Goal: Task Accomplishment & Management: Complete application form

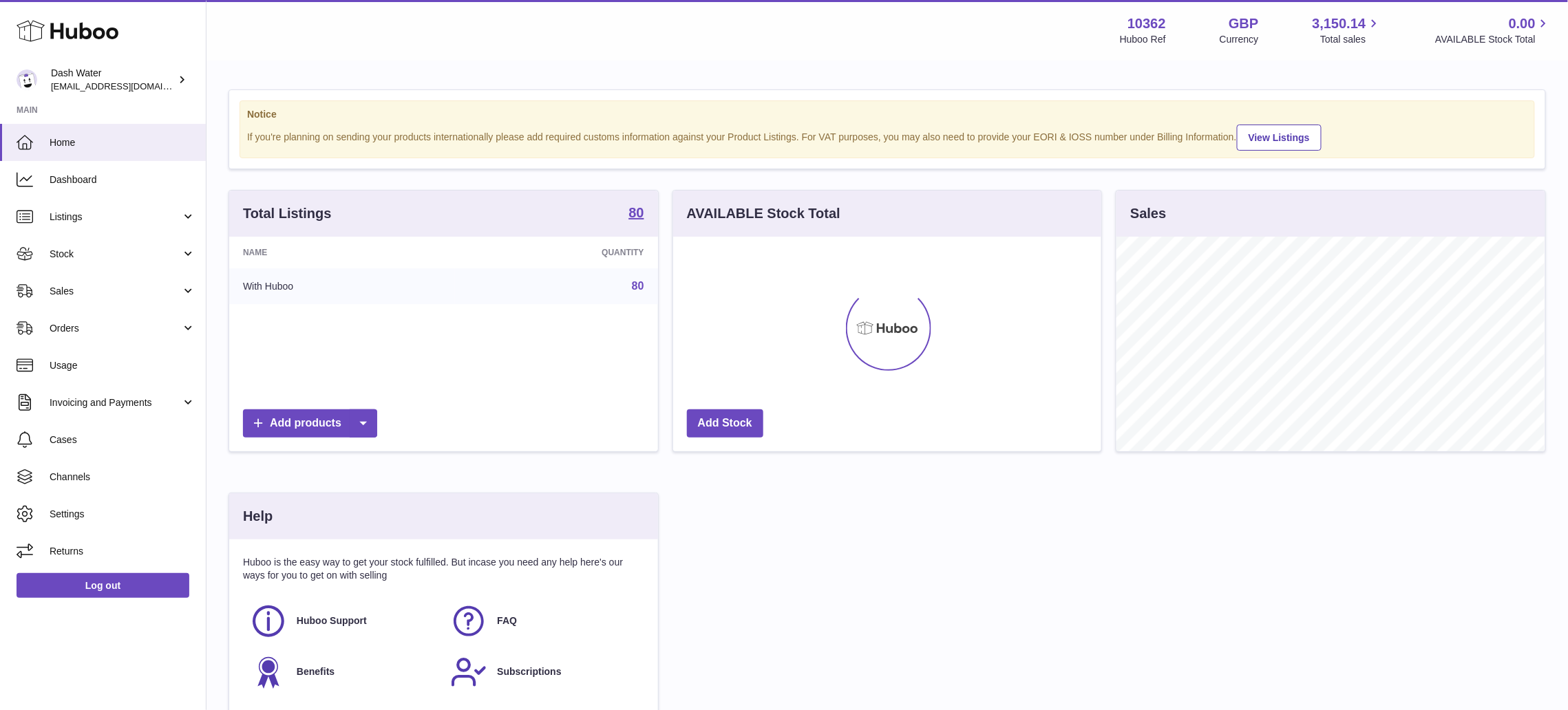
scroll to position [215, 428]
click at [168, 258] on span "Stock" at bounding box center [115, 254] width 131 height 13
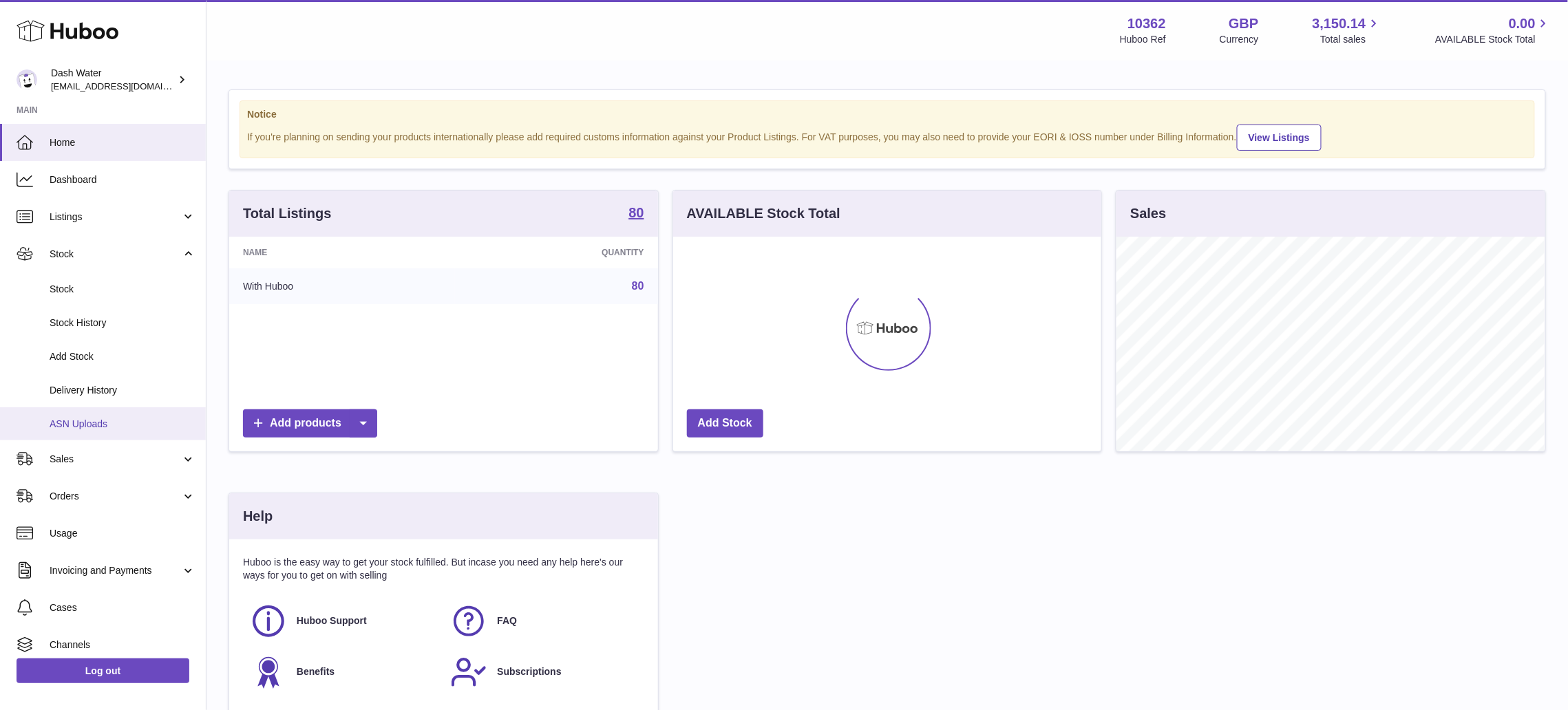
click at [109, 431] on link "ASN Uploads" at bounding box center [102, 424] width 205 height 33
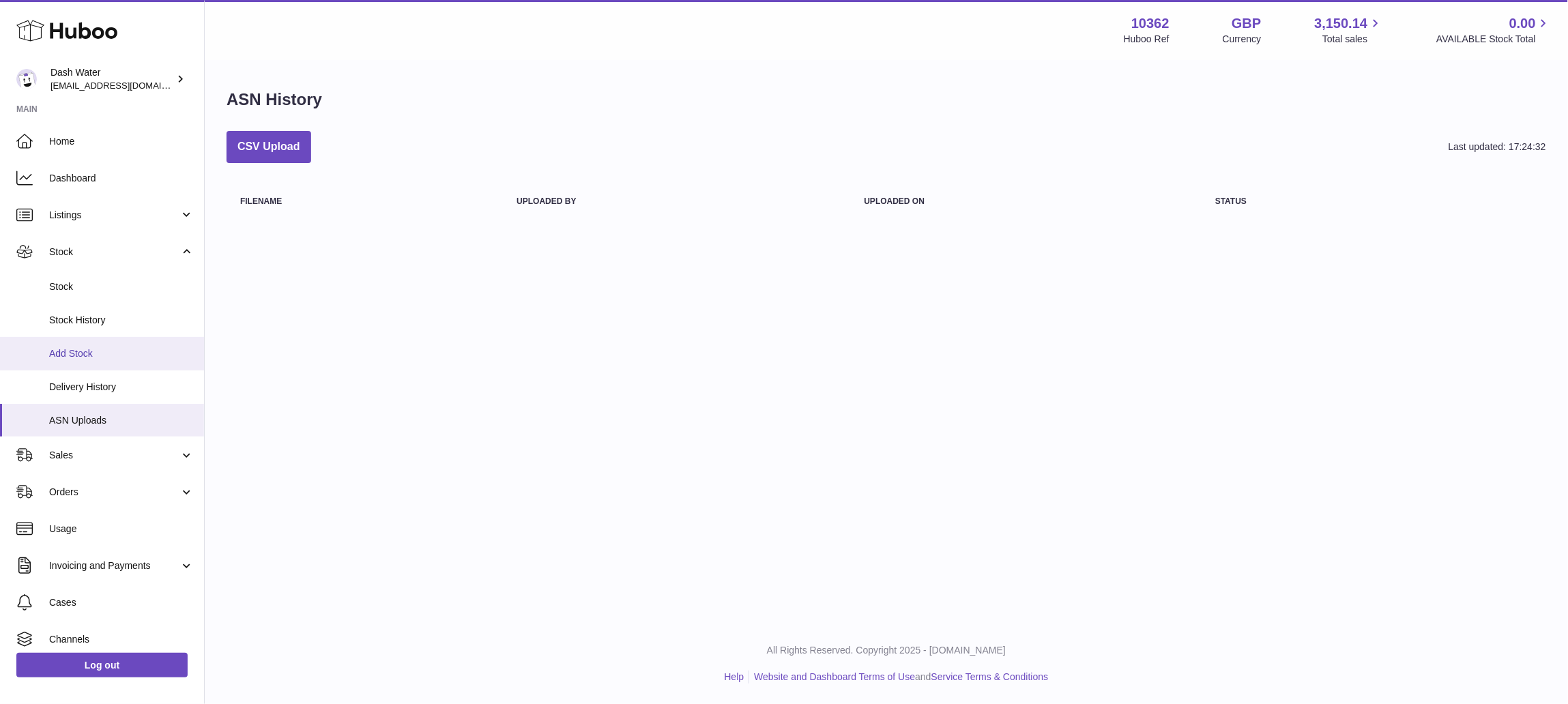
click at [78, 349] on span "Add Stock" at bounding box center [121, 354] width 145 height 13
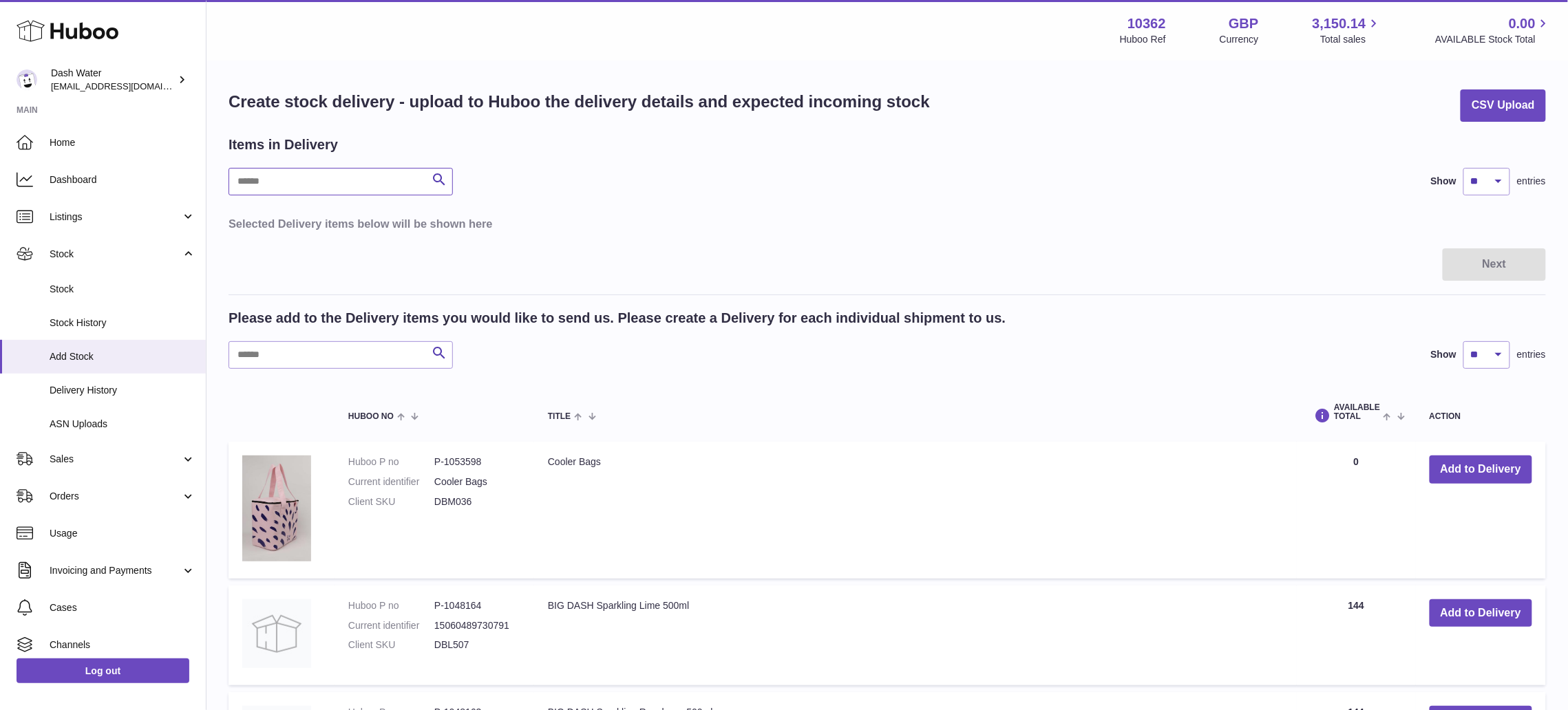
click at [261, 179] on input "text" at bounding box center [340, 181] width 224 height 28
drag, startPoint x: 286, startPoint y: 183, endPoint x: 152, endPoint y: 174, distance: 134.3
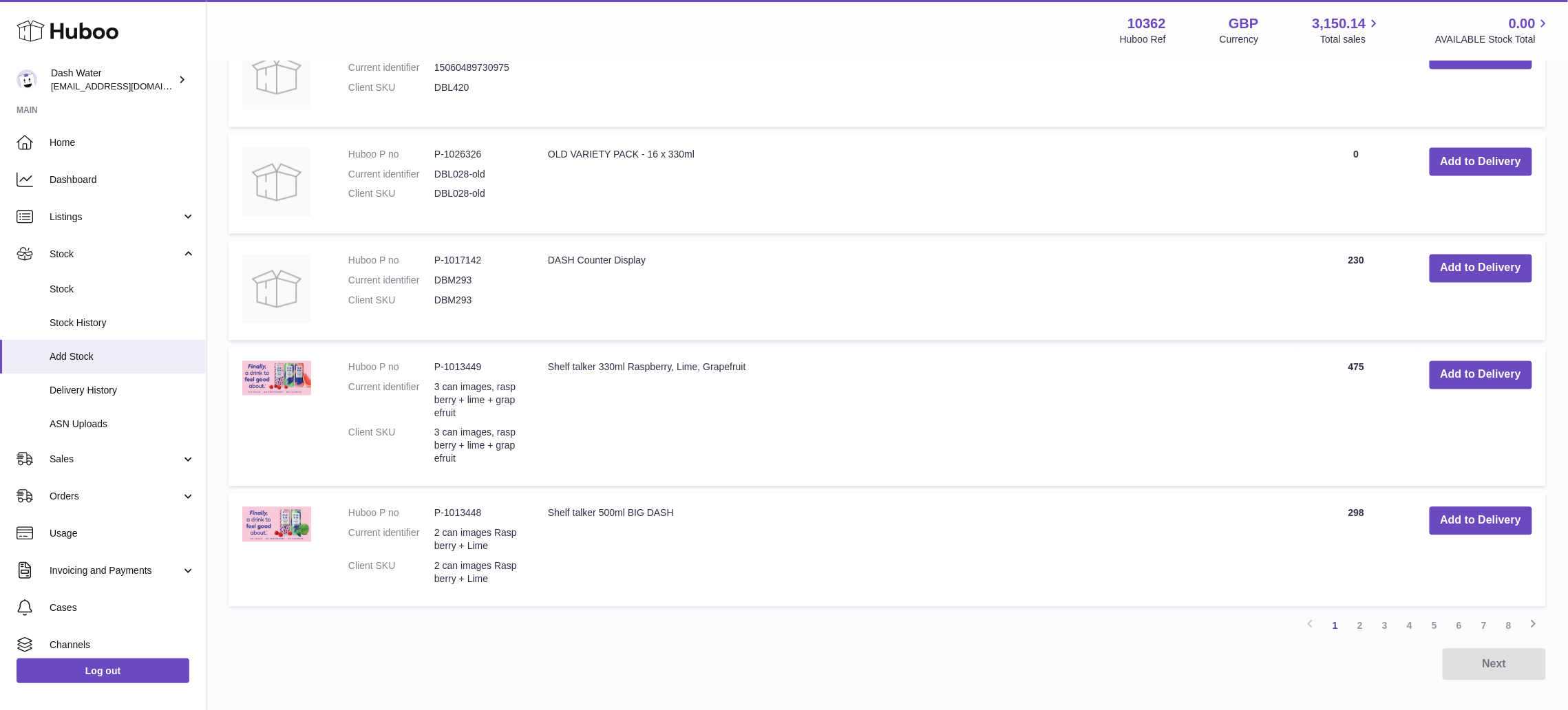
scroll to position [1053, 0]
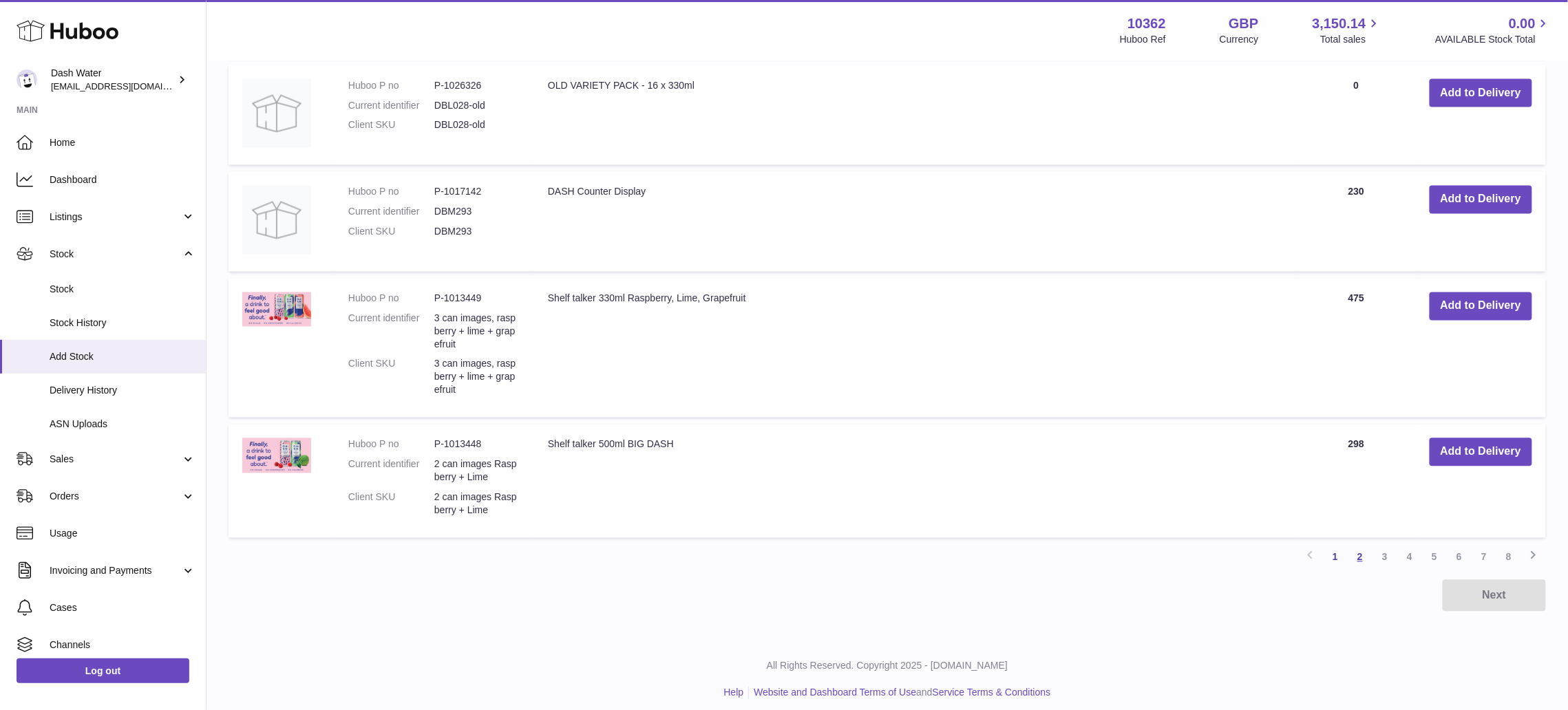
type input "*********"
click at [1357, 549] on link "2" at bounding box center [1360, 558] width 25 height 25
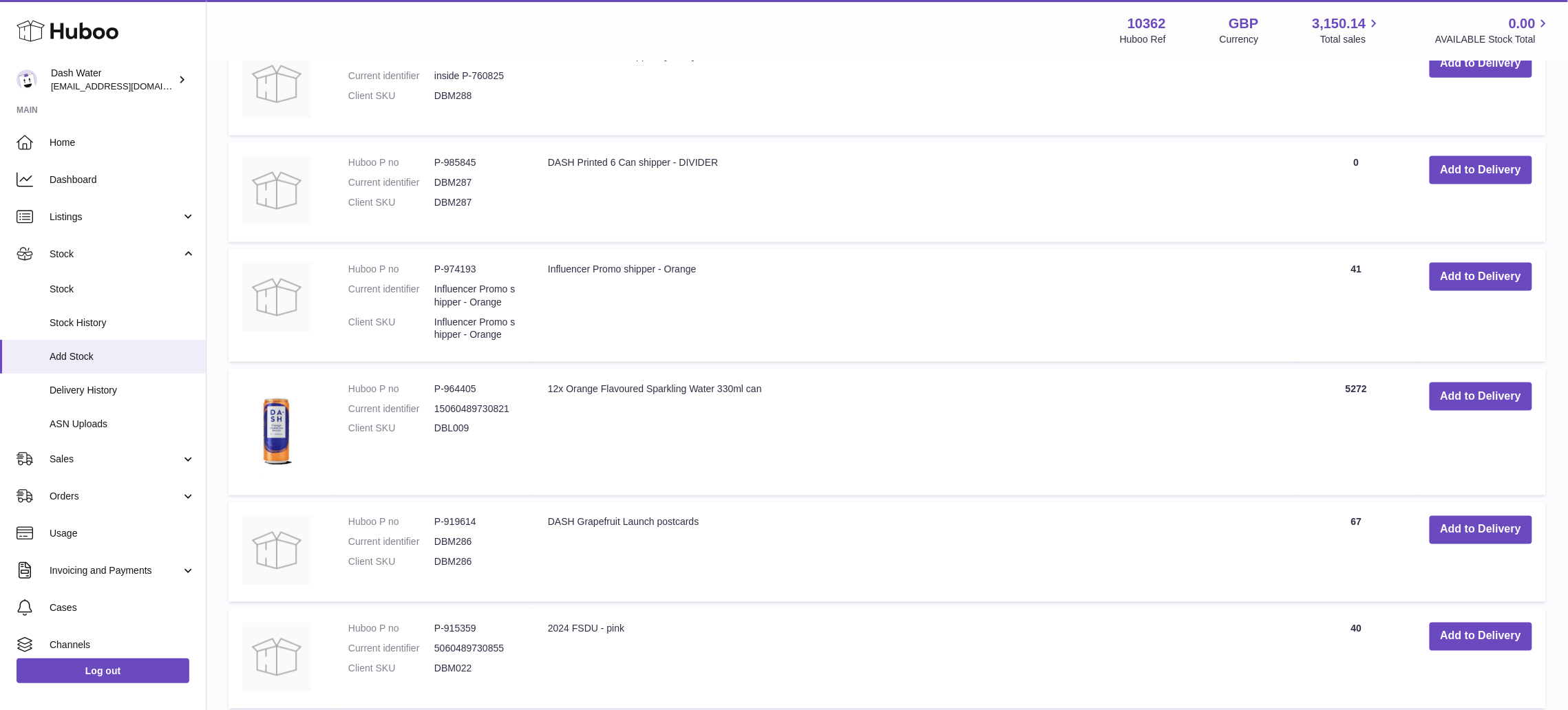
scroll to position [1030, 0]
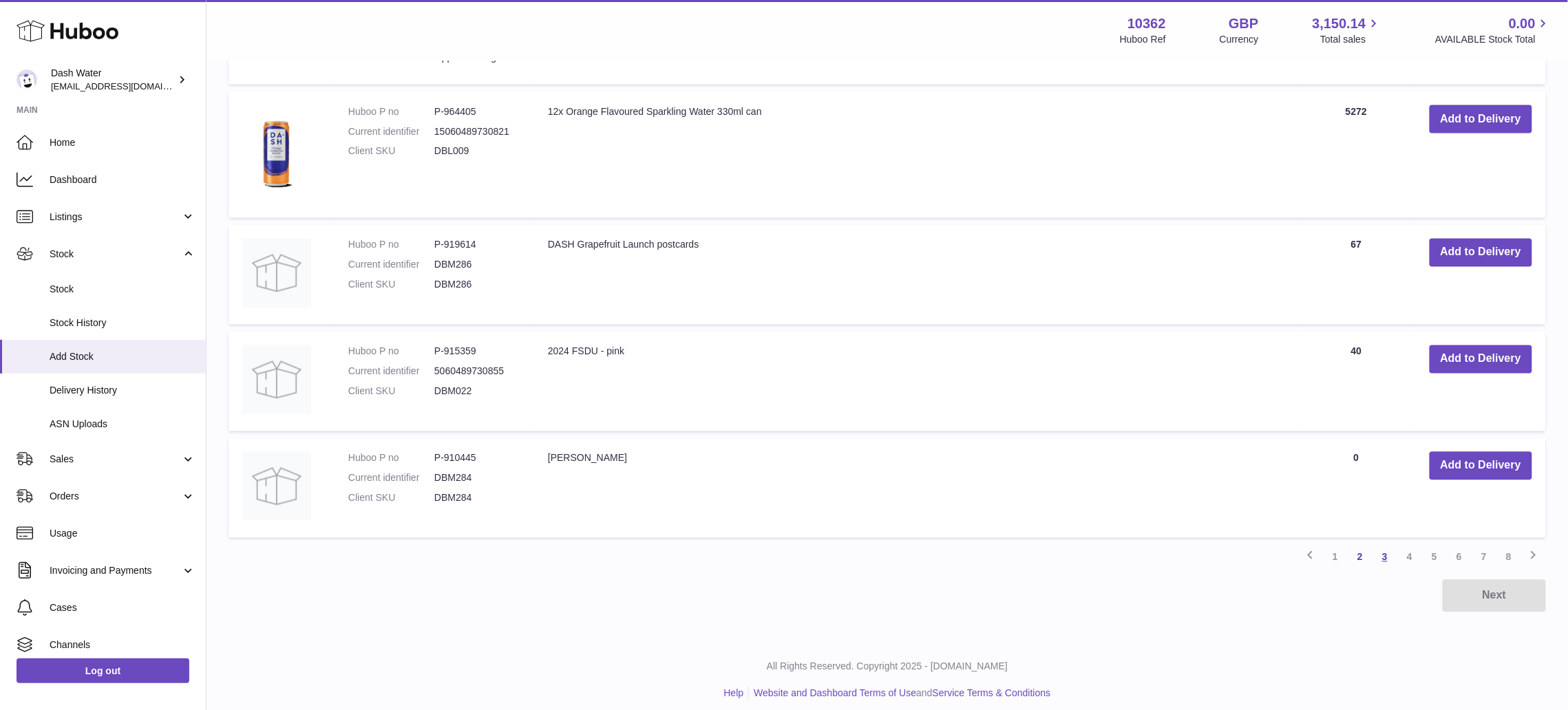
click at [1391, 545] on link "3" at bounding box center [1384, 558] width 25 height 25
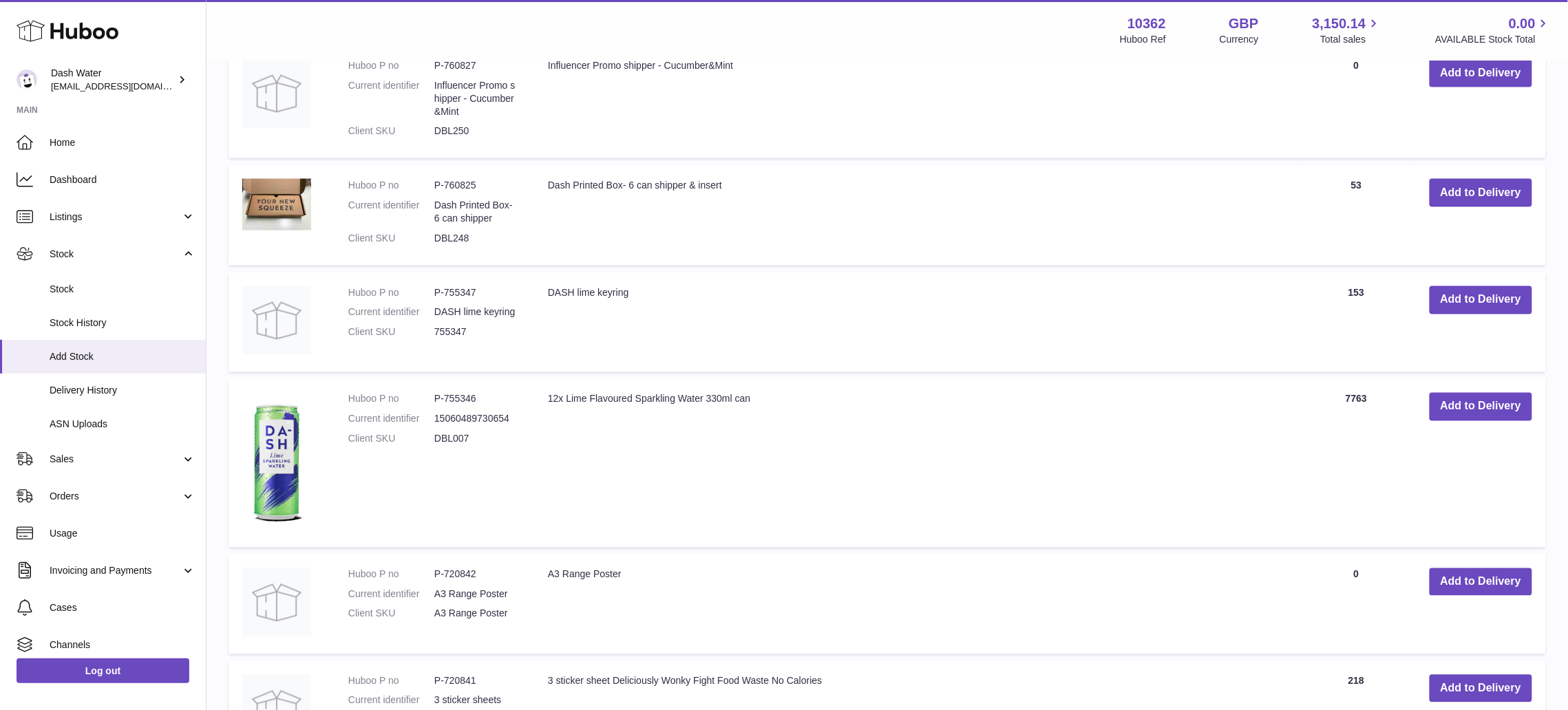
scroll to position [1072, 0]
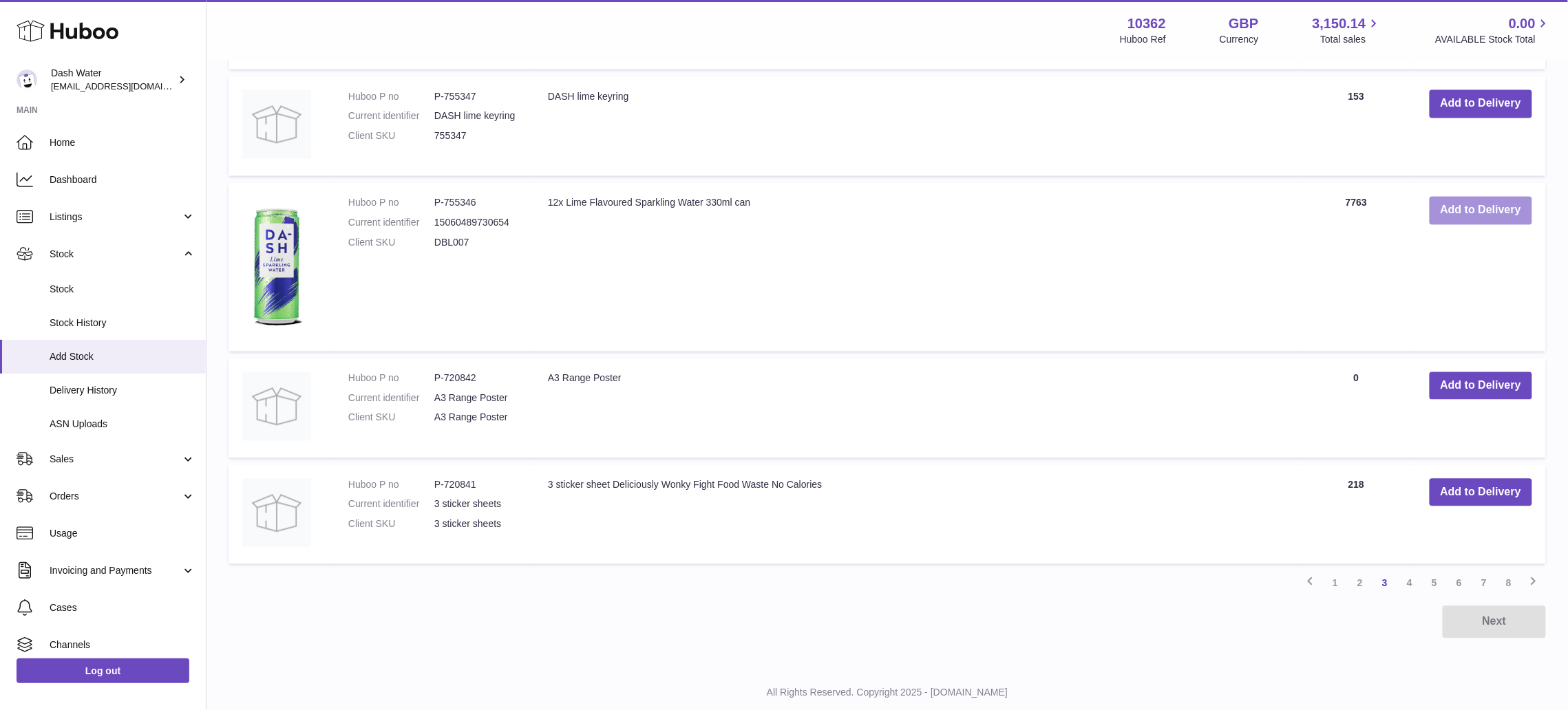
click at [1476, 200] on button "Add to Delivery" at bounding box center [1480, 211] width 102 height 28
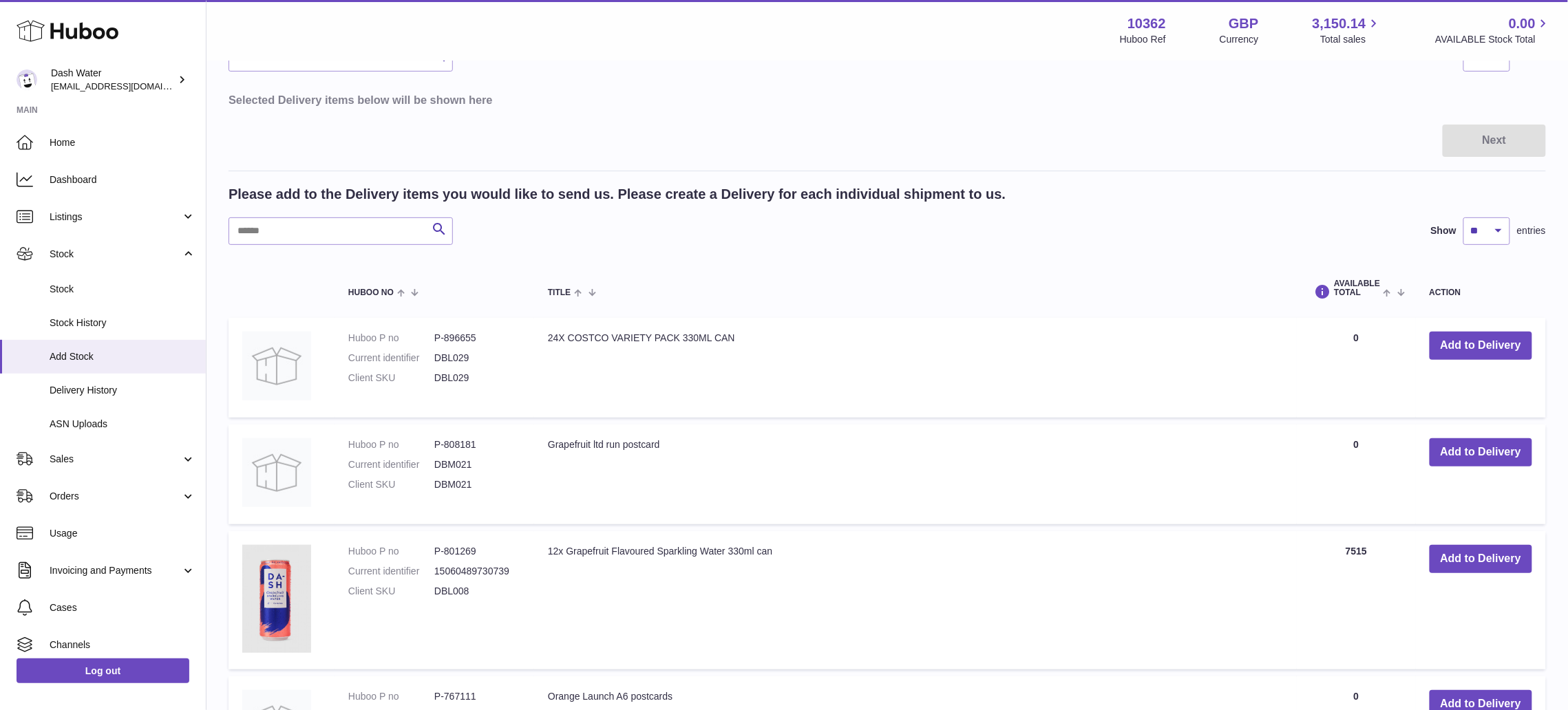
scroll to position [0, 0]
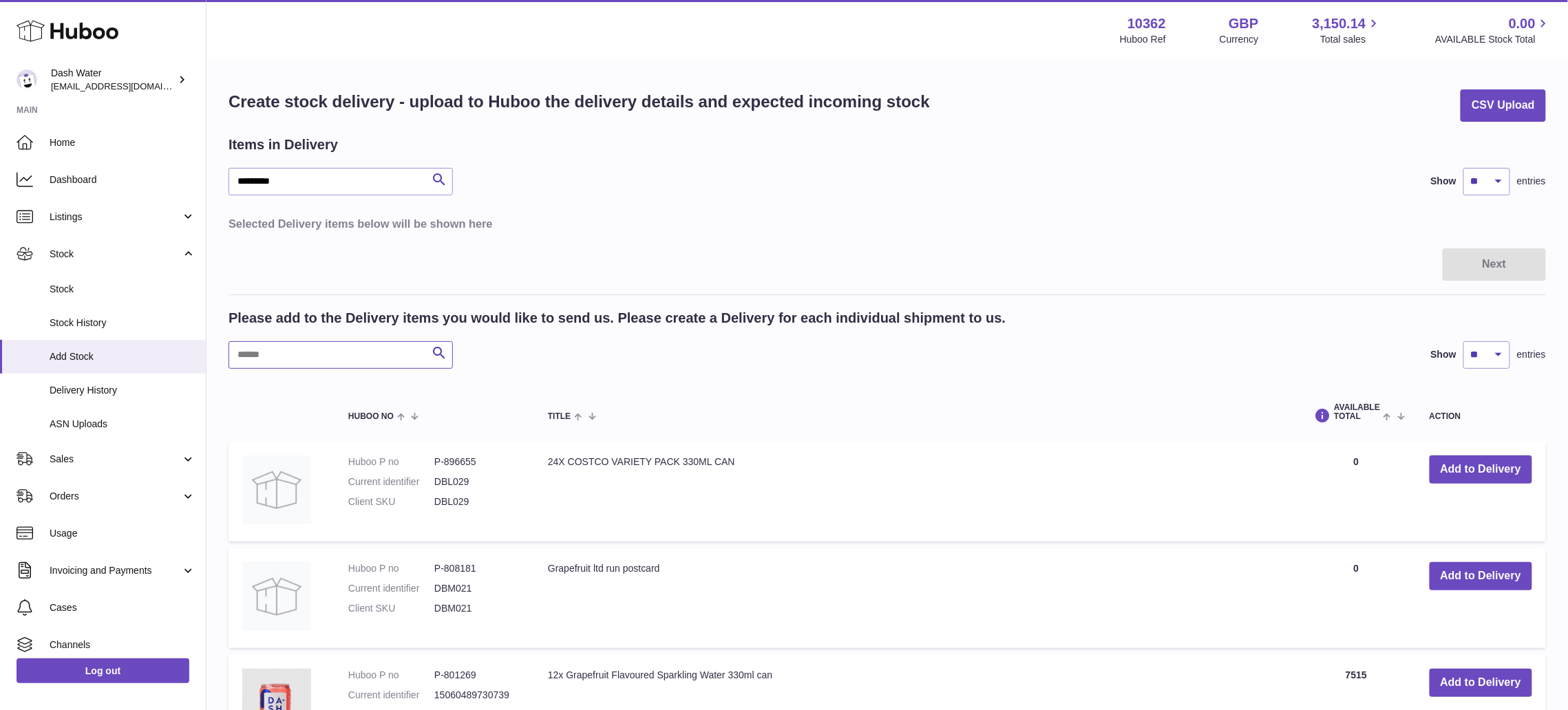
click at [296, 347] on input "text" at bounding box center [340, 355] width 224 height 28
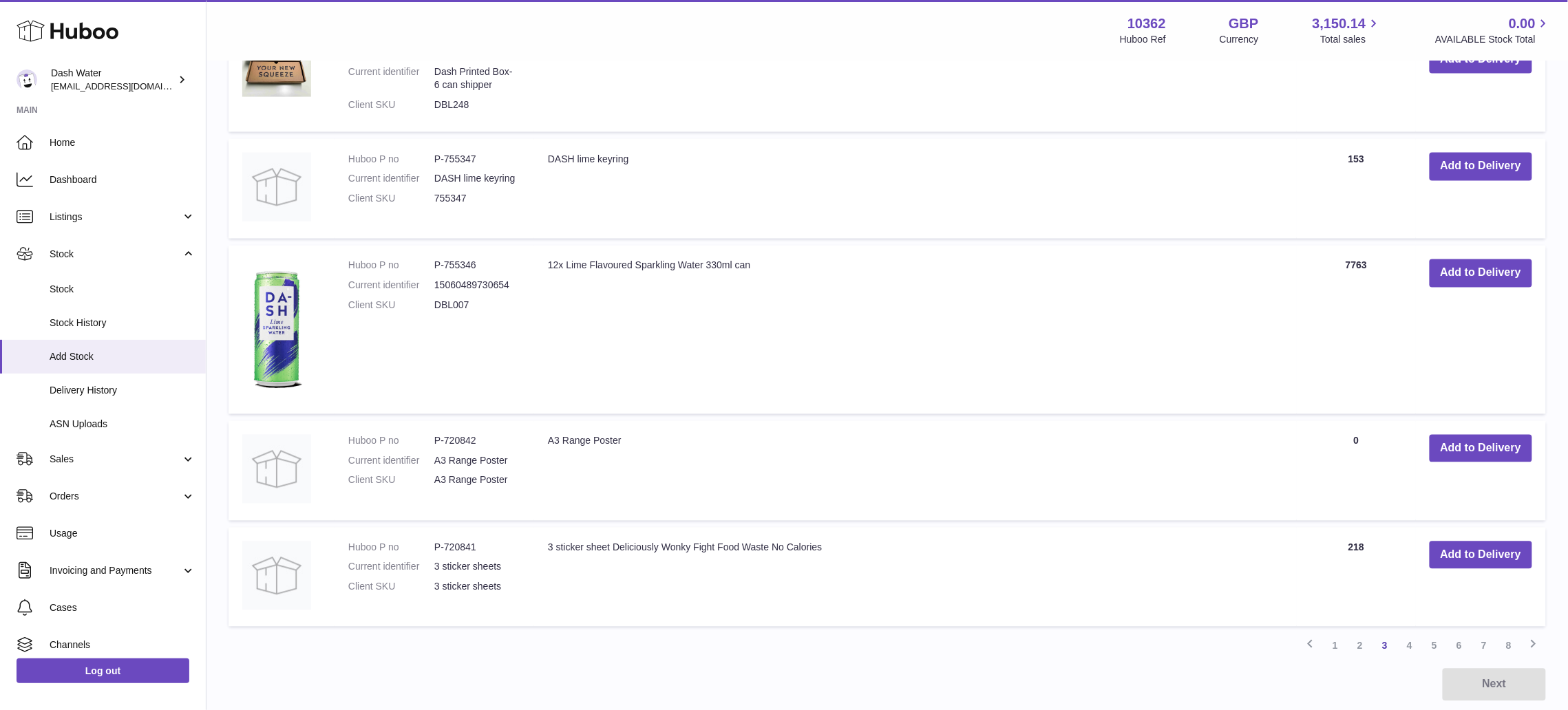
scroll to position [1099, 0]
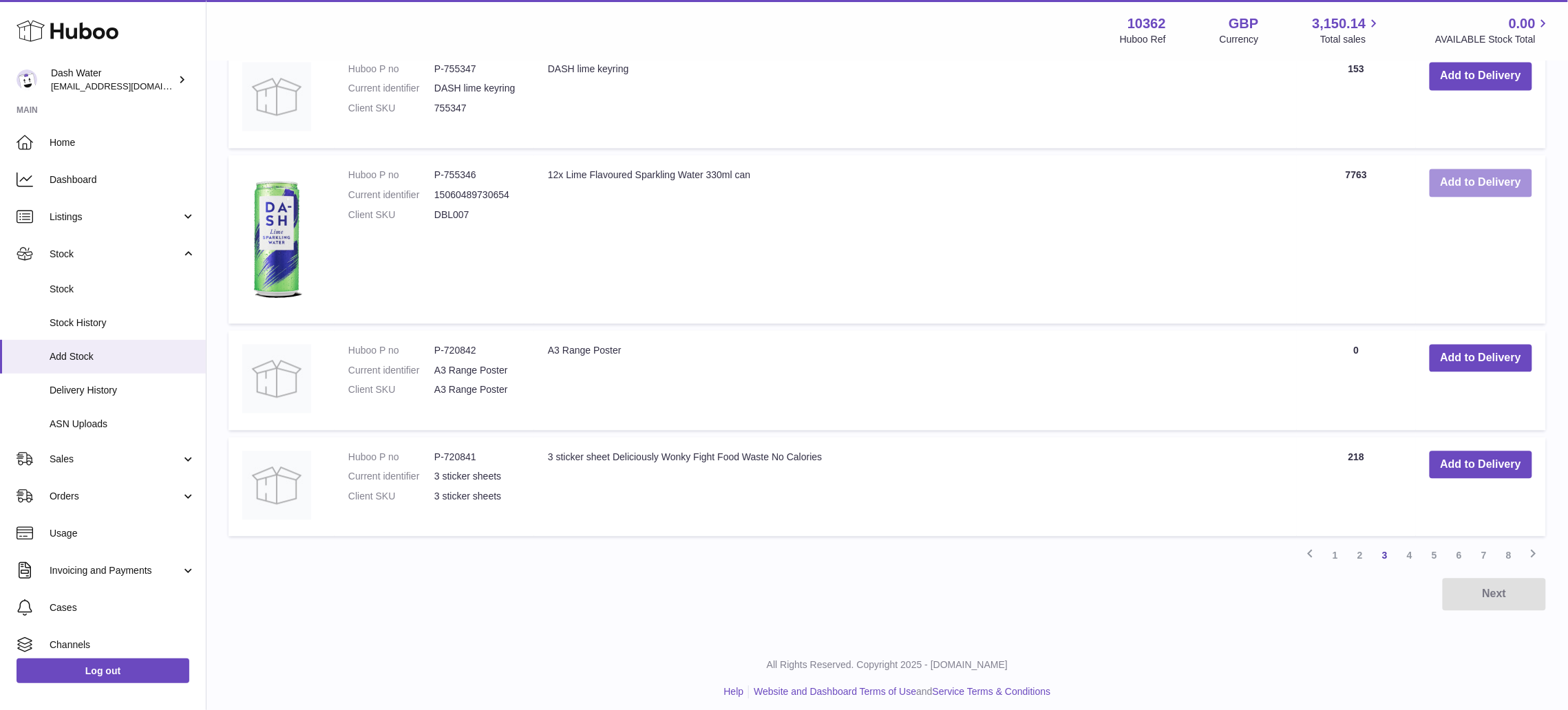
click at [1474, 171] on button "Add to Delivery" at bounding box center [1480, 183] width 102 height 28
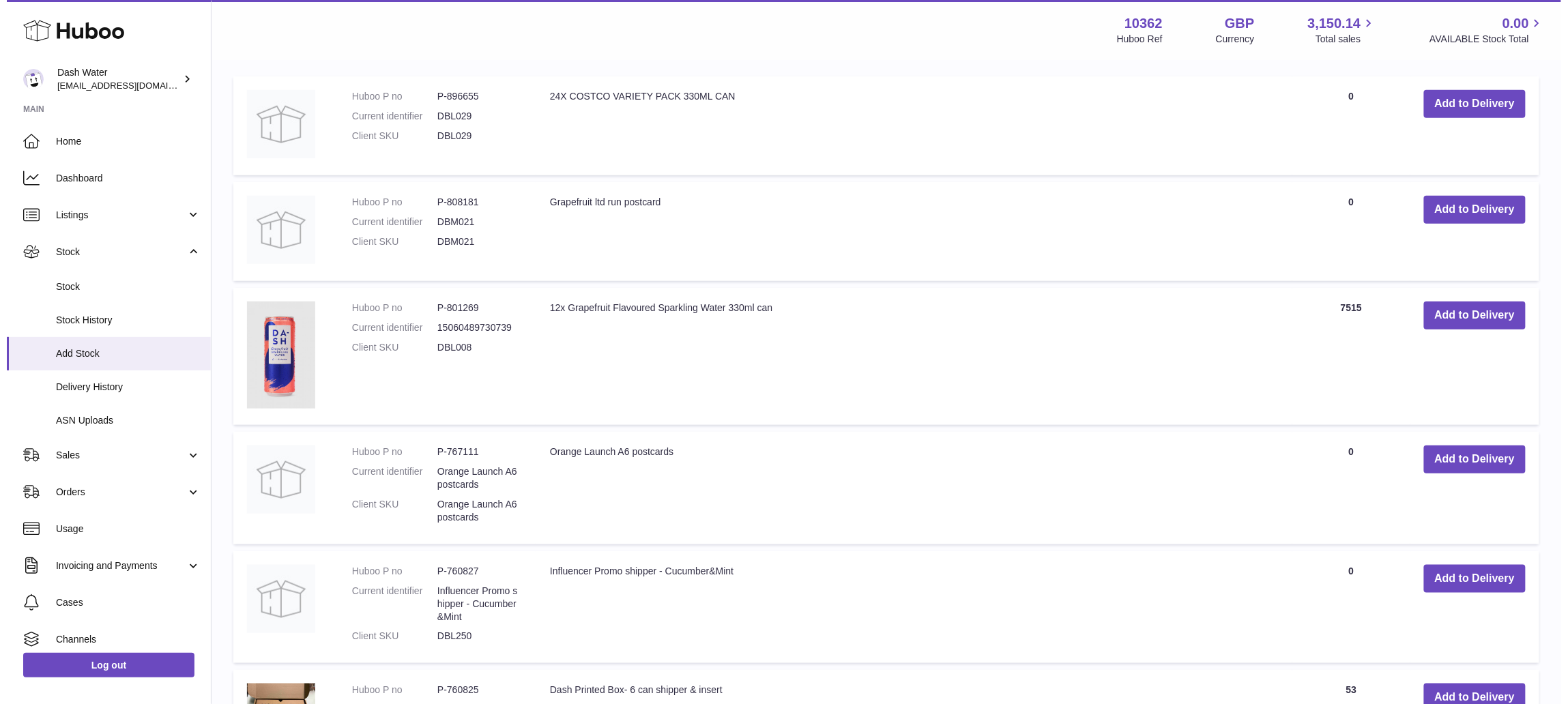
scroll to position [0, 0]
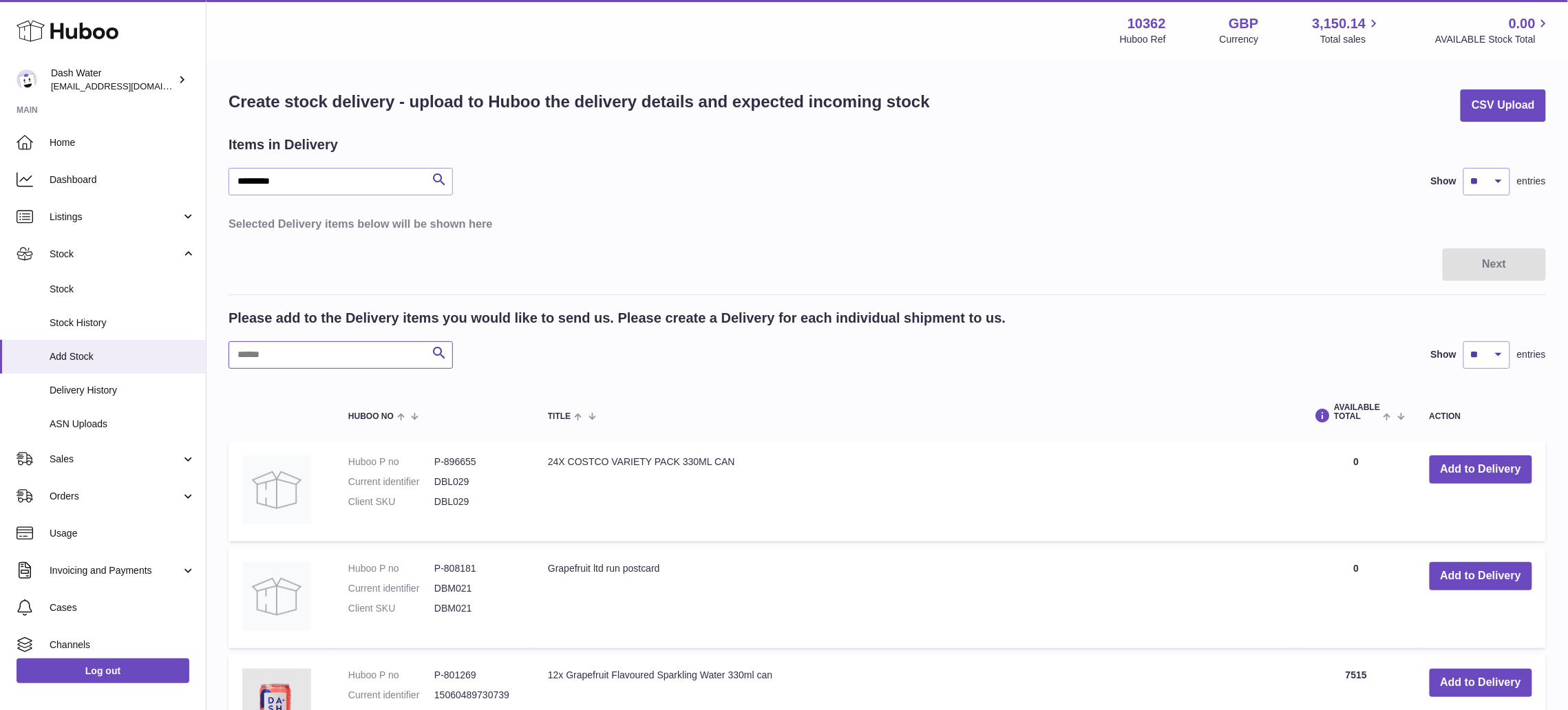
click at [266, 348] on input "text" at bounding box center [340, 355] width 224 height 28
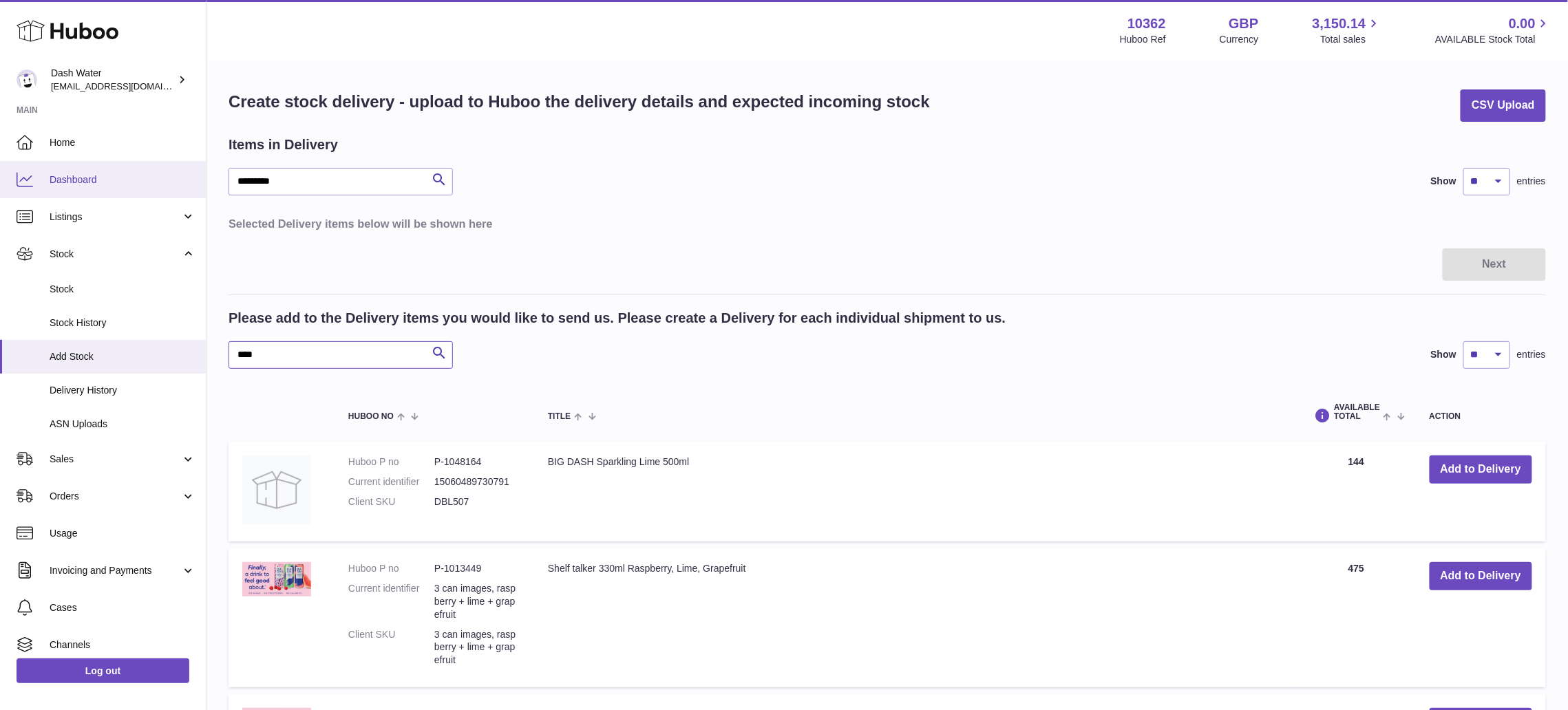
type input "****"
drag, startPoint x: 198, startPoint y: 169, endPoint x: 199, endPoint y: 161, distance: 8.1
click at [197, 168] on div "Huboo Dash Water bea@dash-water.com Main Home Dashboard Listings Not with Huboo…" at bounding box center [784, 672] width 1568 height 1344
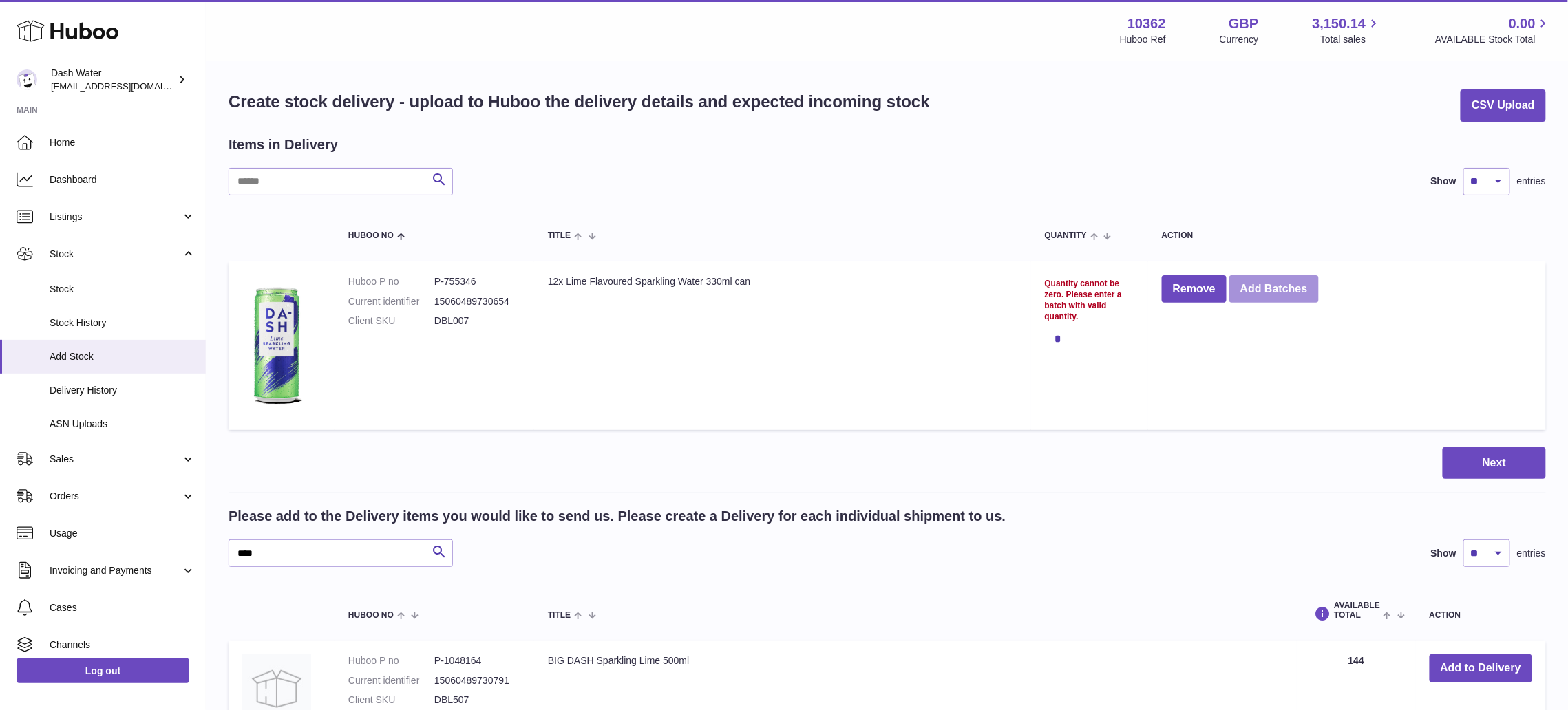
click at [1266, 279] on button "Add Batches" at bounding box center [1273, 289] width 89 height 28
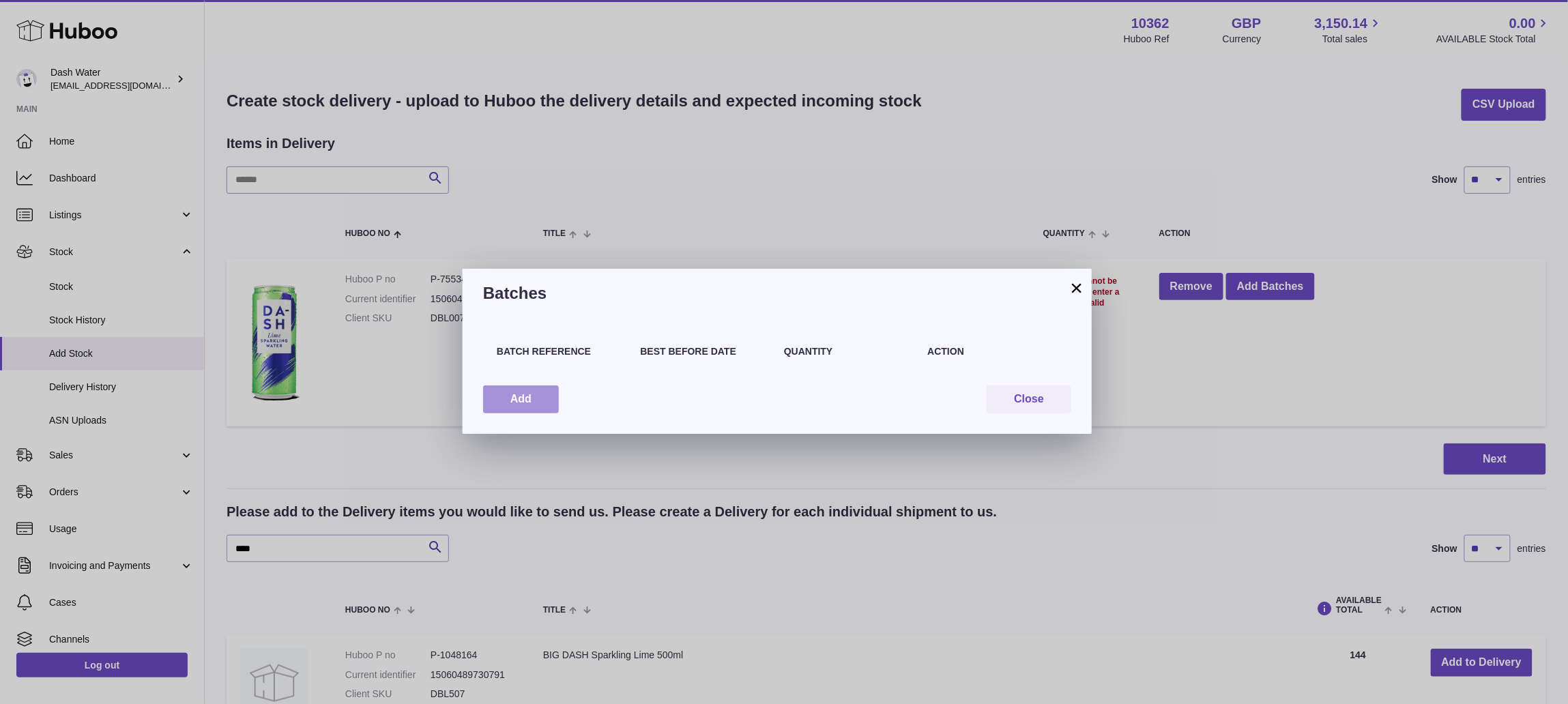
click at [517, 402] on button "Add" at bounding box center [520, 400] width 76 height 28
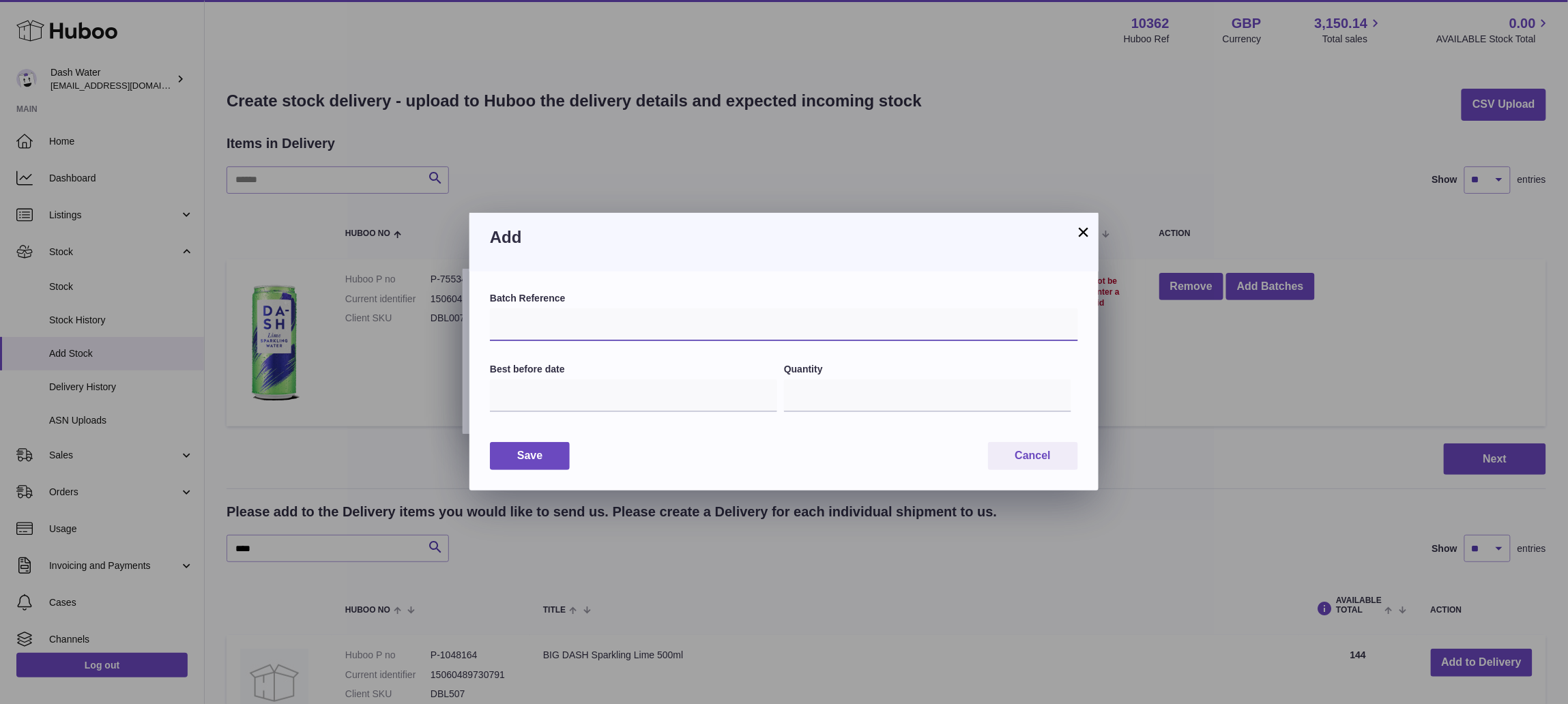
click at [557, 326] on input "text" at bounding box center [784, 325] width 588 height 33
click at [574, 394] on input "text" at bounding box center [633, 396] width 287 height 33
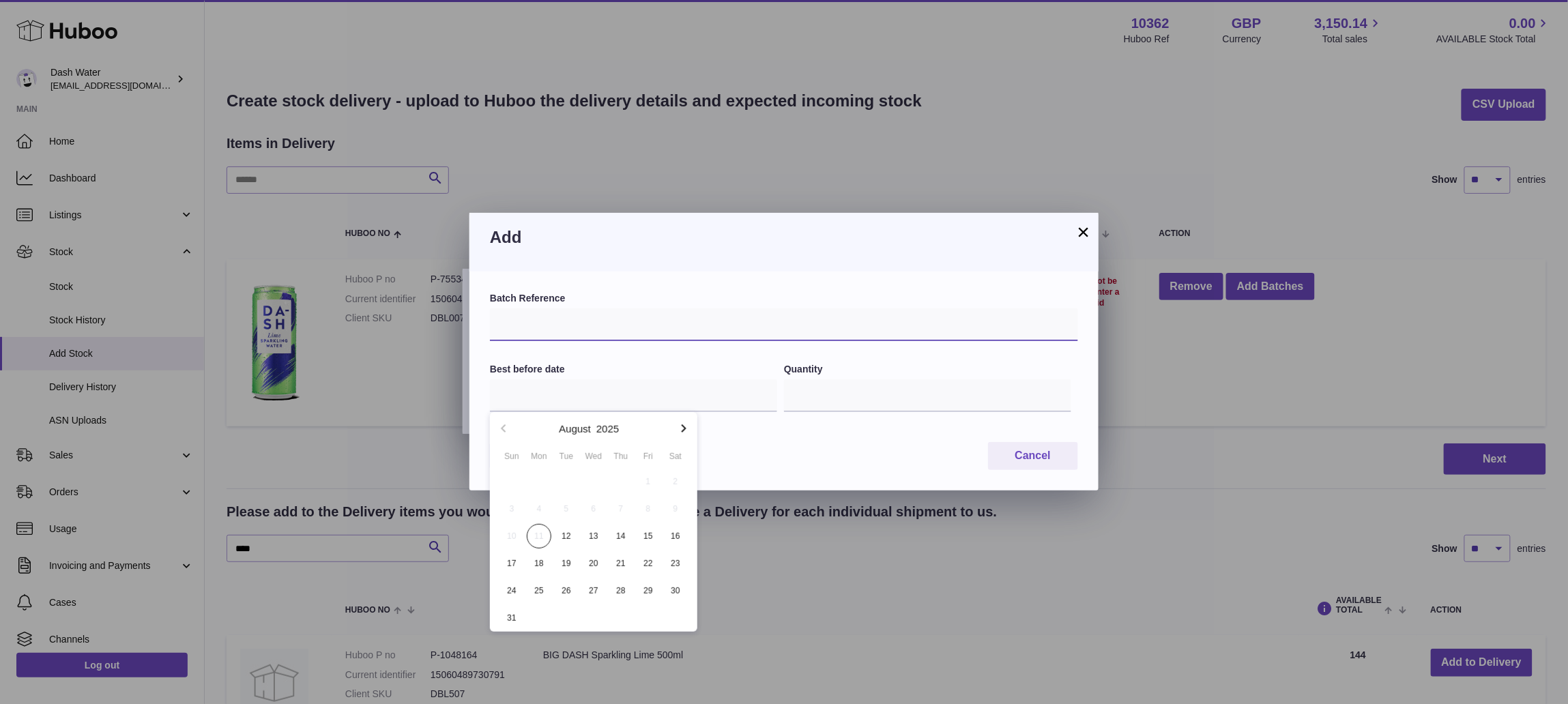
click at [581, 332] on input "text" at bounding box center [784, 325] width 588 height 33
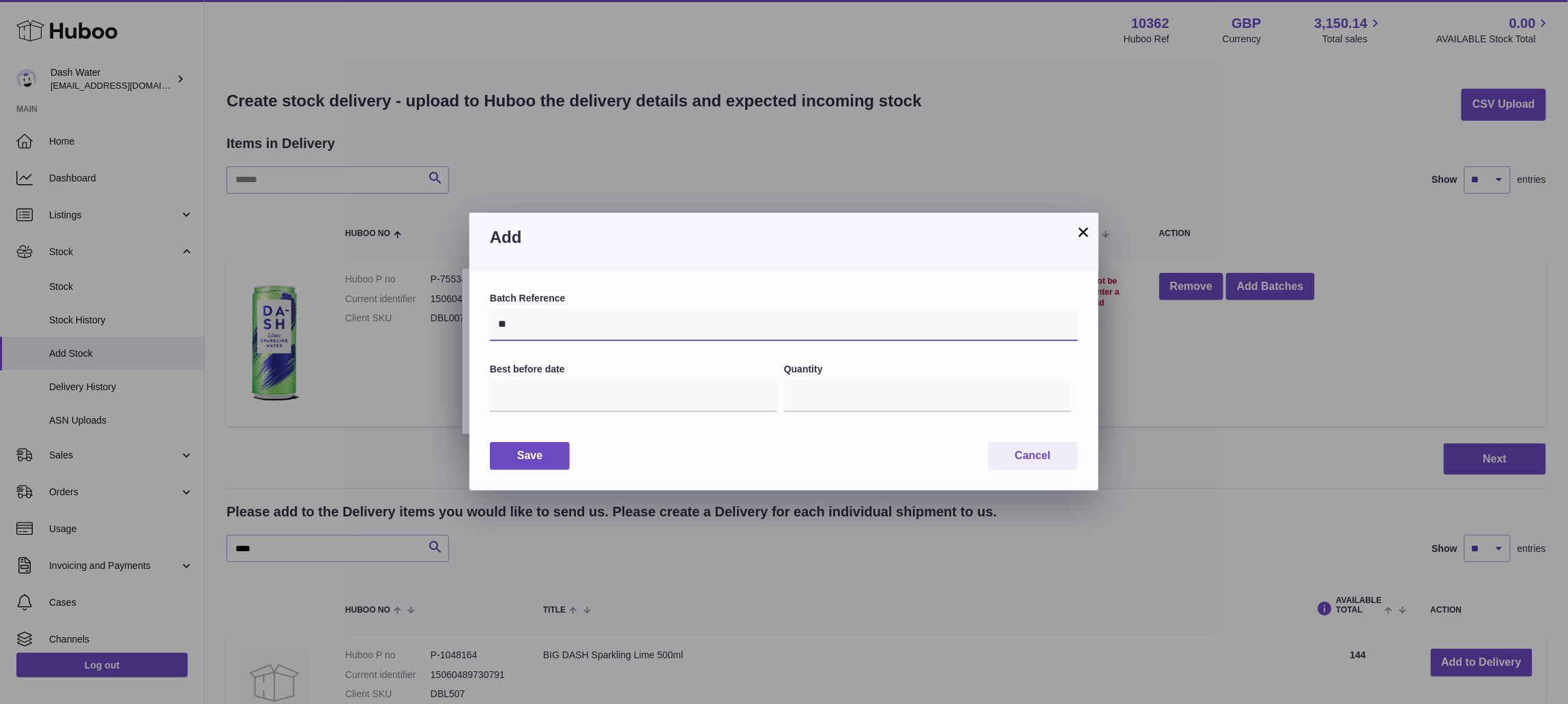
click at [599, 329] on input "**" at bounding box center [784, 325] width 588 height 33
type input "*****"
click at [597, 385] on input "text" at bounding box center [633, 396] width 287 height 33
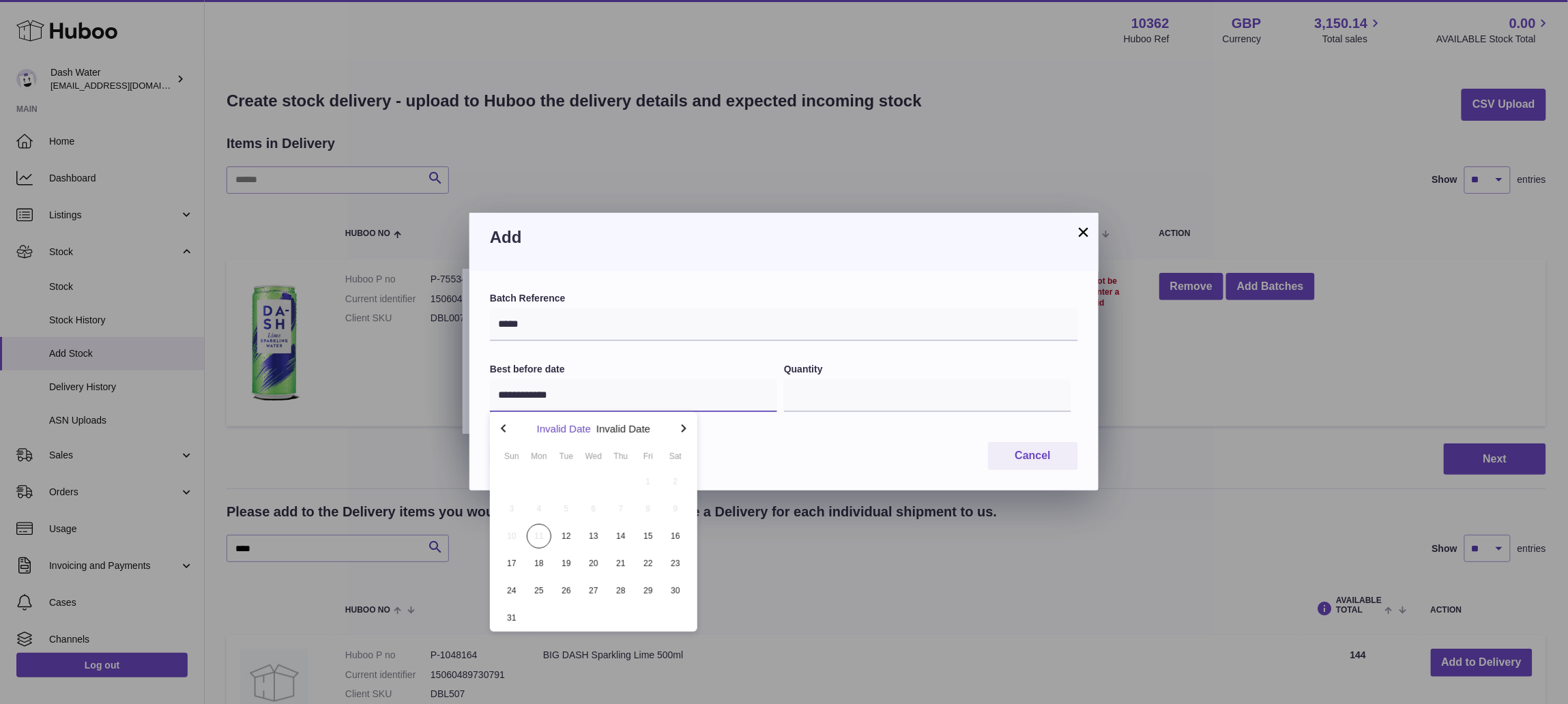
type input "**********"
click at [565, 432] on button "Invalid Date" at bounding box center [563, 429] width 54 height 10
click at [592, 429] on button "Invalid Date" at bounding box center [593, 429] width 54 height 10
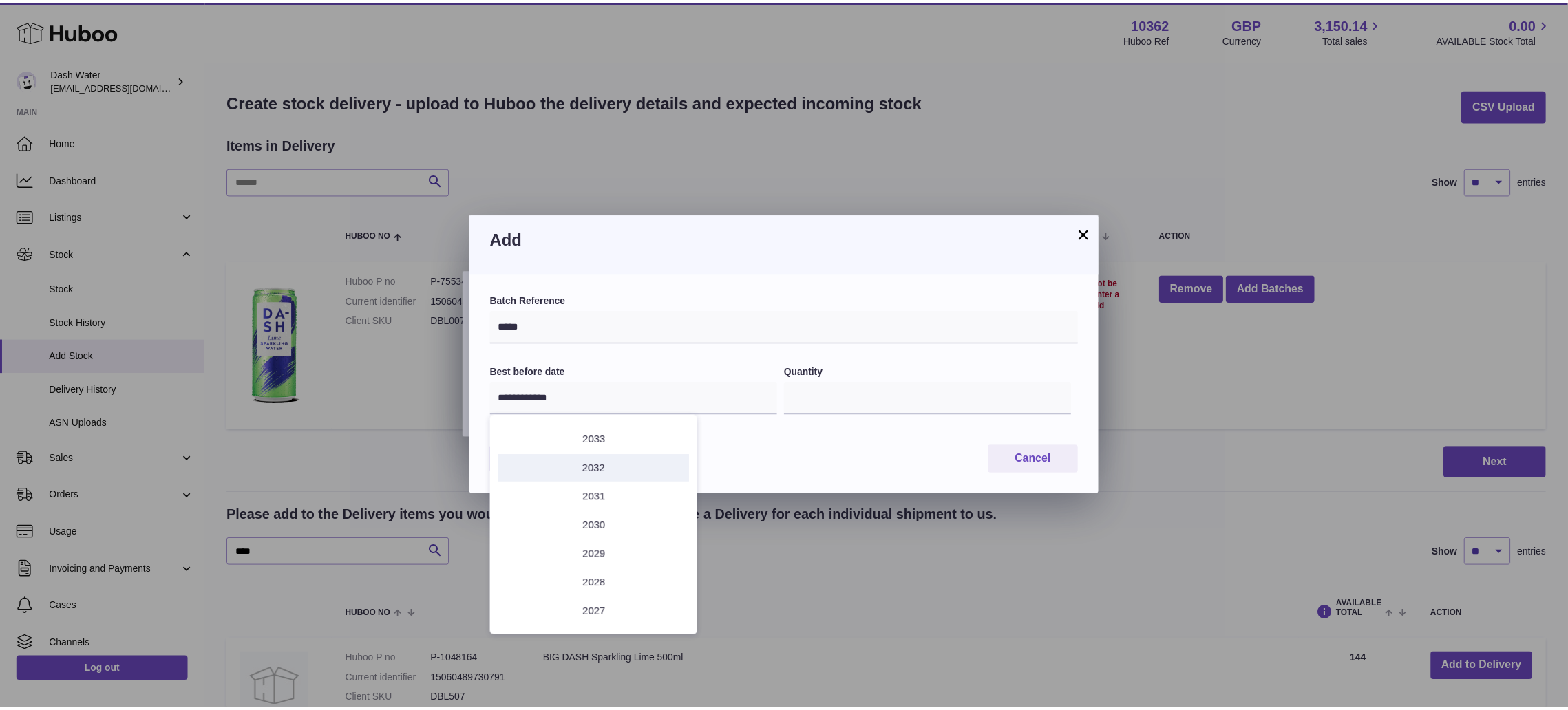
scroll to position [105, 0]
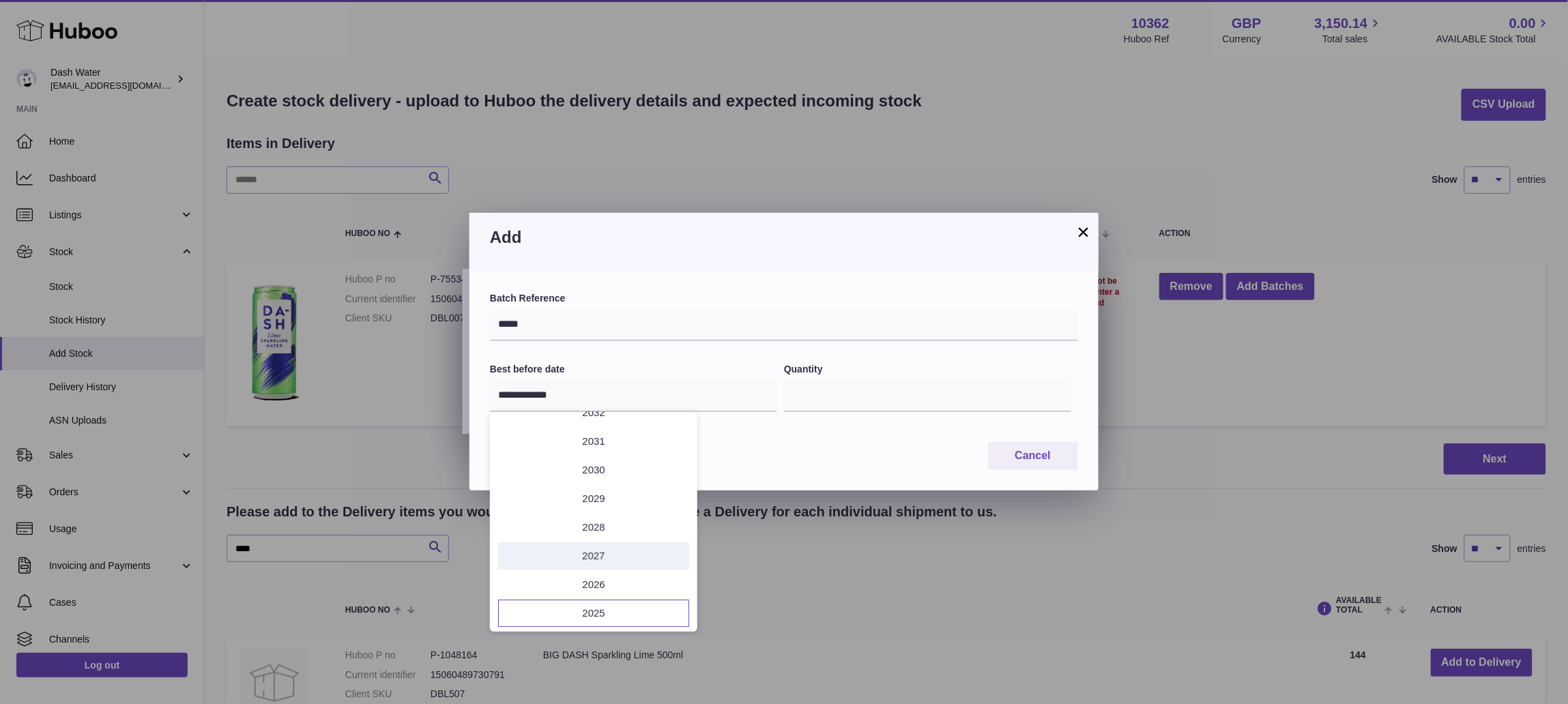
click at [603, 554] on li "2027" at bounding box center [593, 556] width 191 height 27
click at [610, 390] on input "**********" at bounding box center [633, 396] width 287 height 33
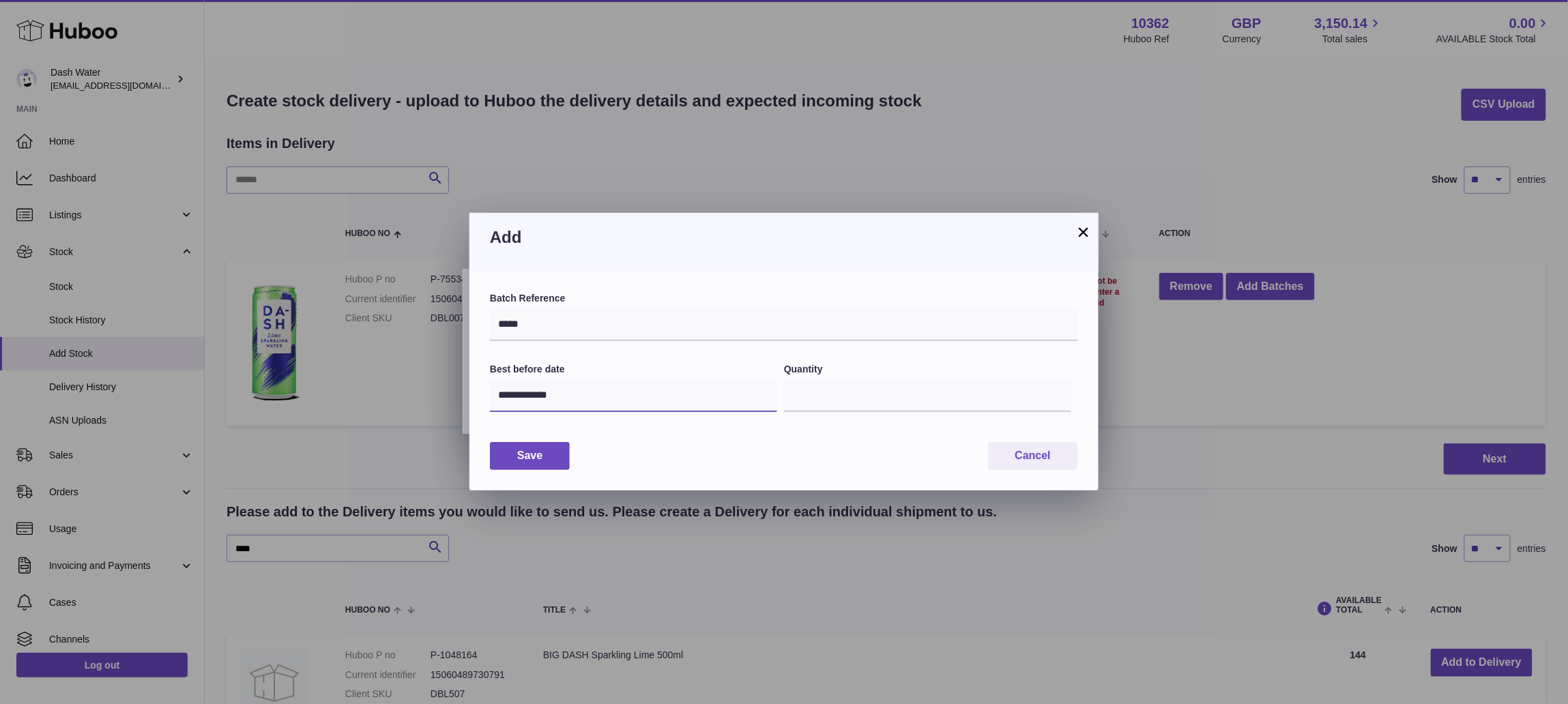
click at [611, 393] on input "**********" at bounding box center [633, 396] width 287 height 33
drag, startPoint x: 533, startPoint y: 399, endPoint x: 506, endPoint y: 394, distance: 27.5
click at [506, 394] on input "**********" at bounding box center [633, 396] width 287 height 33
drag, startPoint x: 588, startPoint y: 389, endPoint x: 359, endPoint y: 386, distance: 229.0
click at [359, 386] on div "**********" at bounding box center [784, 352] width 1568 height 704
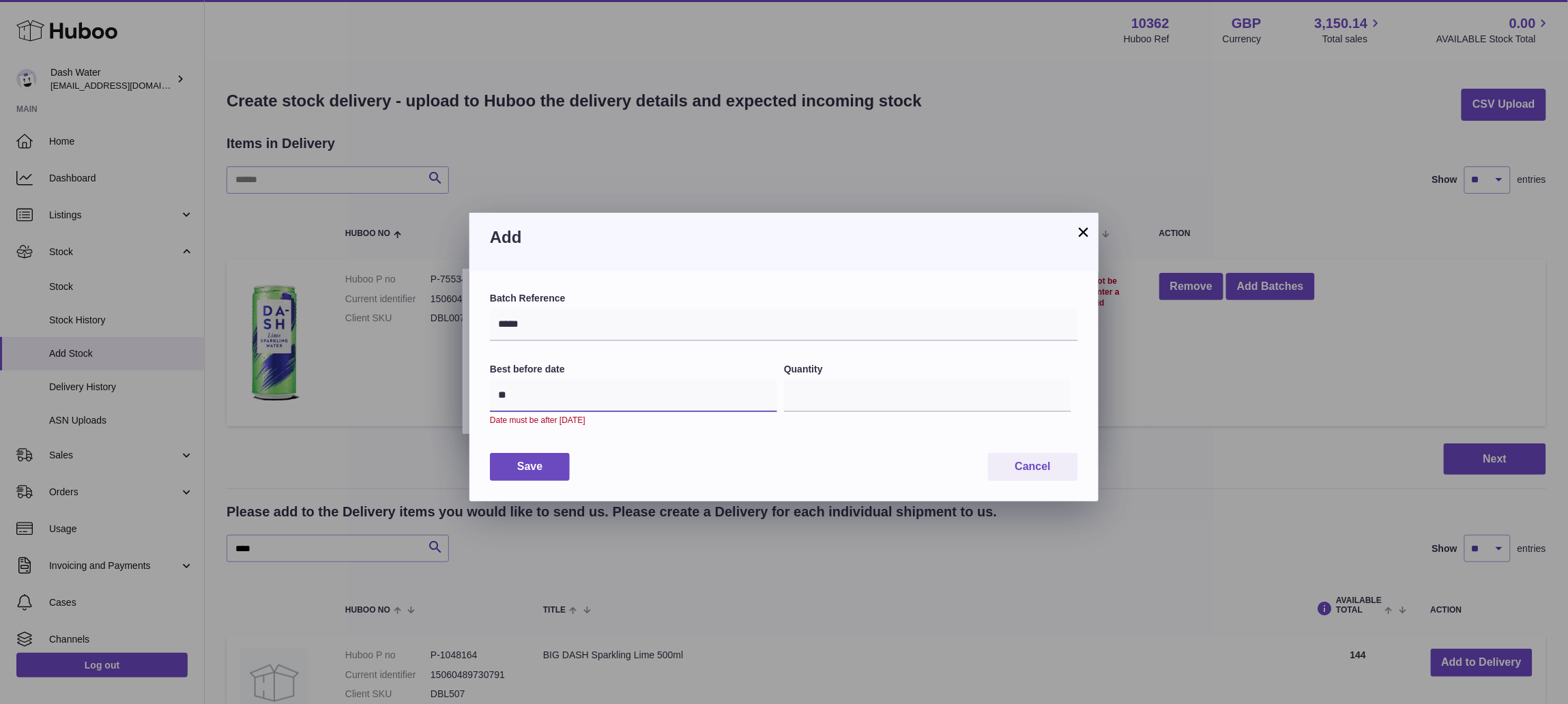
type input "*"
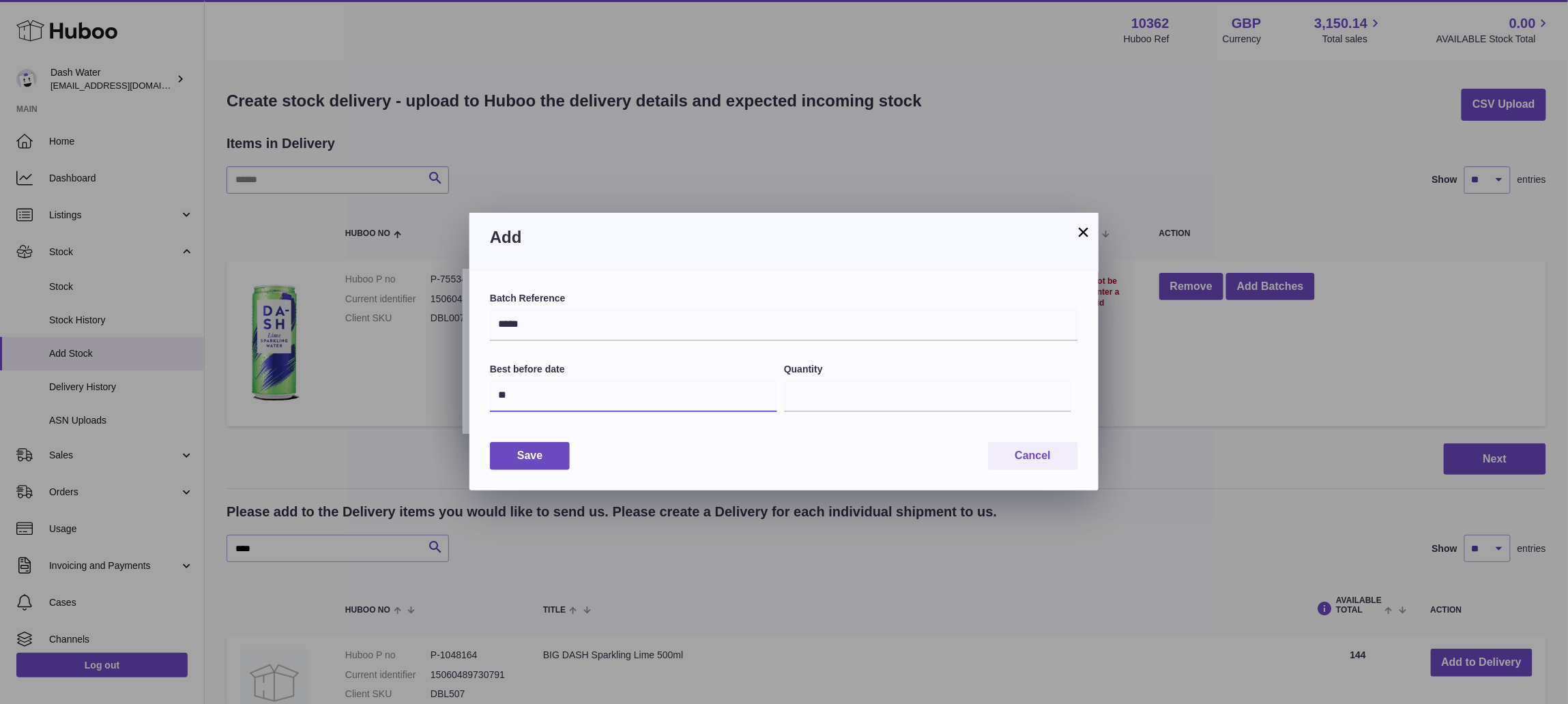
type input "*"
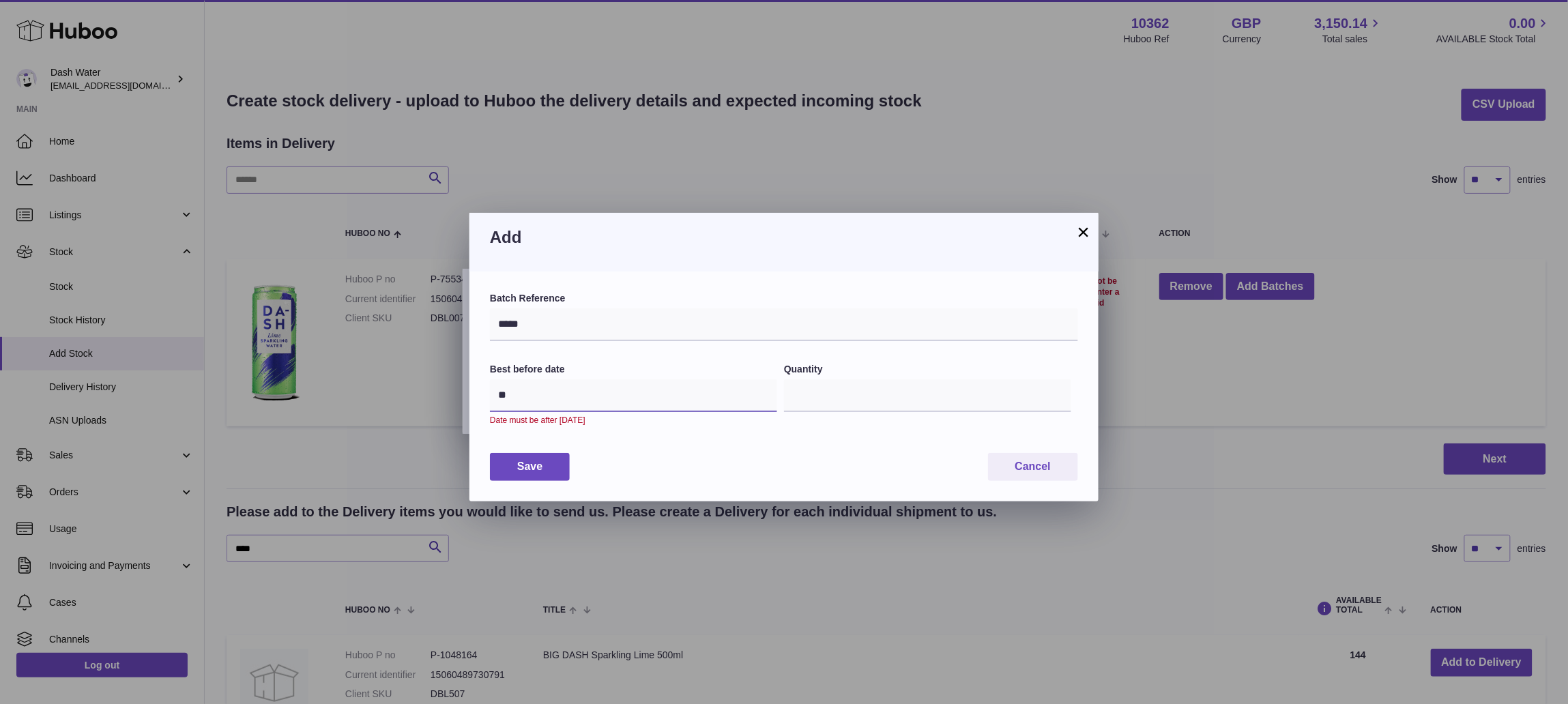
type input "*"
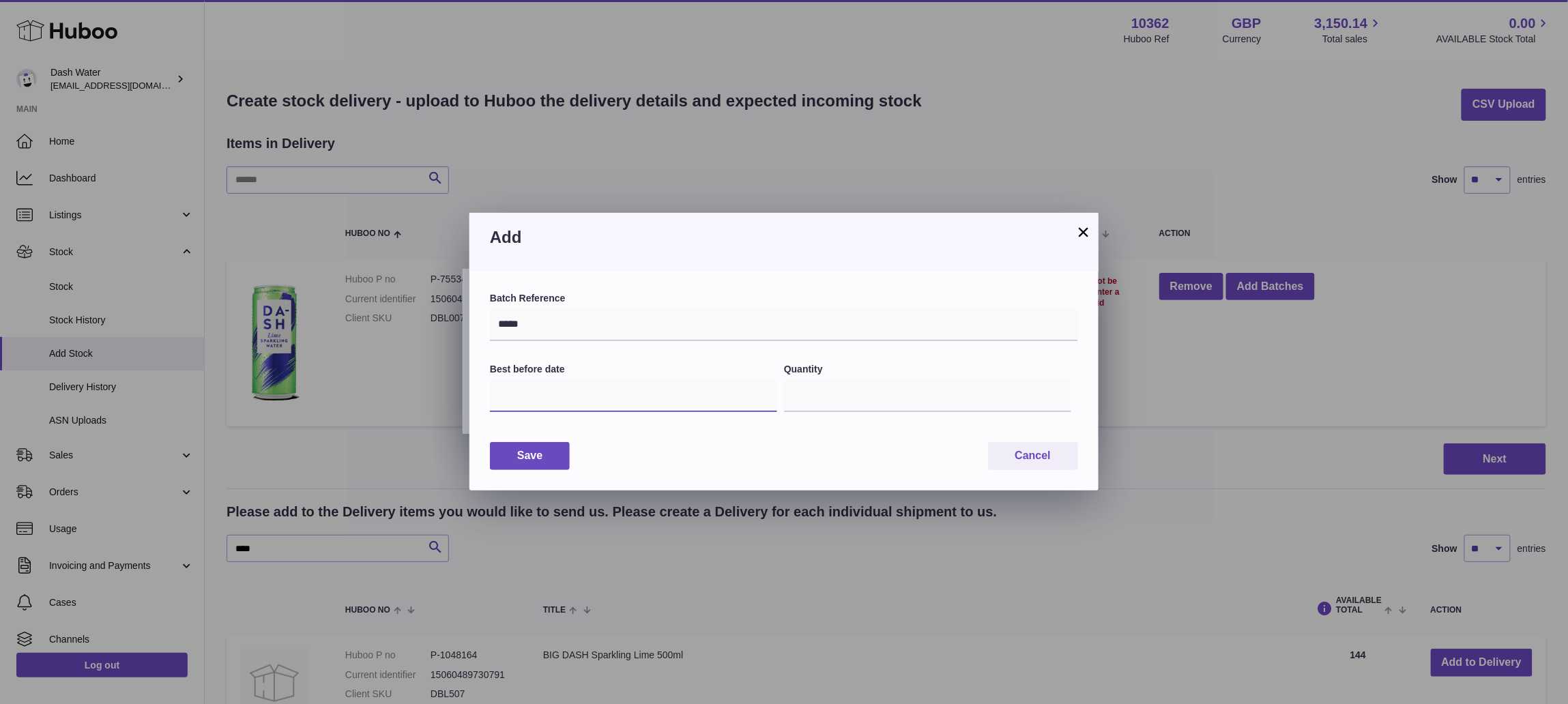
click at [599, 412] on input "text" at bounding box center [633, 396] width 287 height 33
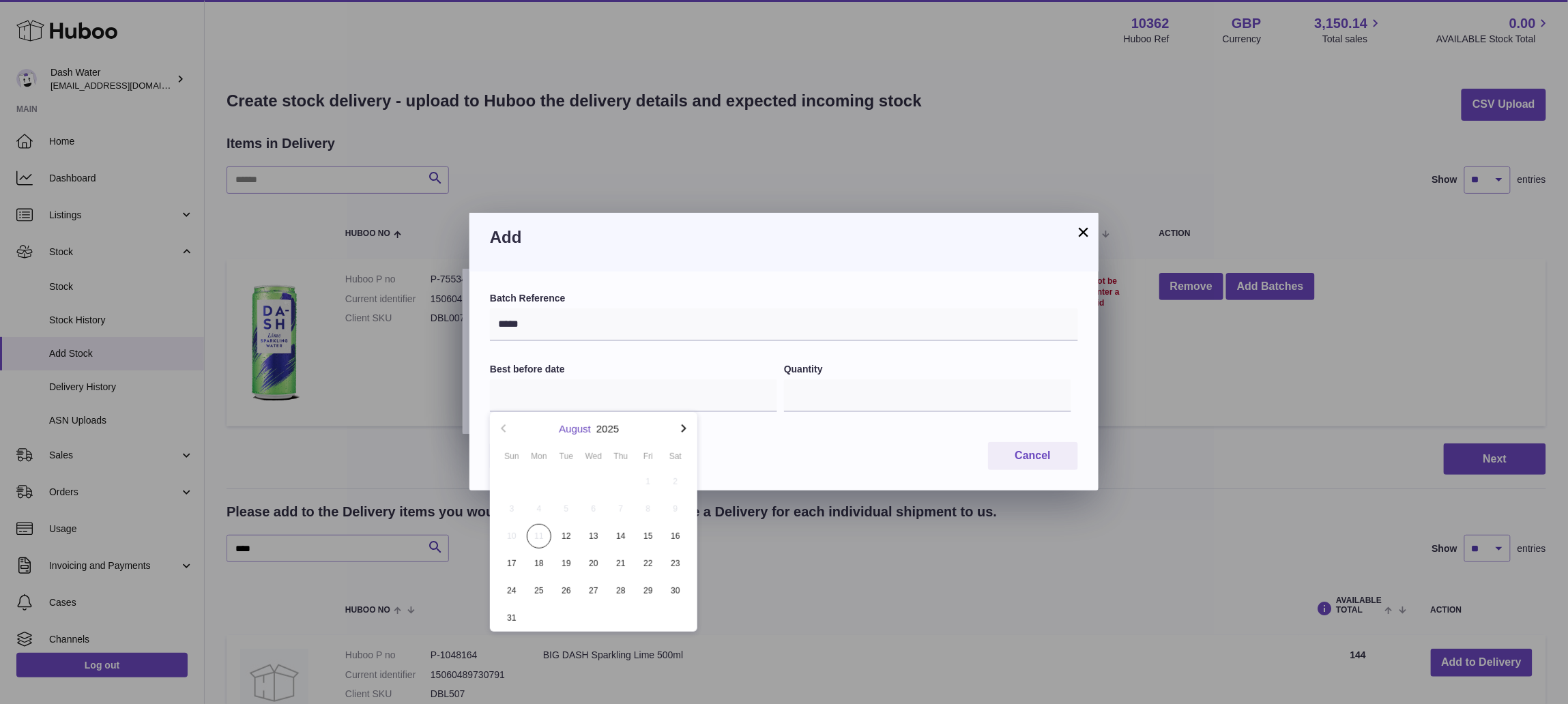
click at [568, 429] on button "August" at bounding box center [574, 429] width 32 height 10
click at [674, 423] on button "button" at bounding box center [684, 429] width 27 height 33
click at [683, 430] on icon "button" at bounding box center [684, 428] width 5 height 8
click at [592, 463] on button "Feb" at bounding box center [593, 469] width 58 height 33
click at [509, 587] on span "28" at bounding box center [512, 591] width 24 height 24
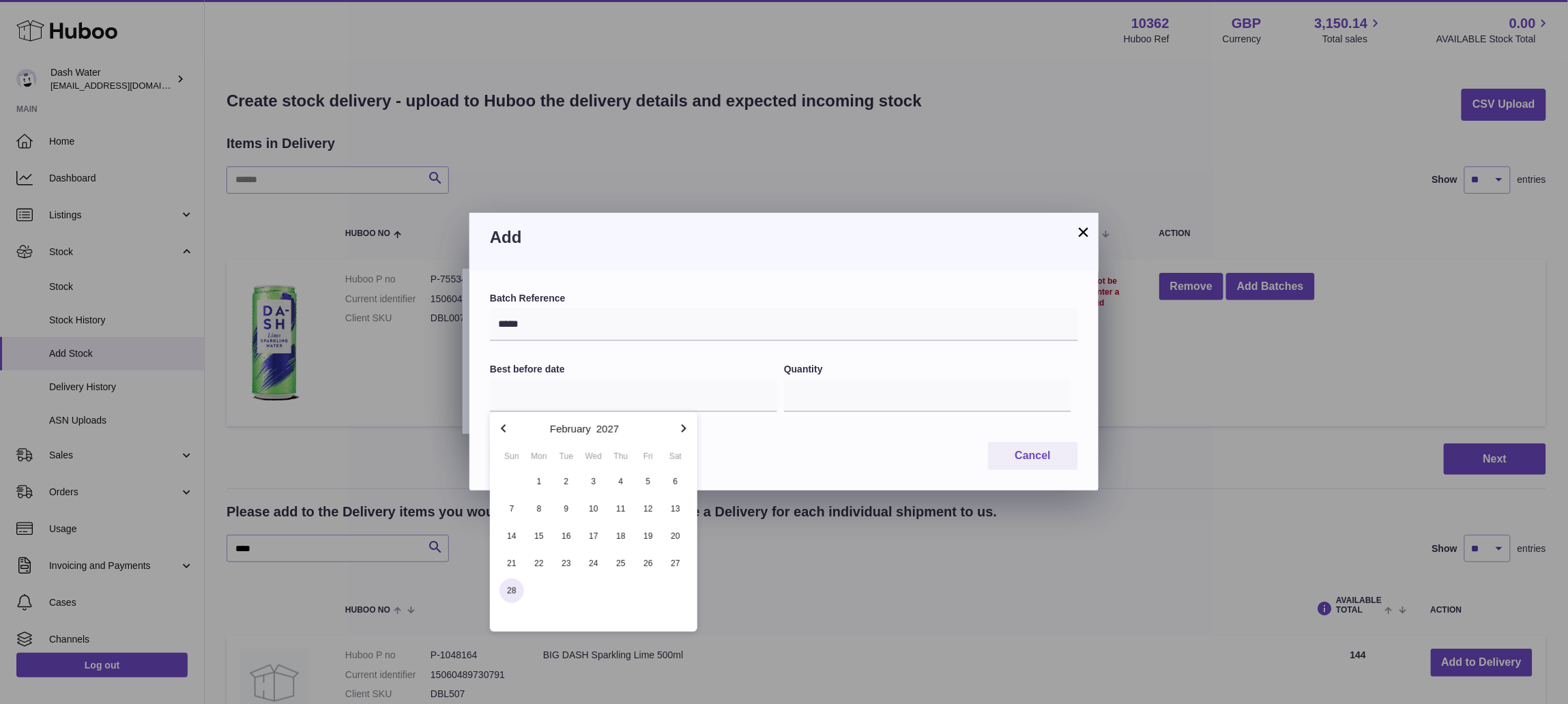
type input "**********"
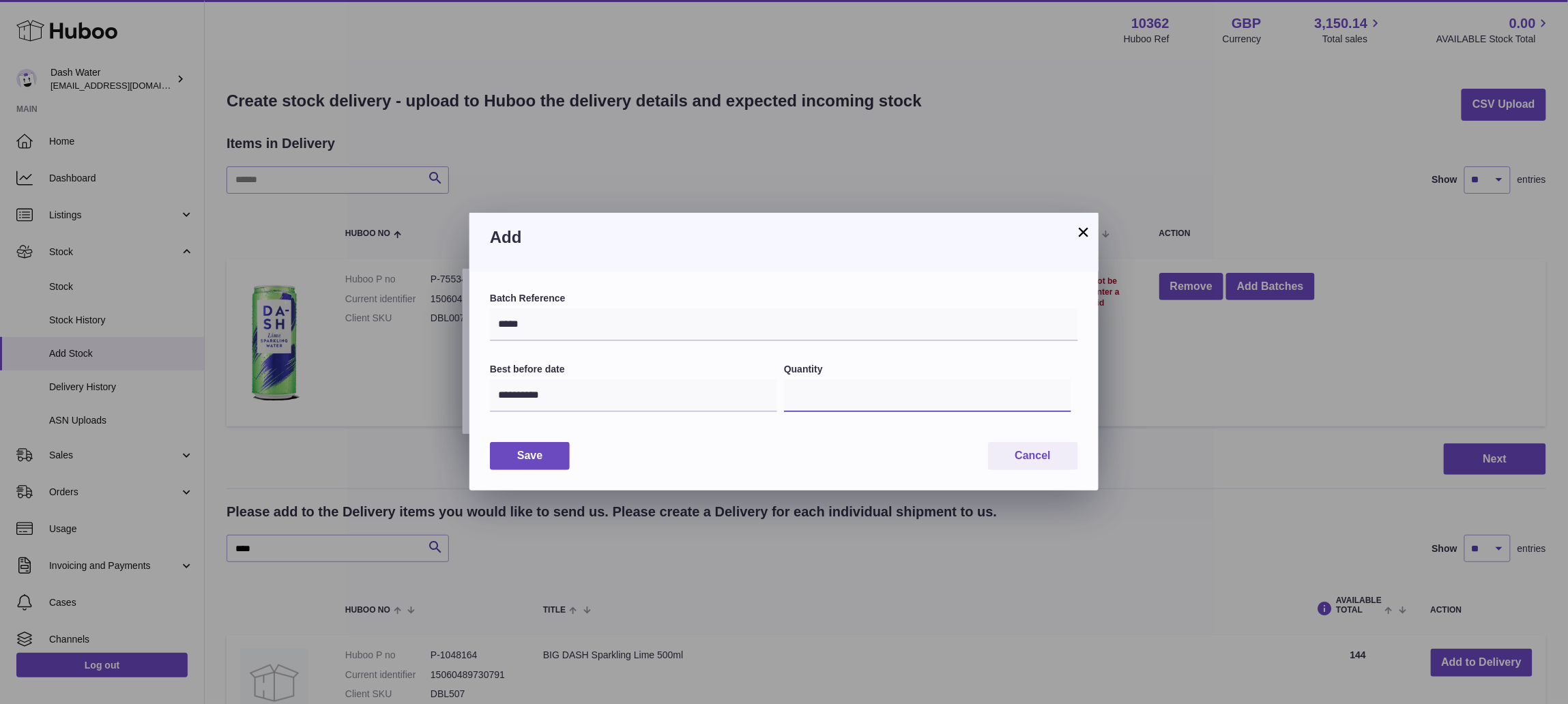
click at [841, 393] on input "*" at bounding box center [927, 396] width 287 height 33
type input "**"
click at [508, 459] on button "Save" at bounding box center [530, 456] width 80 height 28
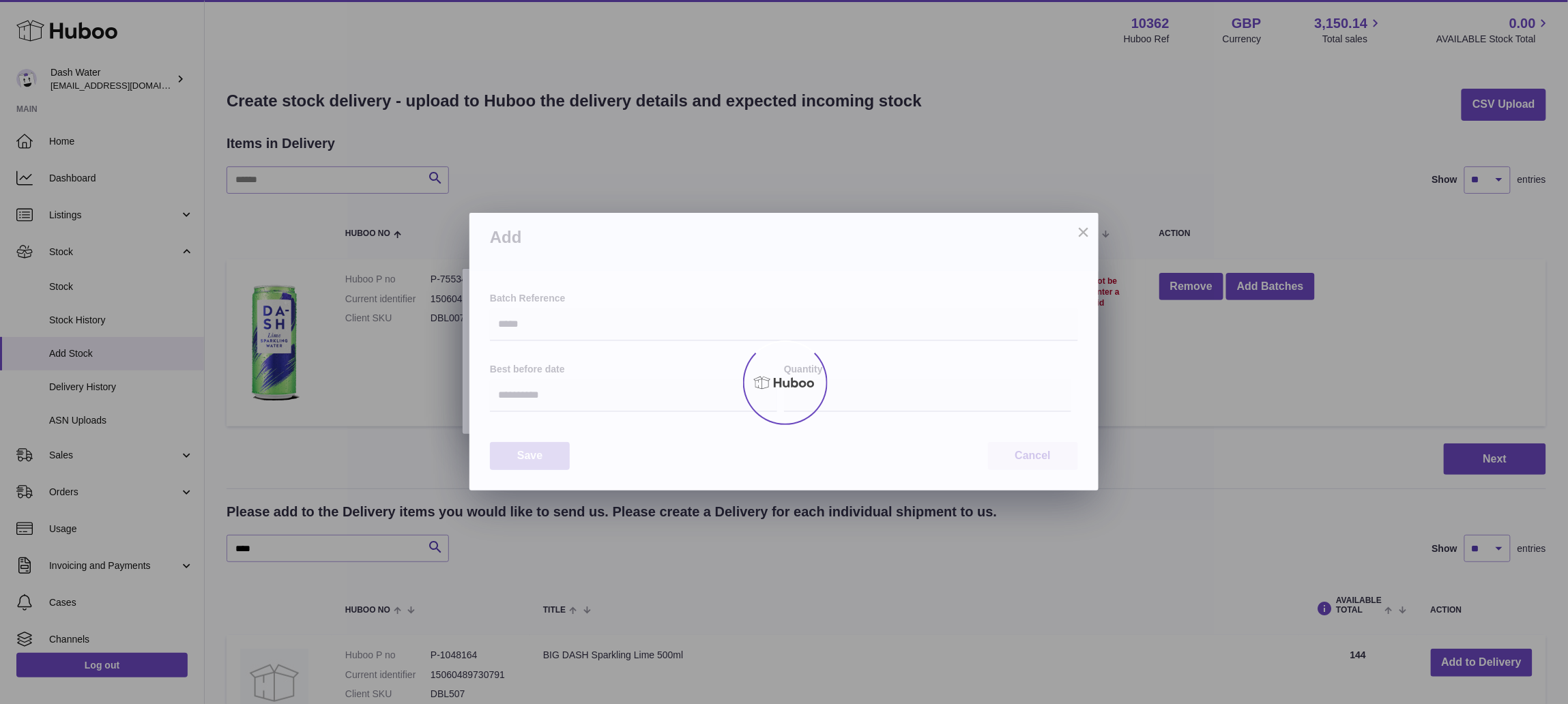
type input "**"
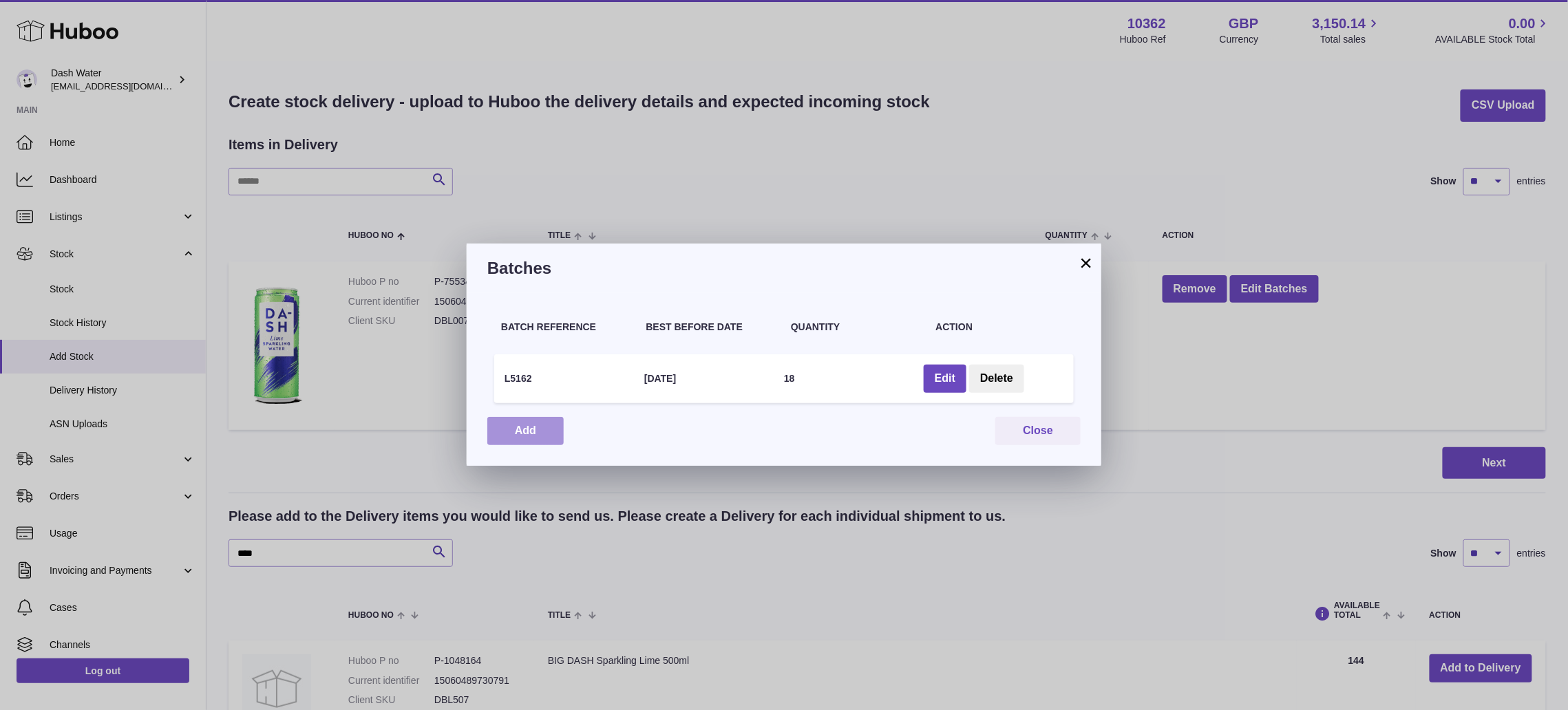
click at [530, 431] on button "Add" at bounding box center [525, 431] width 76 height 28
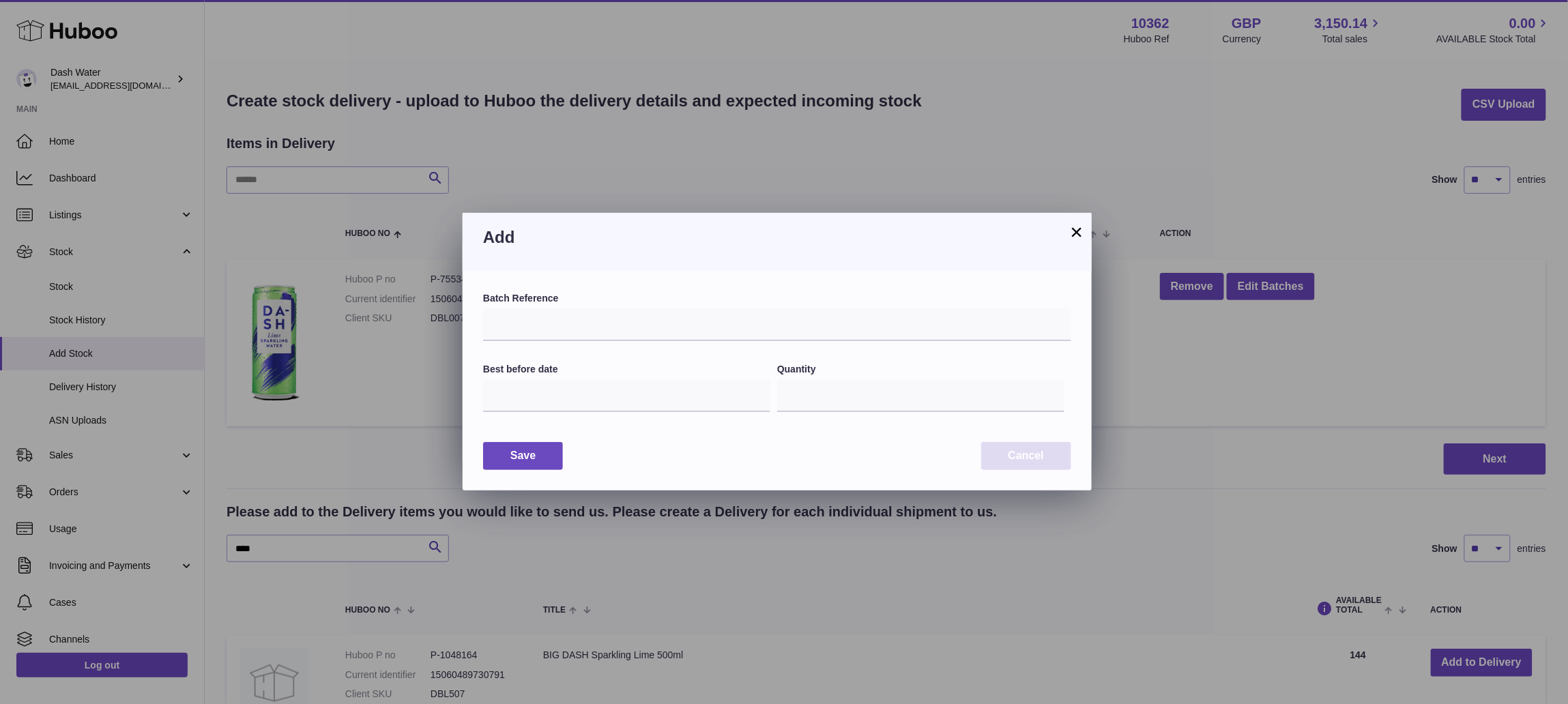
click at [1046, 453] on button "Cancel" at bounding box center [1025, 456] width 90 height 28
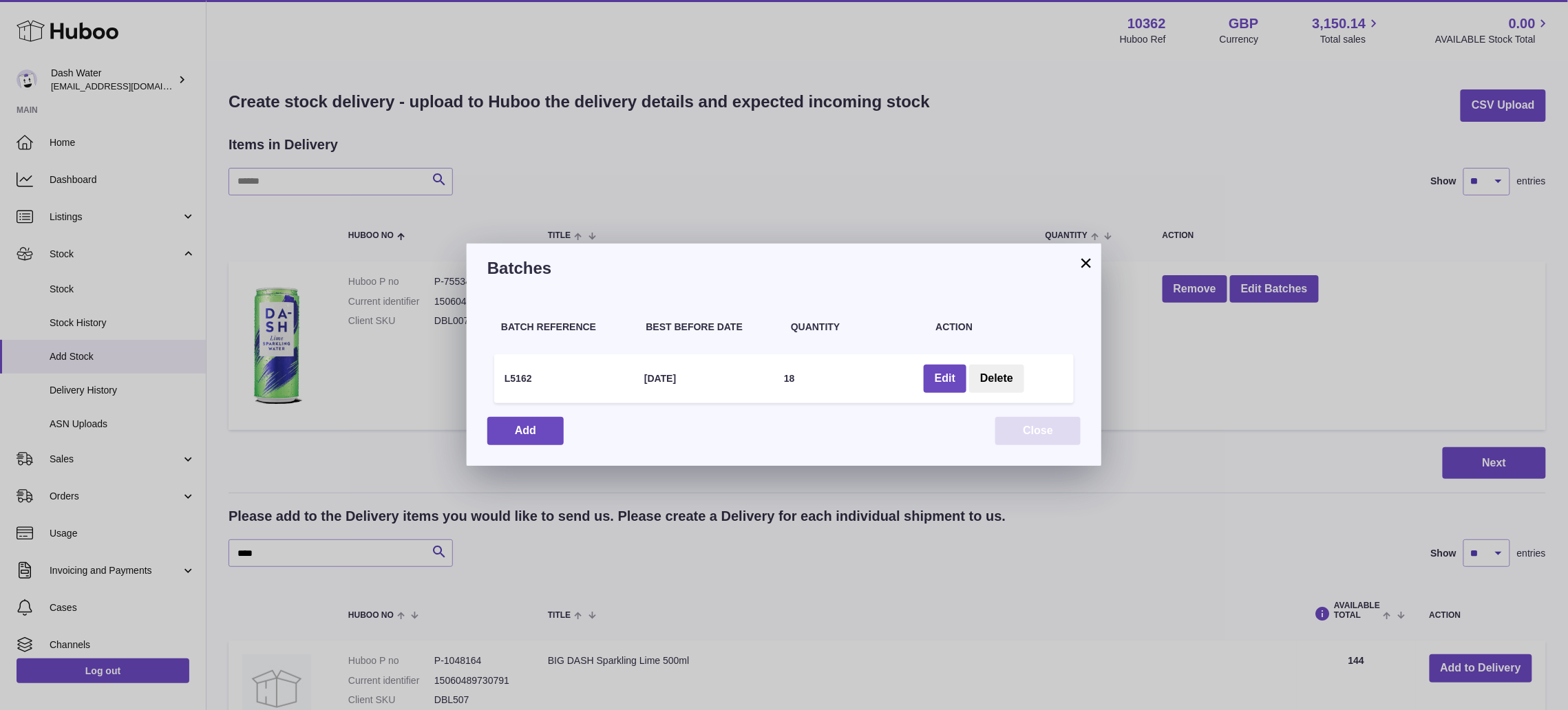
click at [1026, 425] on button "Close" at bounding box center [1038, 431] width 86 height 28
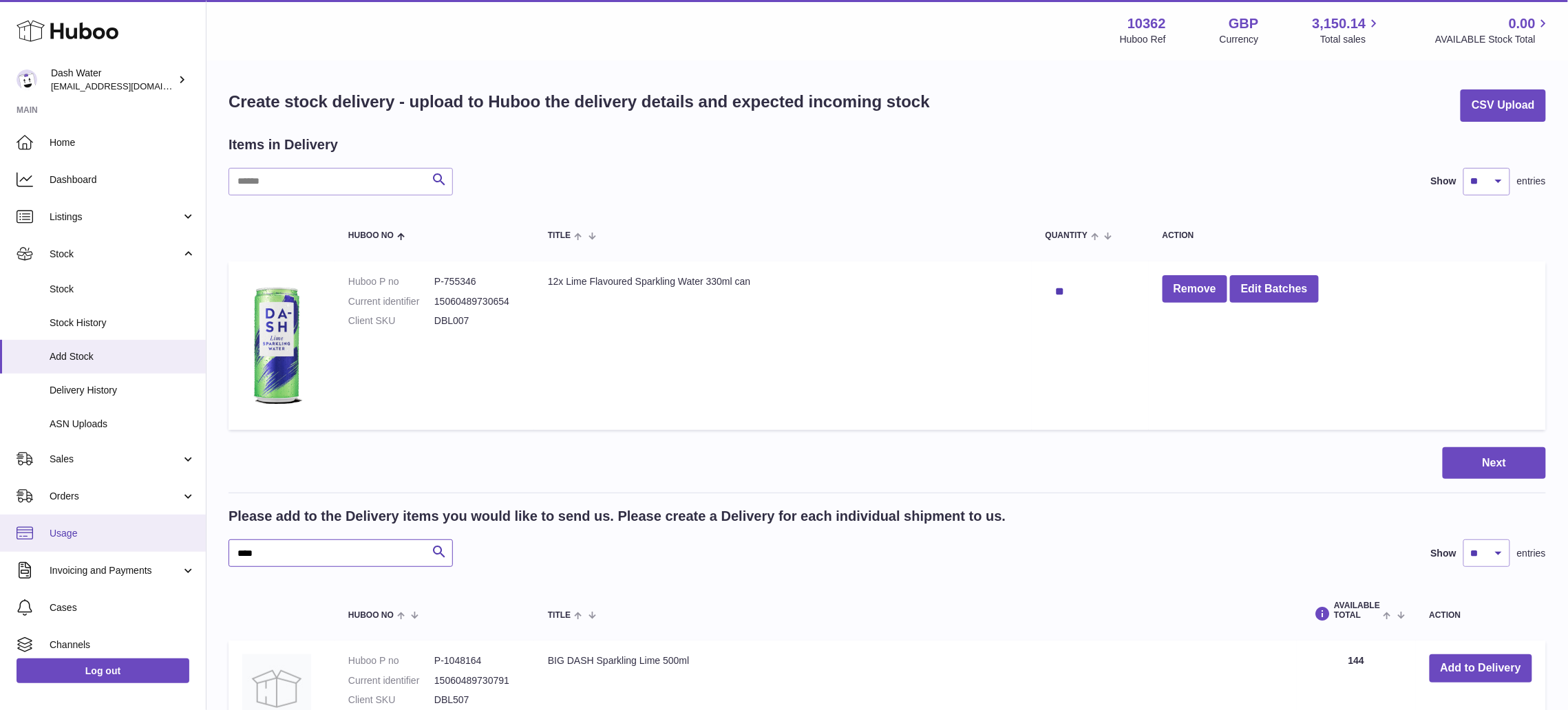
drag, startPoint x: 315, startPoint y: 543, endPoint x: 188, endPoint y: 542, distance: 127.0
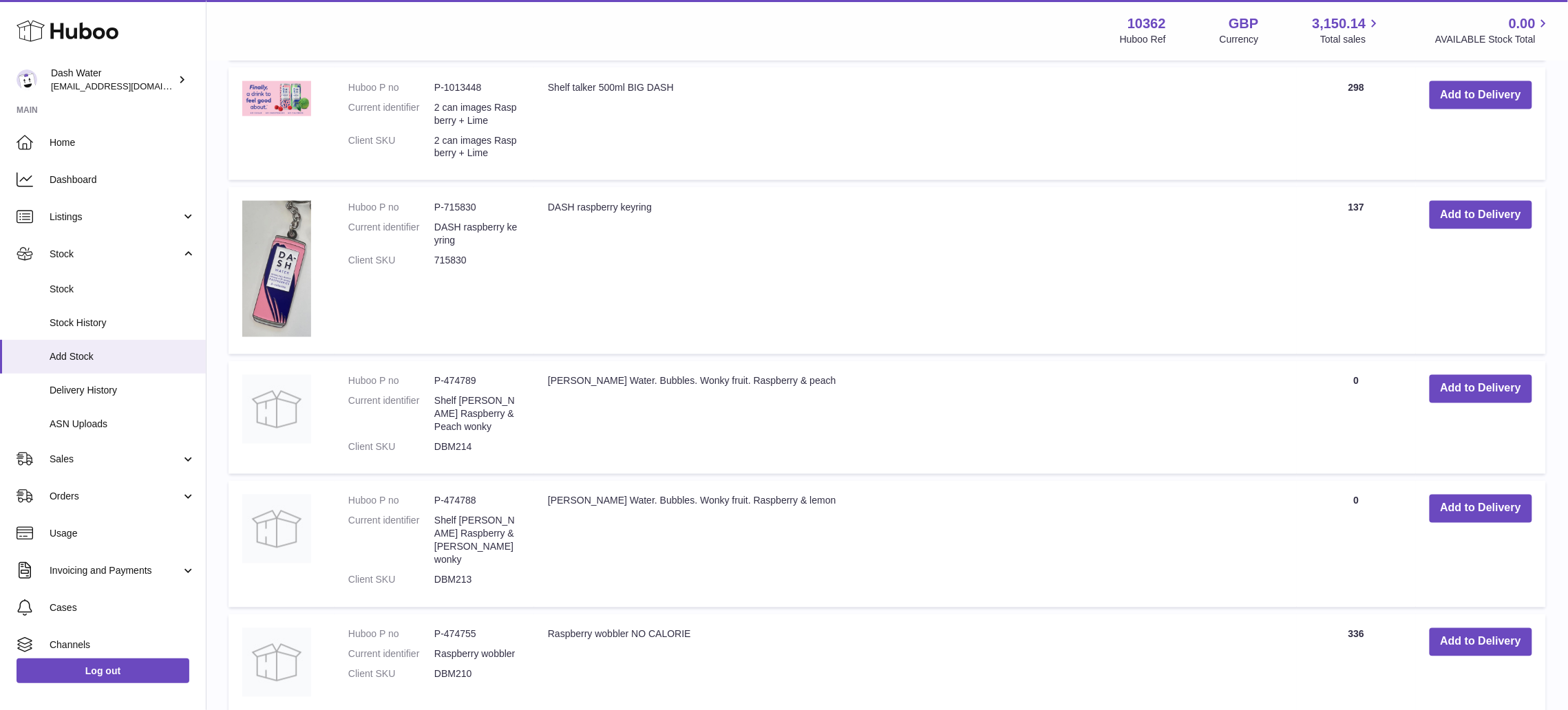
scroll to position [1119, 0]
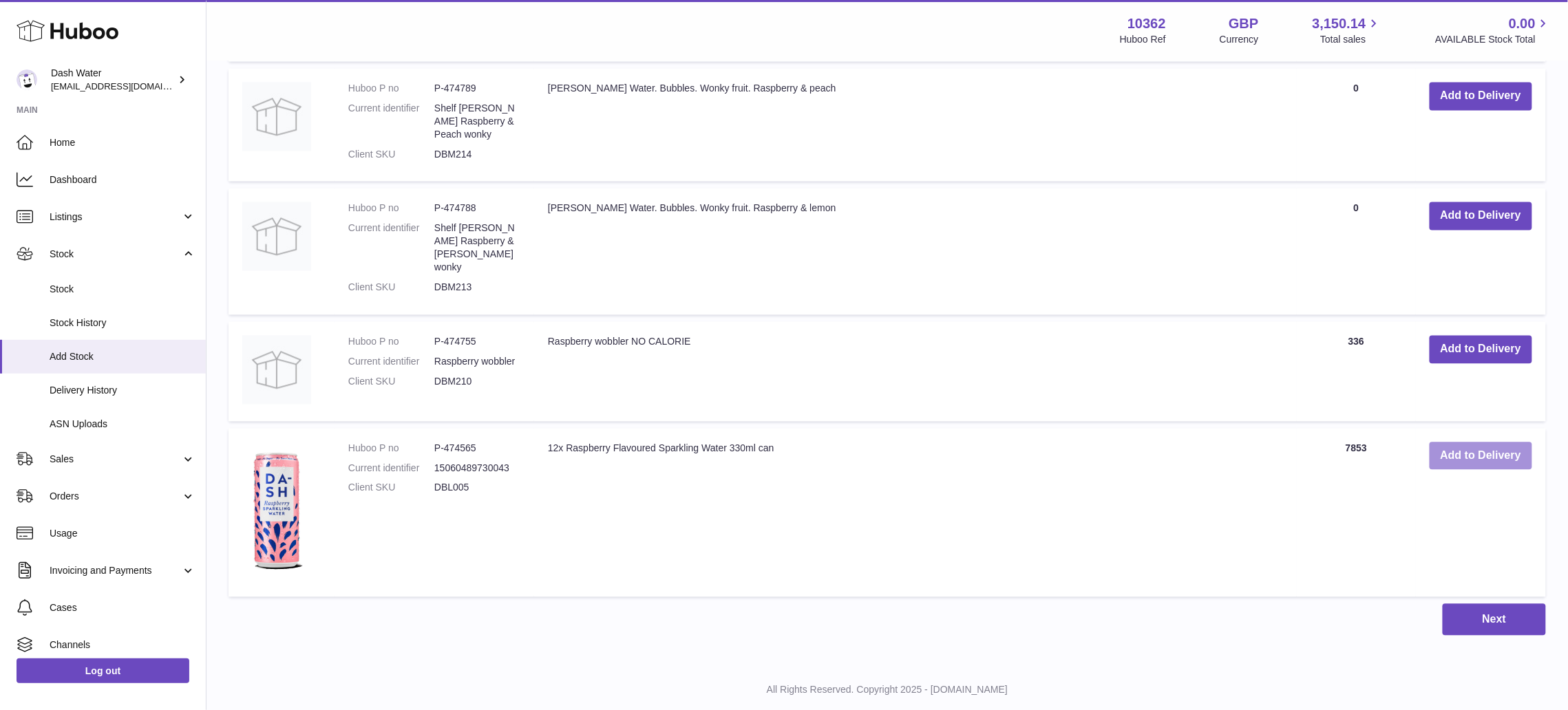
type input "****"
click at [1488, 443] on button "Add to Delivery" at bounding box center [1480, 457] width 102 height 28
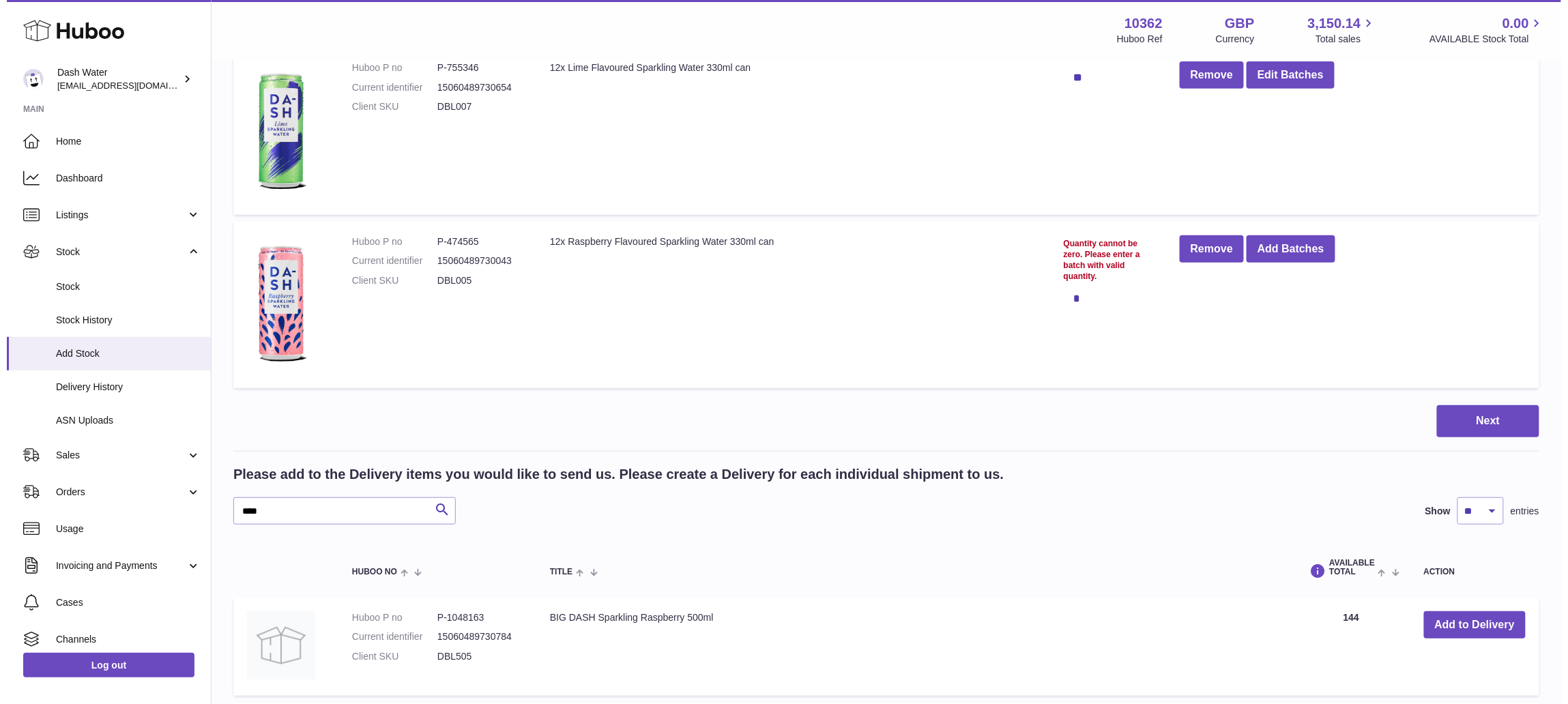
scroll to position [0, 0]
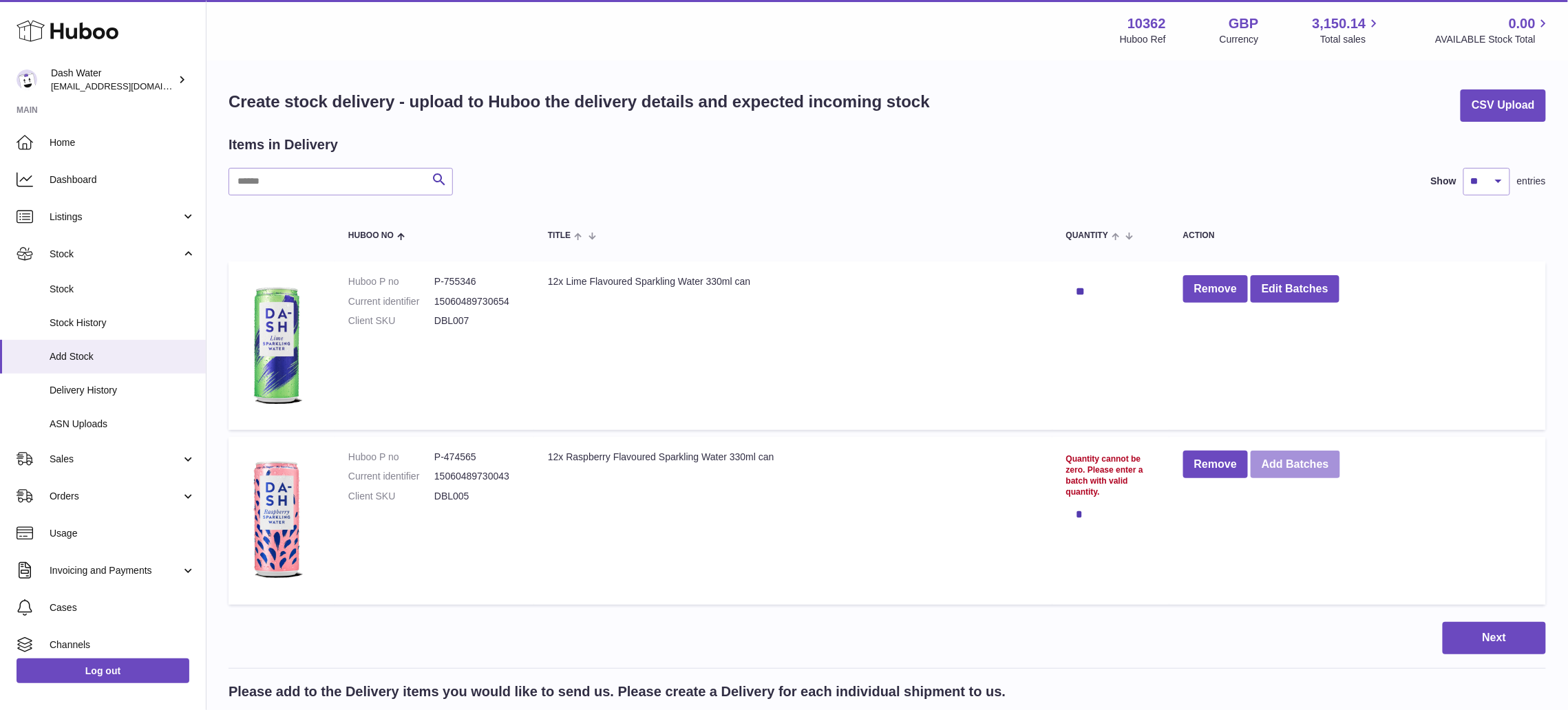
click at [1297, 456] on button "Add Batches" at bounding box center [1295, 465] width 89 height 28
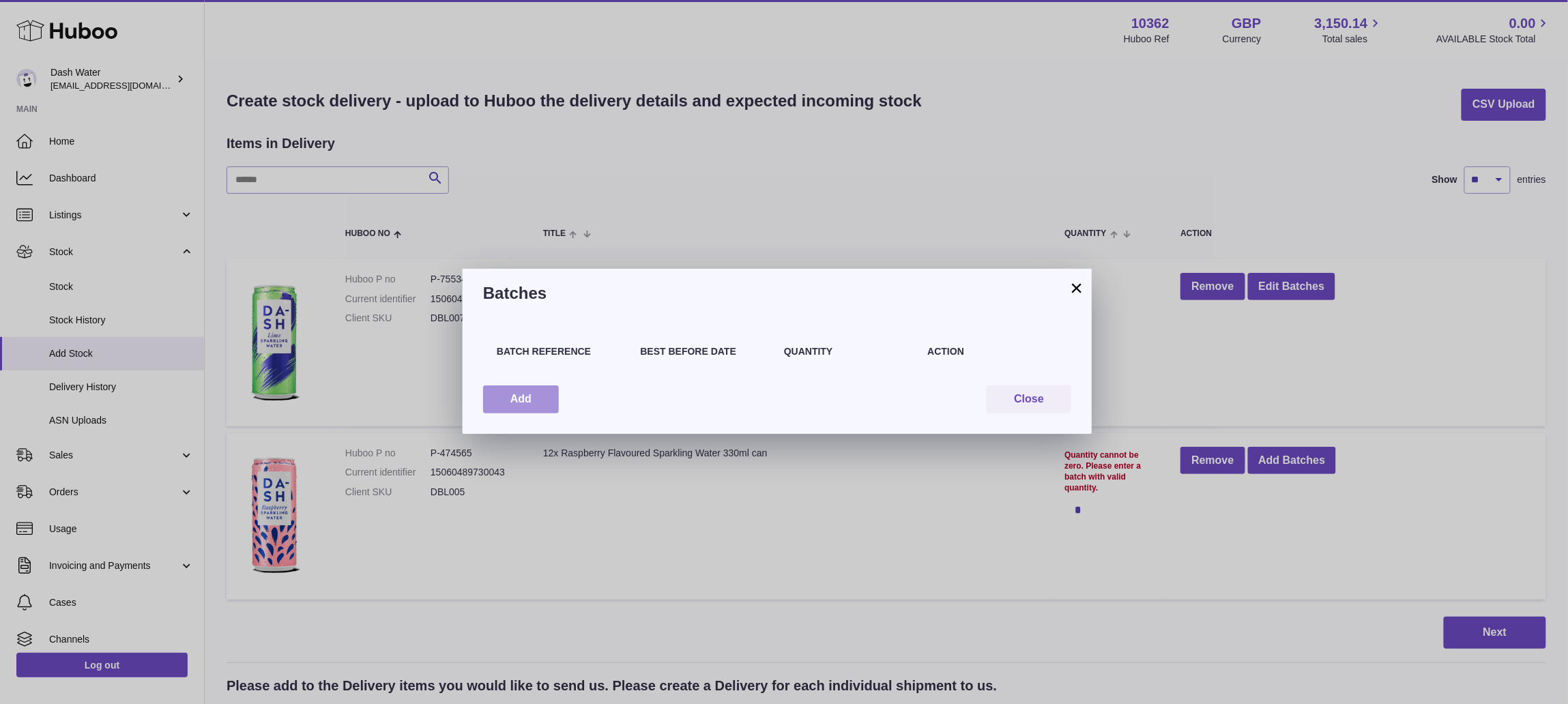
click at [522, 388] on button "Add" at bounding box center [520, 400] width 76 height 28
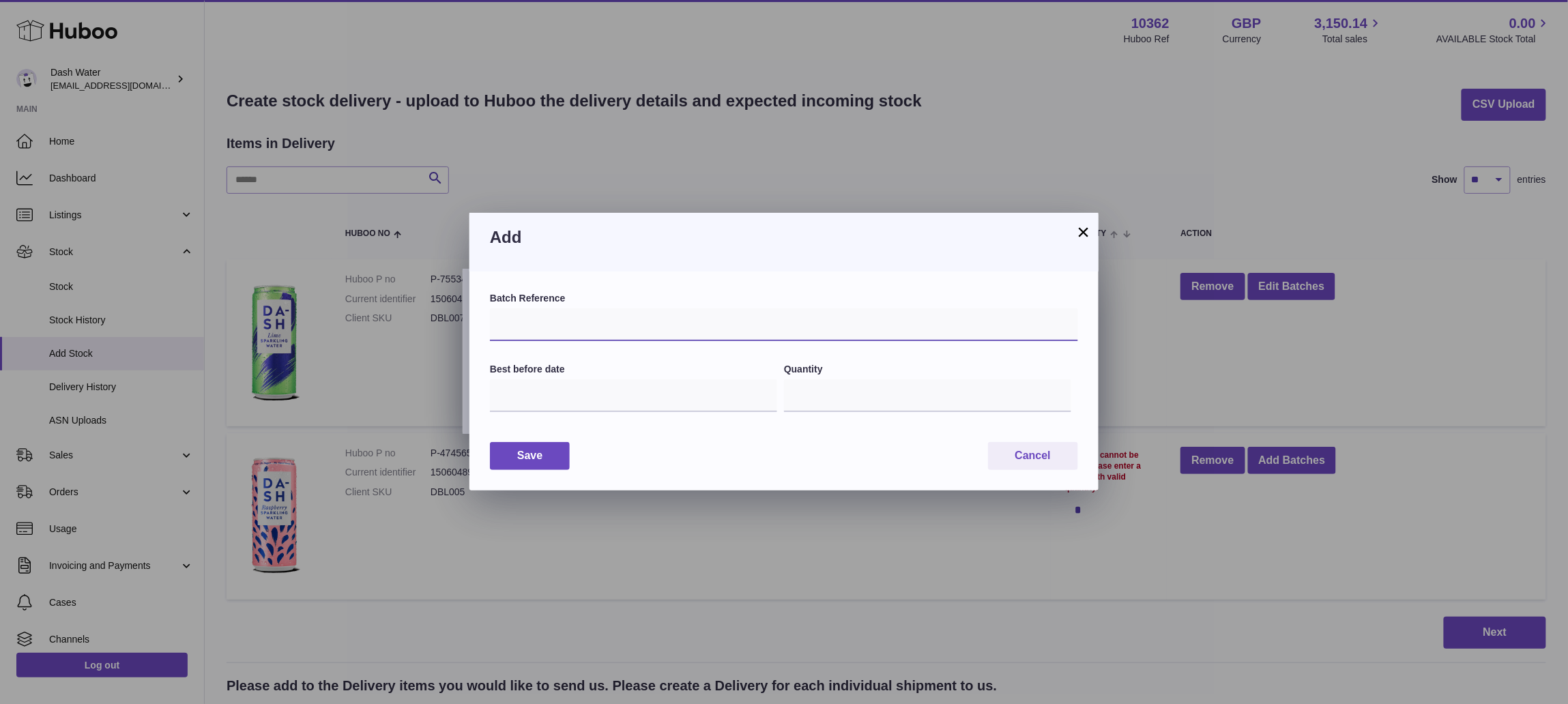
click at [558, 328] on input "text" at bounding box center [784, 325] width 588 height 33
type input "*****"
click at [866, 408] on input "*" at bounding box center [927, 396] width 287 height 33
type input "**"
click at [632, 390] on input "text" at bounding box center [633, 396] width 287 height 33
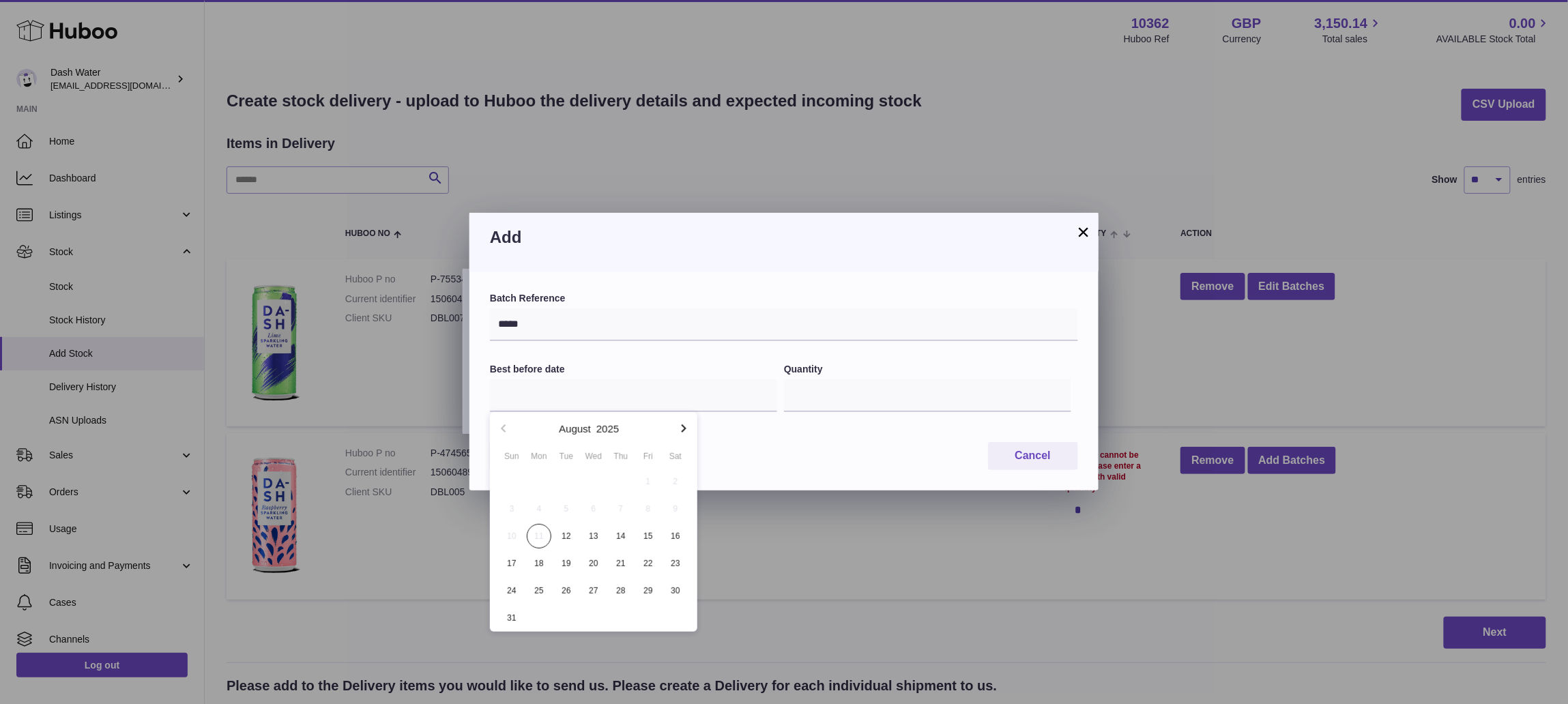
click at [674, 429] on button "button" at bounding box center [684, 429] width 27 height 33
click at [609, 428] on button "2025" at bounding box center [607, 429] width 22 height 10
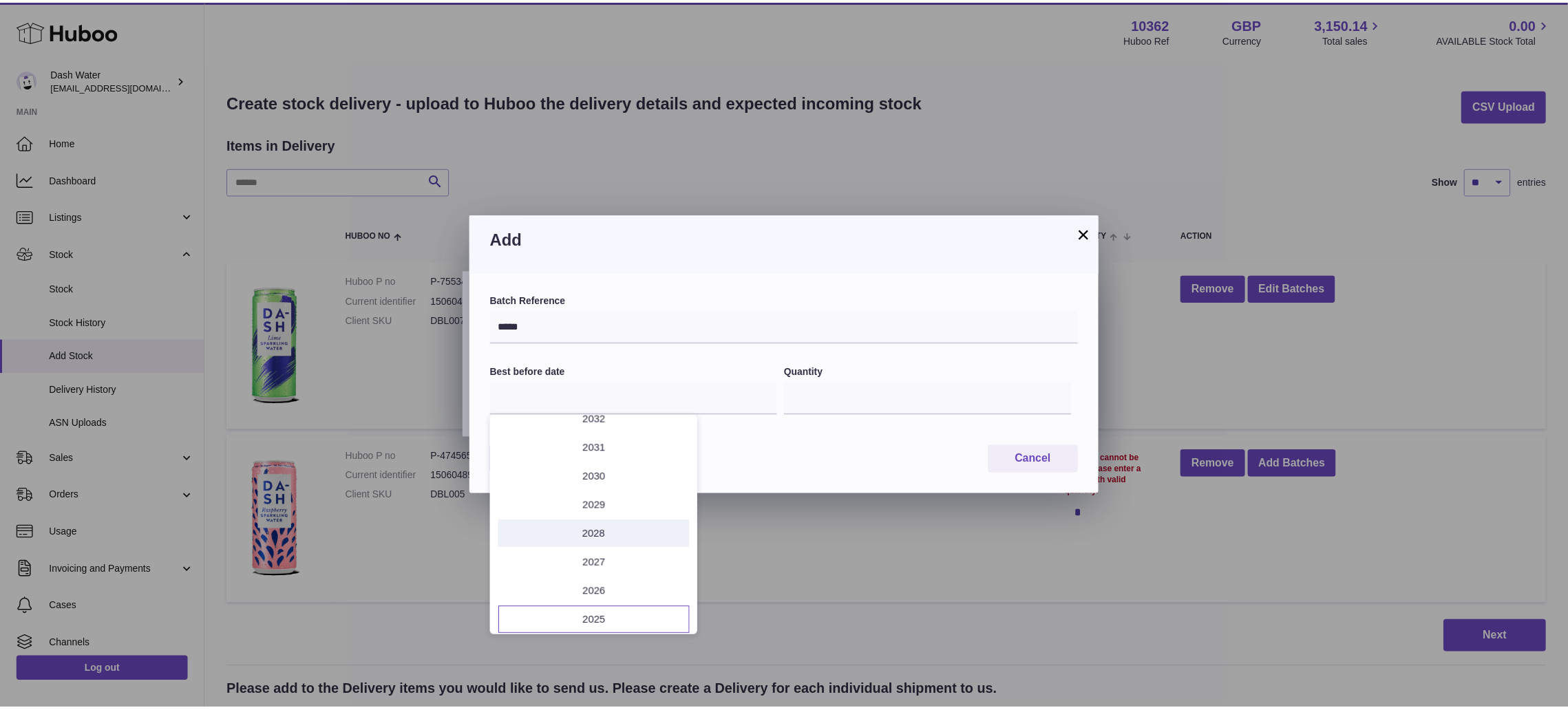
scroll to position [105, 0]
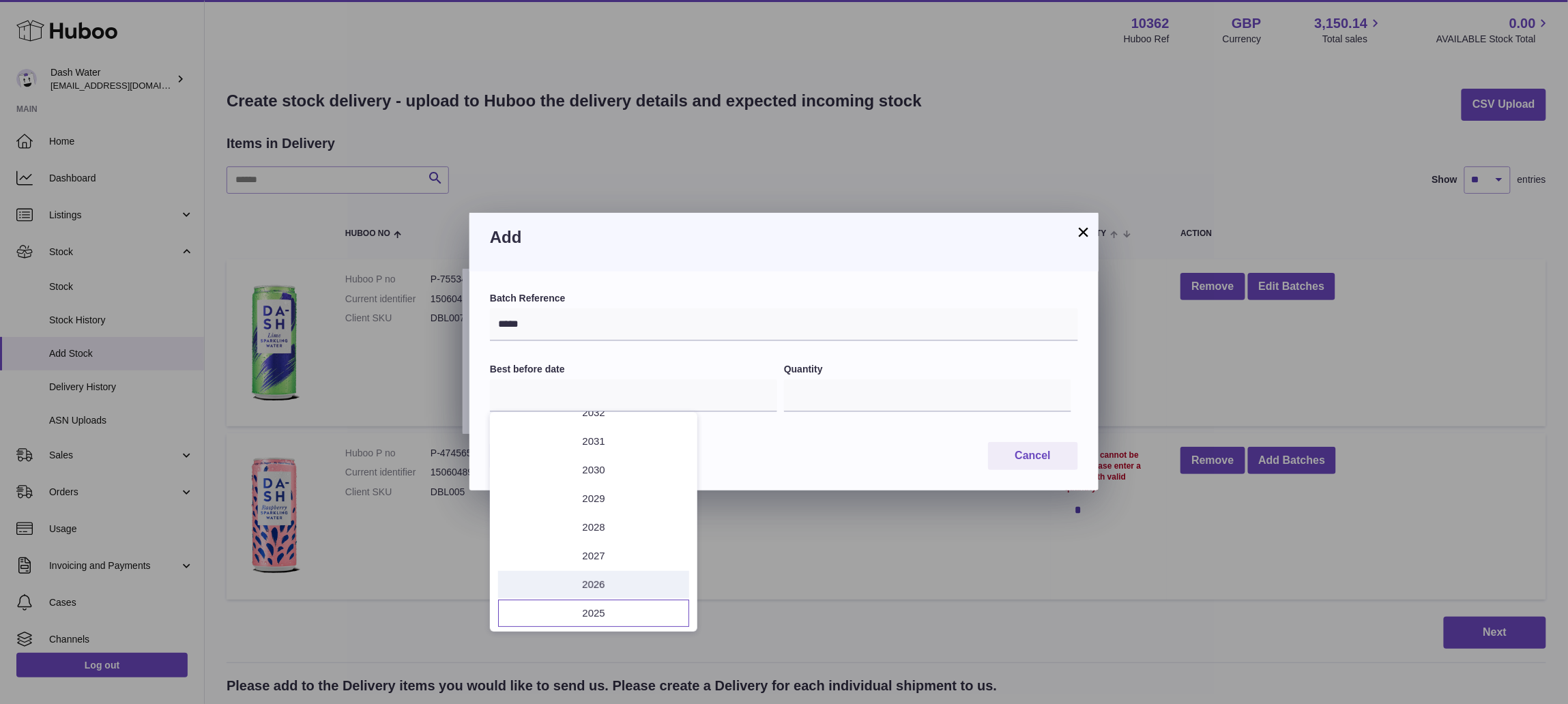
click at [604, 588] on li "2026" at bounding box center [593, 585] width 191 height 27
click at [595, 605] on button "Nov" at bounding box center [593, 609] width 58 height 33
click at [543, 587] on span "30" at bounding box center [539, 591] width 24 height 24
type input "**********"
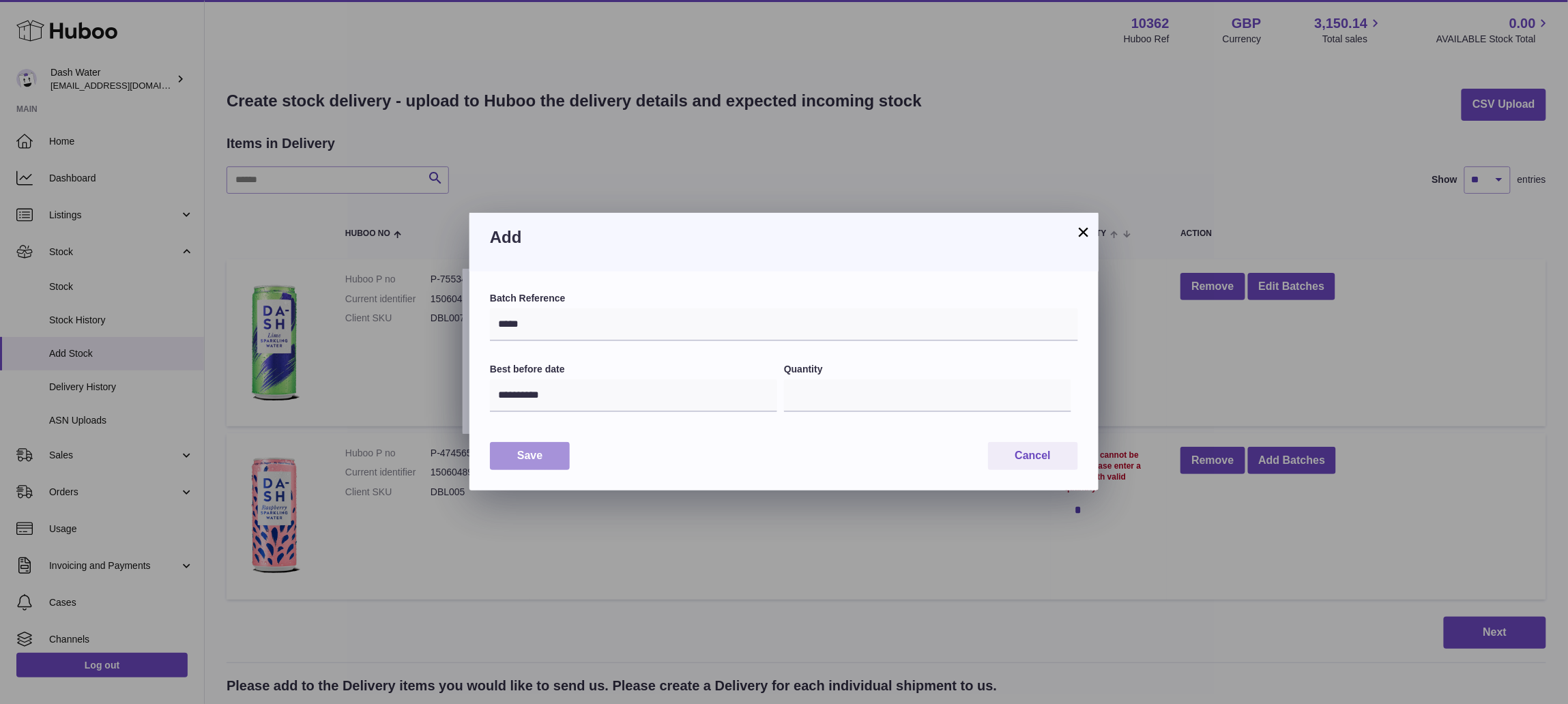
click at [535, 459] on button "Save" at bounding box center [530, 456] width 80 height 28
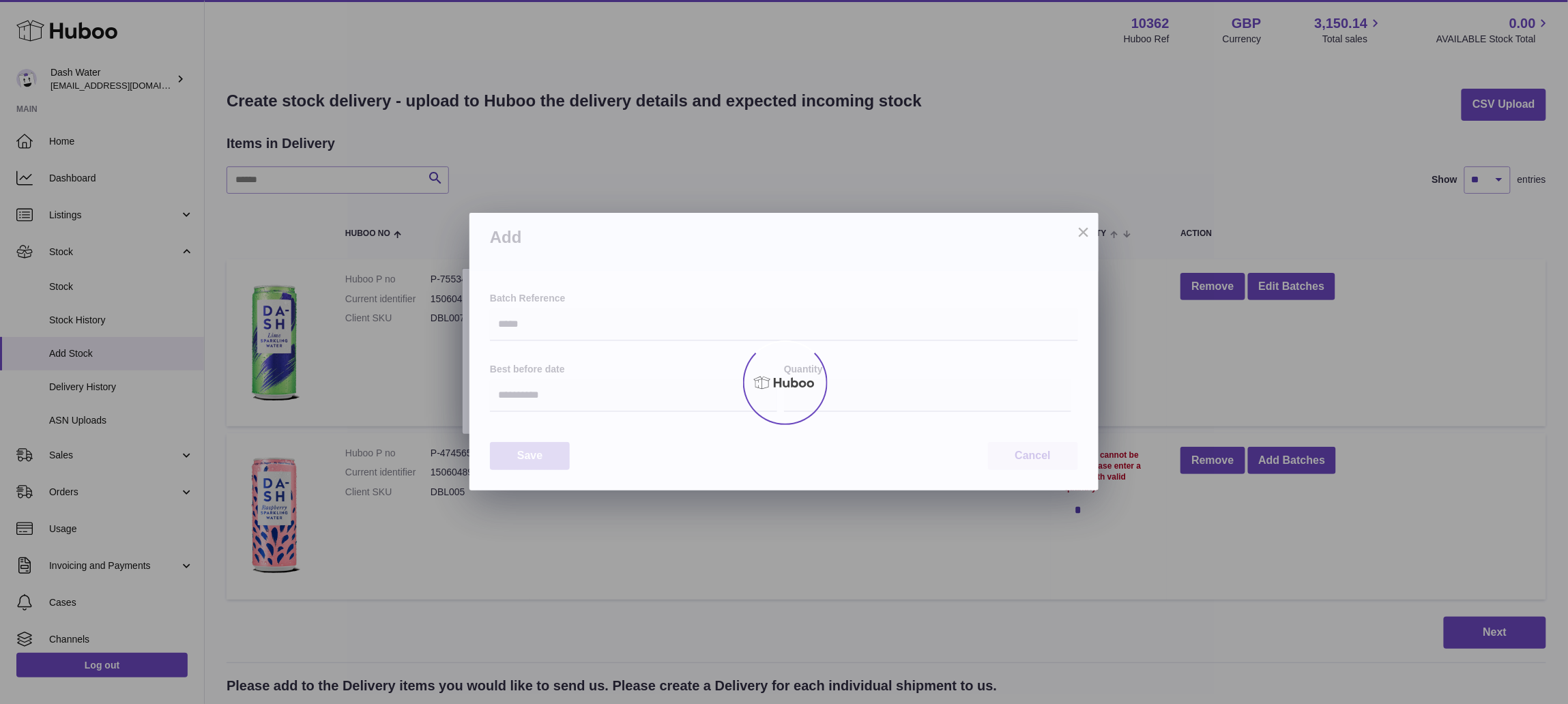
type input "**"
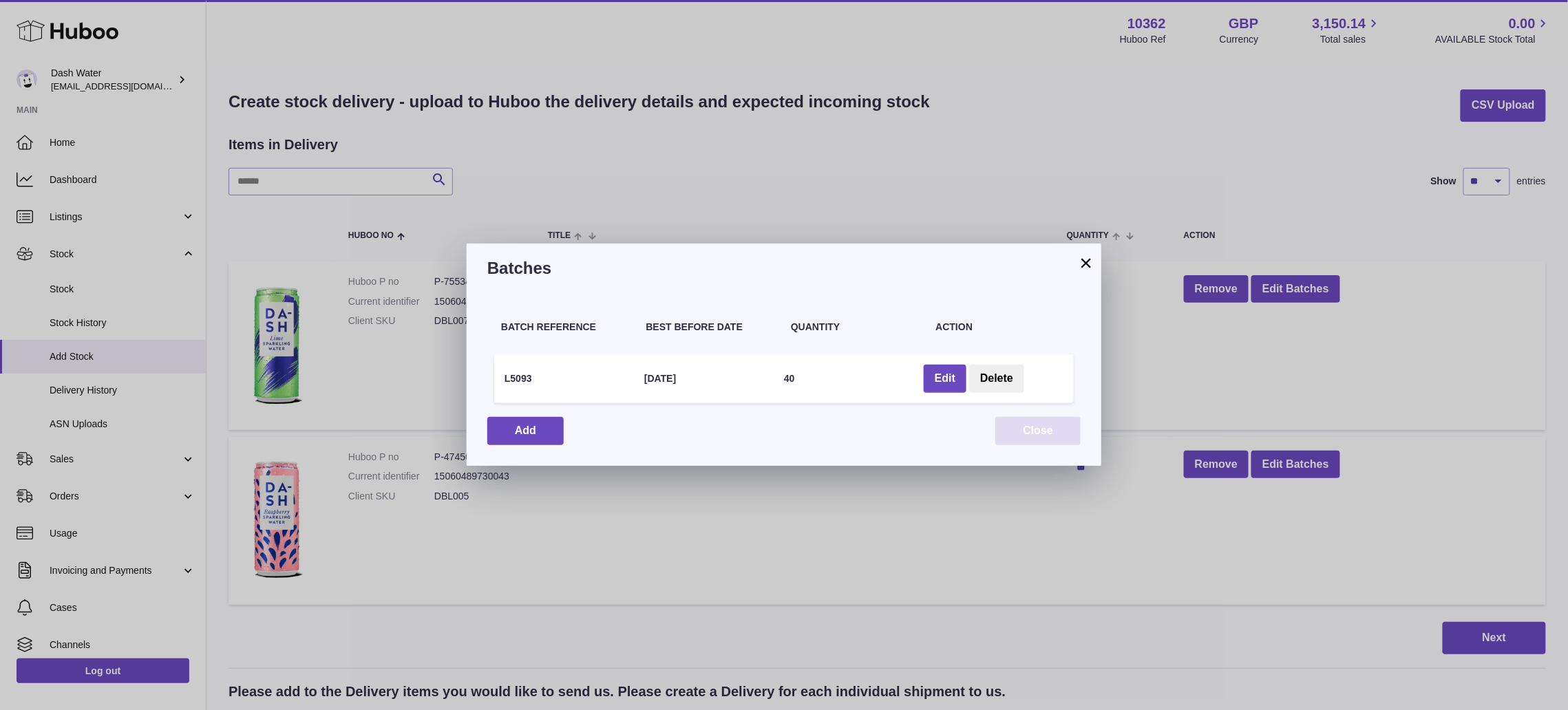
click at [1022, 425] on button "Close" at bounding box center [1038, 431] width 86 height 28
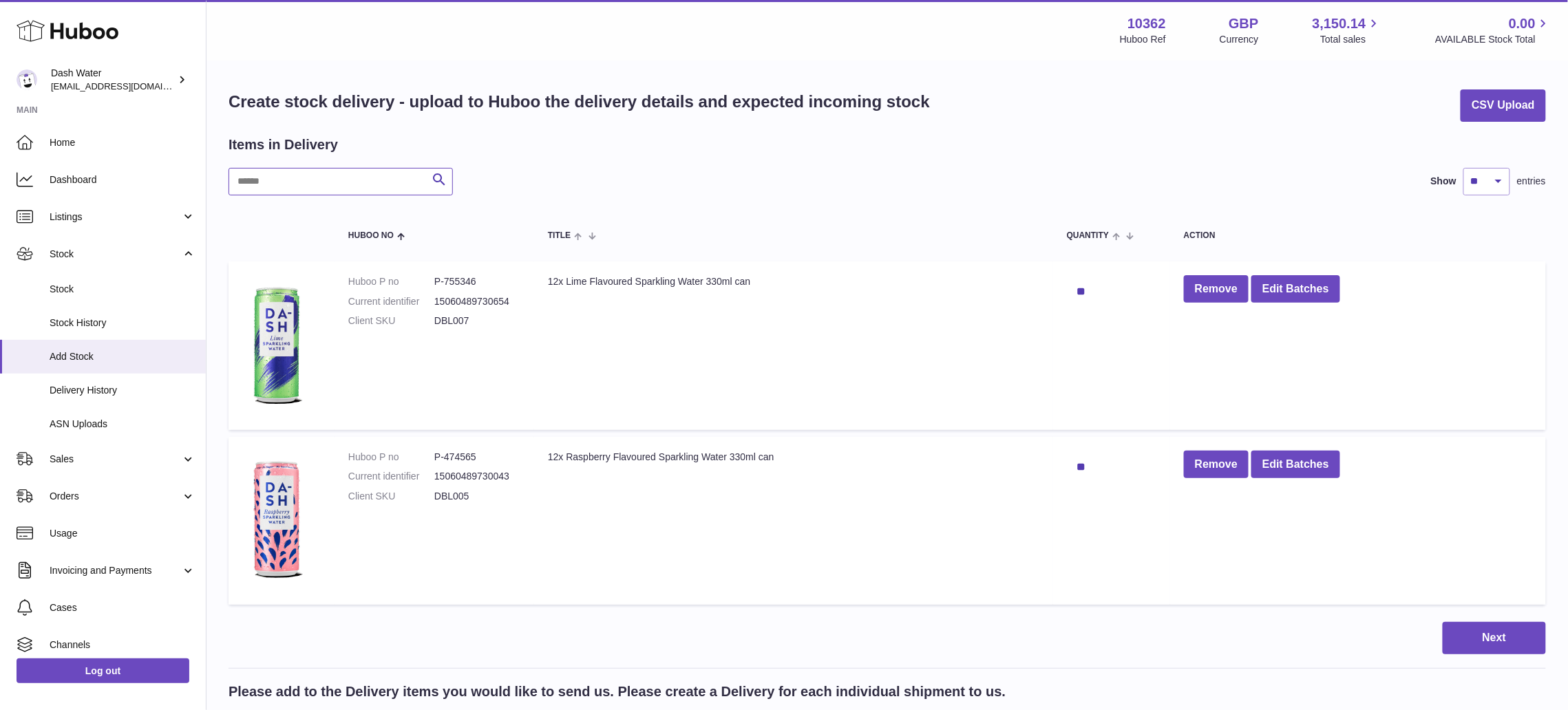
click at [309, 179] on input "text" at bounding box center [340, 181] width 224 height 28
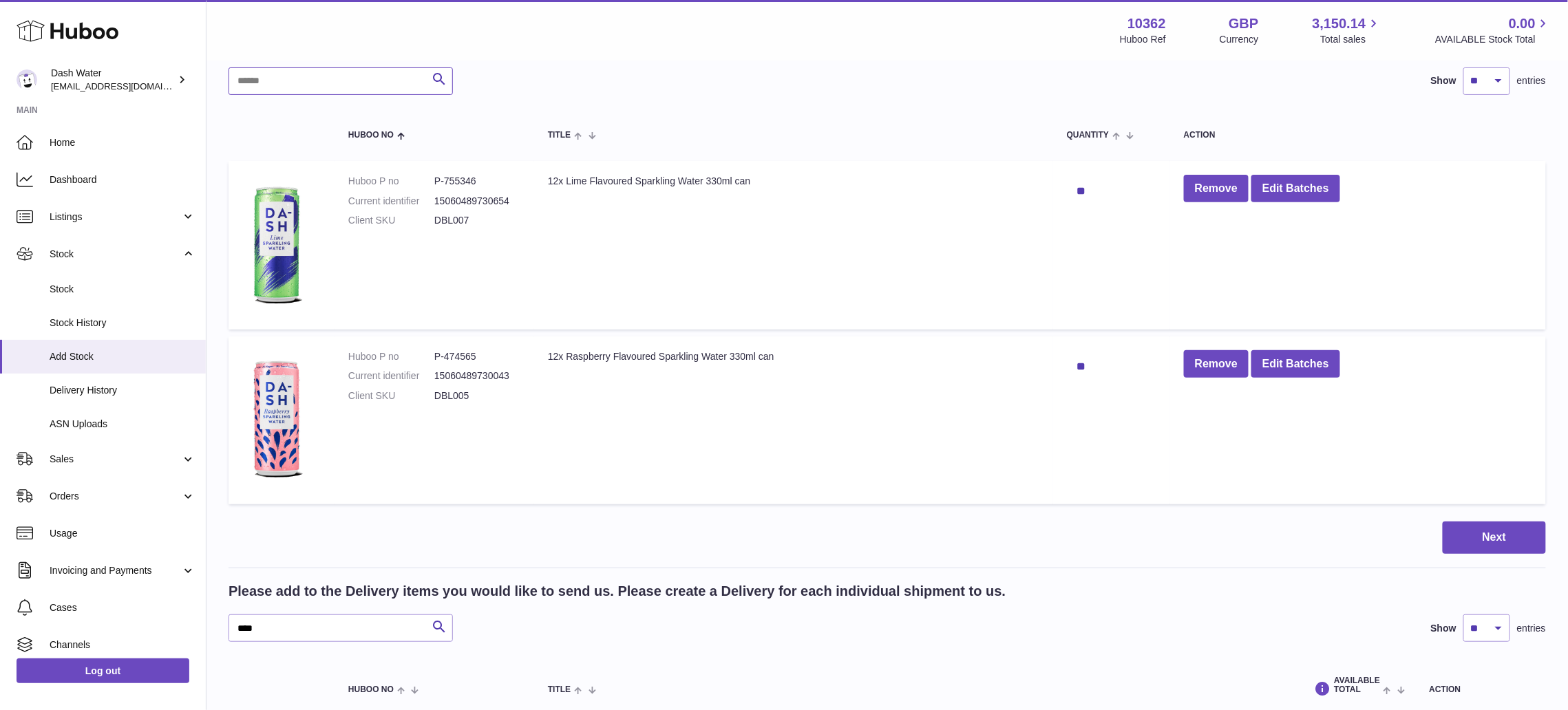
scroll to position [275, 0]
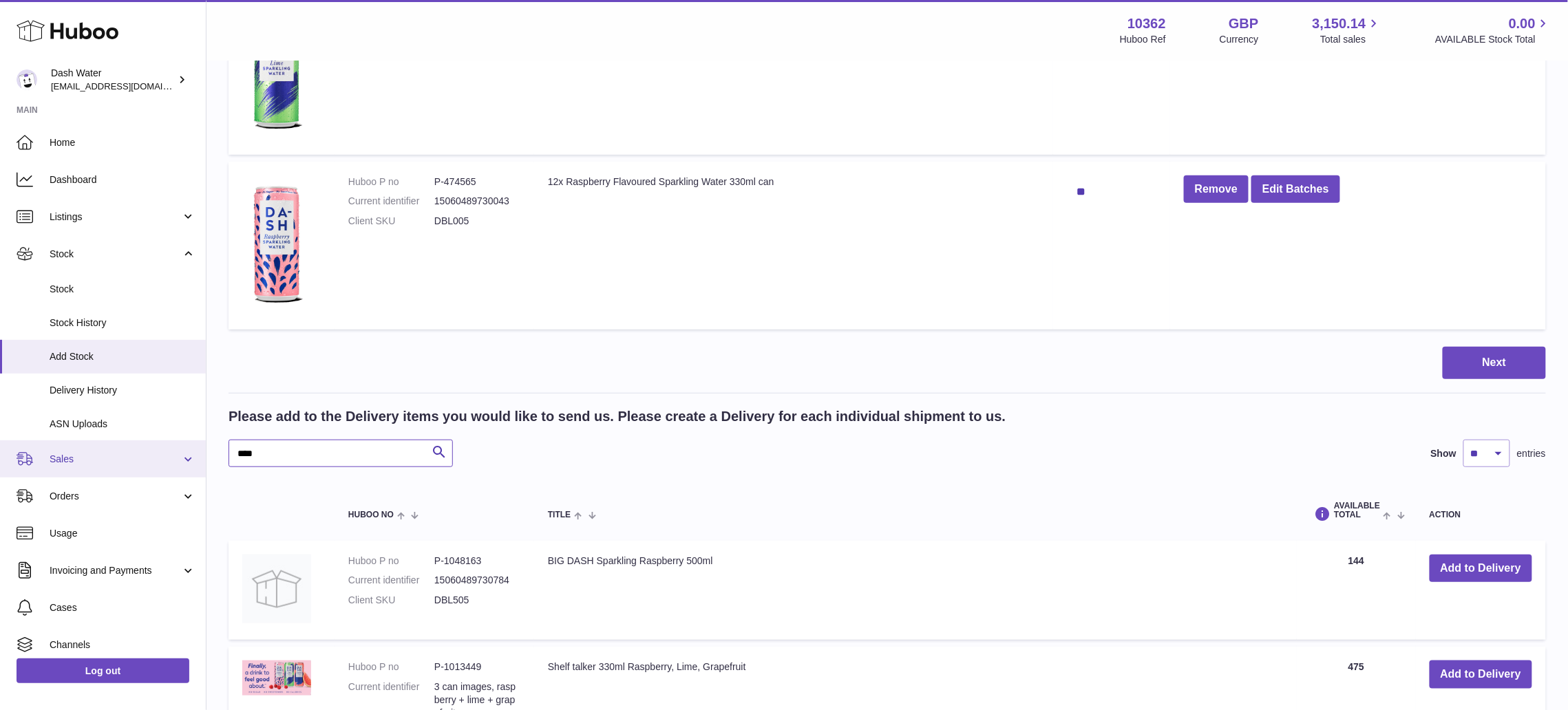
drag, startPoint x: 317, startPoint y: 438, endPoint x: 42, endPoint y: 442, distance: 275.0
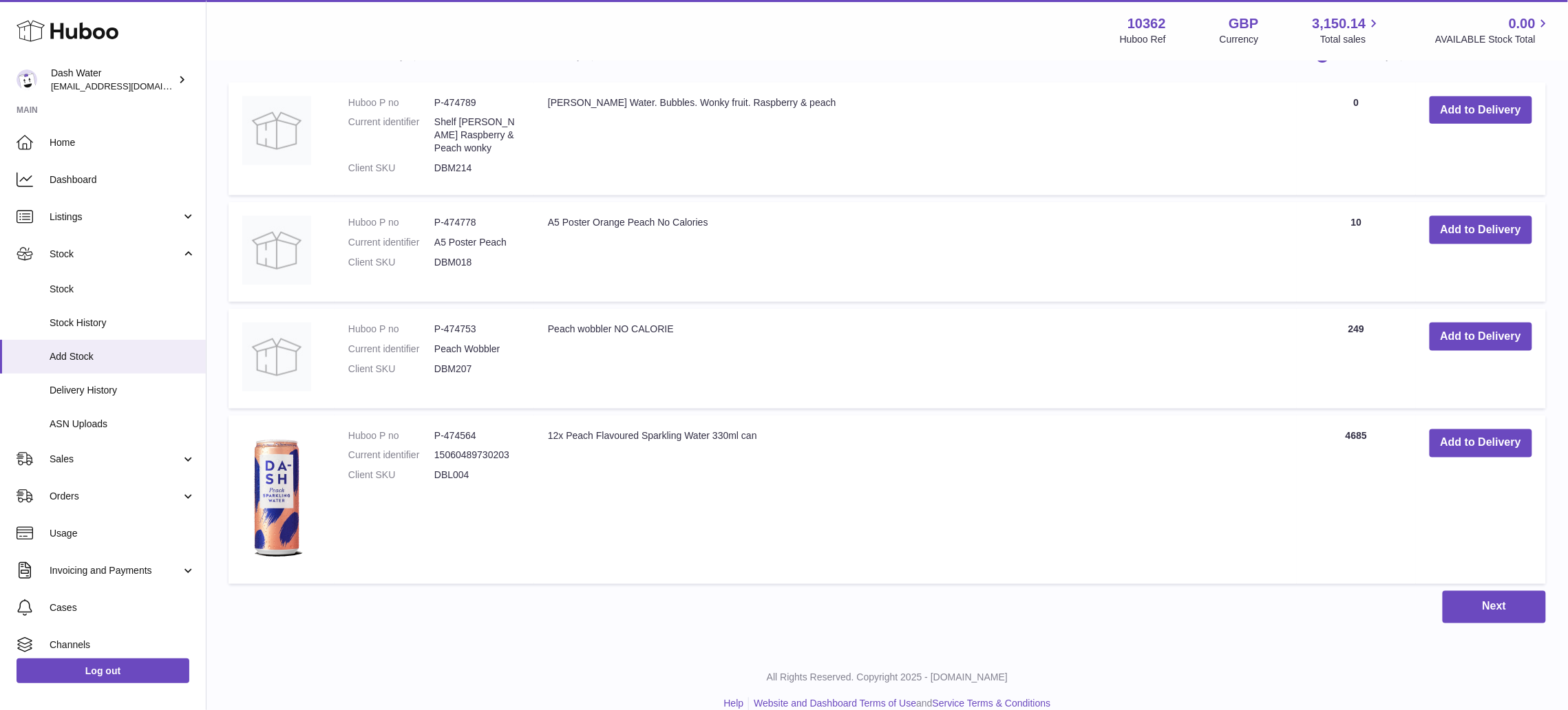
scroll to position [735, 0]
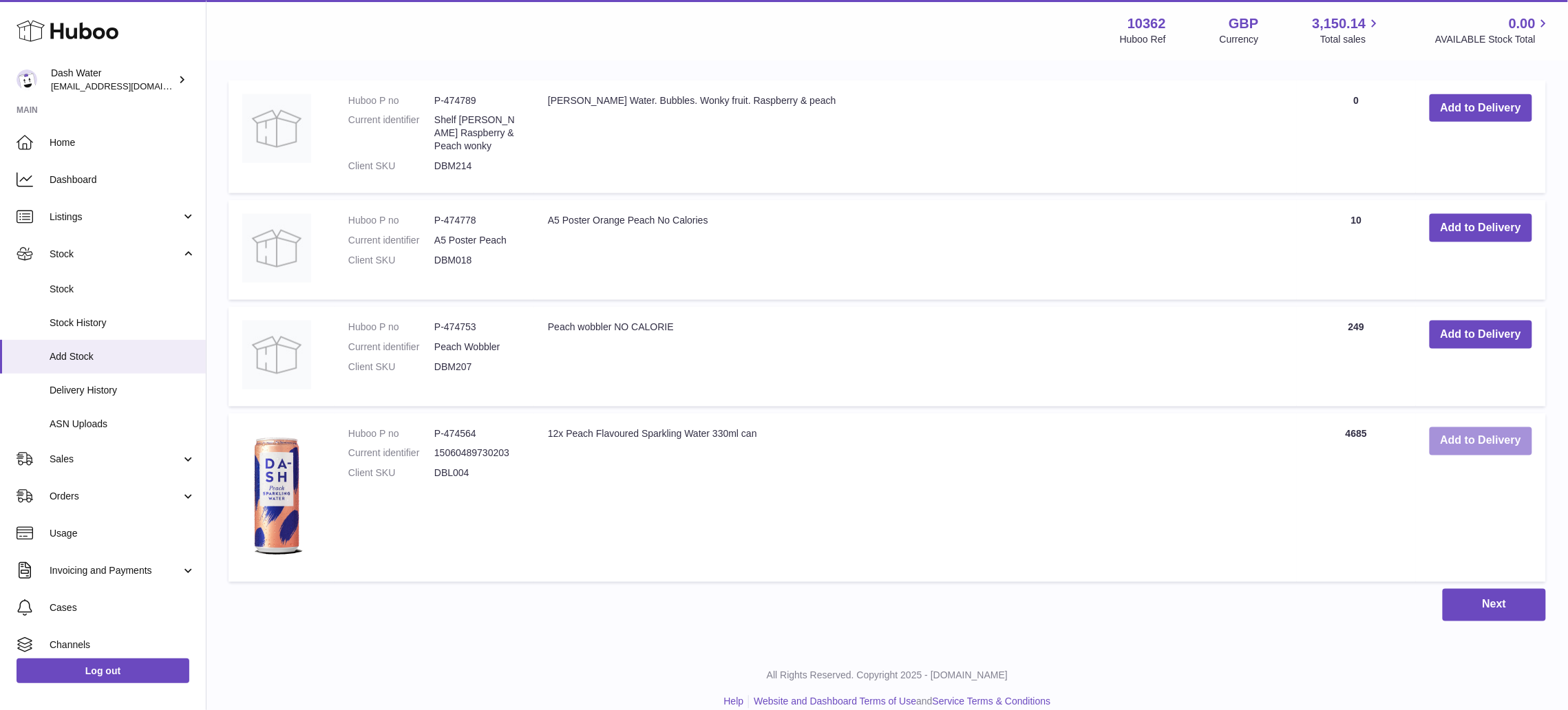
type input "*****"
click at [1468, 428] on button "Add to Delivery" at bounding box center [1480, 441] width 102 height 28
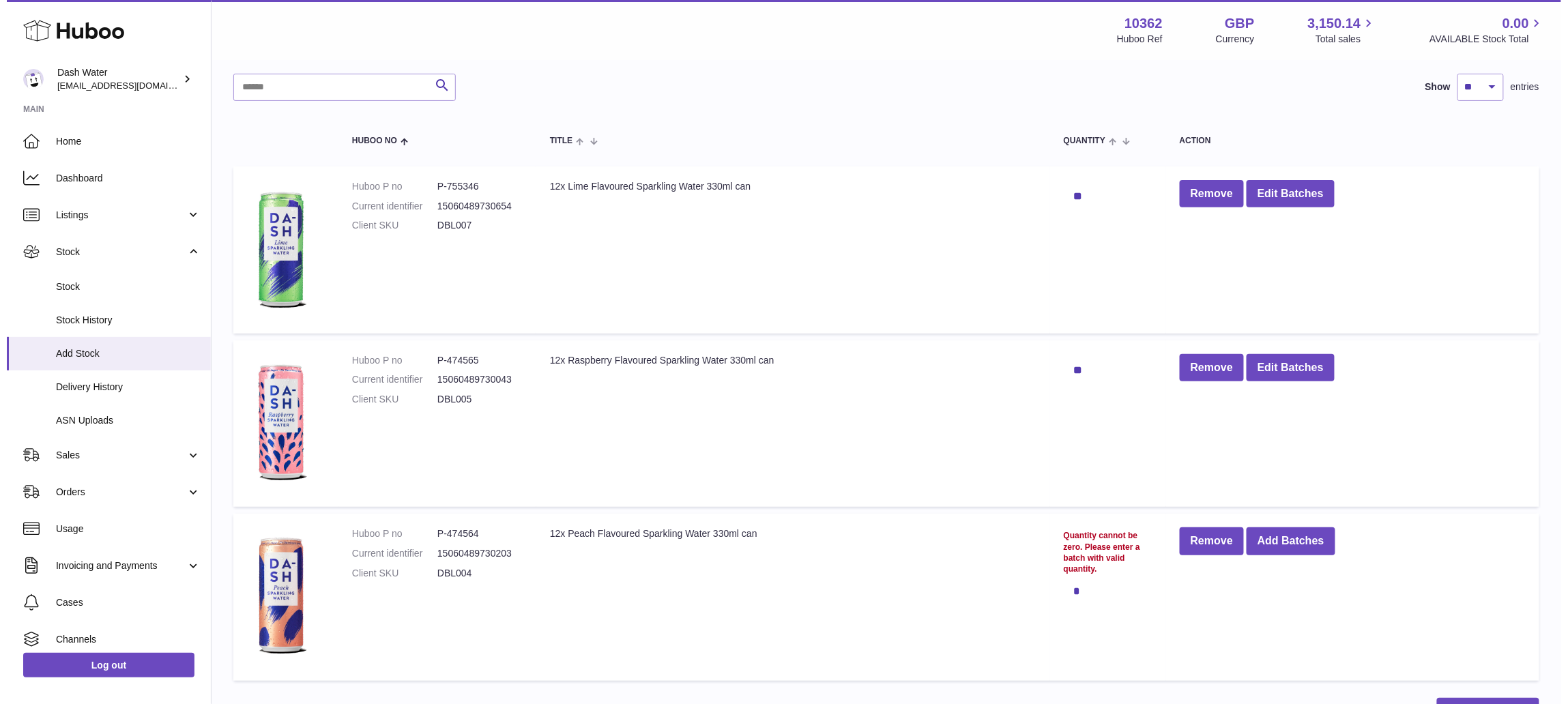
scroll to position [181, 0]
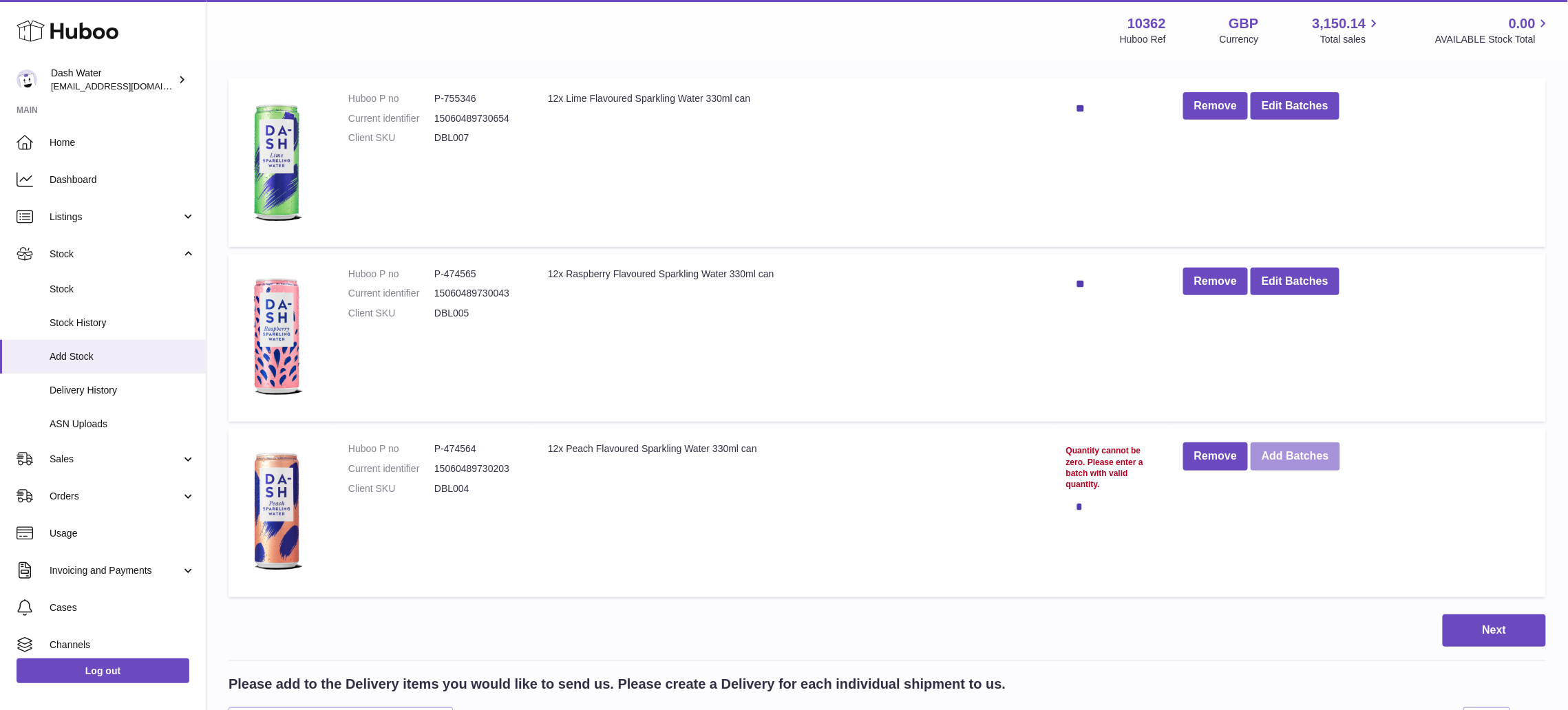
click at [1280, 446] on button "Add Batches" at bounding box center [1295, 457] width 89 height 28
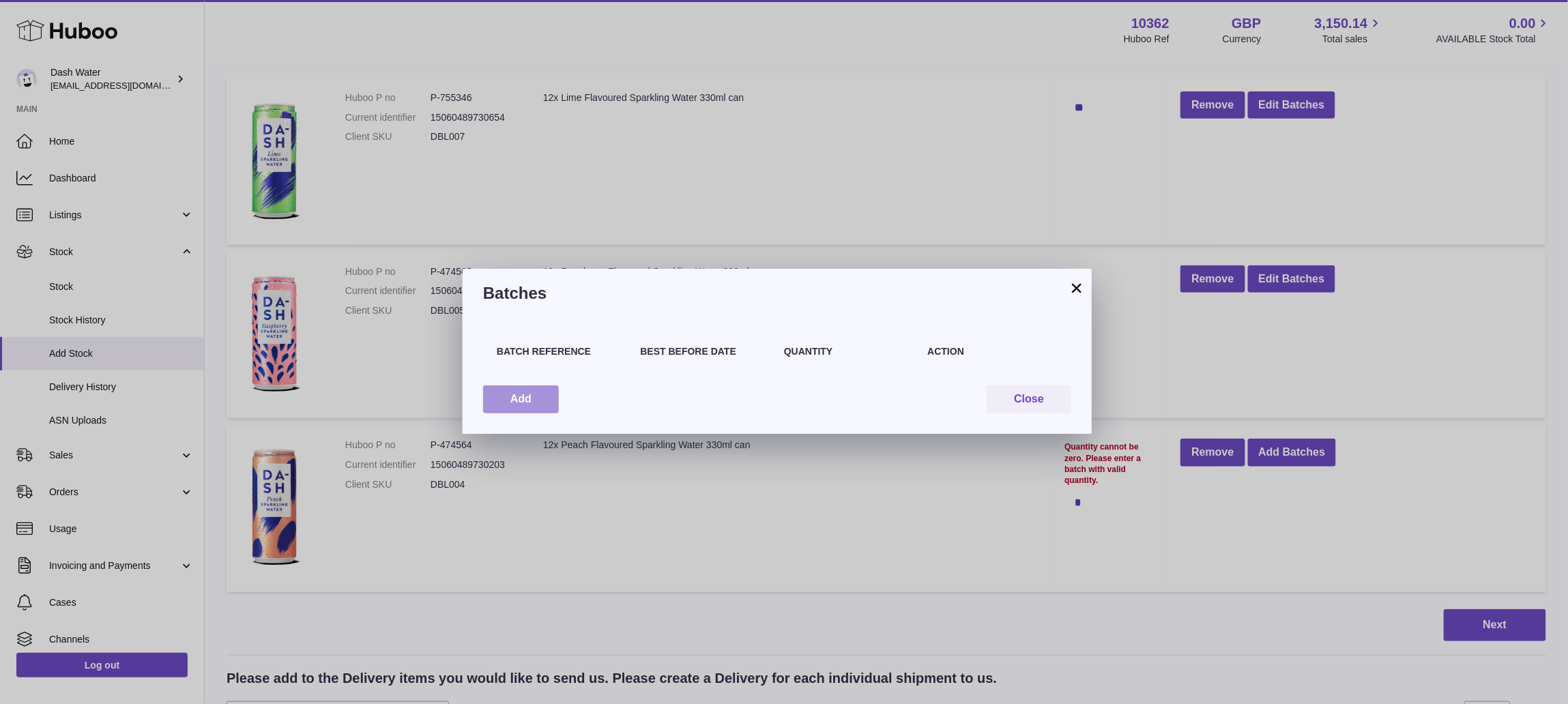
click at [539, 401] on button "Add" at bounding box center [520, 400] width 76 height 28
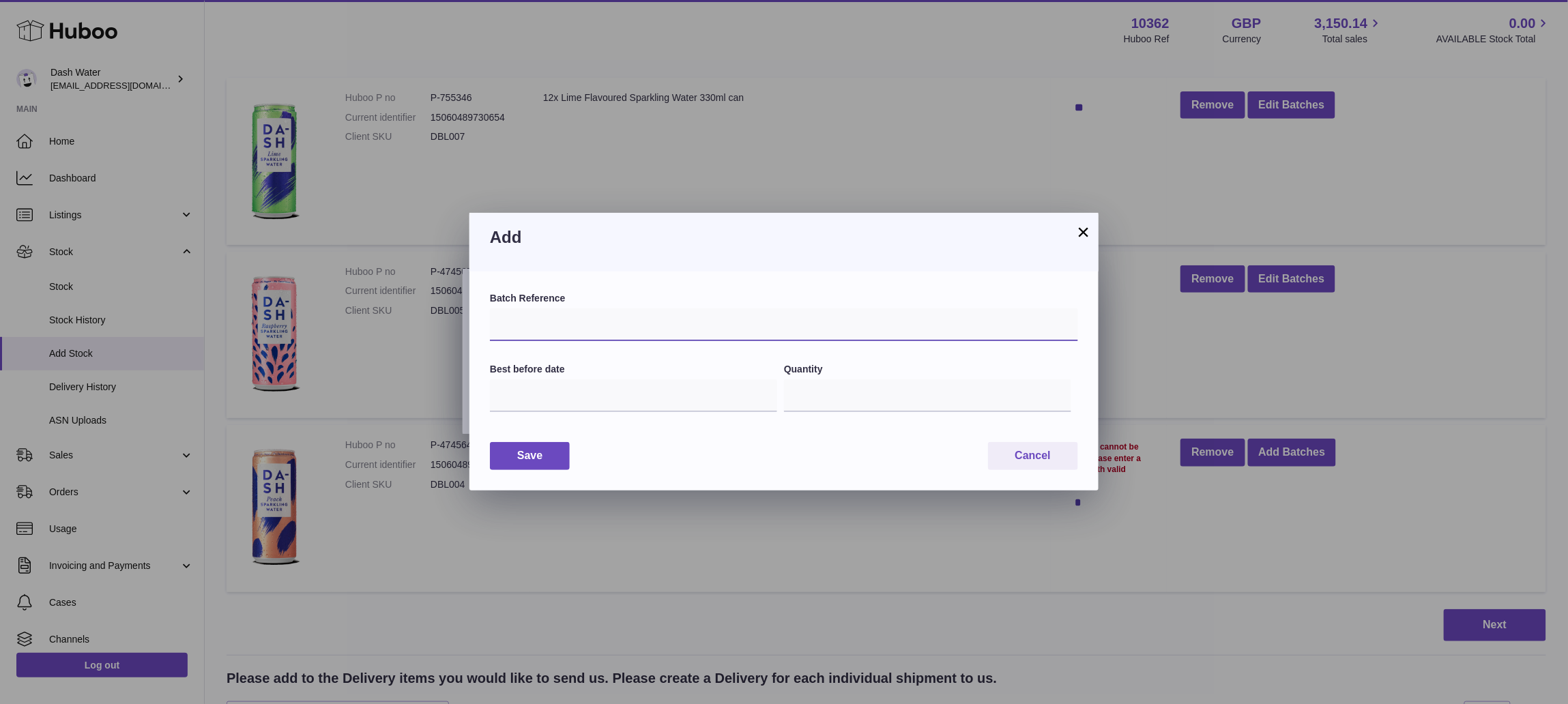
click at [562, 326] on input "text" at bounding box center [784, 325] width 588 height 33
type input "*****"
click at [531, 407] on input "text" at bounding box center [633, 396] width 287 height 33
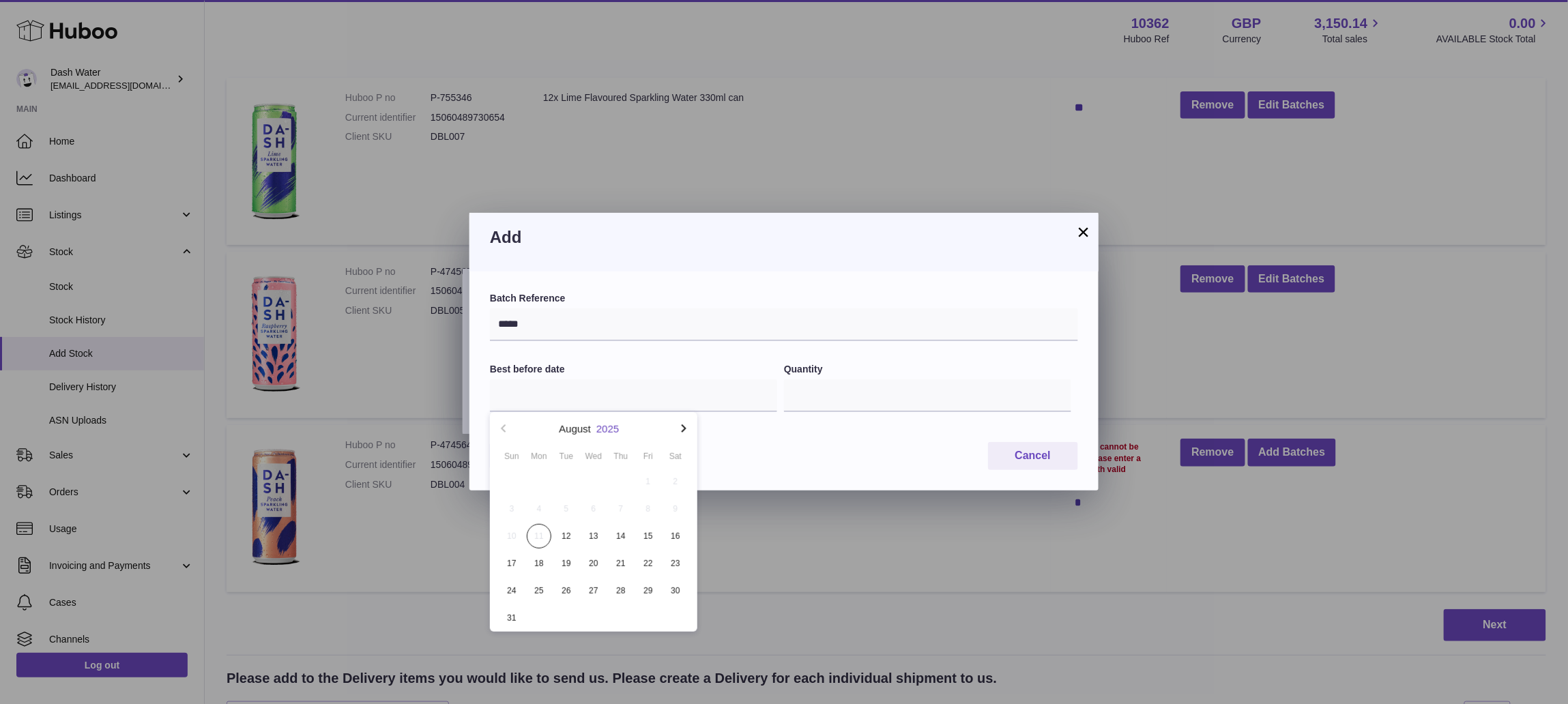
click at [609, 427] on button "2025" at bounding box center [607, 429] width 22 height 10
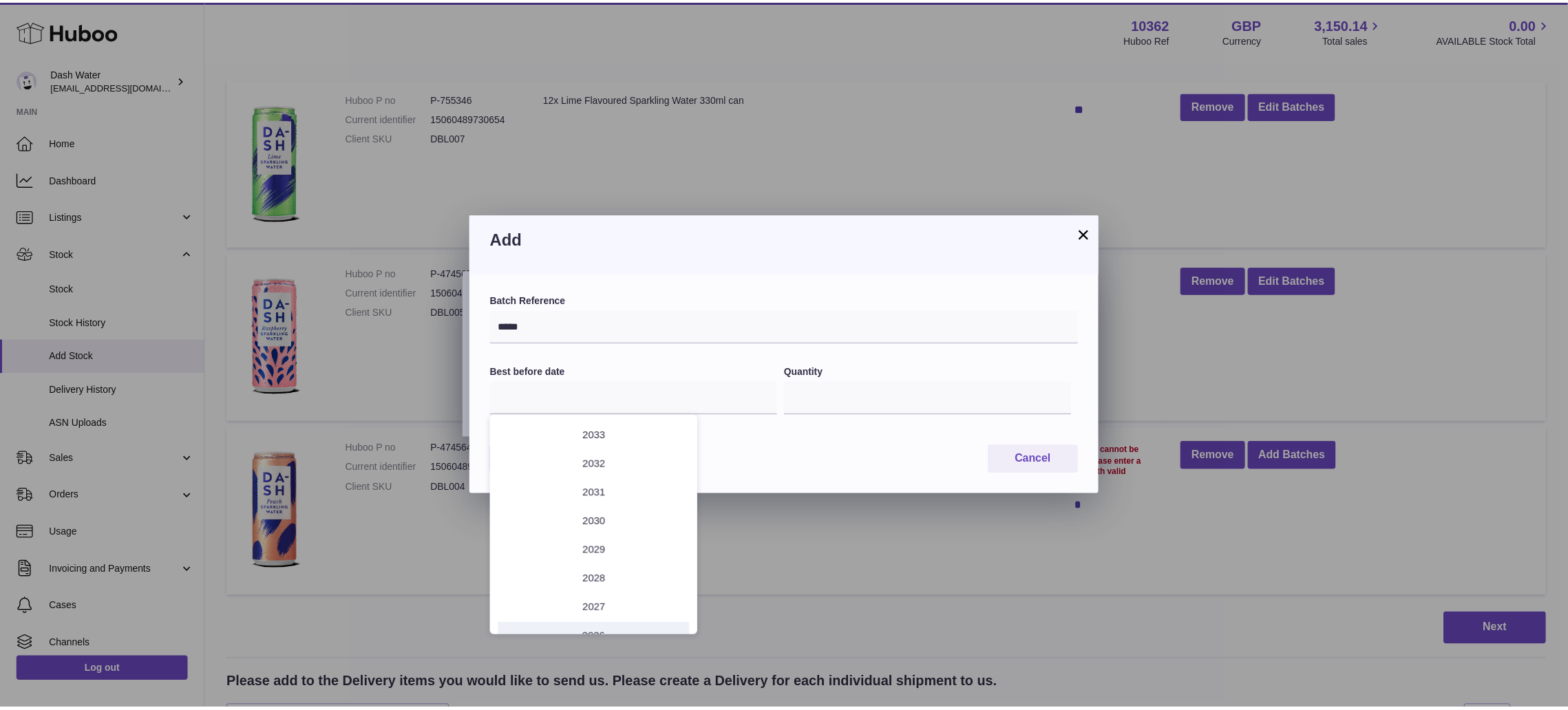
scroll to position [105, 0]
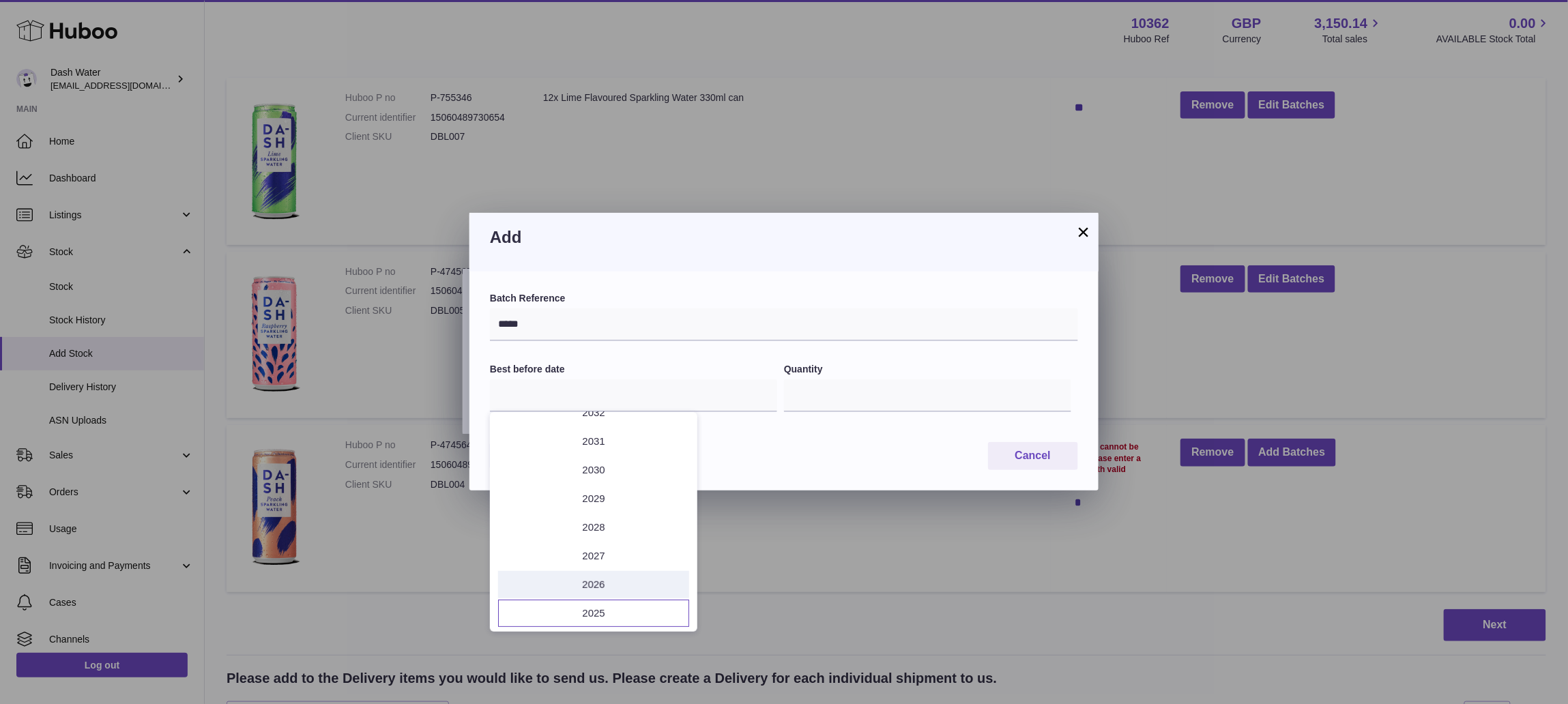
click at [607, 577] on li "2026" at bounding box center [593, 585] width 191 height 27
click at [530, 610] on button "Oct" at bounding box center [524, 609] width 58 height 33
click at [667, 598] on span "31" at bounding box center [675, 591] width 24 height 24
type input "**********"
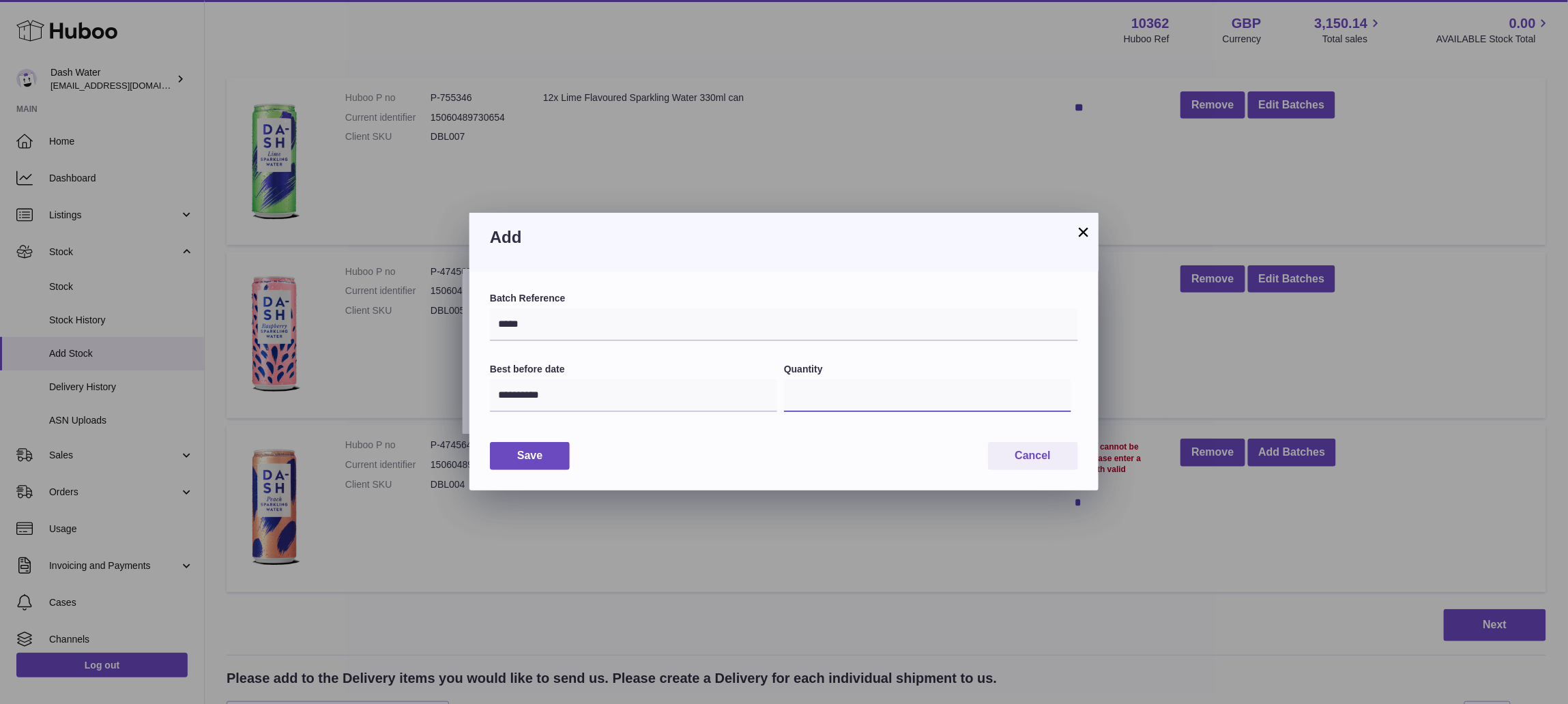
click at [820, 393] on input "*" at bounding box center [927, 396] width 287 height 33
type input "**"
click at [530, 461] on button "Save" at bounding box center [530, 456] width 80 height 28
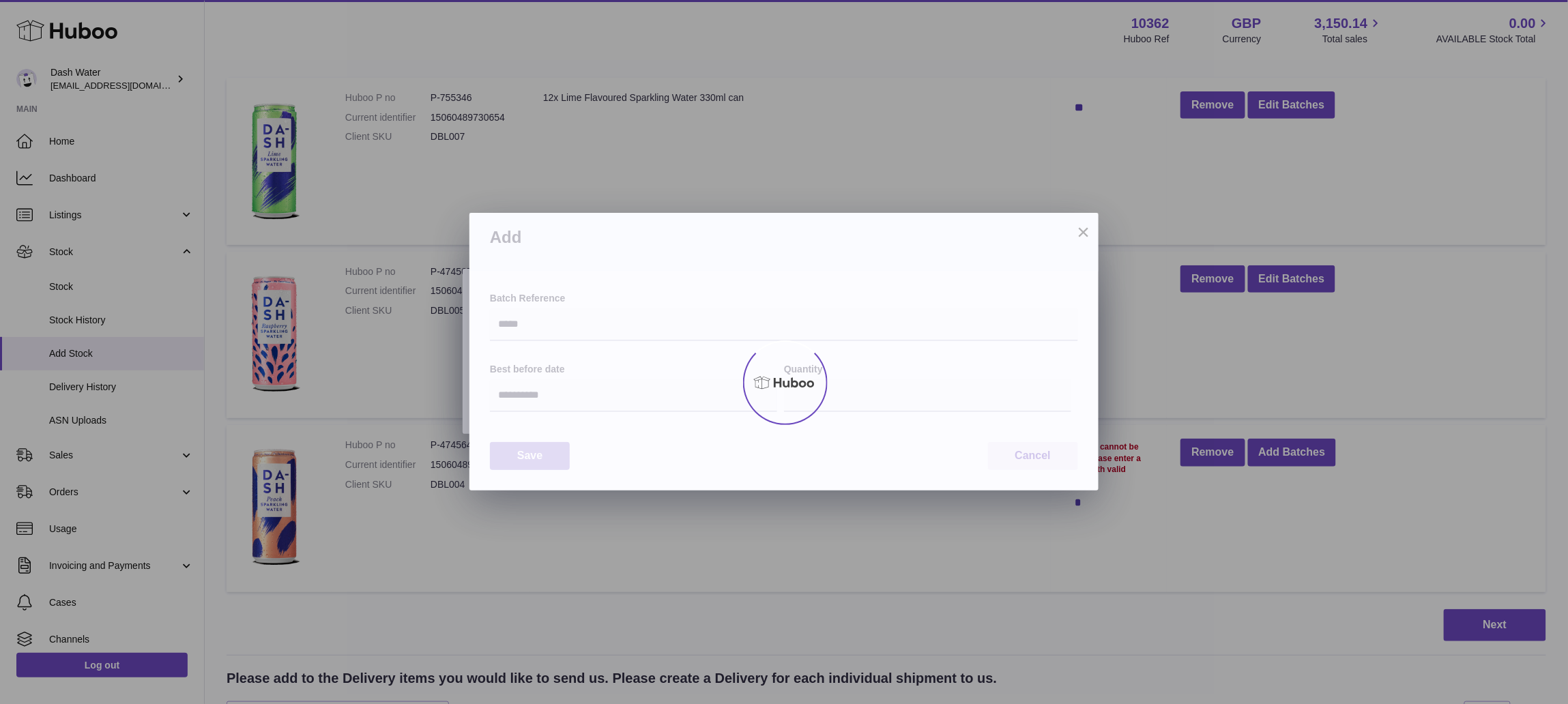
type input "**"
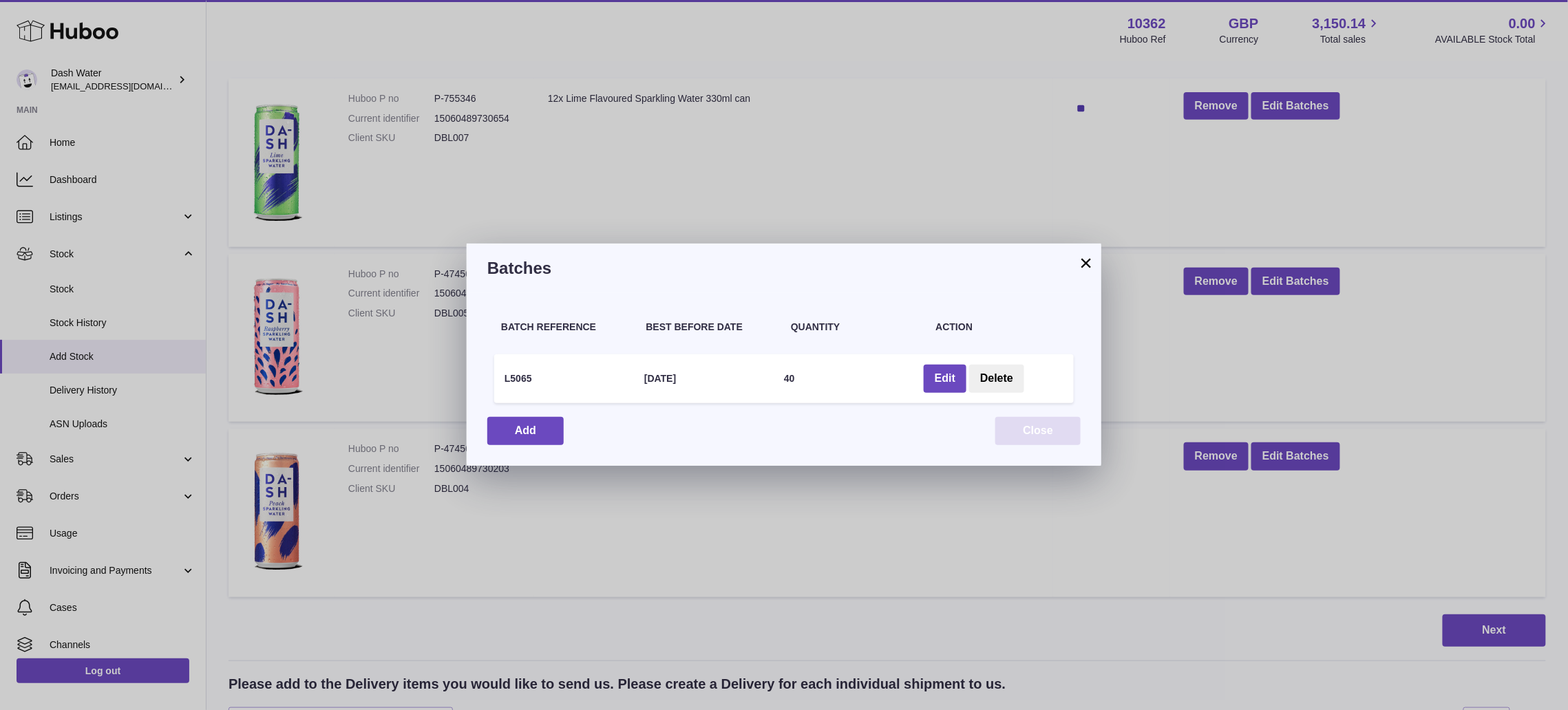
click at [1046, 436] on button "Close" at bounding box center [1038, 431] width 86 height 28
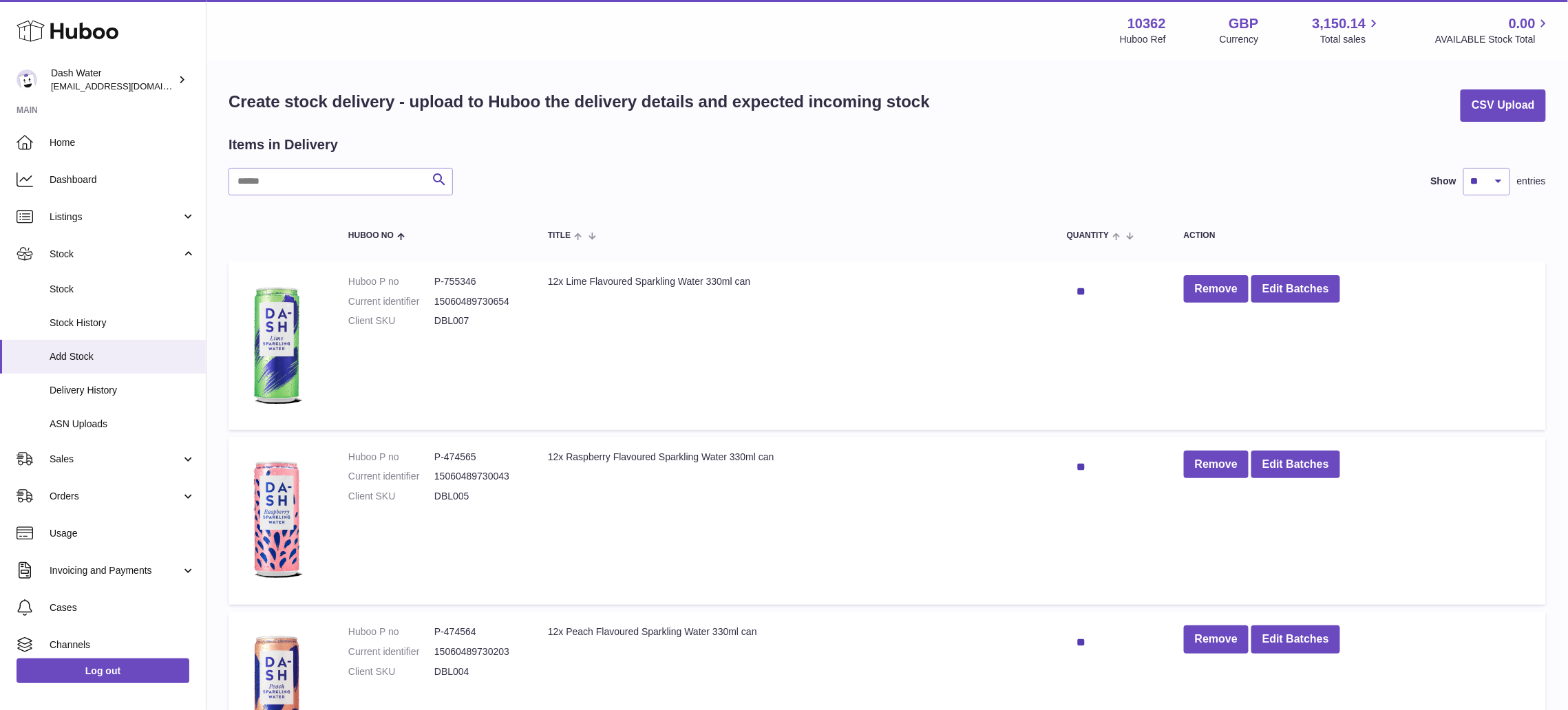
scroll to position [367, 0]
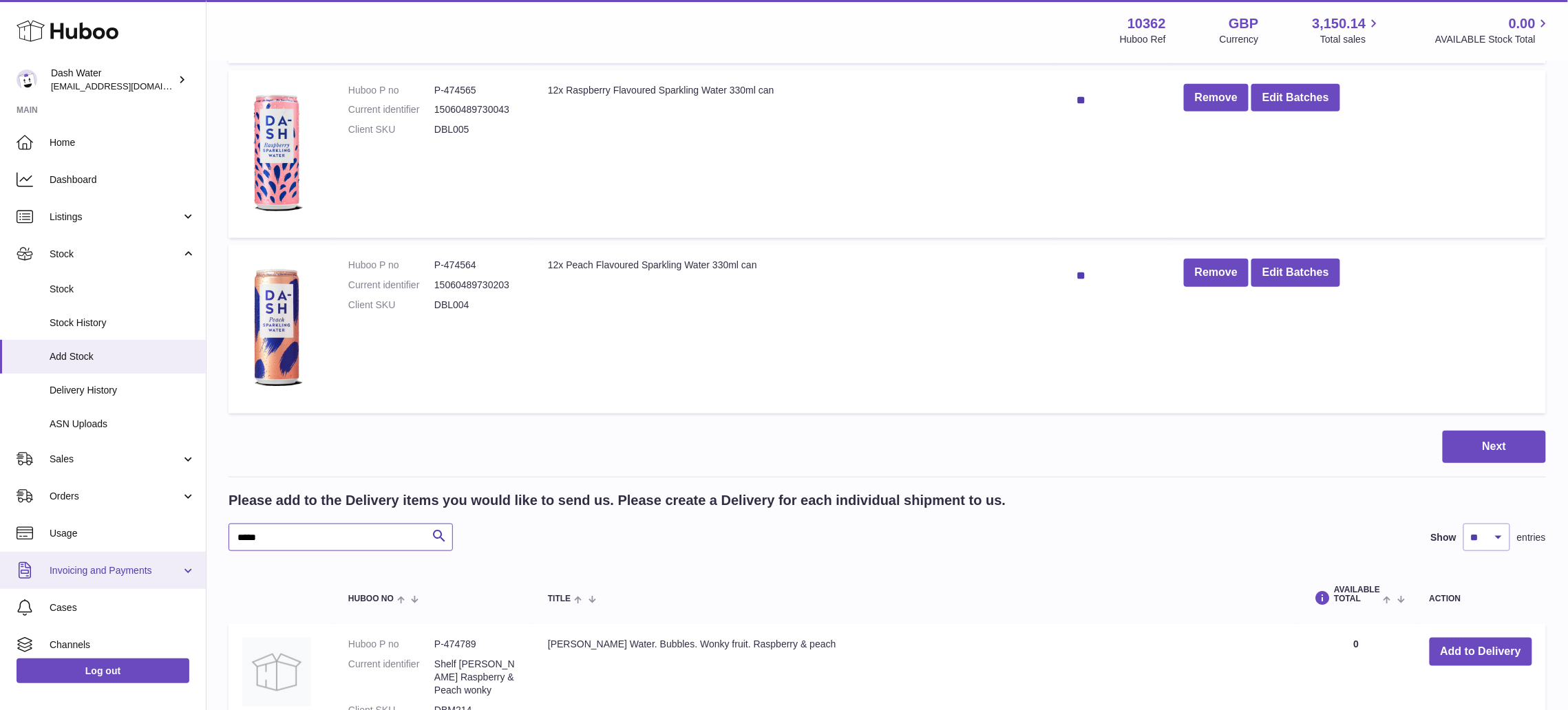
drag, startPoint x: 298, startPoint y: 544, endPoint x: 135, endPoint y: 551, distance: 163.2
click at [135, 551] on div "Huboo Dash Water bea@dash-water.com Main Home Dashboard Listings Not with Huboo…" at bounding box center [784, 454] width 1568 height 1641
type input "*******"
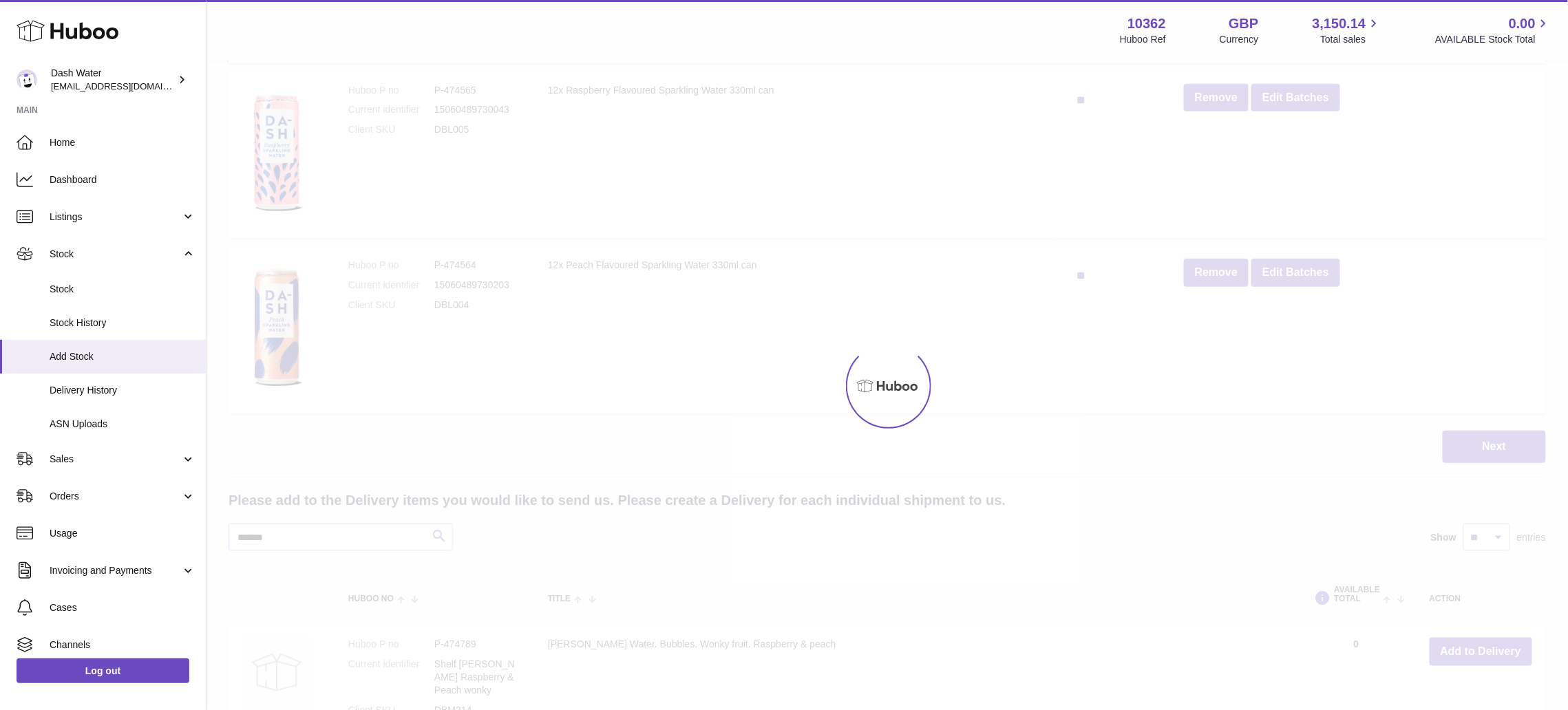
scroll to position [592, 0]
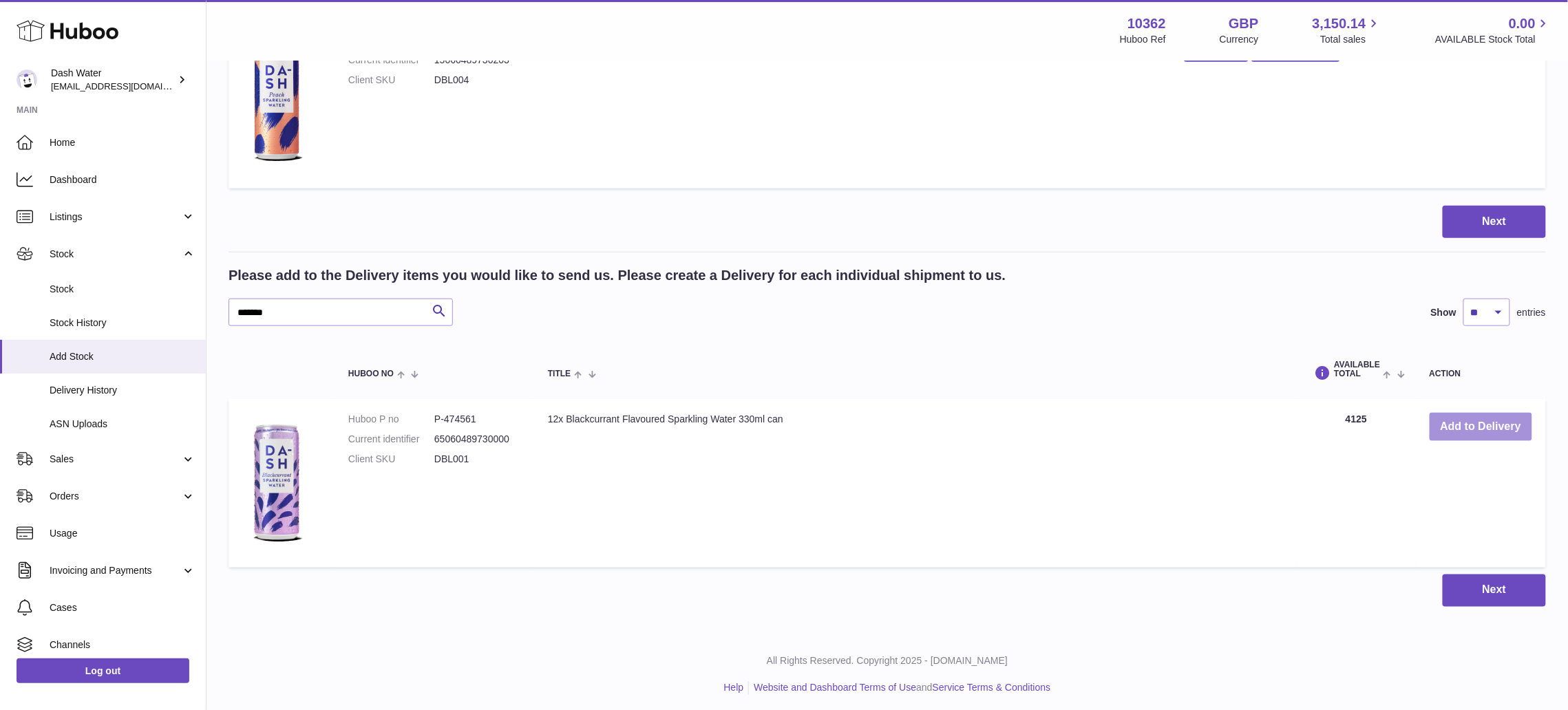
click at [1492, 425] on button "Add to Delivery" at bounding box center [1480, 427] width 102 height 28
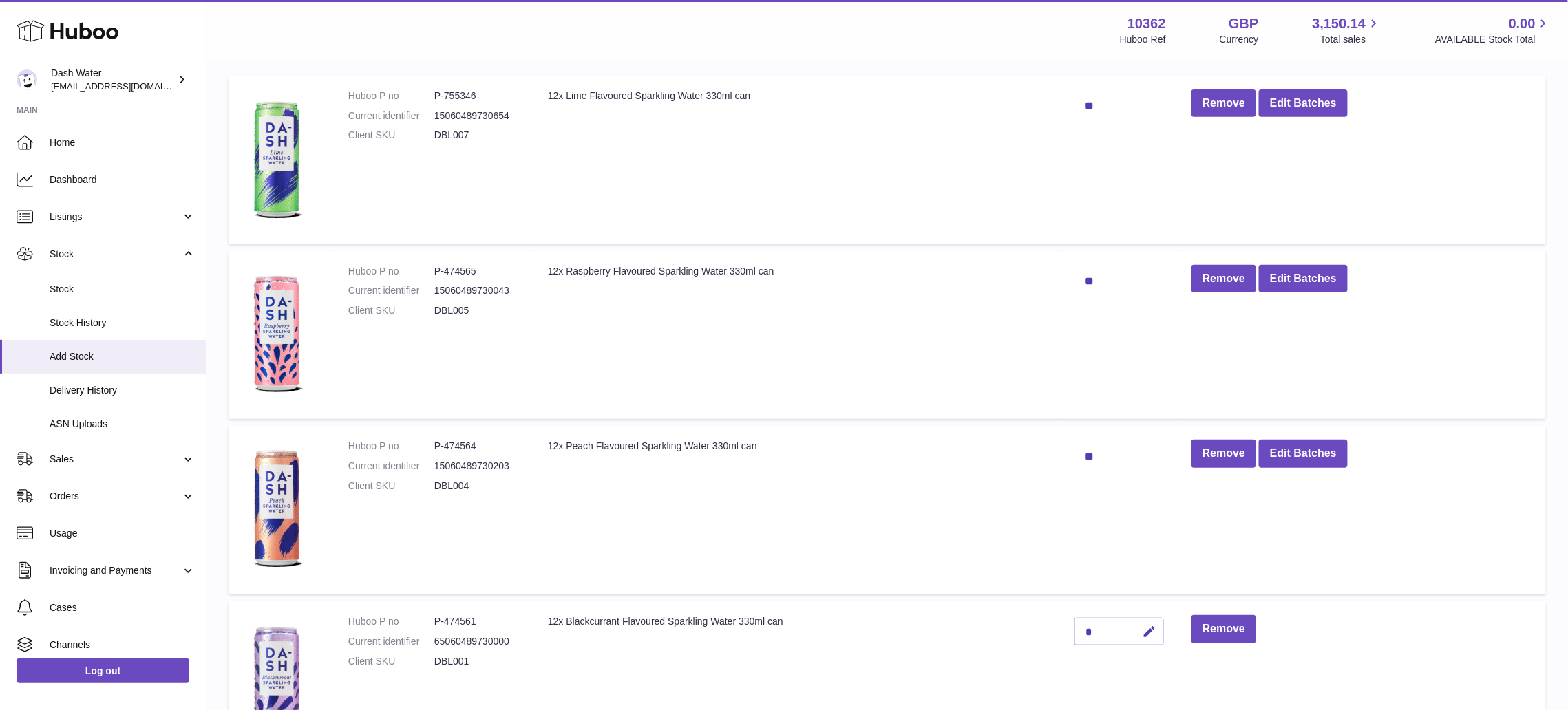
scroll to position [408, 0]
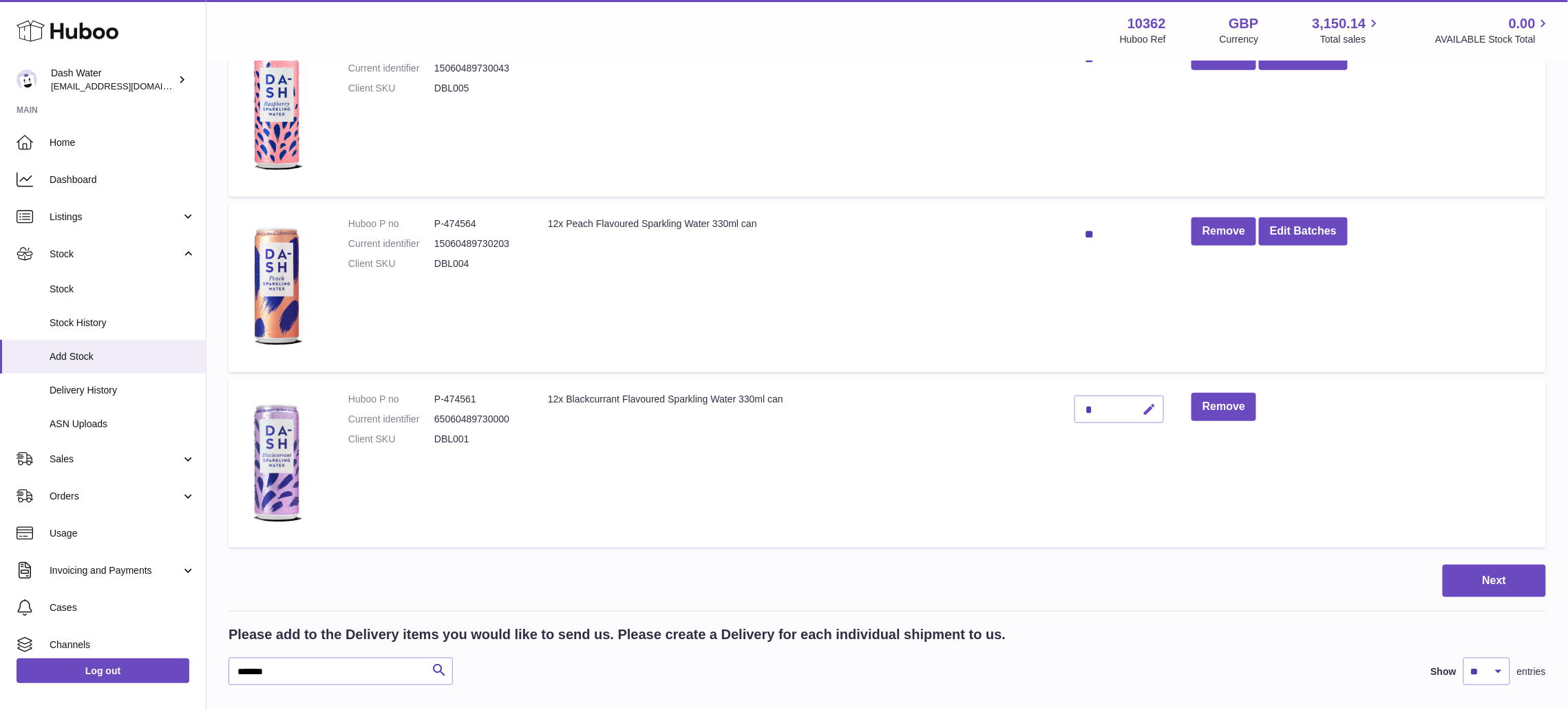
click at [1149, 404] on icon "button" at bounding box center [1150, 410] width 15 height 15
click at [1109, 399] on button "button" at bounding box center [1119, 409] width 26 height 22
click at [1146, 403] on icon "button" at bounding box center [1150, 410] width 15 height 15
type input "**"
click at [1148, 409] on icon "submit" at bounding box center [1150, 409] width 12 height 12
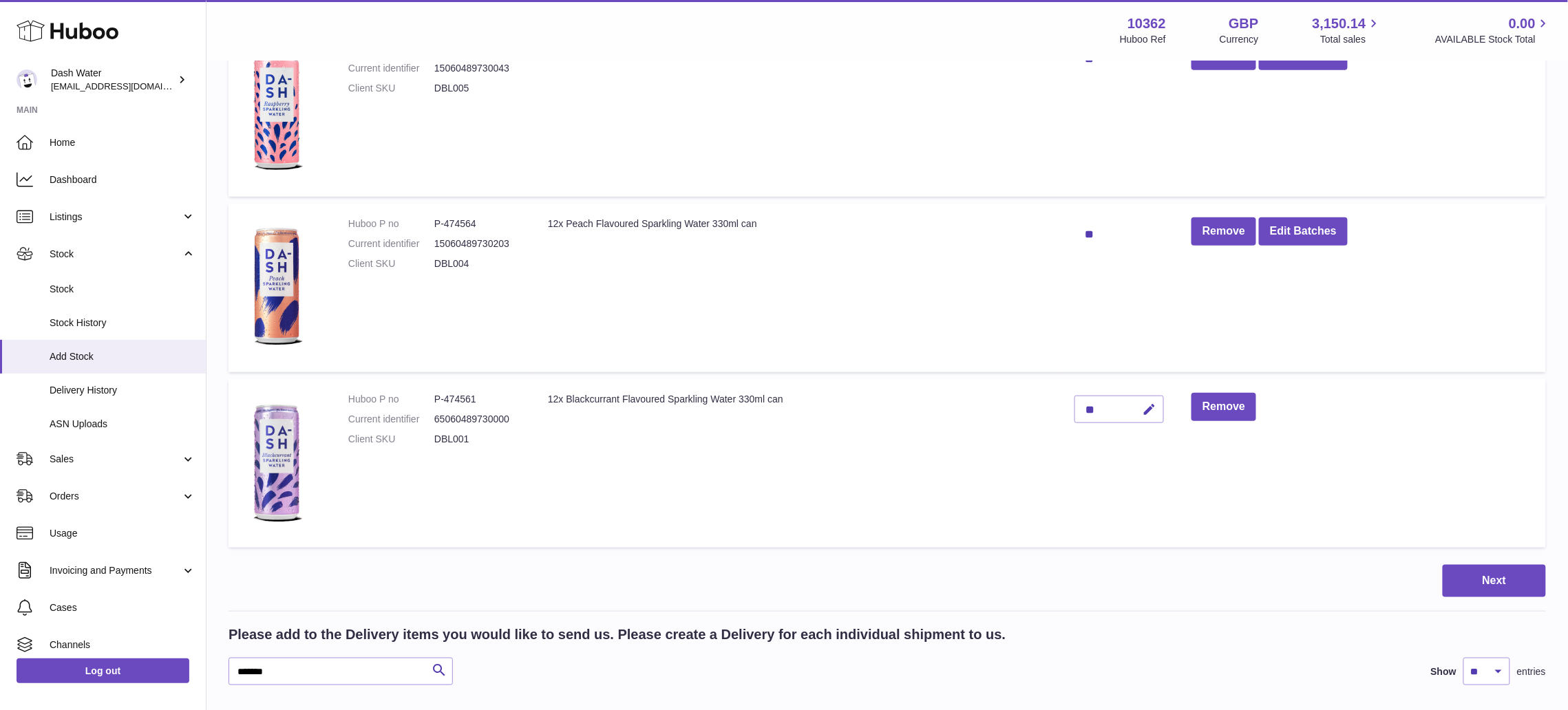
click at [1381, 417] on td "Remove" at bounding box center [1361, 463] width 368 height 168
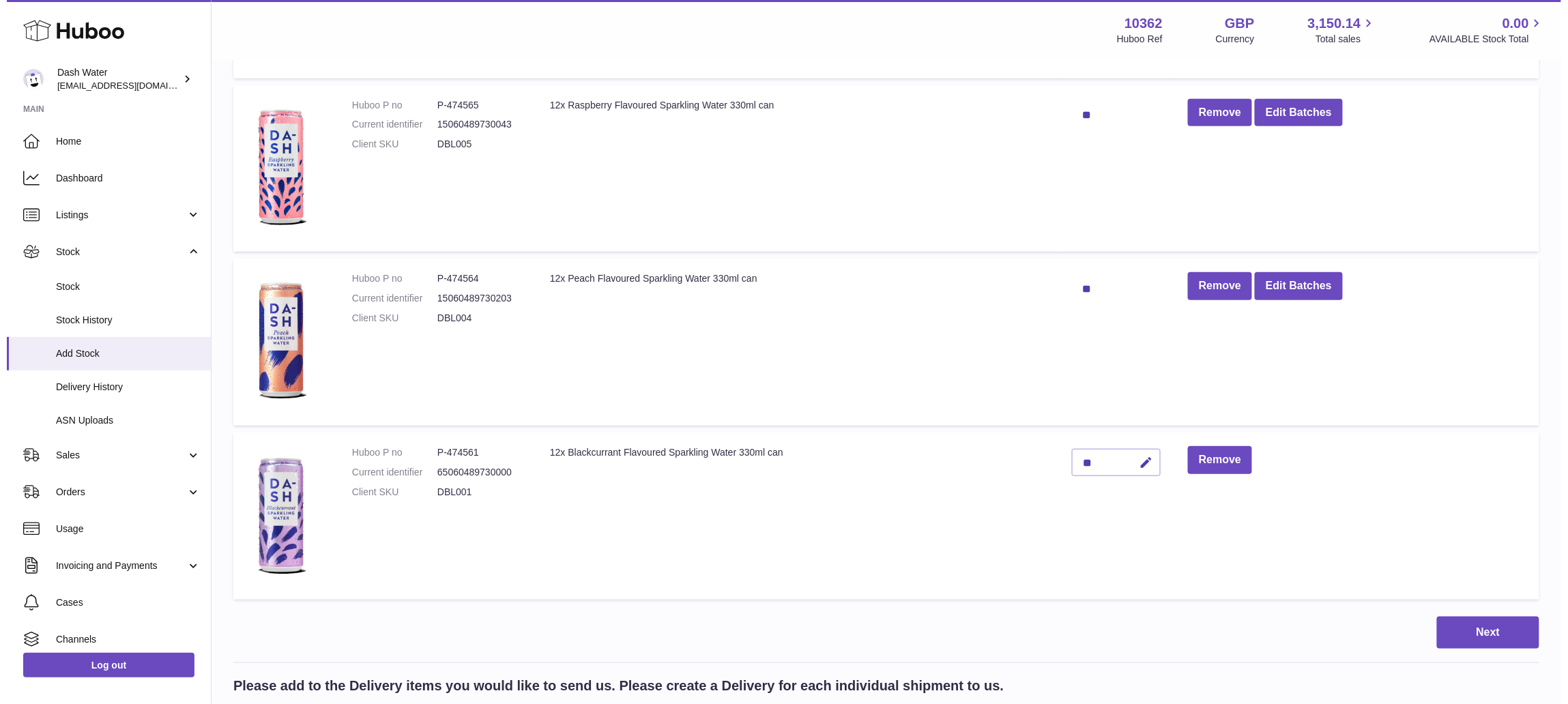
scroll to position [364, 0]
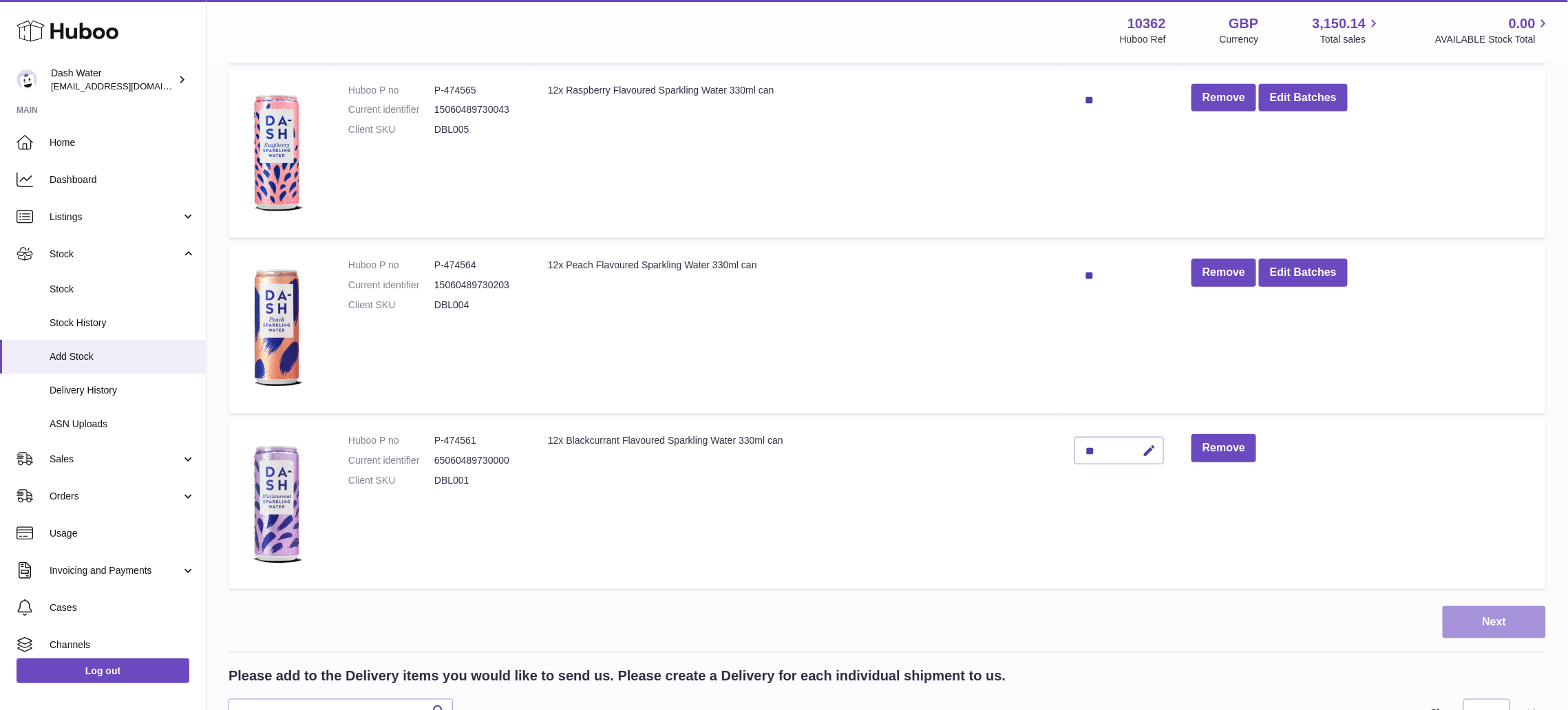
click at [1484, 615] on button "Next" at bounding box center [1494, 622] width 103 height 33
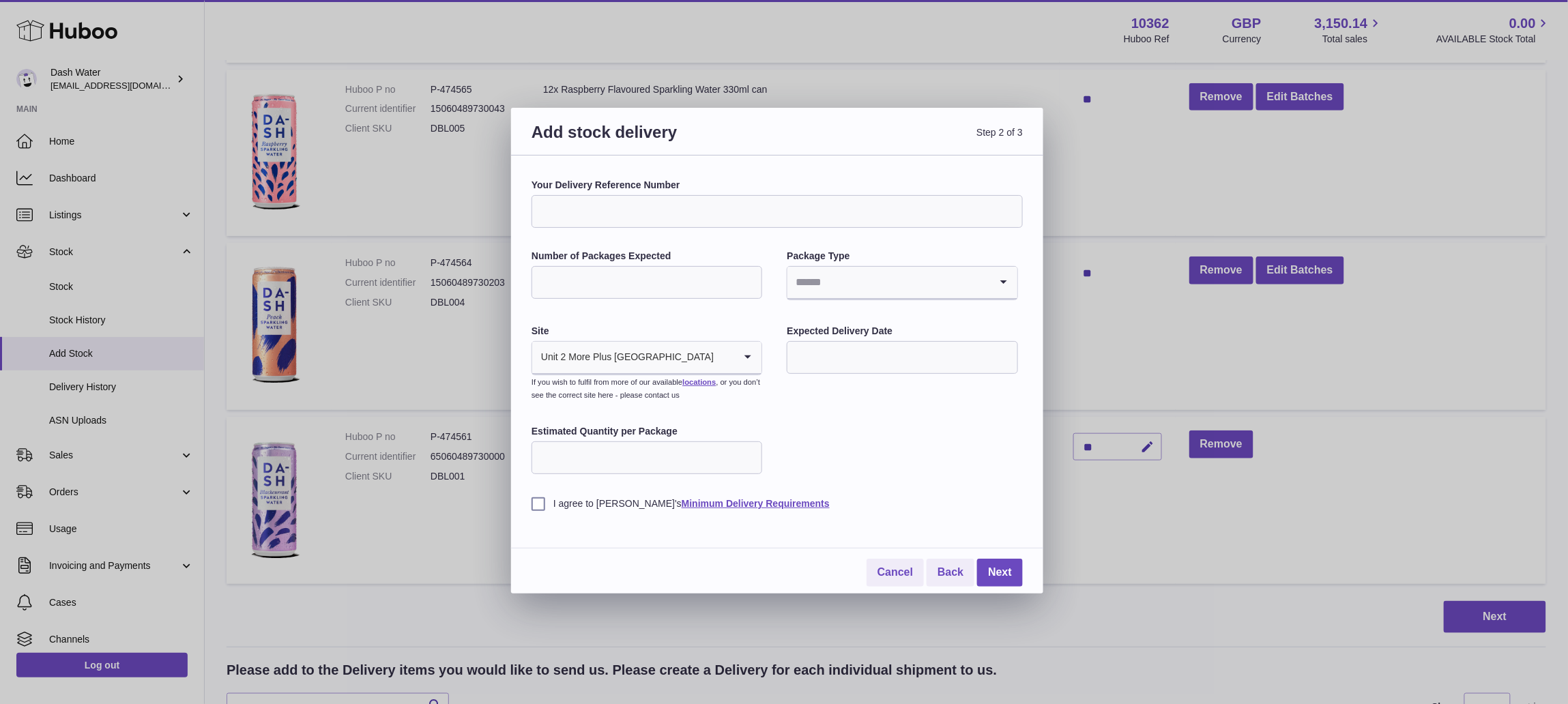
click at [615, 204] on input "Your Delivery Reference Number" at bounding box center [777, 212] width 491 height 33
drag, startPoint x: 521, startPoint y: 216, endPoint x: 545, endPoint y: 212, distance: 24.3
click at [527, 214] on div "Your Delivery Reference Number Number of Packages Expected Package Type Loading…" at bounding box center [776, 374] width 532 height 438
click at [549, 212] on input "Your Delivery Reference Number" at bounding box center [777, 212] width 491 height 33
paste input "********"
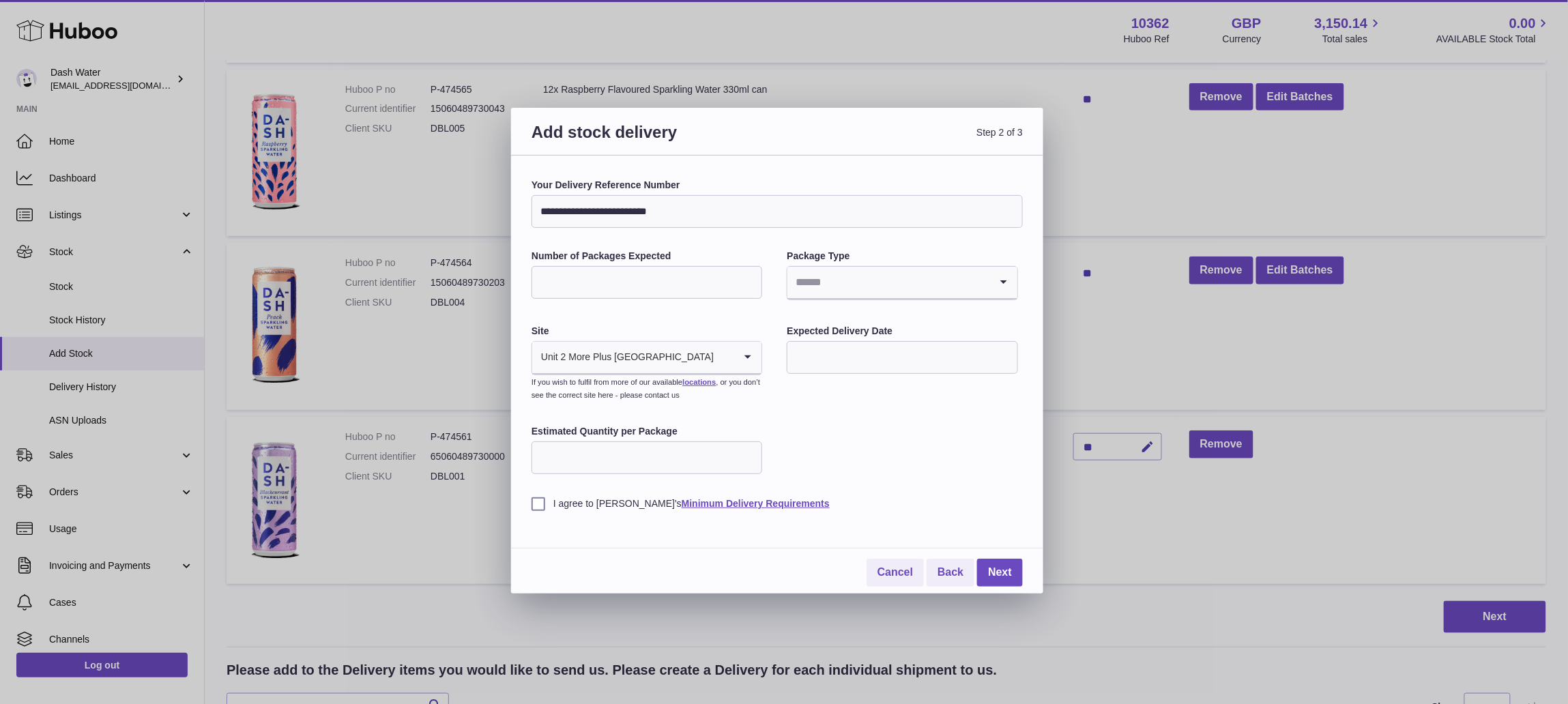
type input "**********"
click at [696, 270] on input "Number of Packages Expected" at bounding box center [647, 283] width 230 height 33
click at [591, 274] on input "Number of Packages Expected" at bounding box center [647, 283] width 230 height 33
type input "**"
click at [839, 284] on input "Search for option" at bounding box center [888, 283] width 202 height 32
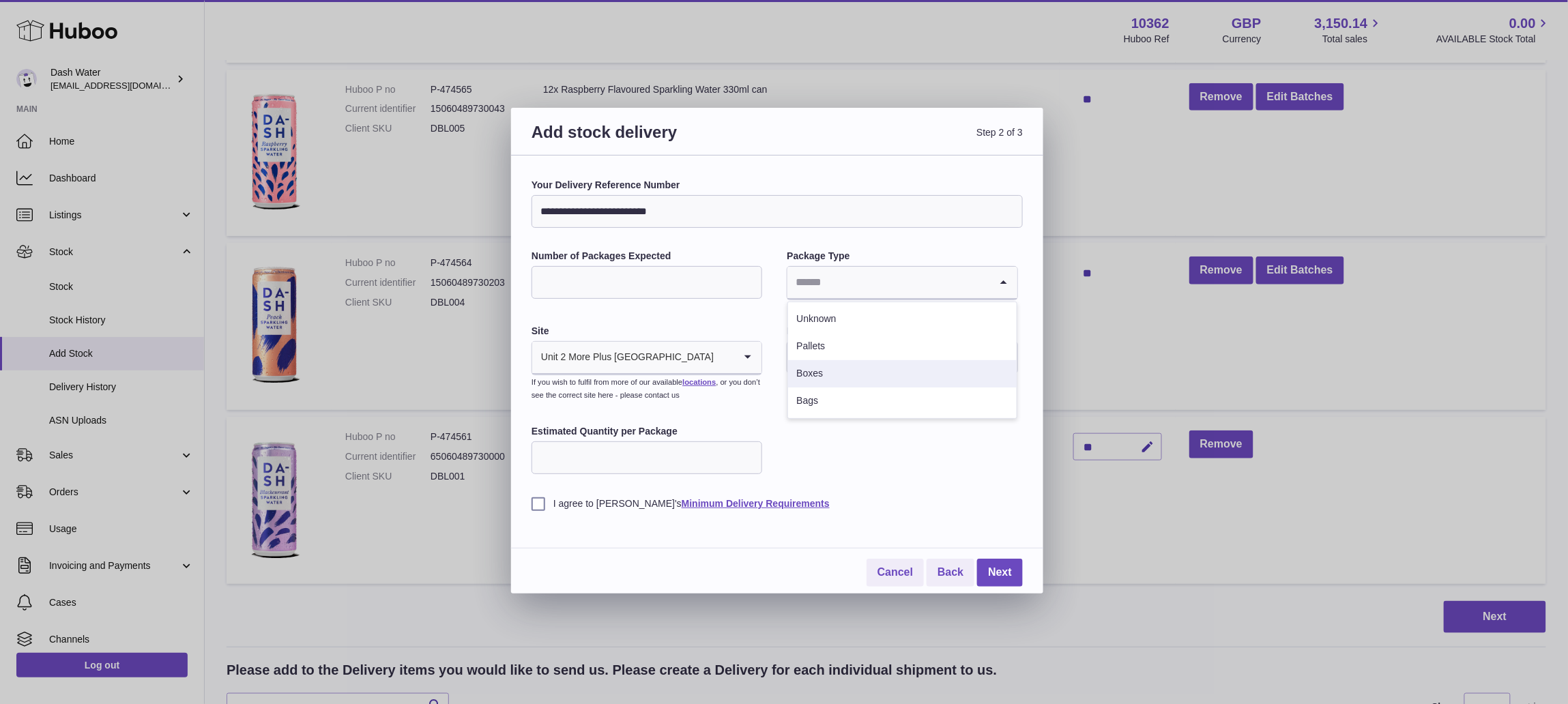
click at [828, 374] on li "Boxes" at bounding box center [902, 374] width 228 height 27
click at [851, 301] on div "Package Type Boxes Loading..." at bounding box center [902, 276] width 230 height 53
click at [852, 291] on input "Search for option" at bounding box center [906, 283] width 166 height 32
click at [847, 367] on li "Boxes" at bounding box center [902, 374] width 228 height 27
click at [900, 364] on input "text" at bounding box center [902, 358] width 230 height 33
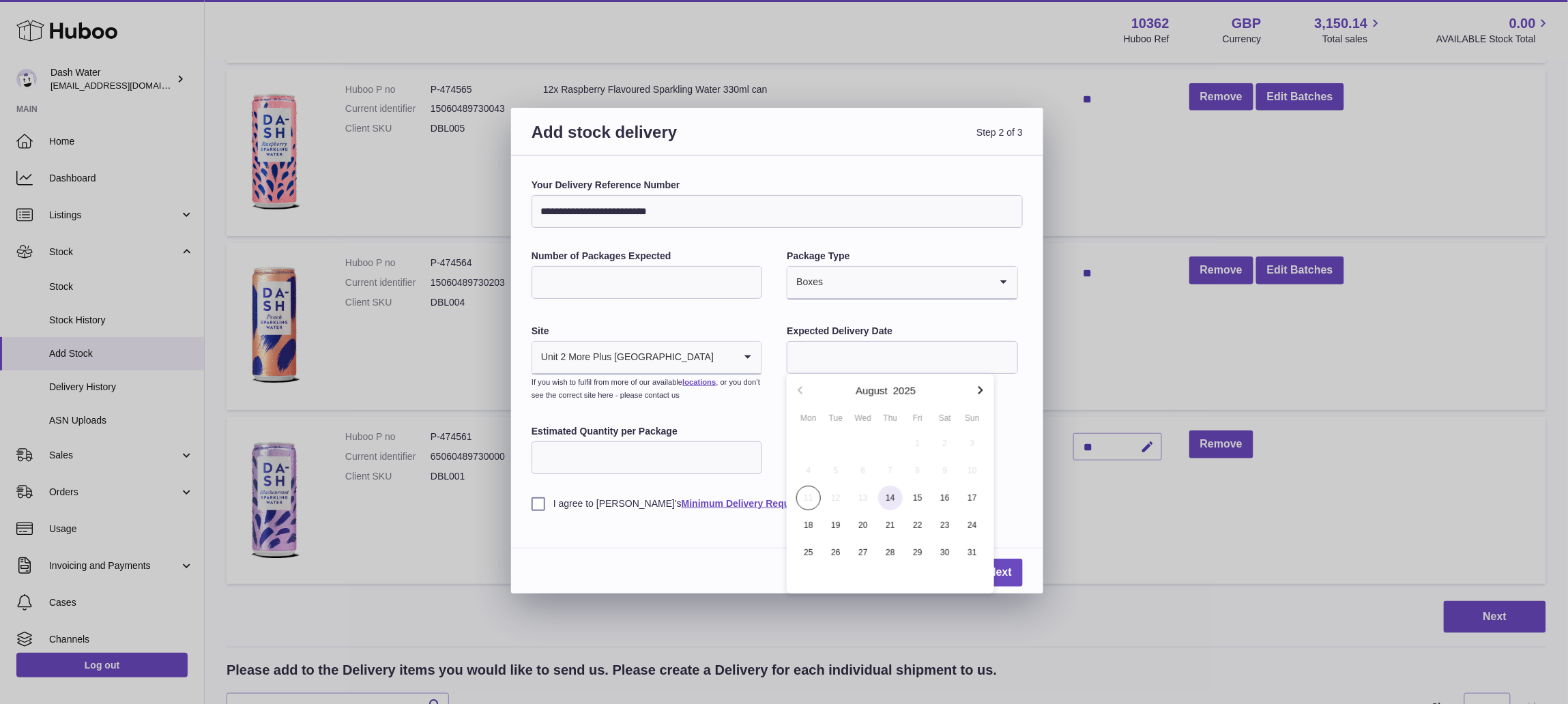
click at [885, 492] on span "14" at bounding box center [890, 498] width 24 height 24
type input "**********"
click at [659, 466] on input "Estimated Quantity per Package" at bounding box center [647, 458] width 230 height 33
type input "*"
click at [632, 546] on div "Cancel Back Next" at bounding box center [777, 560] width 491 height 53
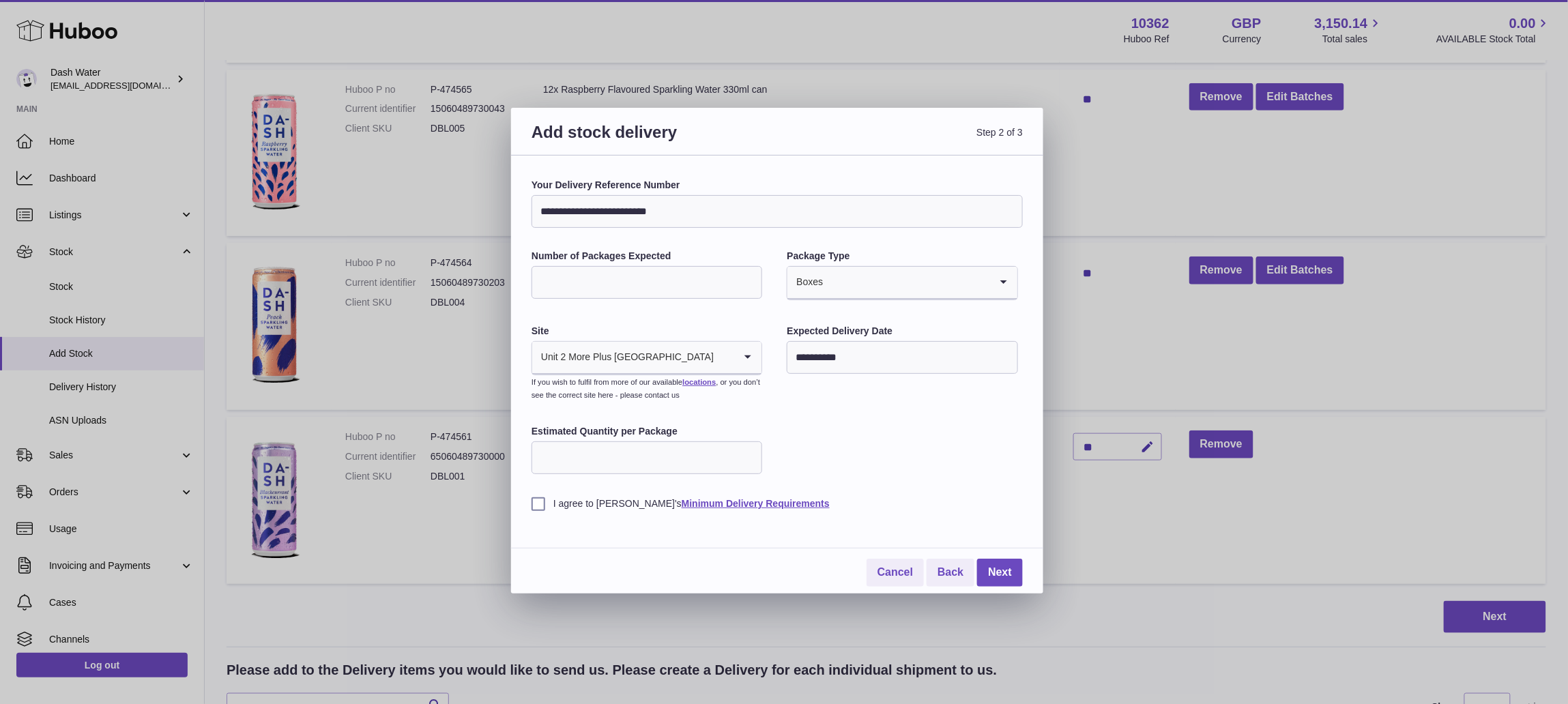
click at [528, 500] on div "**********" at bounding box center [776, 374] width 532 height 438
click at [535, 504] on label "I agree to Huboo's Minimum Delivery Requirements" at bounding box center [777, 504] width 491 height 13
click at [987, 569] on link "Next" at bounding box center [1000, 572] width 46 height 28
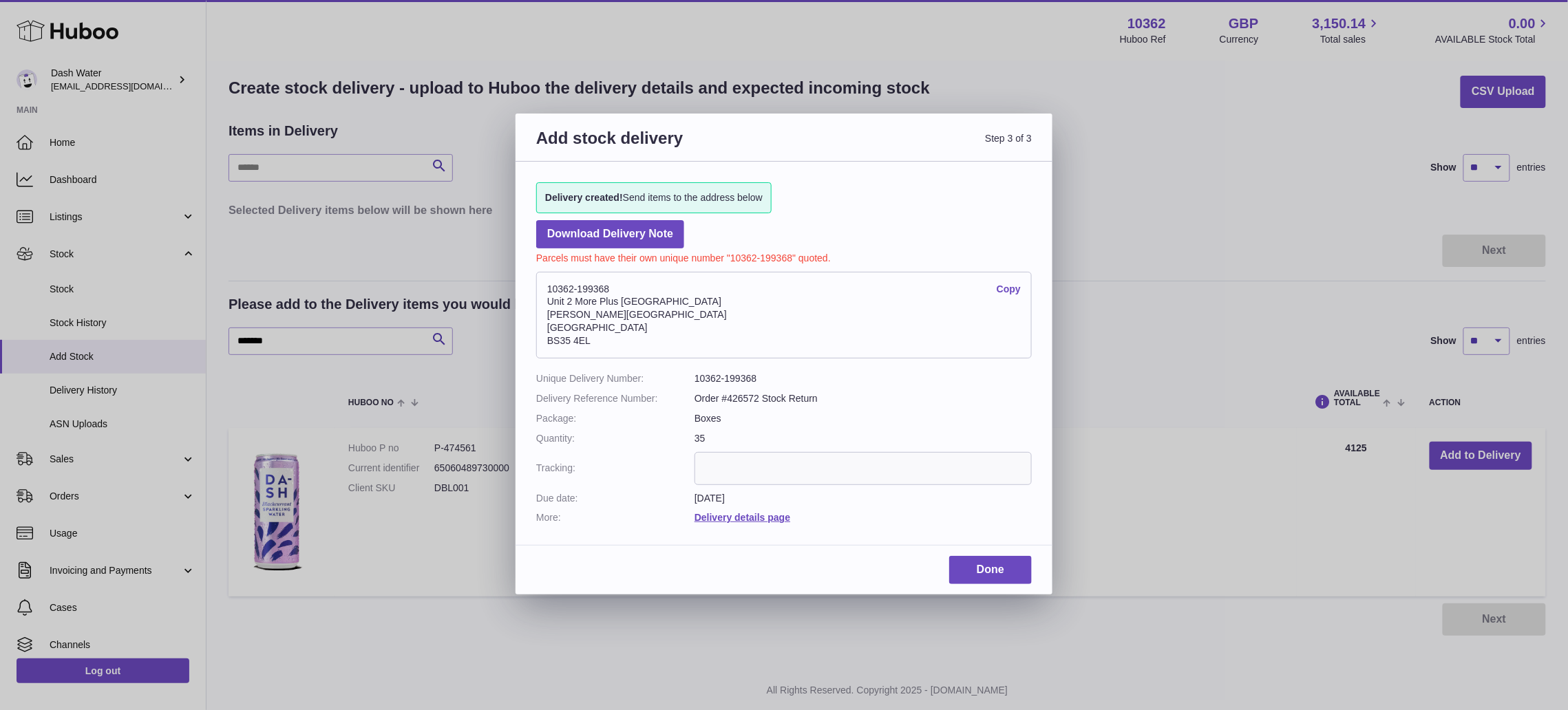
scroll to position [0, 0]
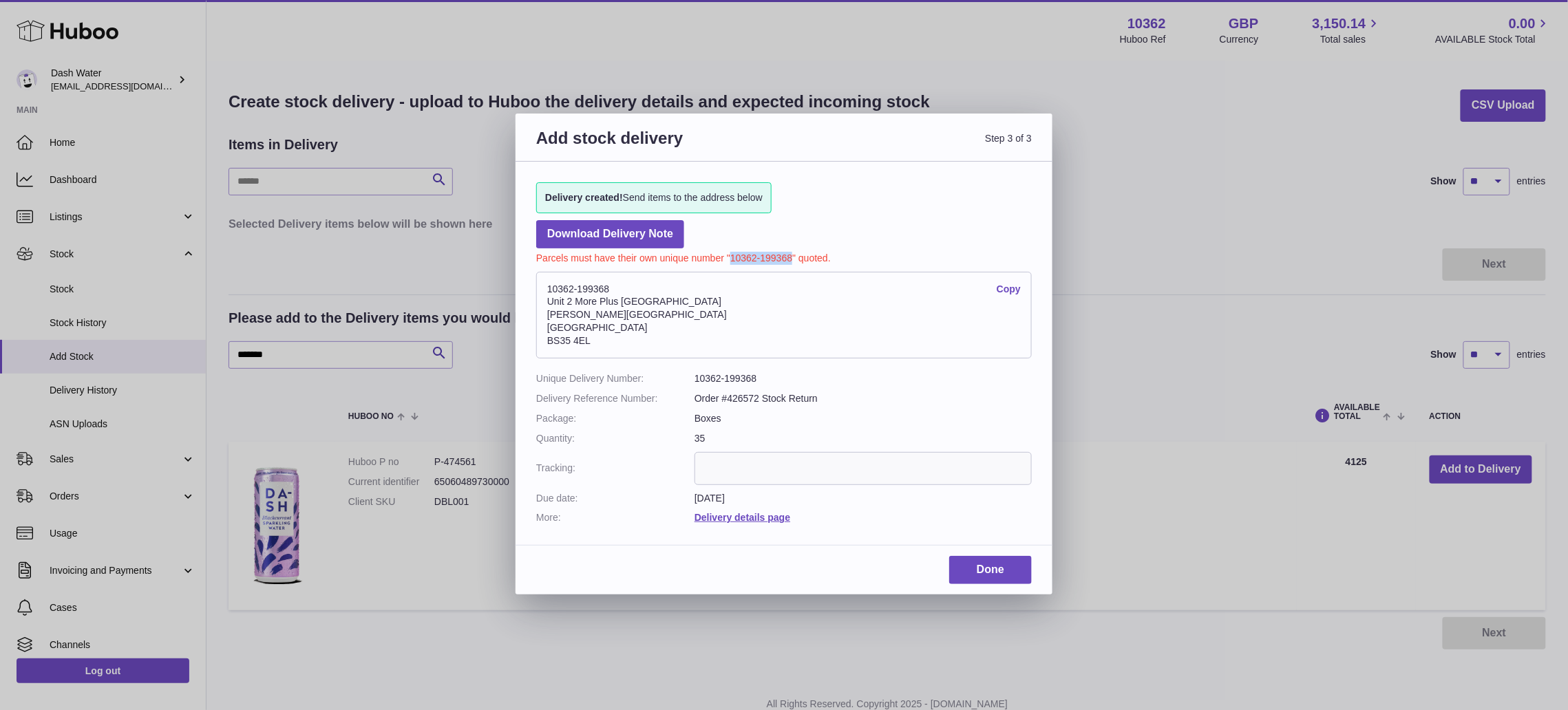
drag, startPoint x: 730, startPoint y: 256, endPoint x: 793, endPoint y: 258, distance: 63.0
click at [793, 258] on p "Parcels must have their own unique number "10362-199368" quoted." at bounding box center [784, 256] width 496 height 17
copy p "10362-199368"
click at [979, 571] on link "Done" at bounding box center [990, 570] width 83 height 28
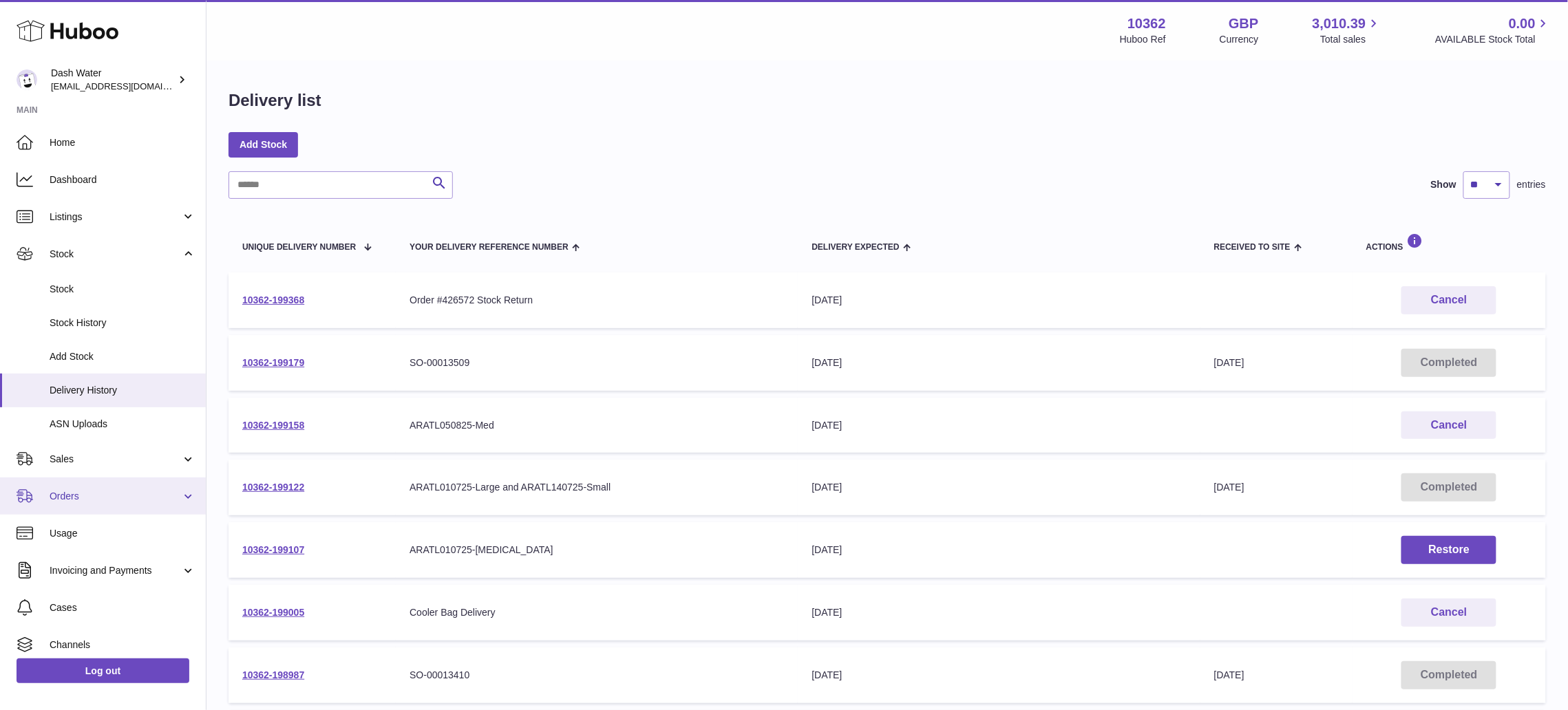
click at [100, 479] on link "Orders" at bounding box center [102, 496] width 205 height 37
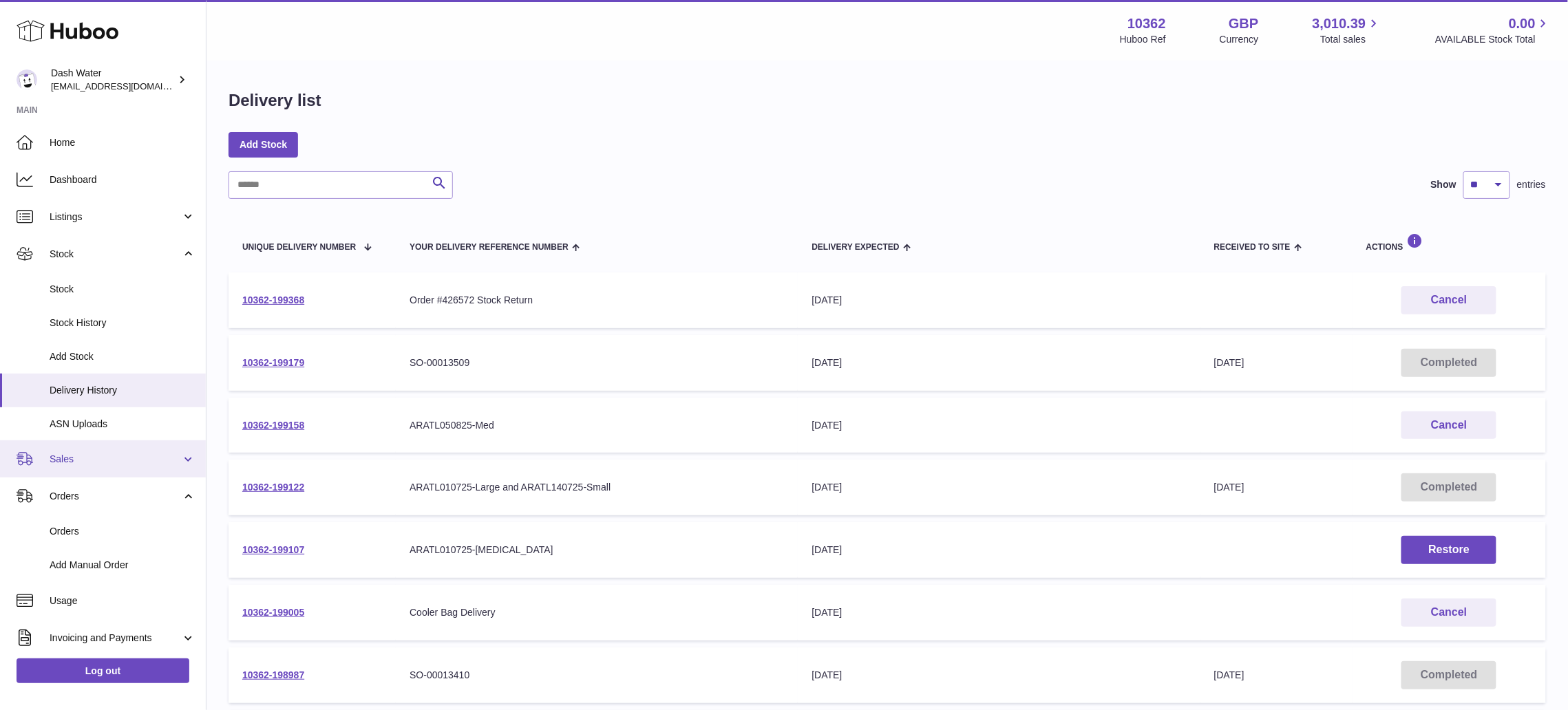
click at [106, 456] on span "Sales" at bounding box center [115, 460] width 131 height 13
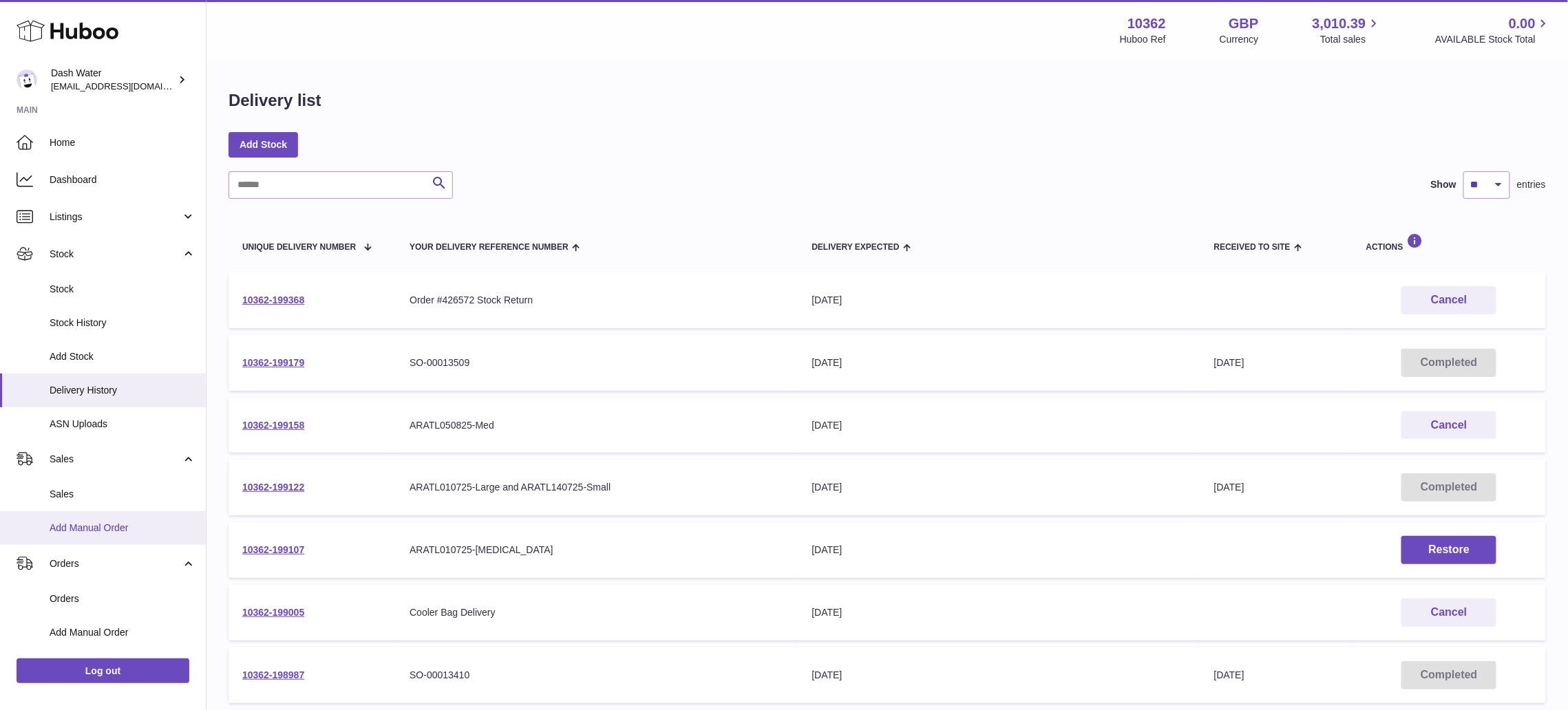
click at [120, 511] on link "Add Manual Order" at bounding box center [102, 528] width 205 height 33
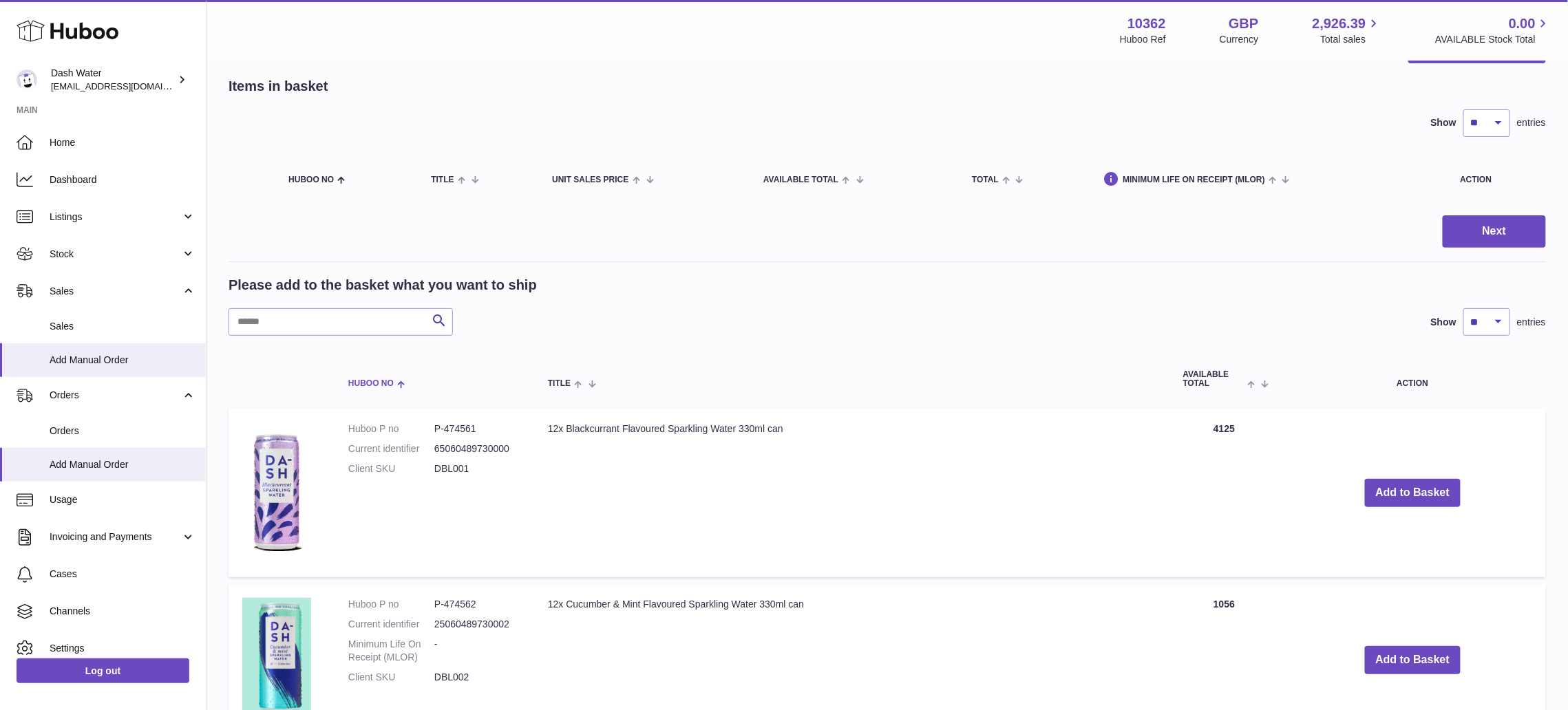
scroll to position [91, 0]
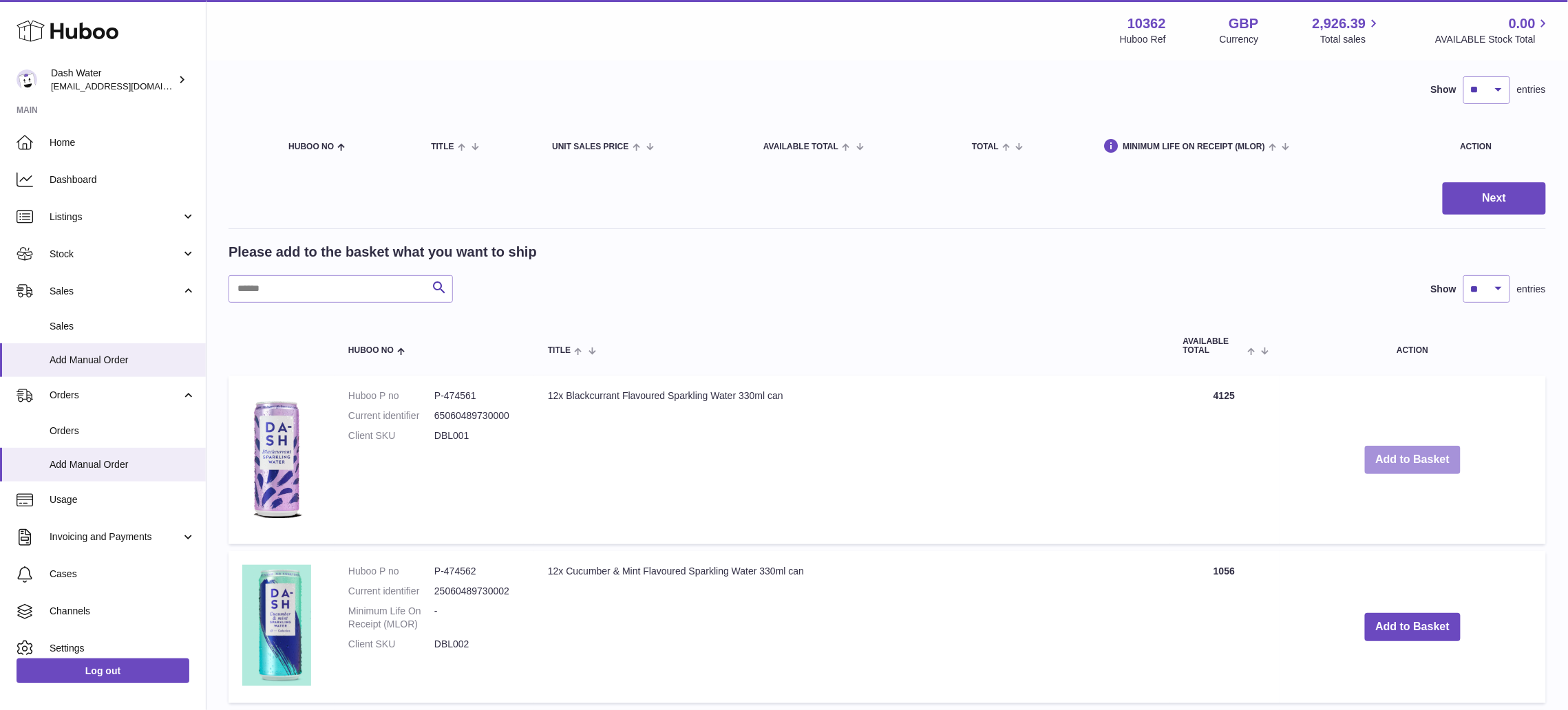
click at [1410, 450] on button "Add to Basket" at bounding box center [1413, 460] width 97 height 28
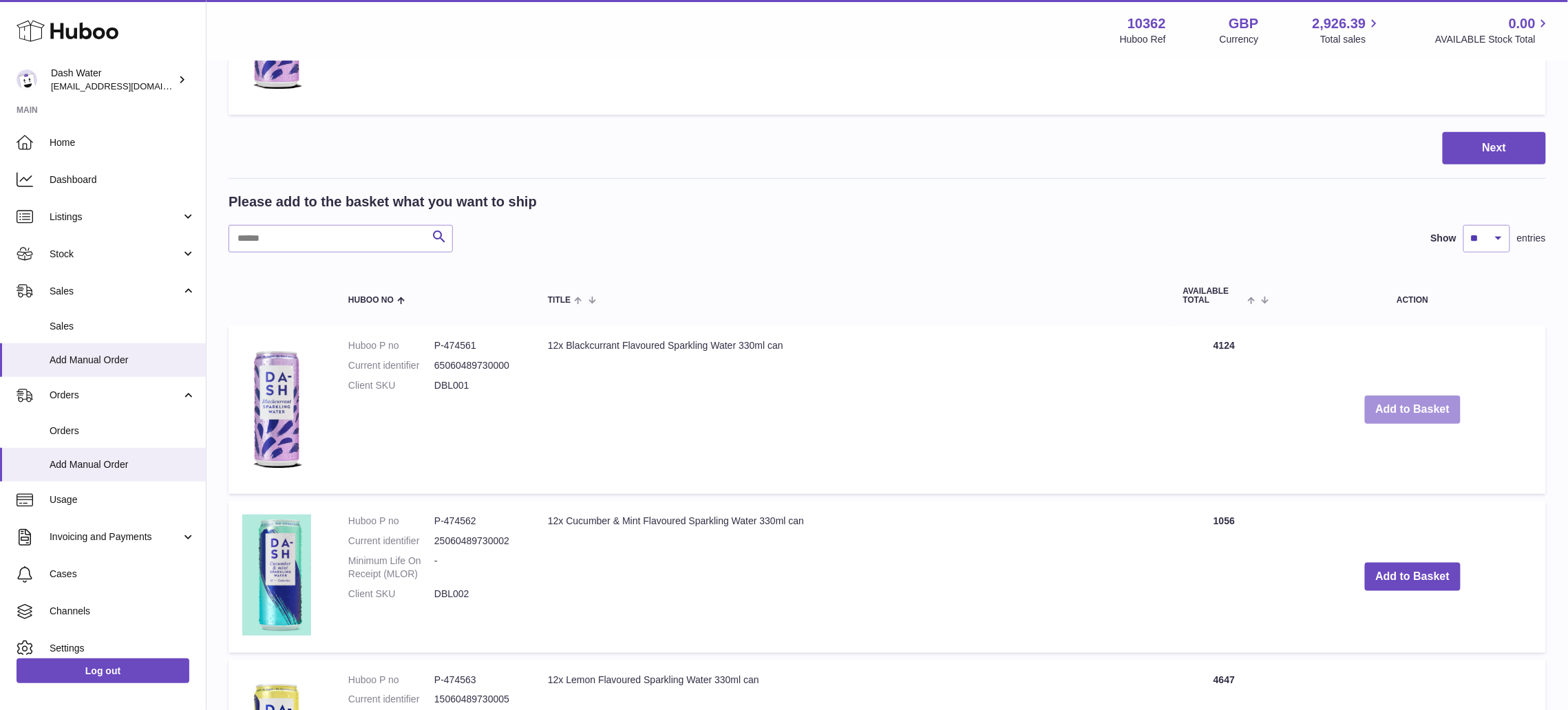
scroll to position [367, 0]
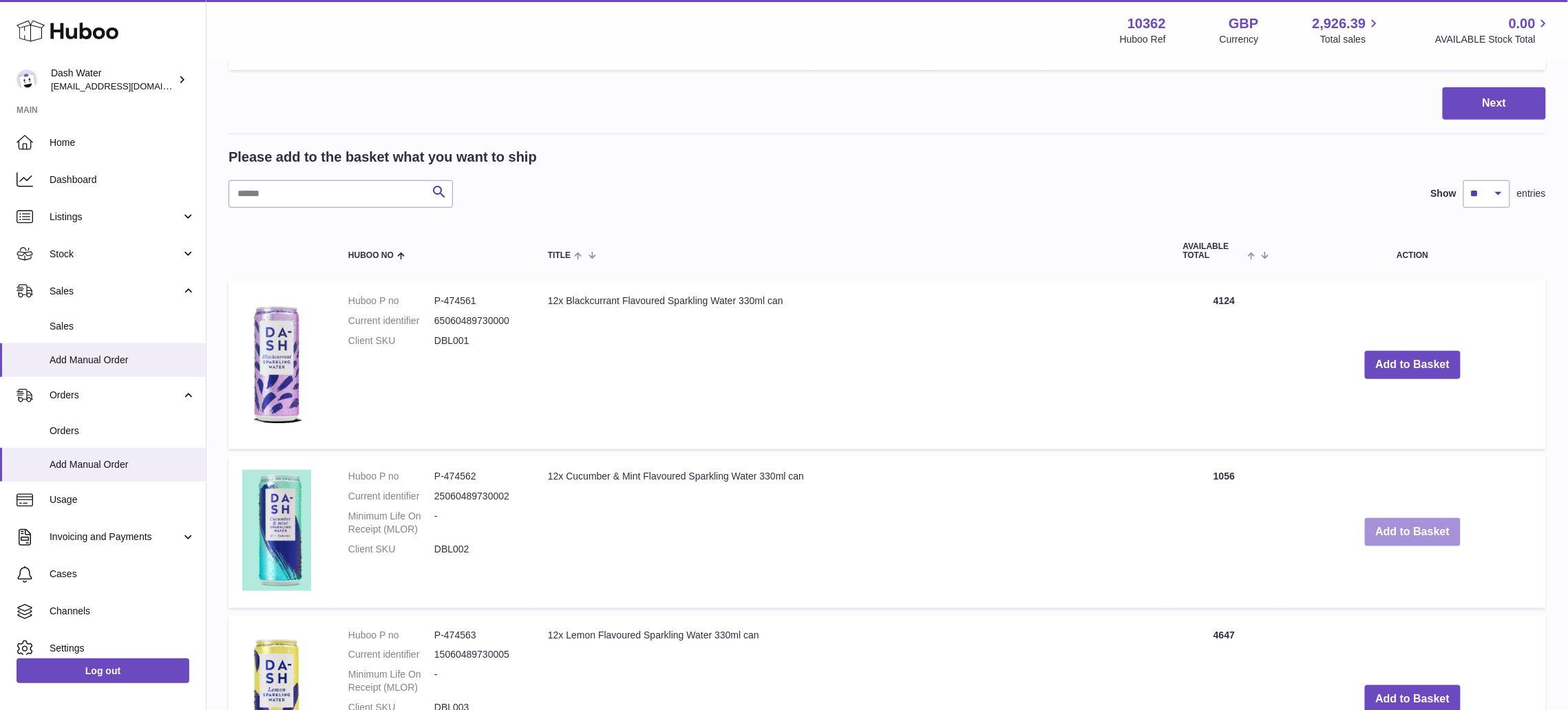
click at [1391, 518] on button "Add to Basket" at bounding box center [1413, 532] width 97 height 28
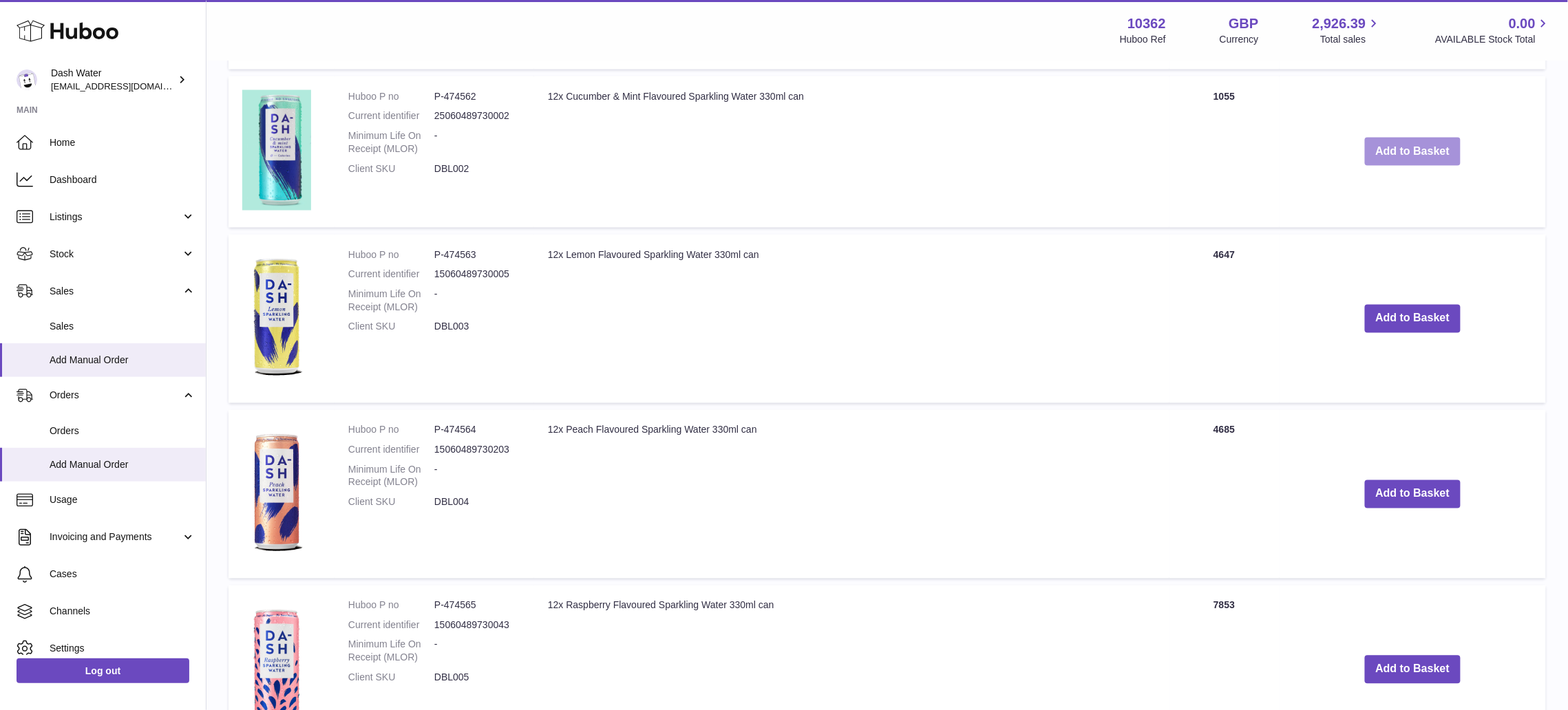
scroll to position [918, 0]
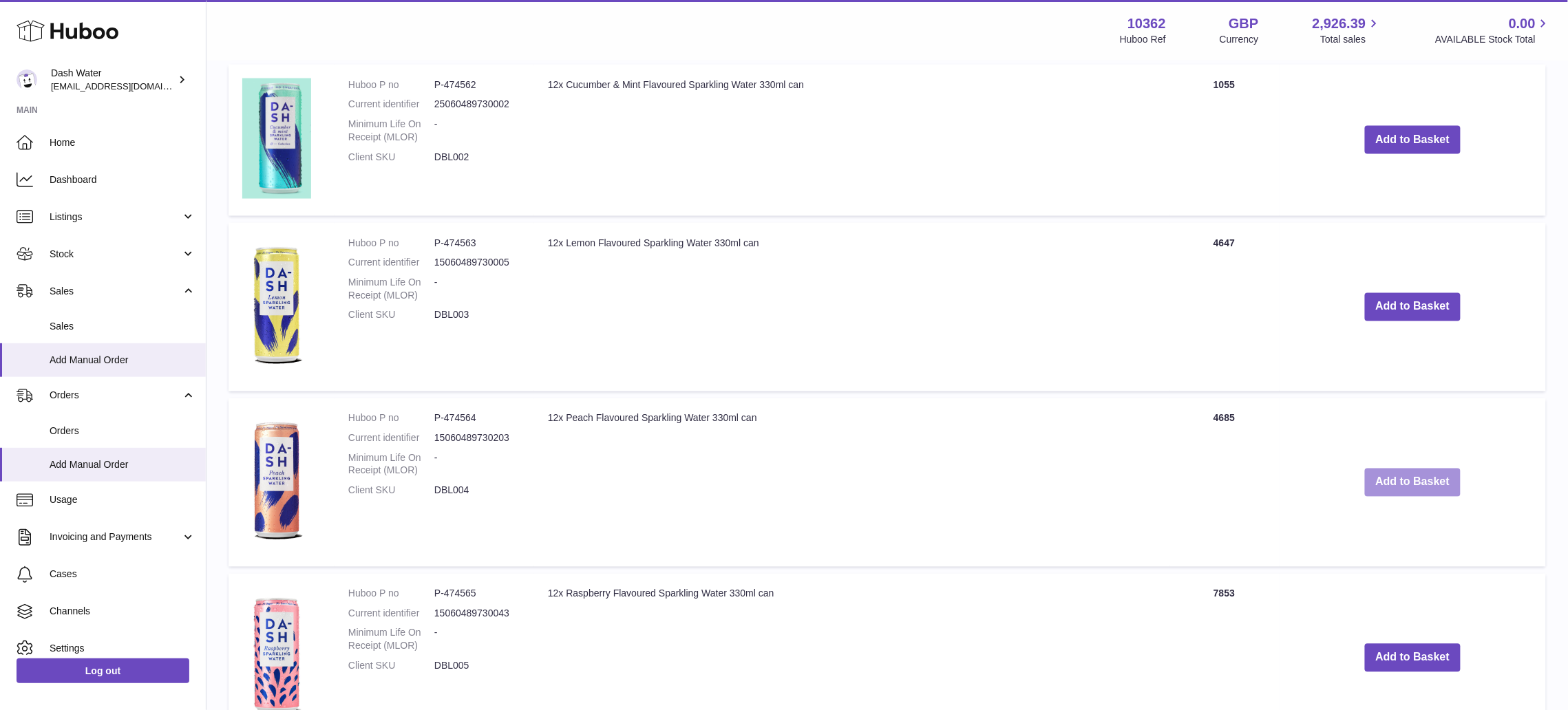
click at [1385, 474] on button "Add to Basket" at bounding box center [1413, 483] width 97 height 28
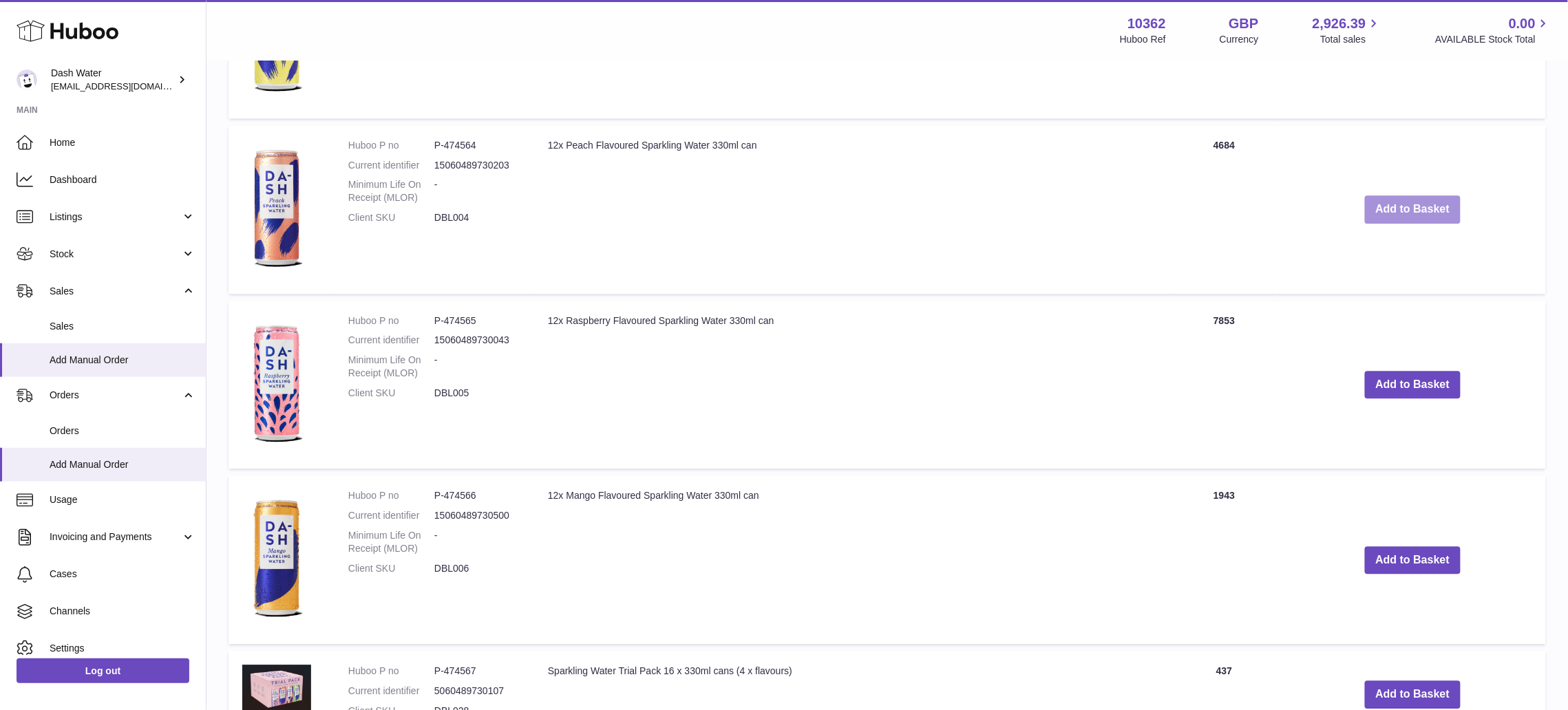
scroll to position [1367, 0]
click at [1397, 370] on button "Add to Basket" at bounding box center [1413, 384] width 97 height 28
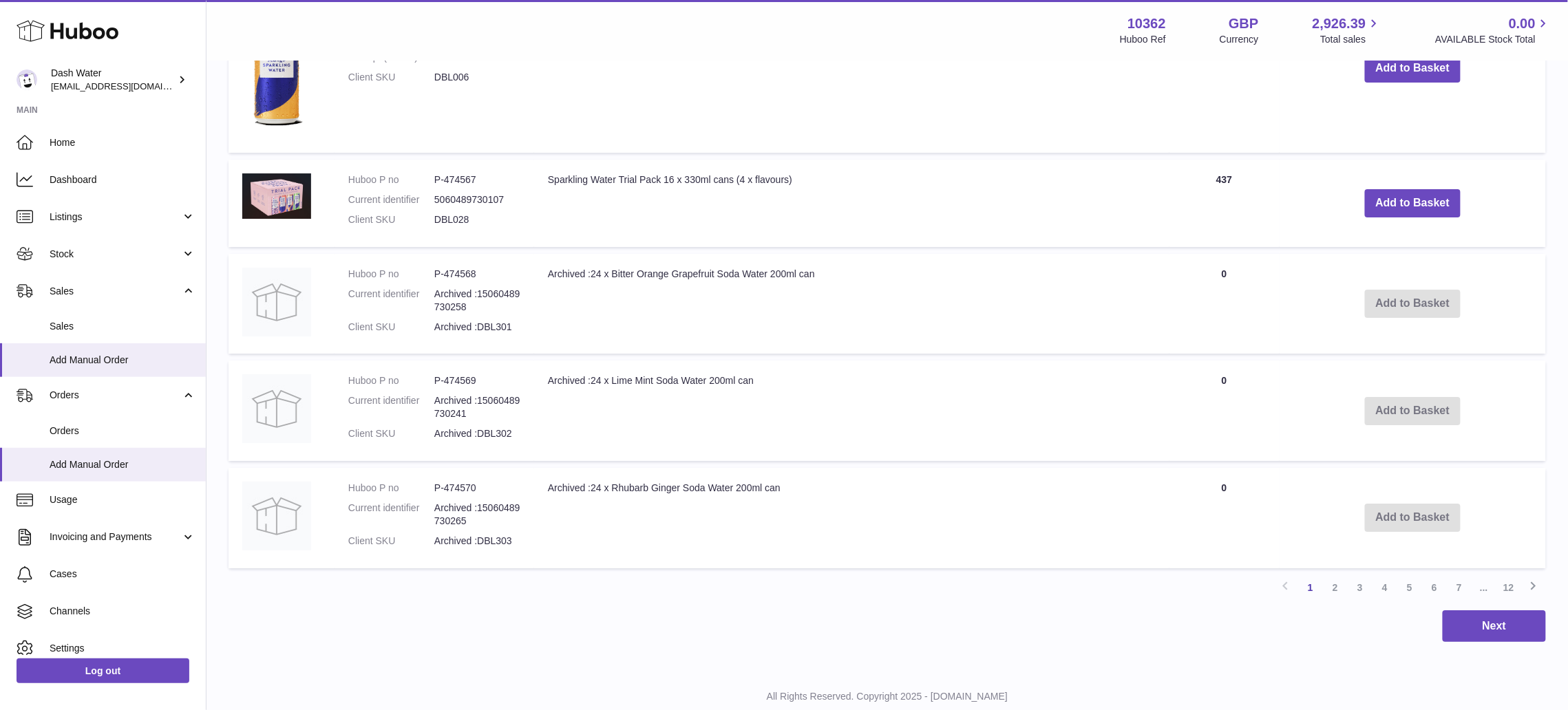
scroll to position [2060, 0]
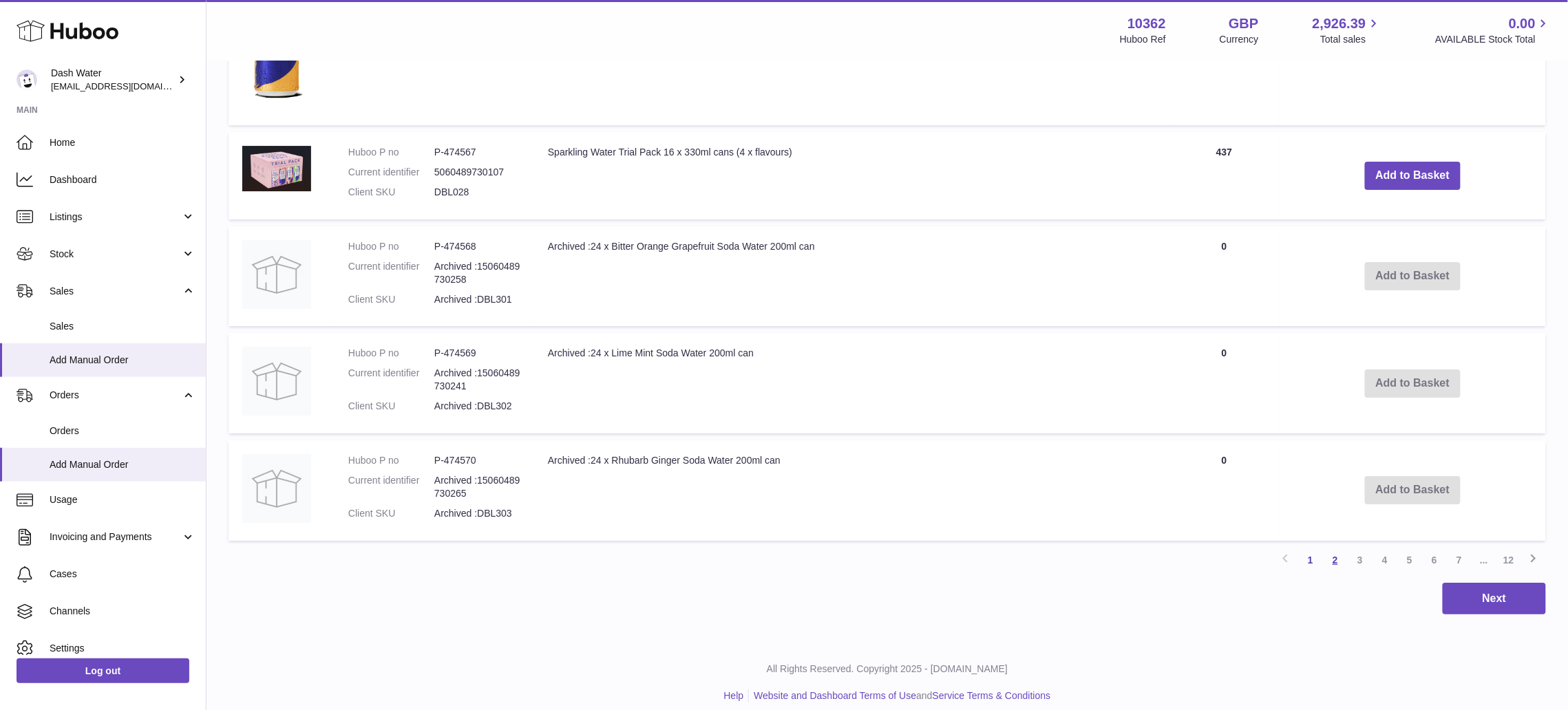
click at [1338, 548] on link "2" at bounding box center [1335, 560] width 25 height 25
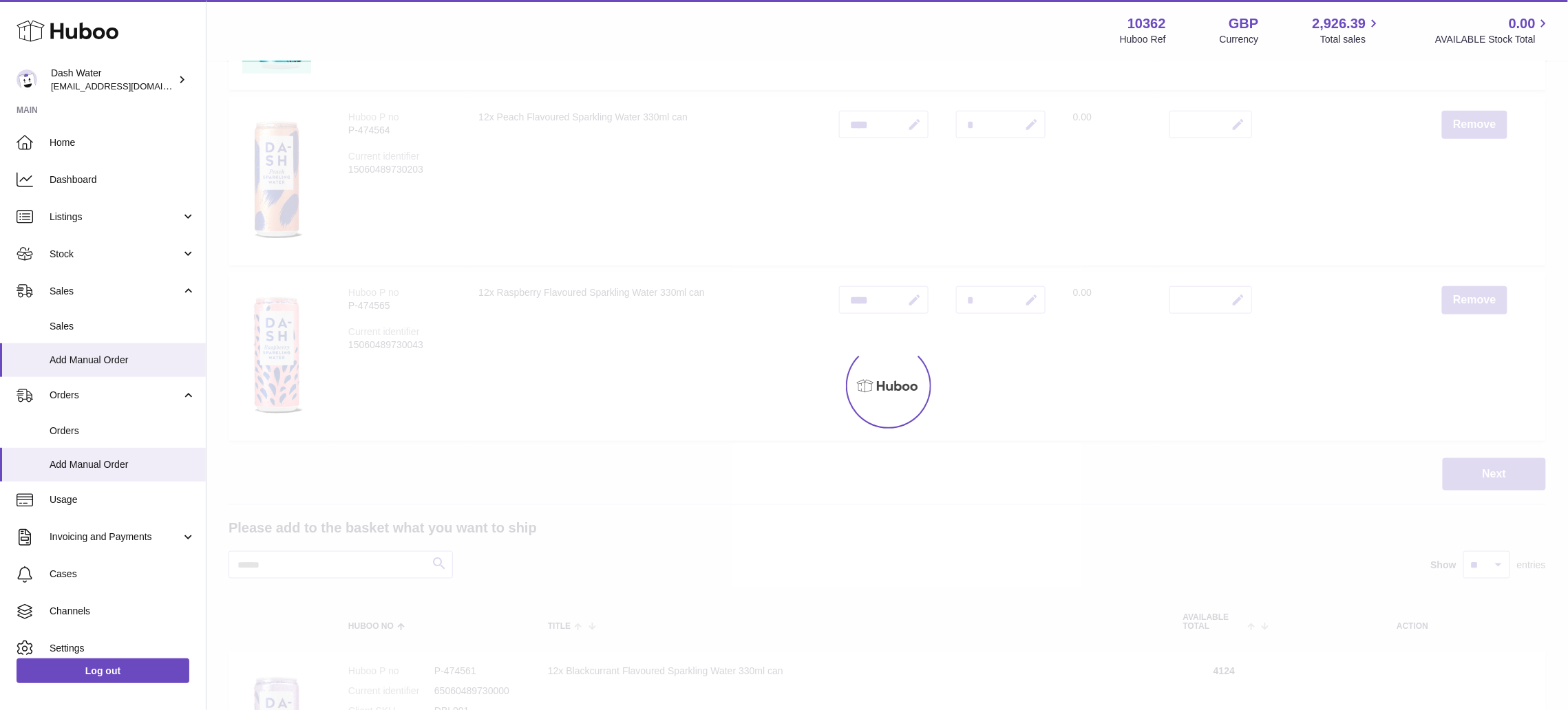
scroll to position [62, 0]
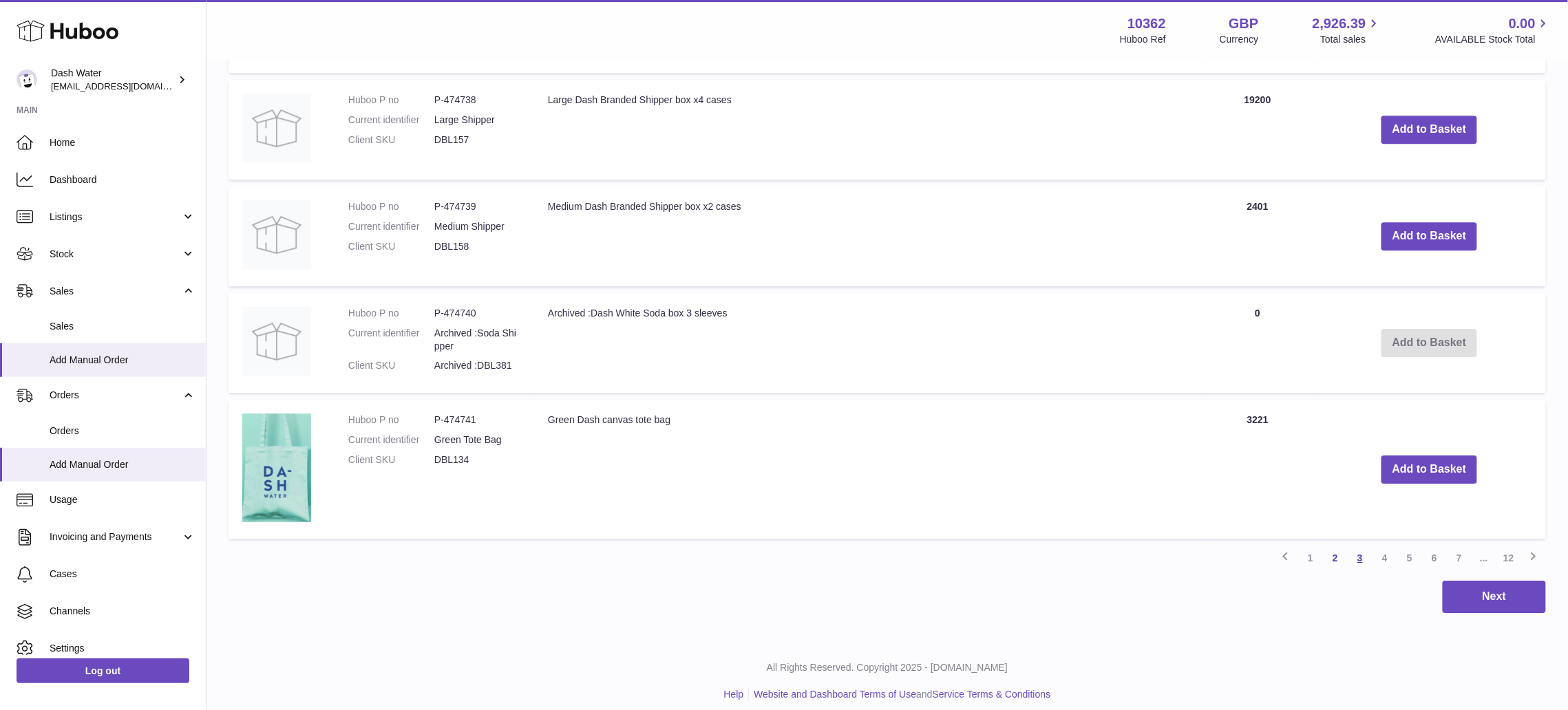
click at [1357, 549] on link "3" at bounding box center [1360, 558] width 25 height 25
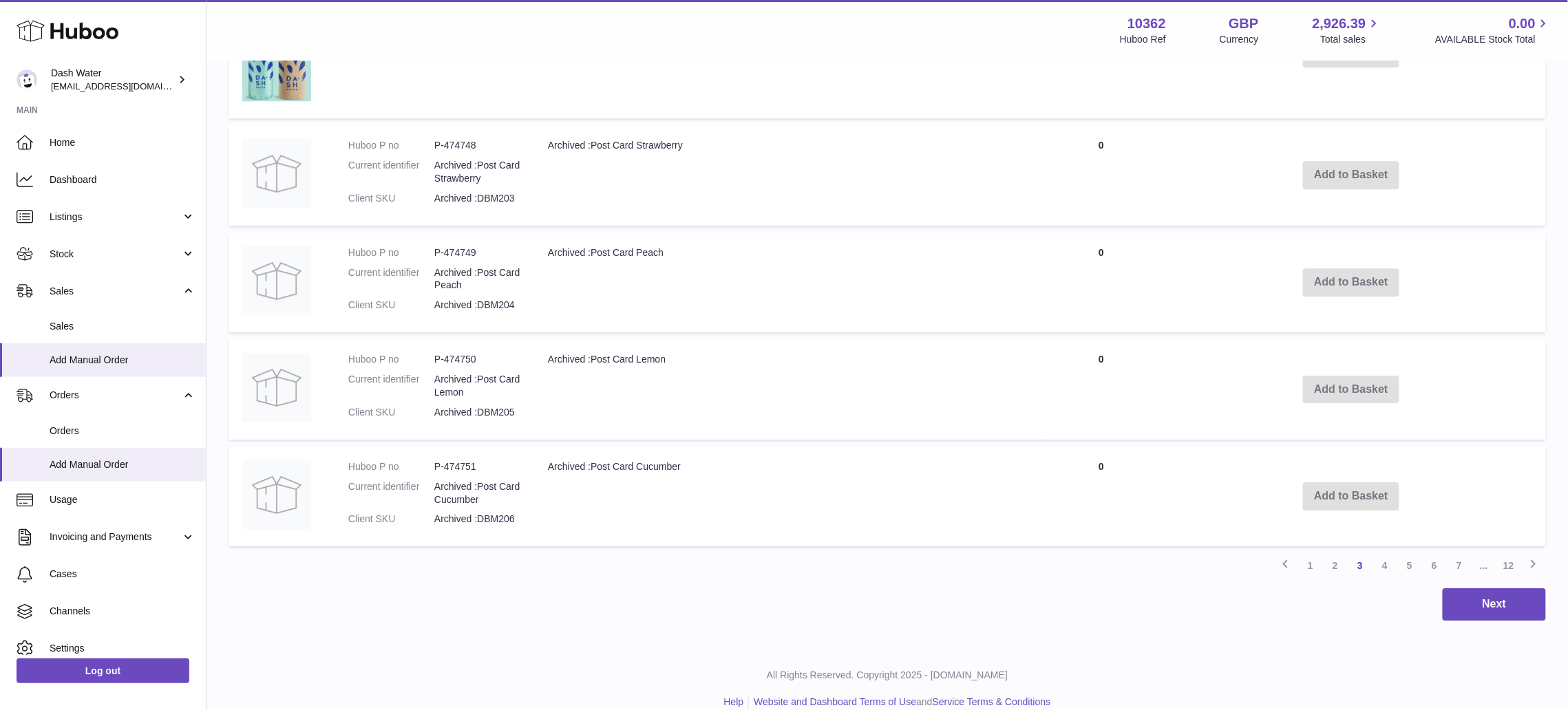
scroll to position [1734, 0]
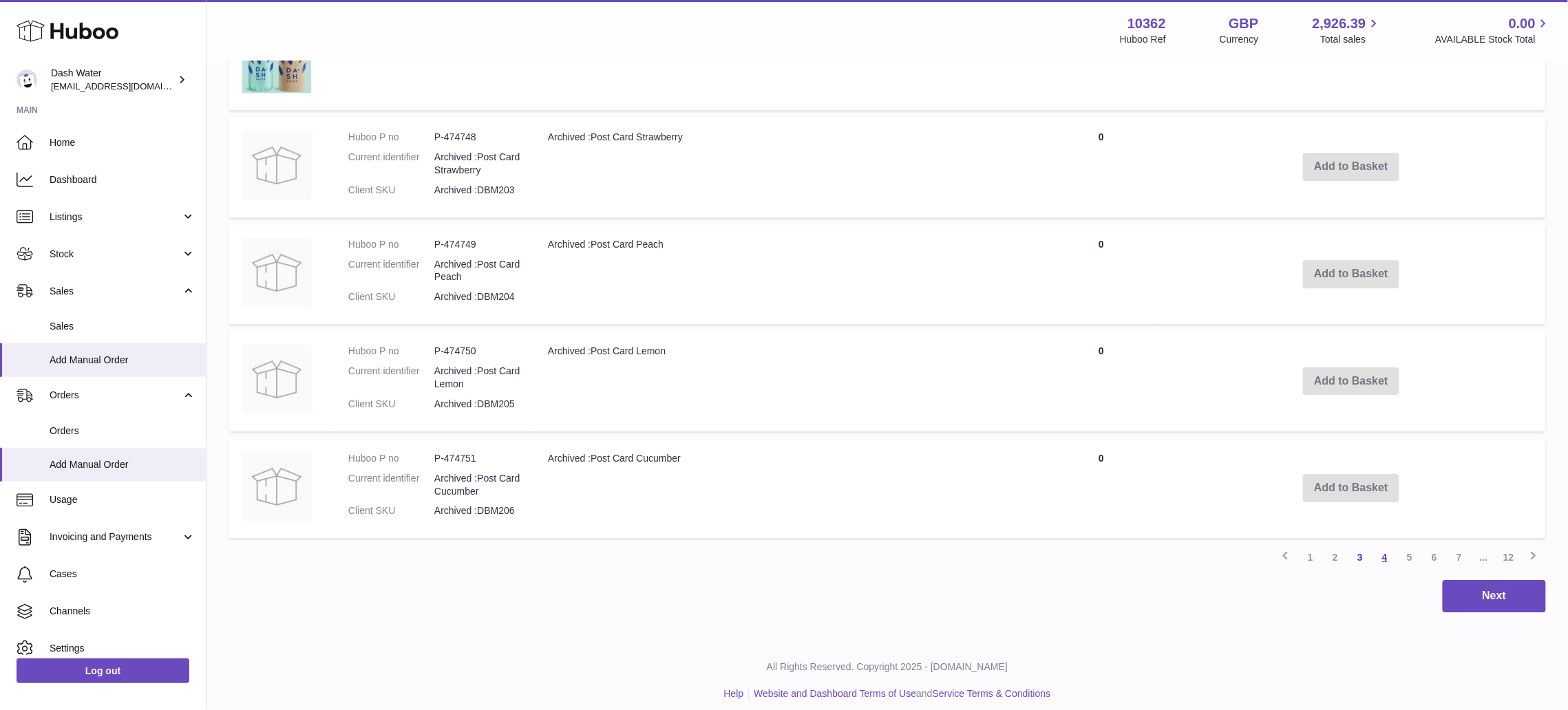
click at [1379, 545] on link "4" at bounding box center [1384, 558] width 25 height 25
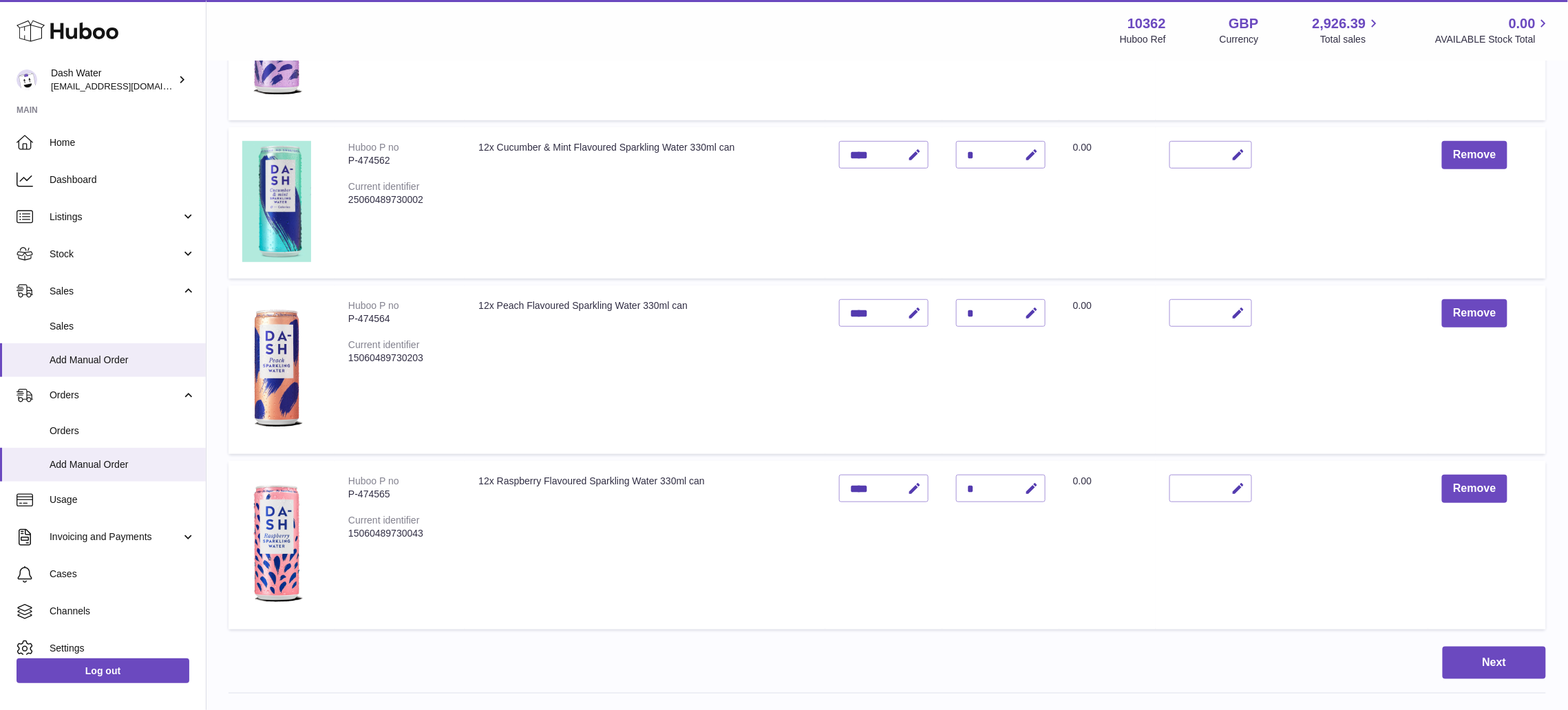
scroll to position [695, 0]
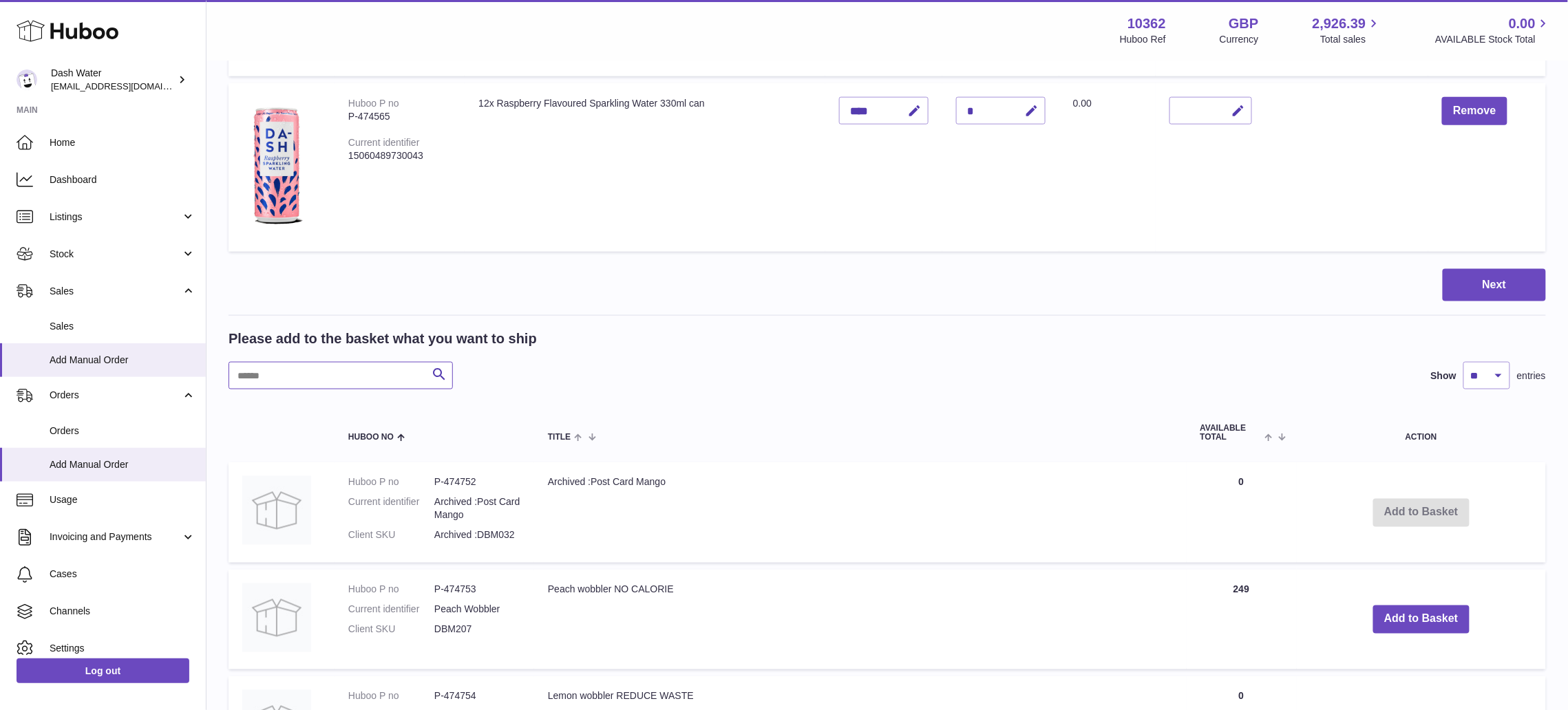
click at [298, 362] on input "text" at bounding box center [340, 376] width 224 height 28
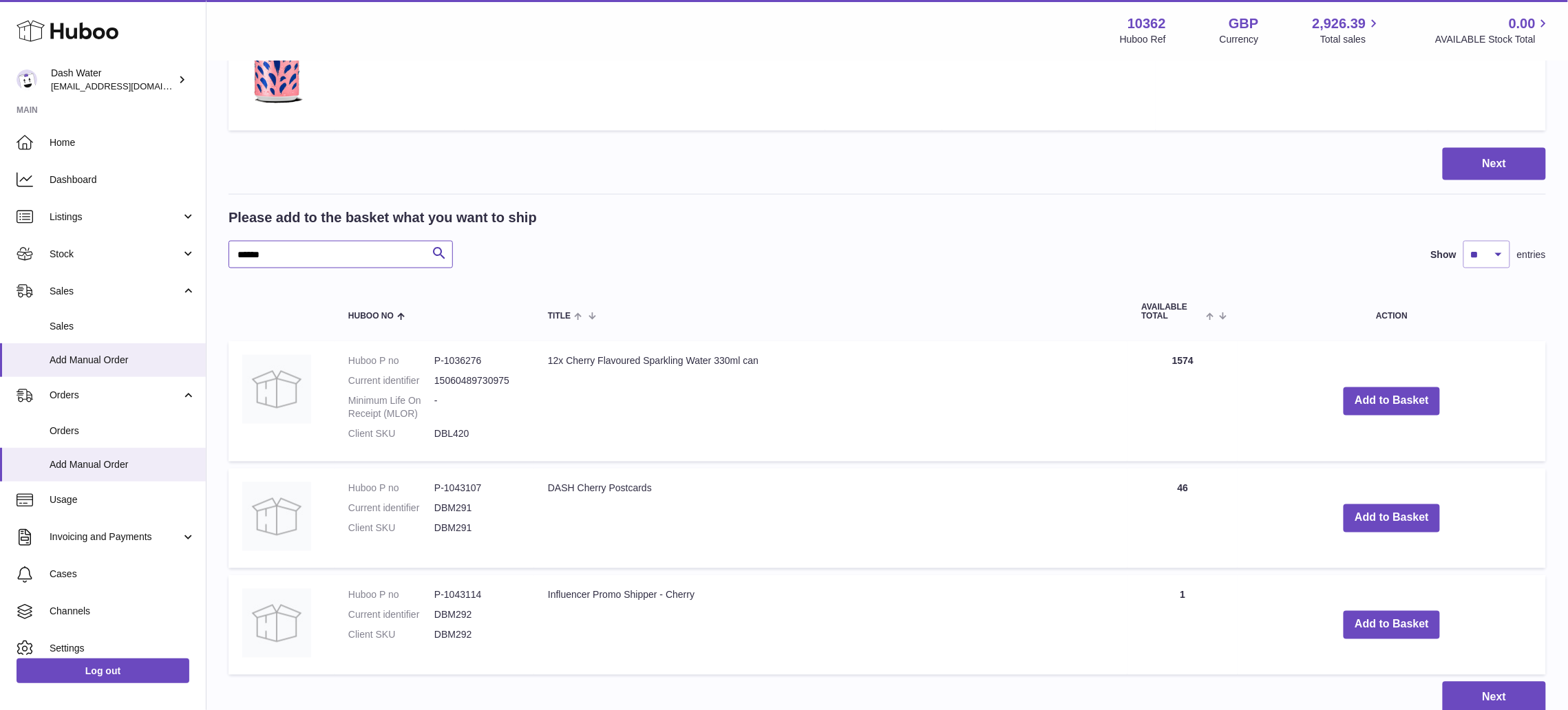
scroll to position [921, 0]
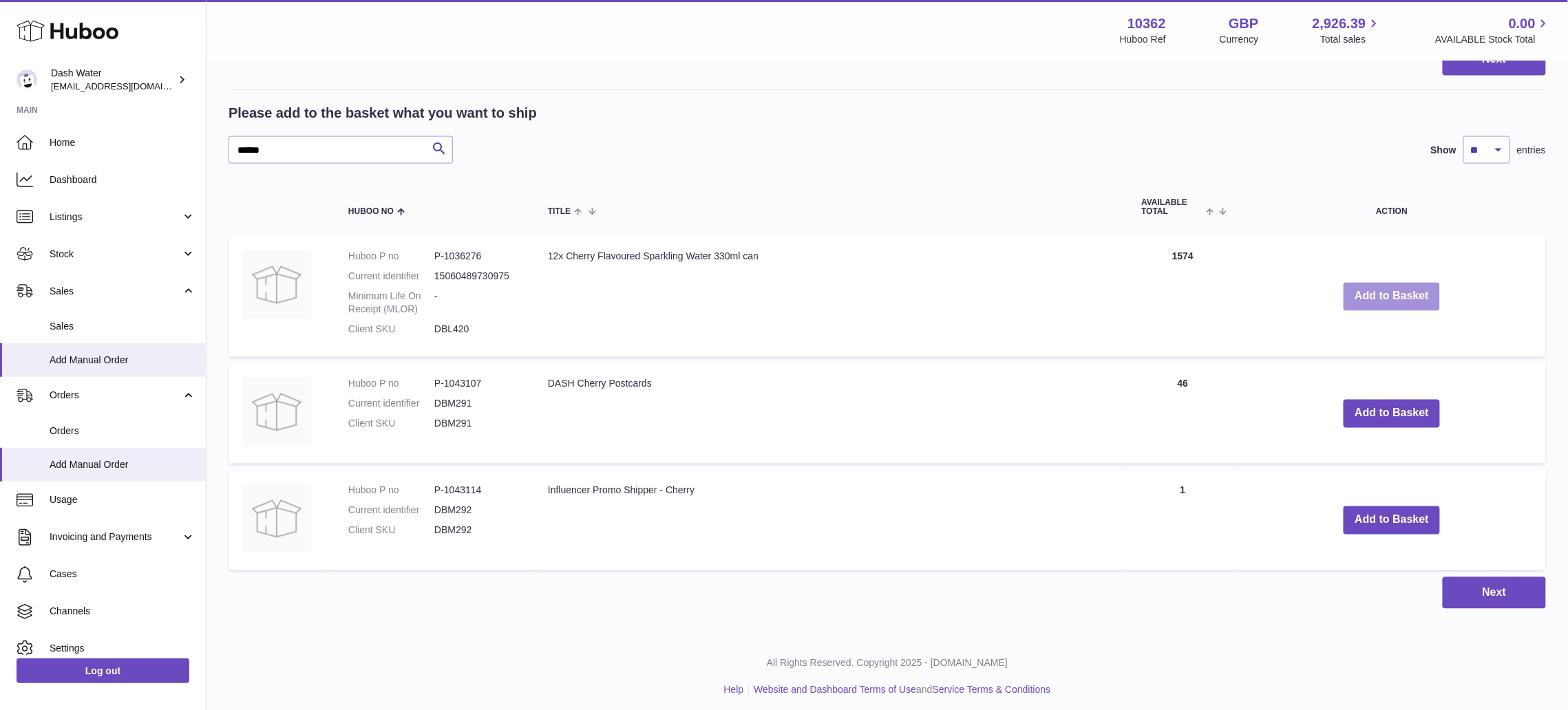
click at [1410, 283] on button "Add to Basket" at bounding box center [1392, 297] width 97 height 28
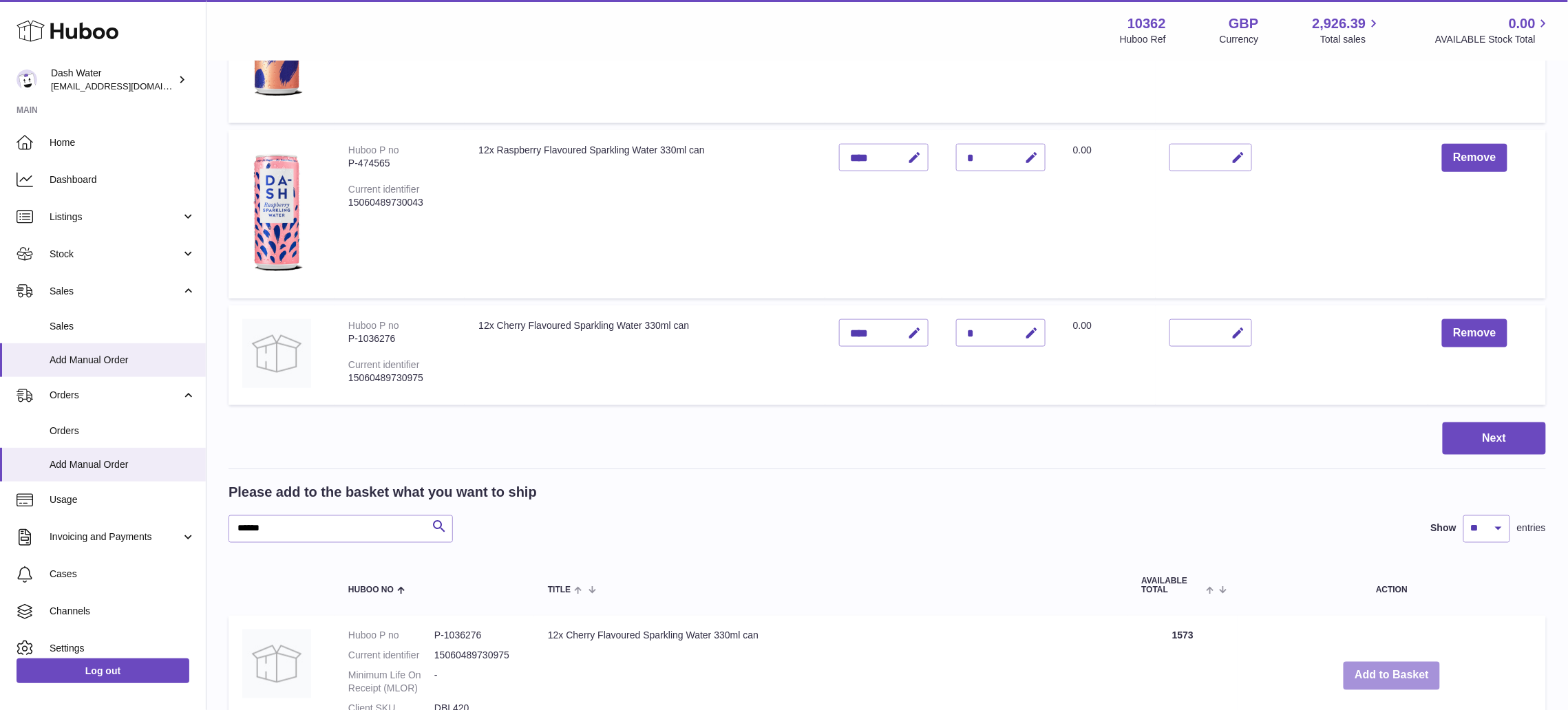
scroll to position [734, 0]
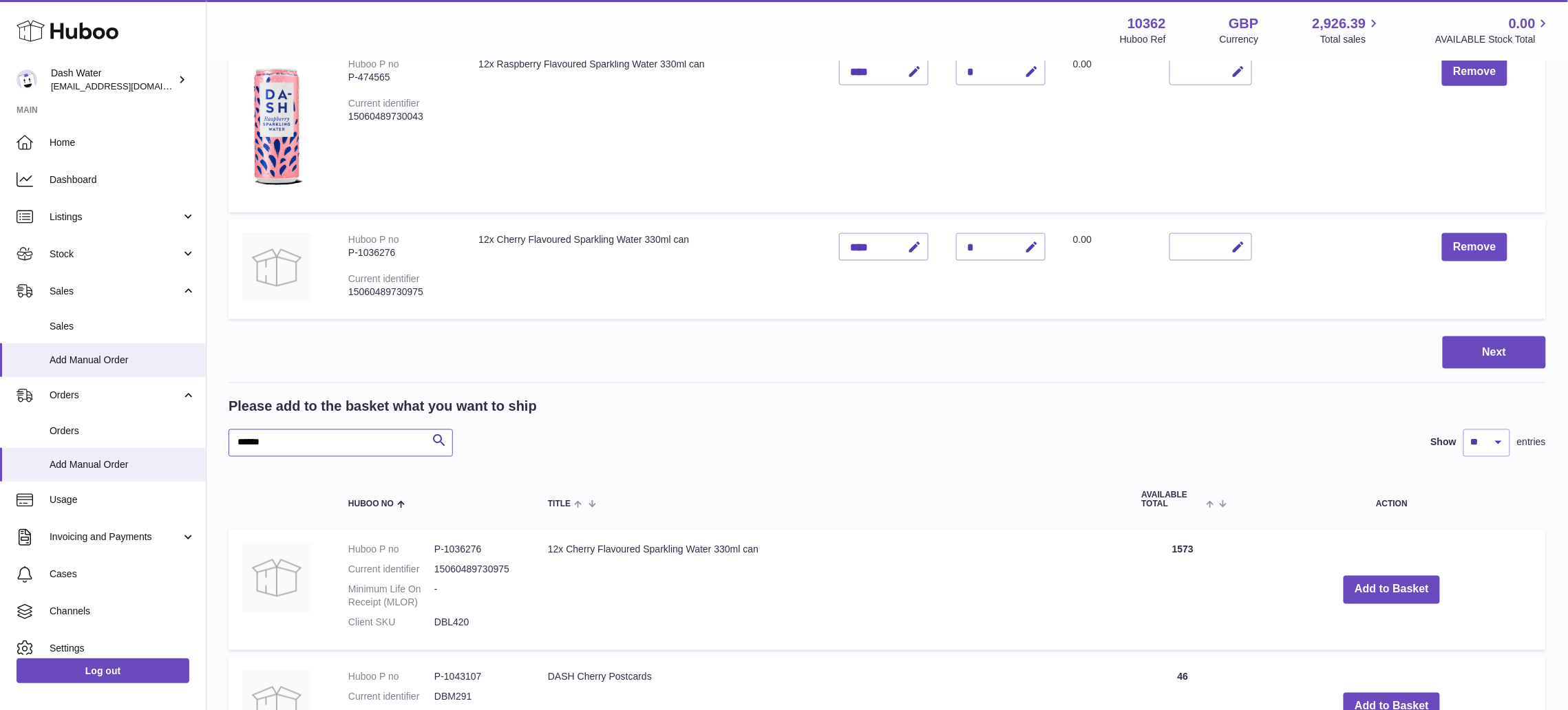
drag, startPoint x: 324, startPoint y: 439, endPoint x: 206, endPoint y: 423, distance: 119.1
click at [196, 435] on div "Huboo Dash Water [EMAIL_ADDRESS][DOMAIN_NAME] Main Home Dashboard Listings Not …" at bounding box center [784, 138] width 1568 height 1745
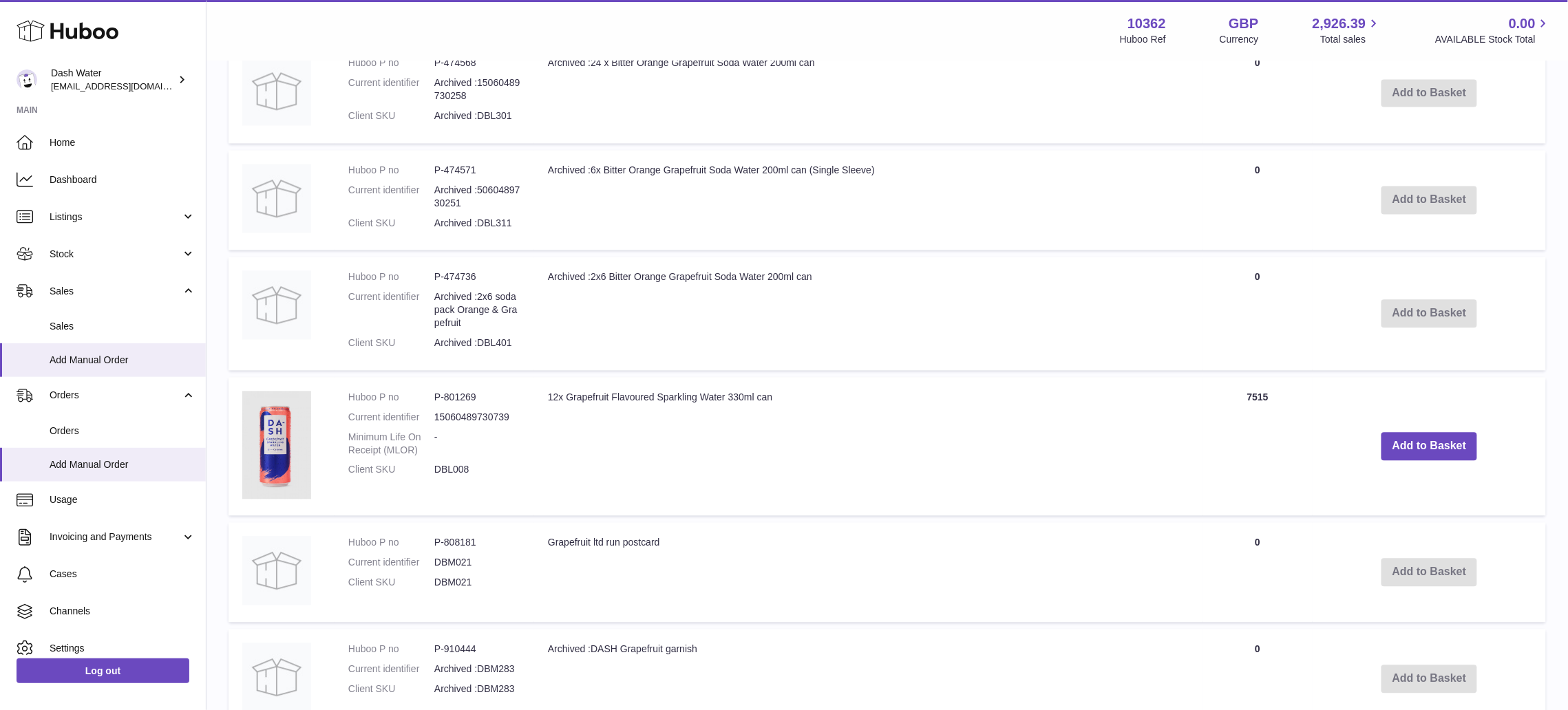
scroll to position [1284, 0]
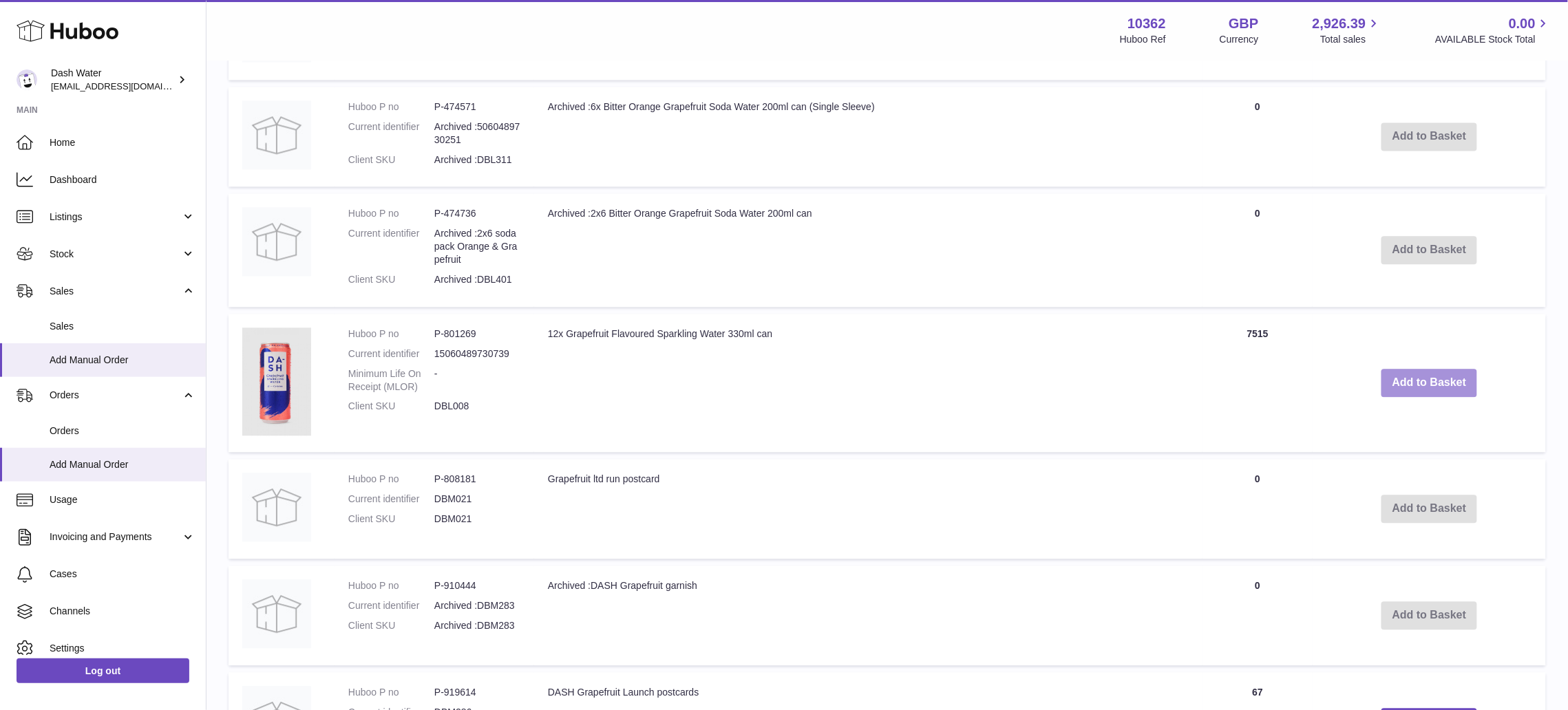
click at [1408, 372] on button "Add to Basket" at bounding box center [1429, 383] width 97 height 28
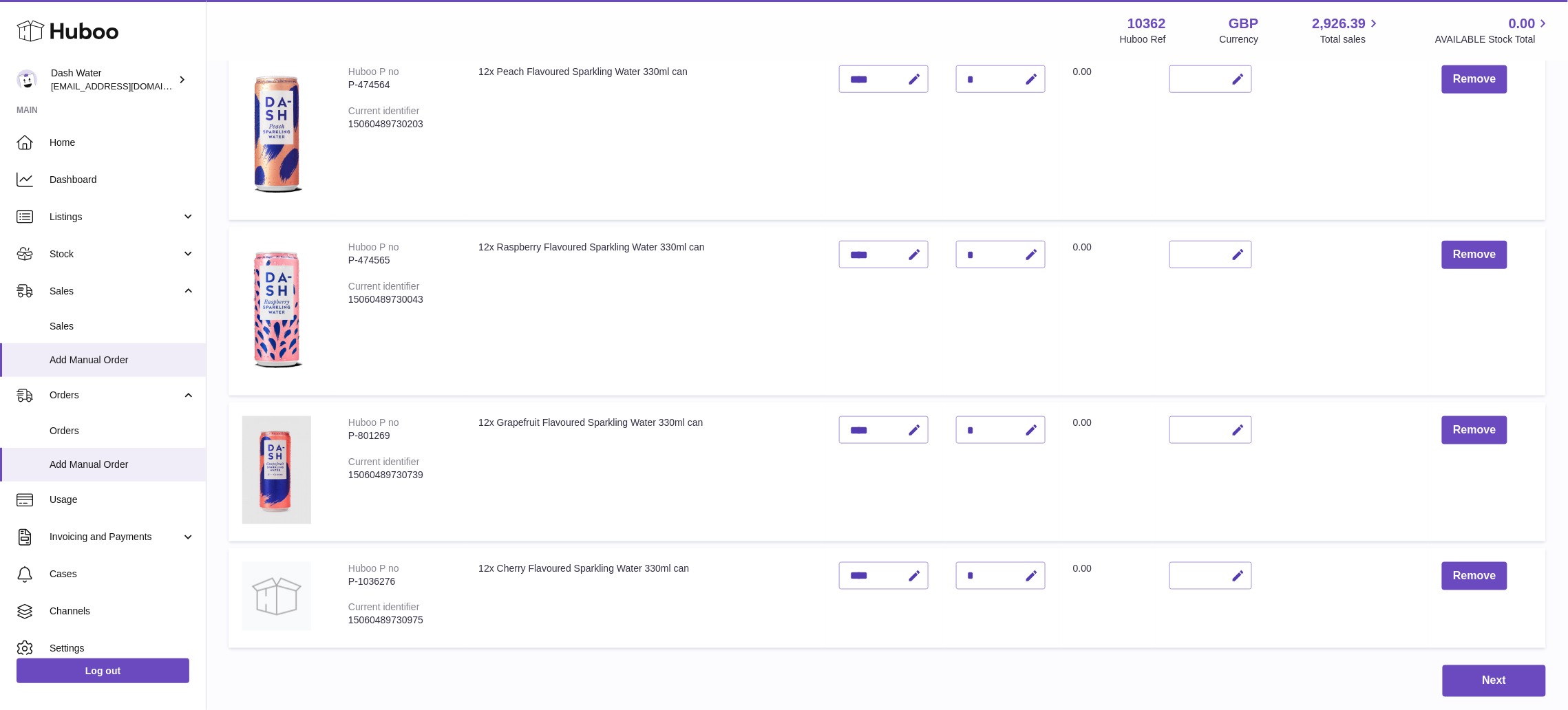
scroll to position [1009, 0]
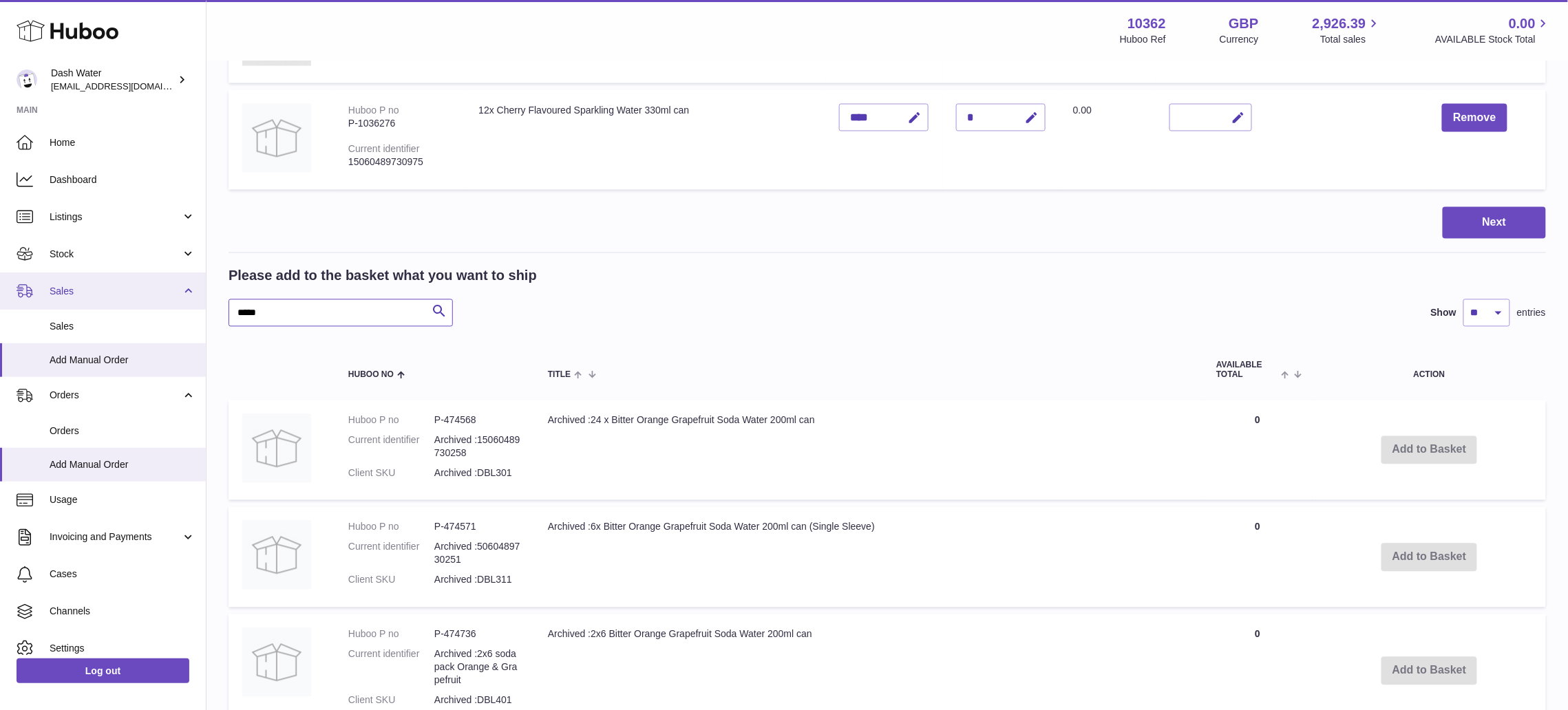
drag, startPoint x: 168, startPoint y: 304, endPoint x: 126, endPoint y: 298, distance: 42.4
click at [113, 309] on div "Huboo Dash Water [EMAIL_ADDRESS][DOMAIN_NAME] Main Home Dashboard Listings Not …" at bounding box center [784, 239] width 1568 height 2496
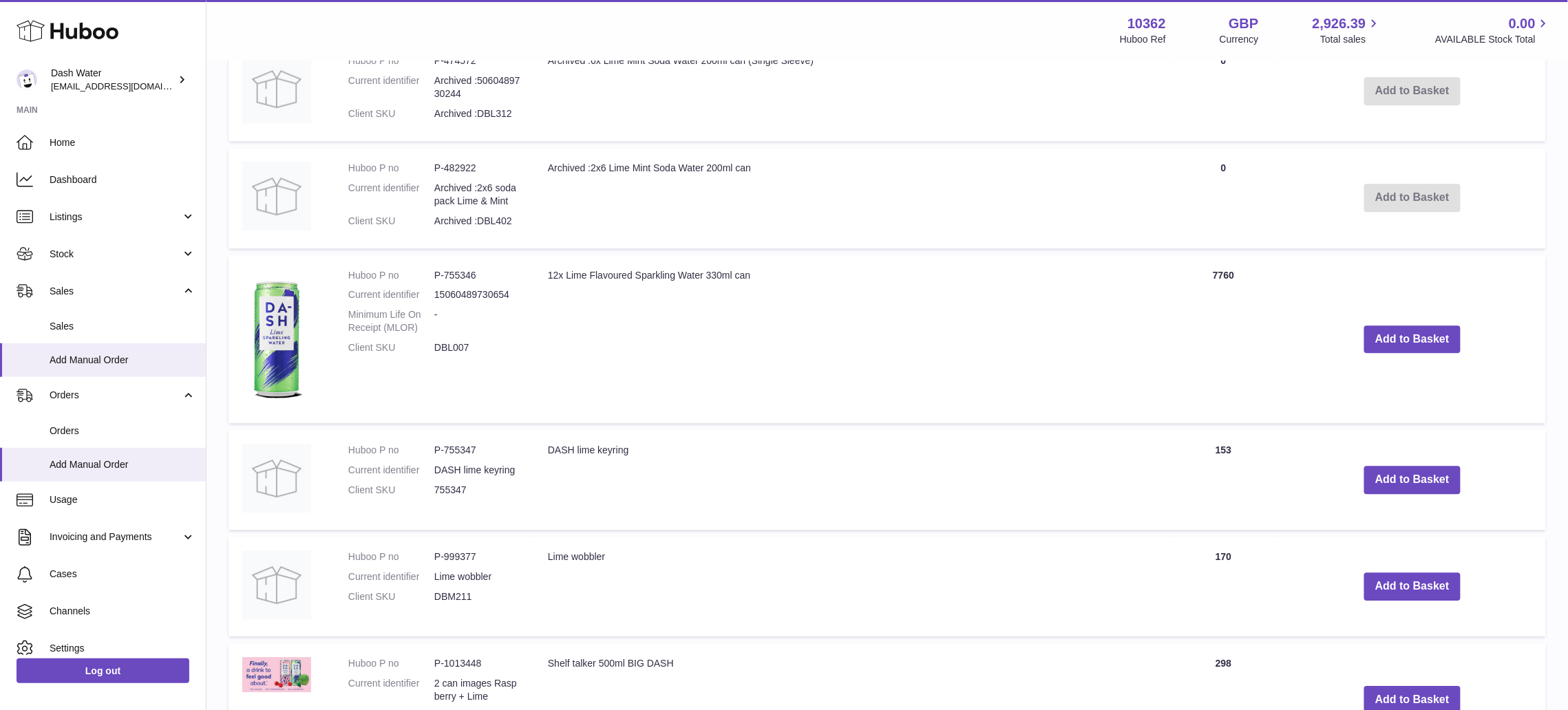
scroll to position [1468, 0]
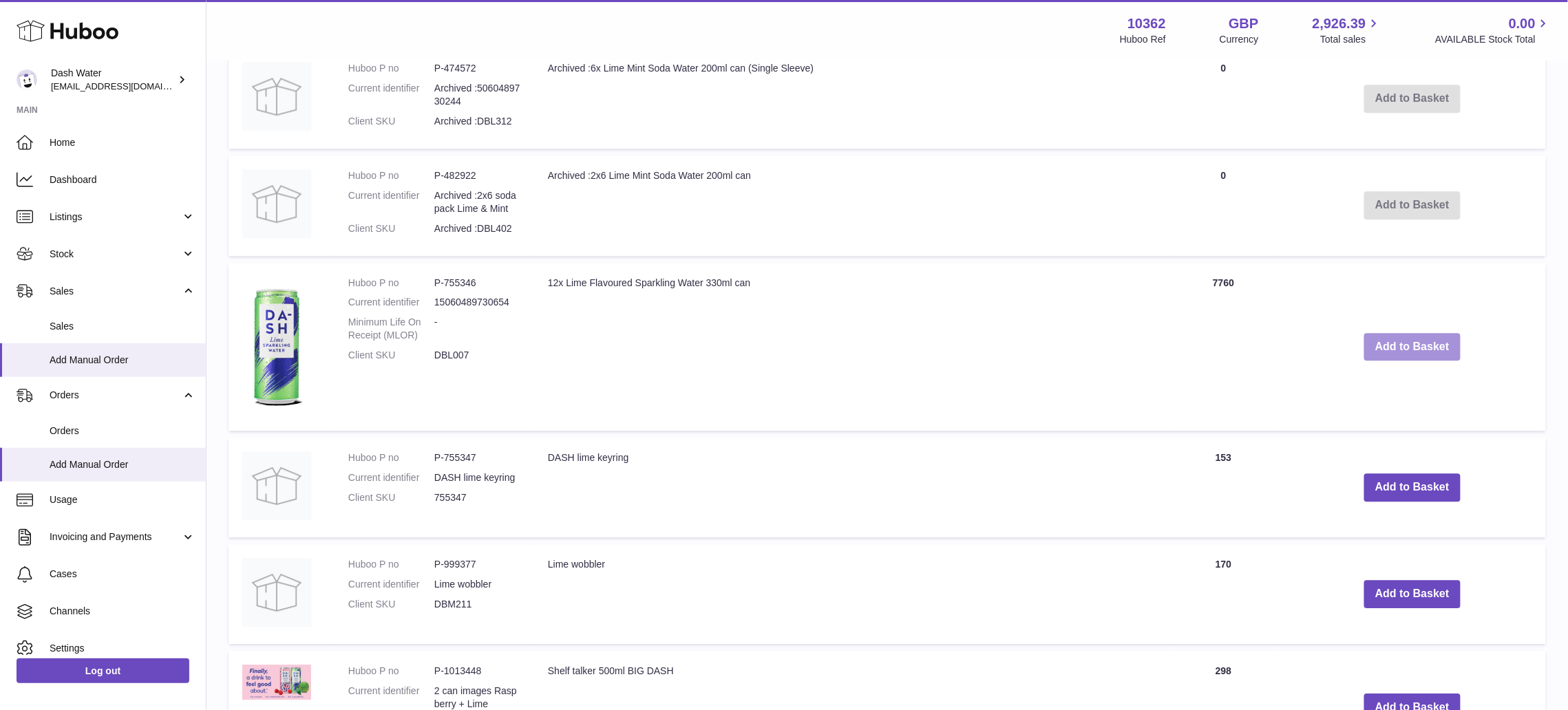
type input "****"
click at [1402, 341] on button "Add to Basket" at bounding box center [1412, 347] width 97 height 28
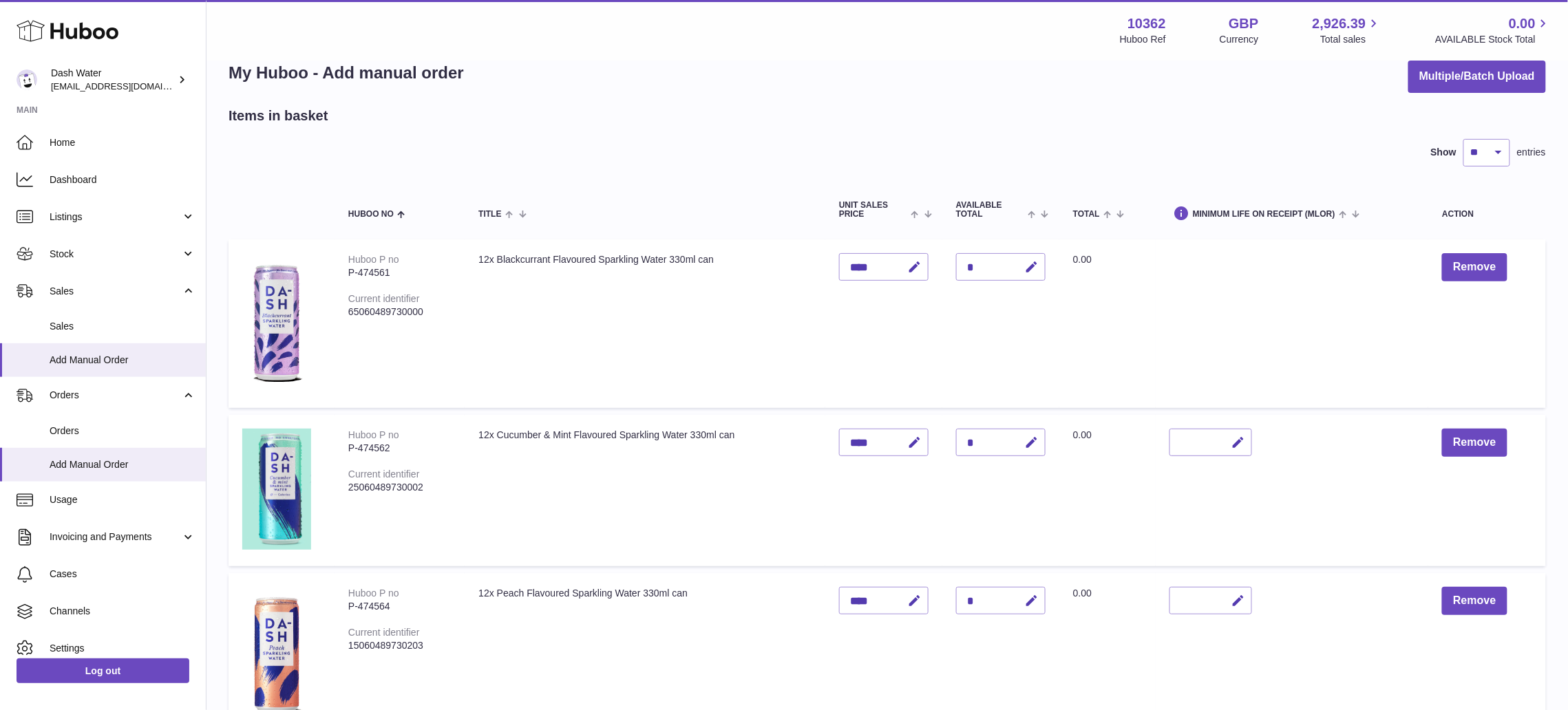
scroll to position [0, 0]
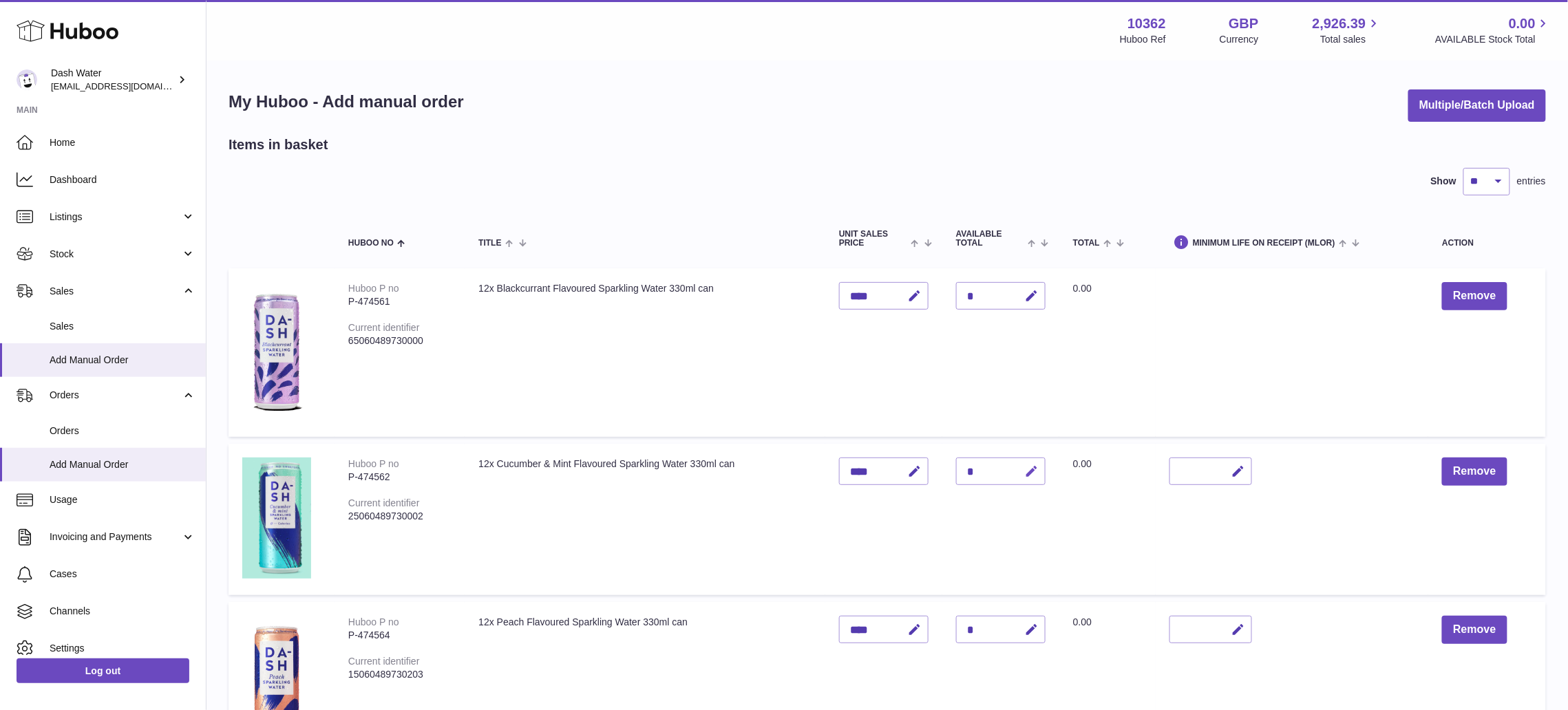
click at [1035, 469] on icon "button" at bounding box center [1032, 472] width 15 height 15
type input "*"
click at [1030, 470] on icon "submit" at bounding box center [1032, 471] width 12 height 12
click at [1036, 289] on icon "button" at bounding box center [1032, 296] width 15 height 15
type input "*"
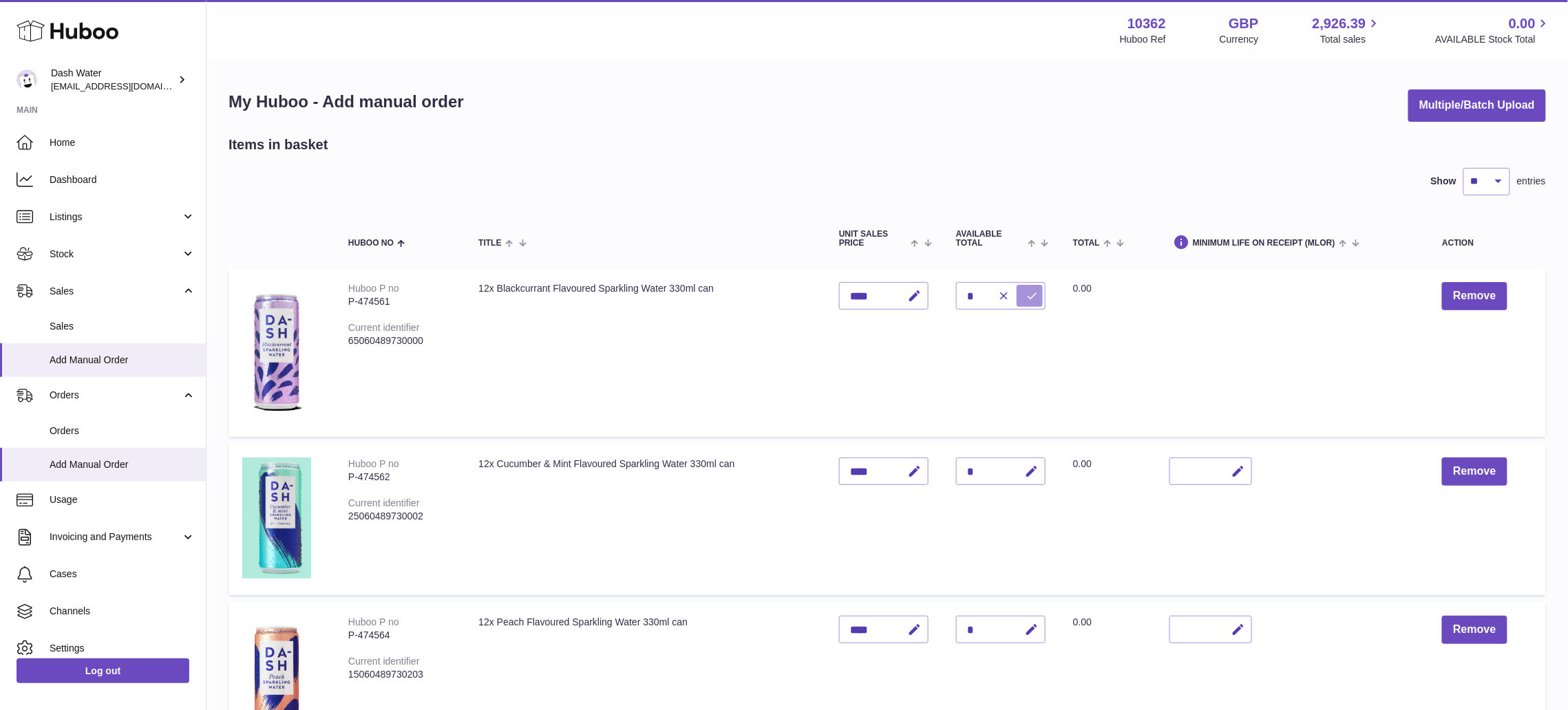
drag, startPoint x: 1035, startPoint y: 285, endPoint x: 1049, endPoint y: 275, distance: 17.2
click at [1035, 285] on button "submit" at bounding box center [1029, 295] width 26 height 22
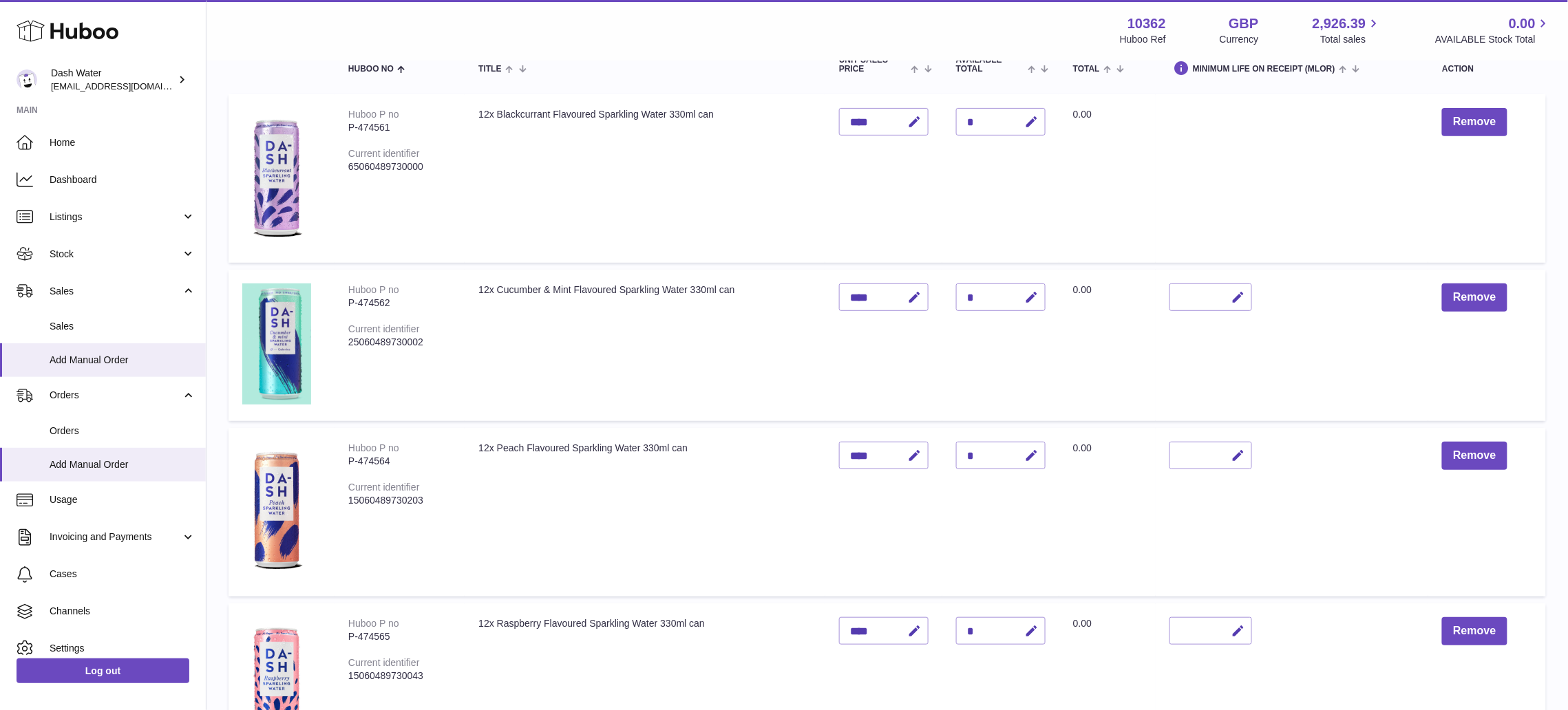
scroll to position [275, 0]
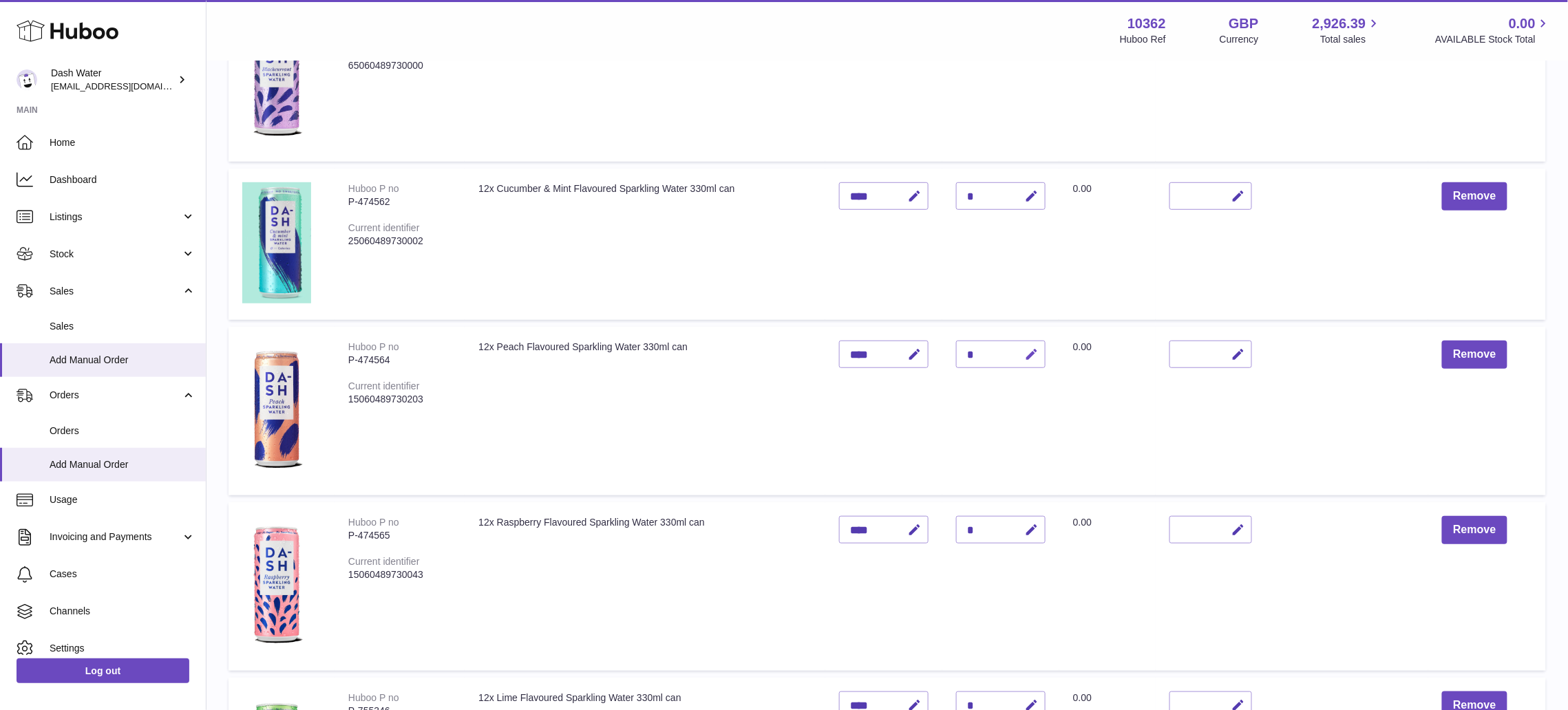
click at [1036, 352] on icon "button" at bounding box center [1032, 355] width 15 height 15
type input "*"
click at [1035, 348] on icon "submit" at bounding box center [1032, 354] width 12 height 12
click at [1030, 524] on icon "button" at bounding box center [1032, 530] width 15 height 15
type input "*"
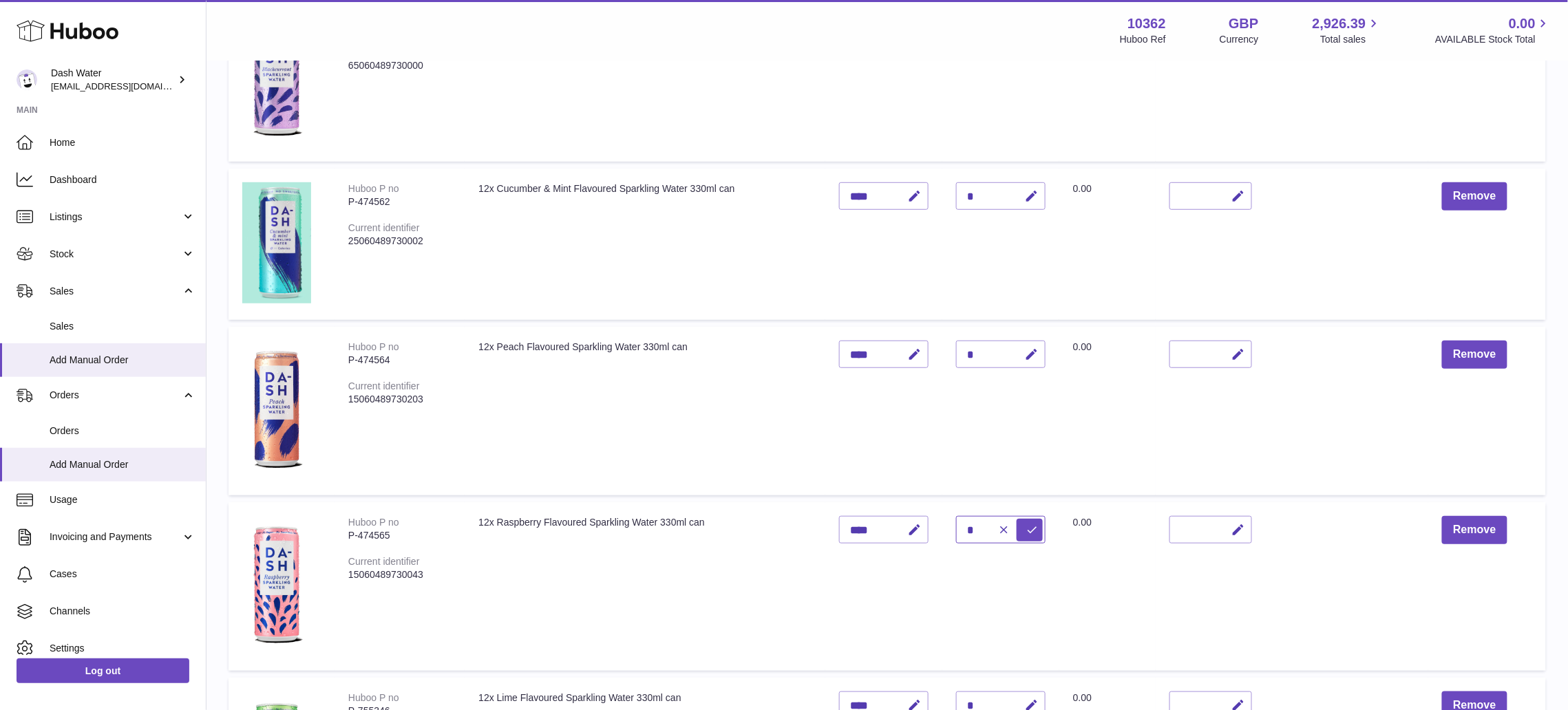
click at [1043, 518] on input "*" at bounding box center [1000, 530] width 89 height 28
type input "*"
click at [1033, 524] on icon "submit" at bounding box center [1032, 529] width 12 height 12
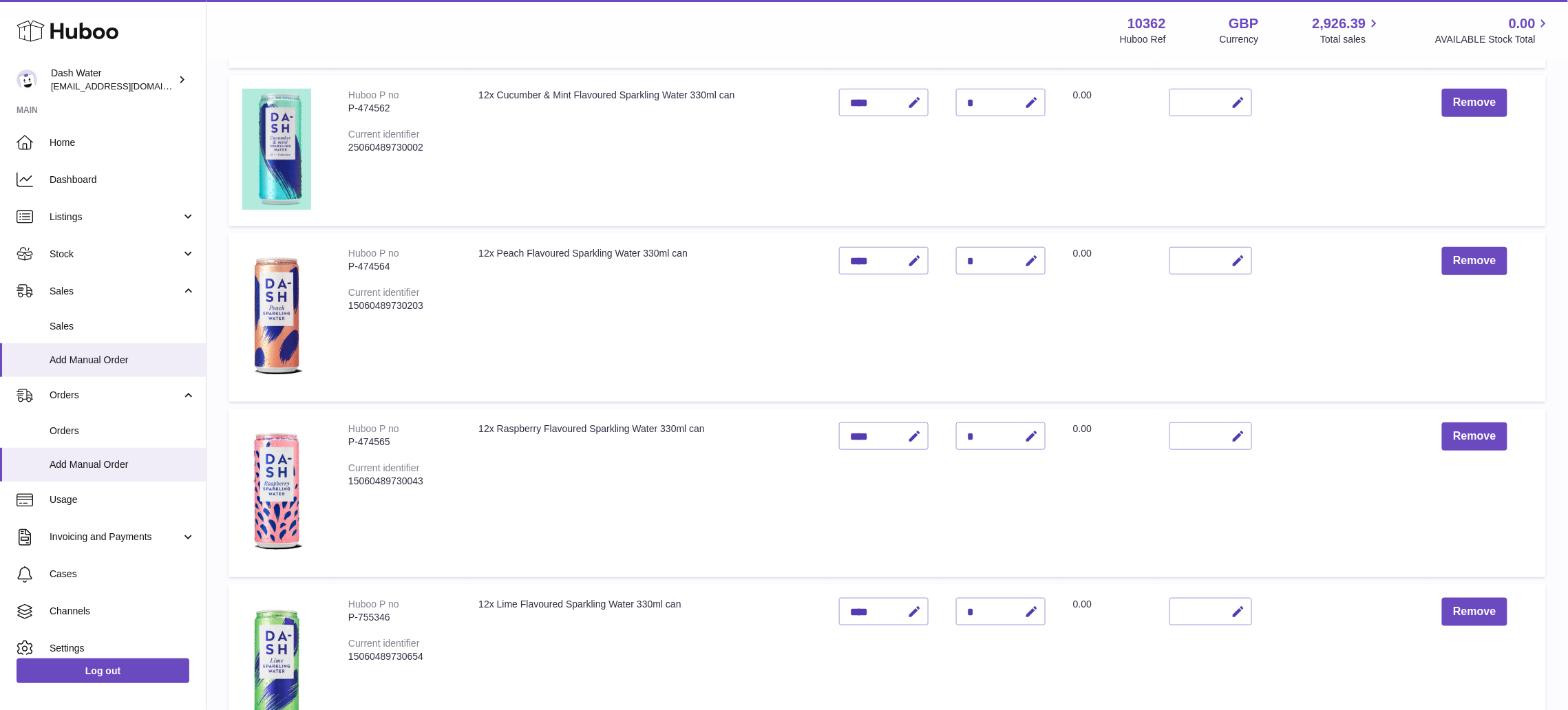
scroll to position [458, 0]
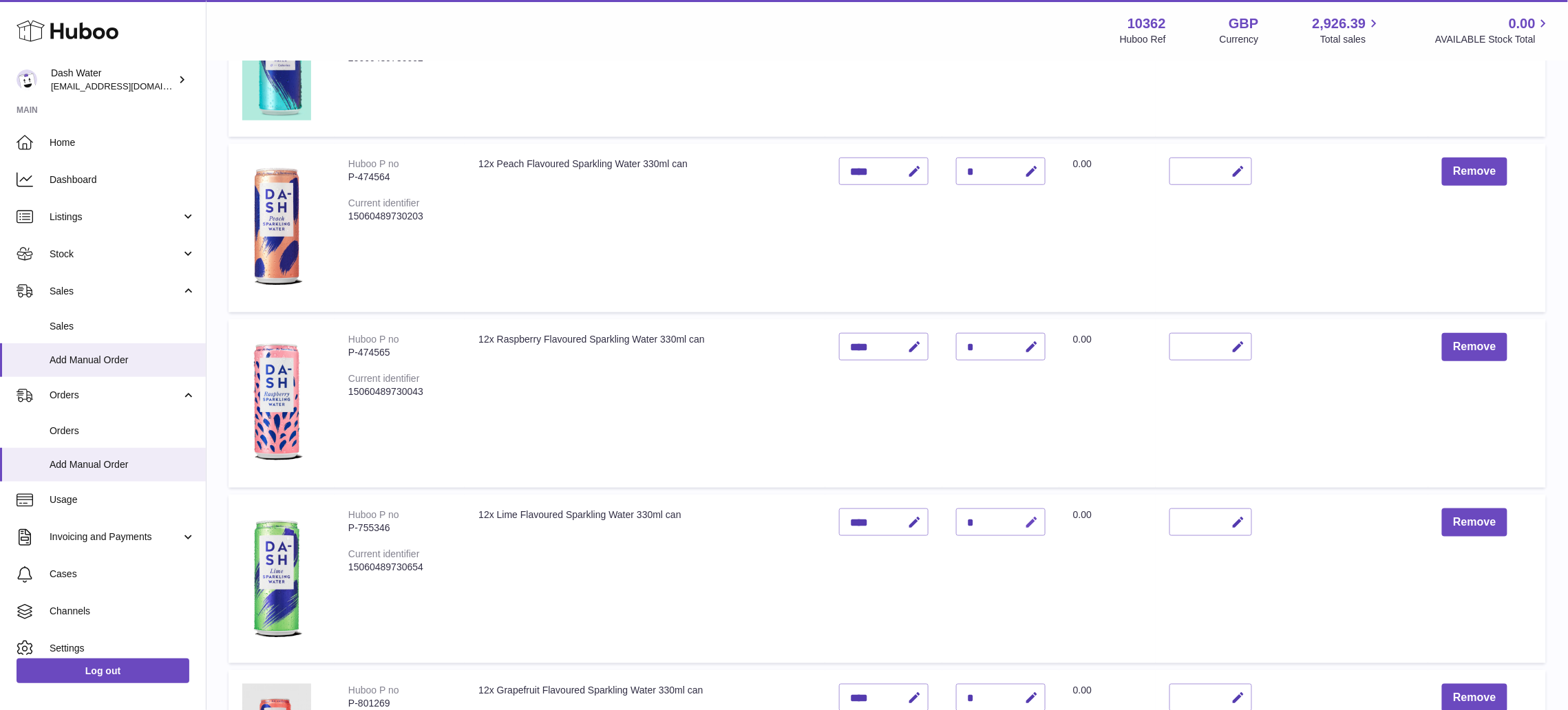
click at [1030, 518] on icon "button" at bounding box center [1032, 523] width 15 height 15
type input "*"
click at [1026, 518] on icon "submit" at bounding box center [1032, 522] width 12 height 12
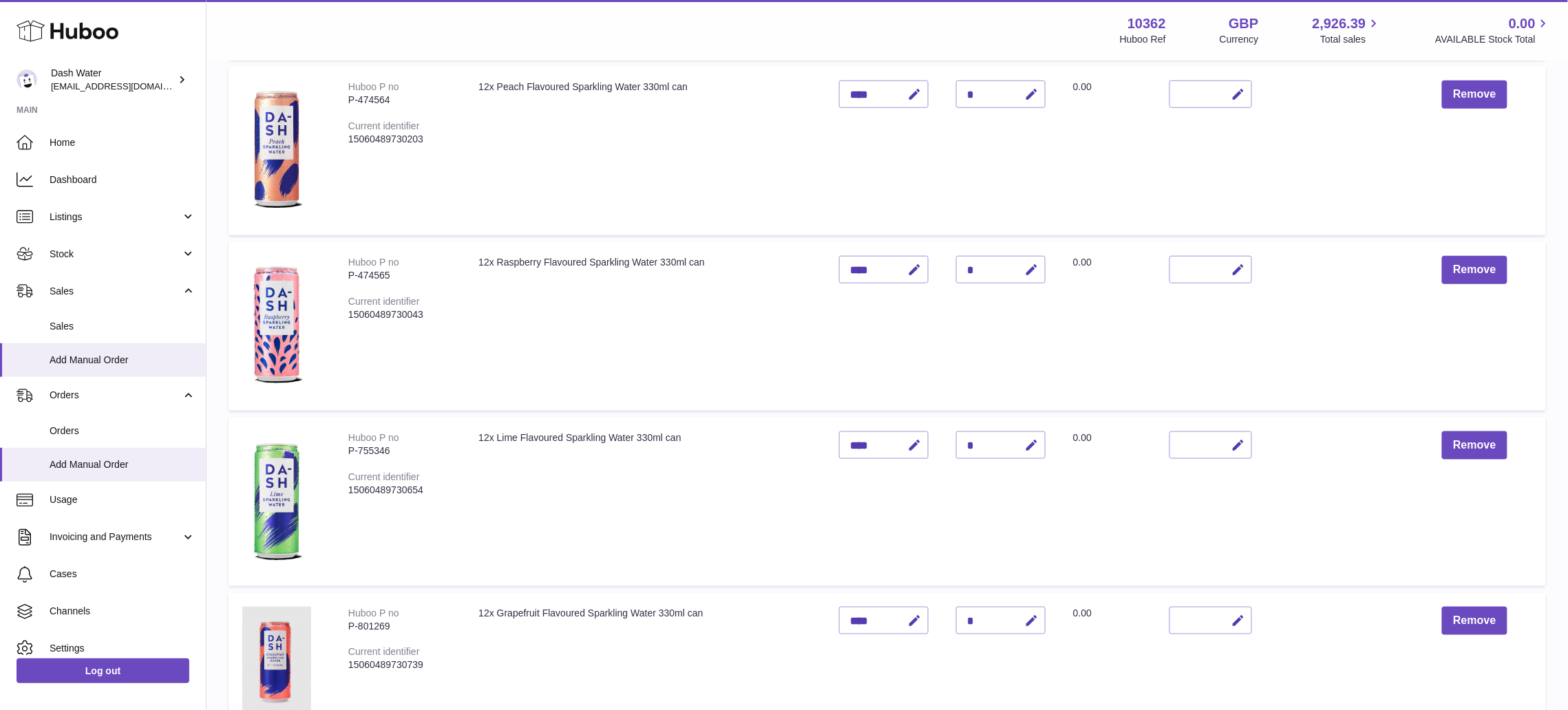
scroll to position [642, 0]
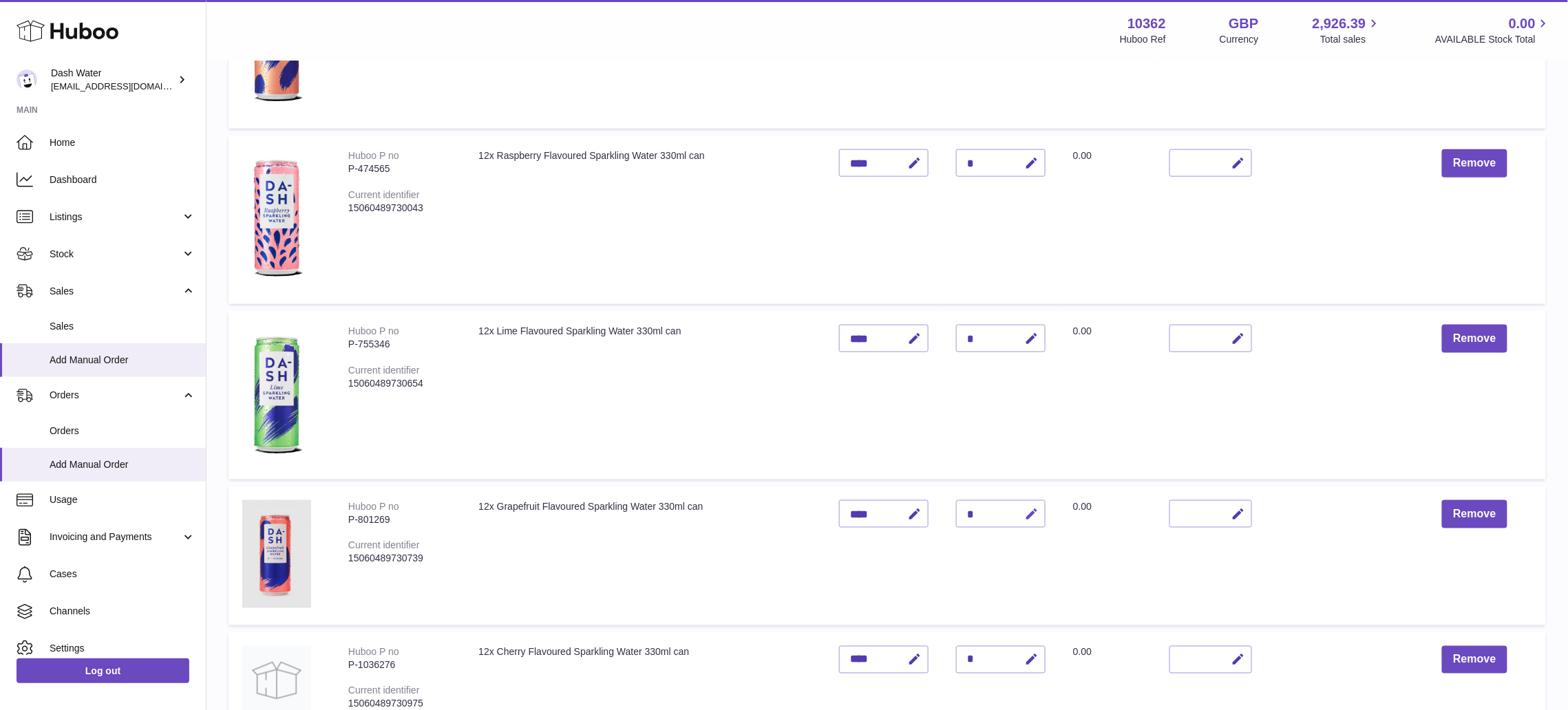
click at [1039, 515] on button "button" at bounding box center [1029, 514] width 33 height 28
type input "*"
click at [1030, 508] on icon "submit" at bounding box center [1032, 514] width 12 height 12
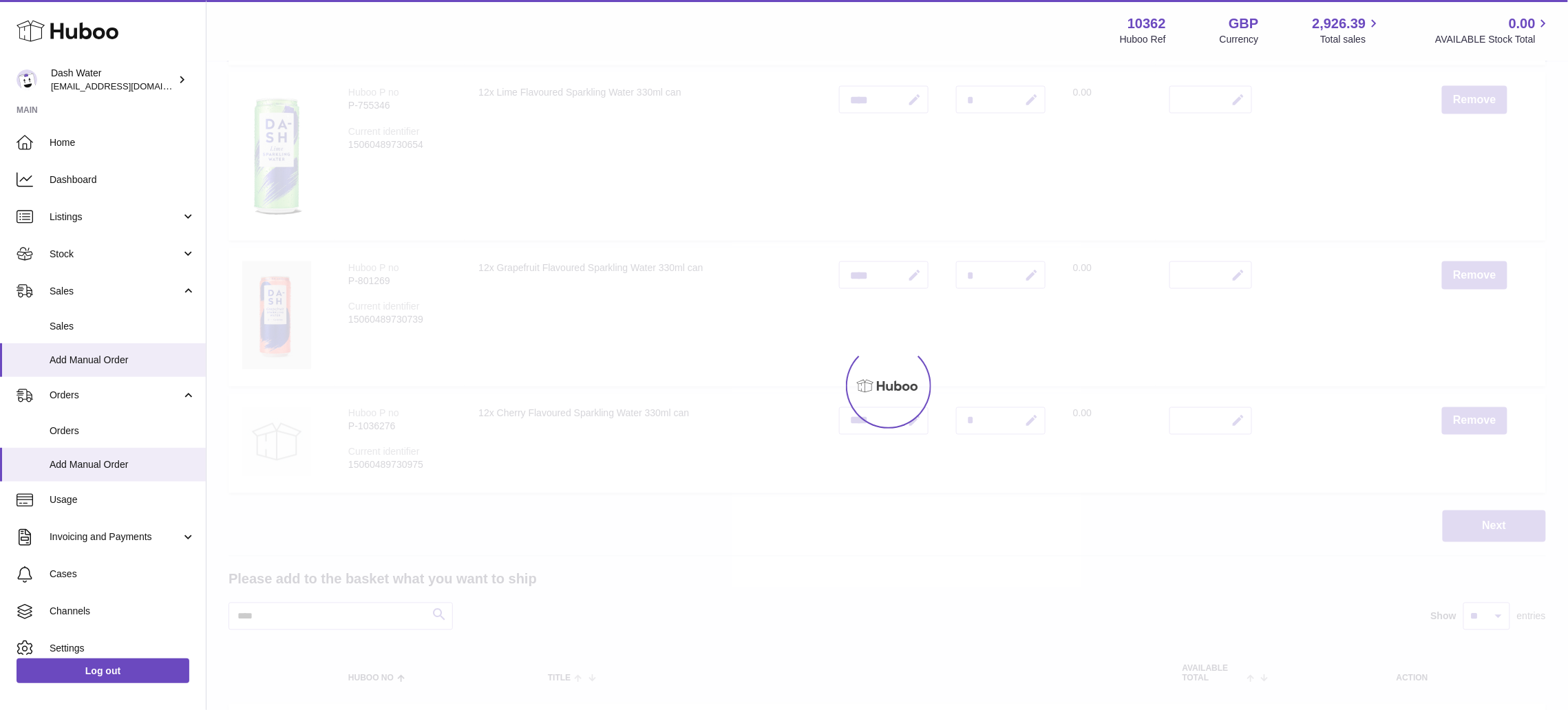
scroll to position [918, 0]
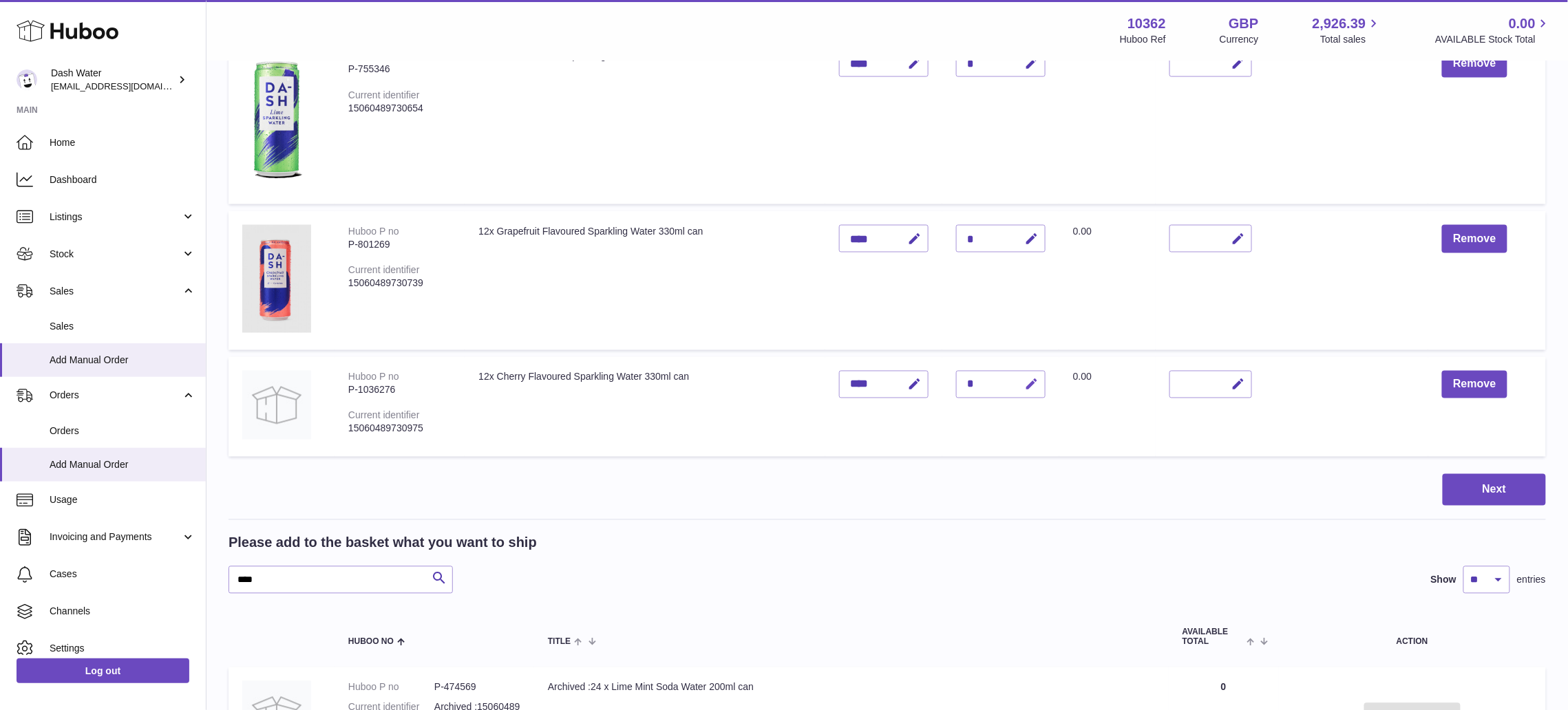
click at [1042, 383] on button "button" at bounding box center [1029, 385] width 33 height 28
type input "*"
click at [1037, 383] on icon "submit" at bounding box center [1032, 384] width 12 height 12
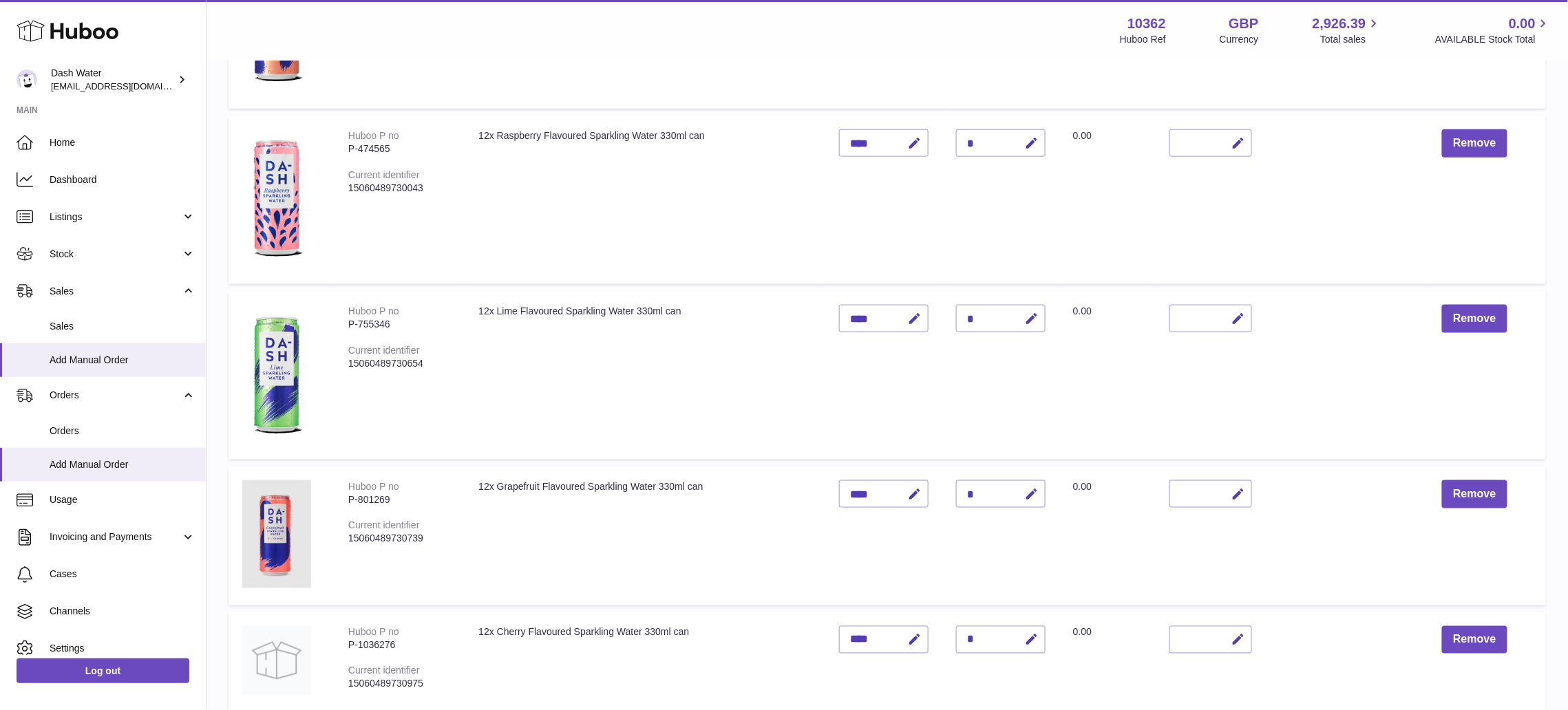
scroll to position [826, 0]
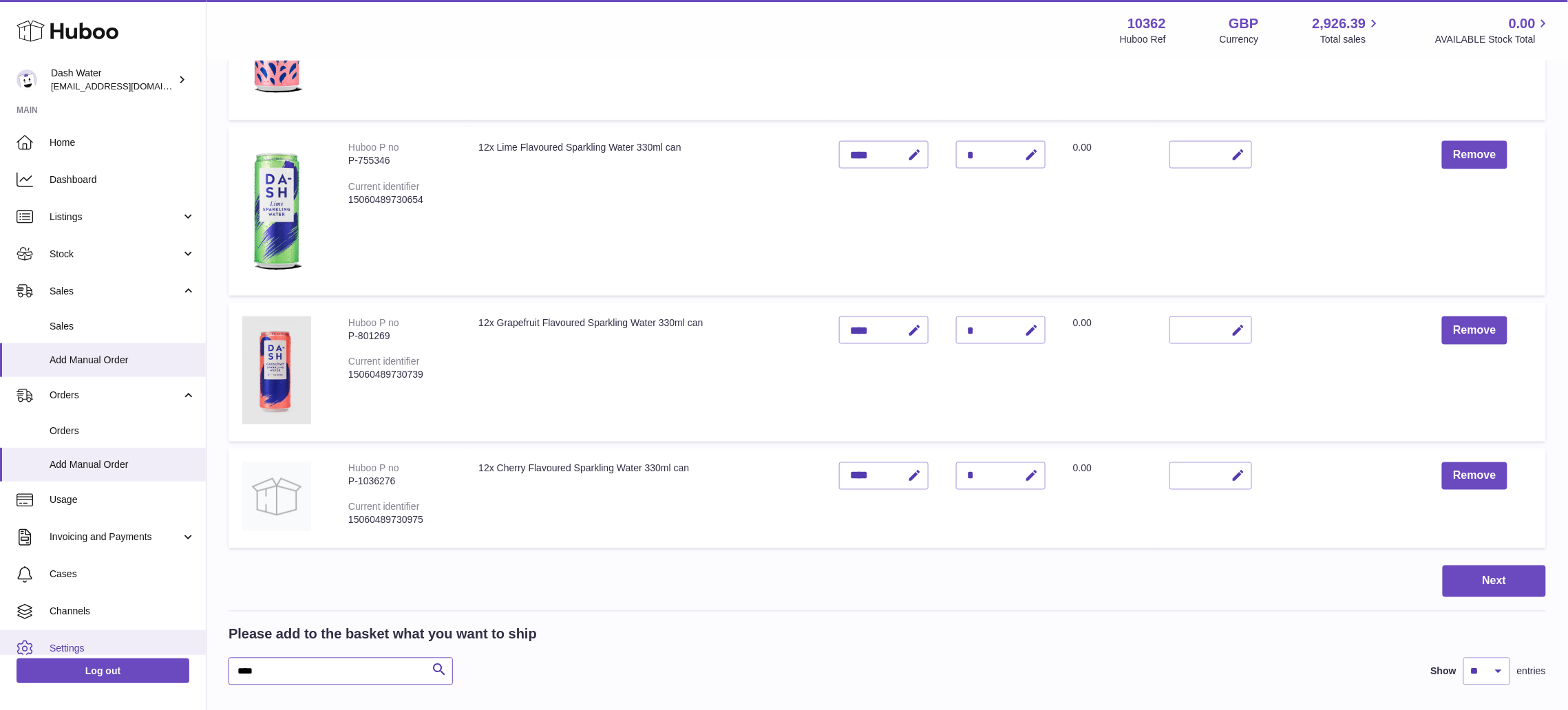
drag, startPoint x: 317, startPoint y: 658, endPoint x: 193, endPoint y: 654, distance: 124.1
click at [193, 654] on div "Huboo Dash Water [EMAIL_ADDRESS][DOMAIN_NAME] Main Home Dashboard Listings Not …" at bounding box center [784, 578] width 1568 height 2808
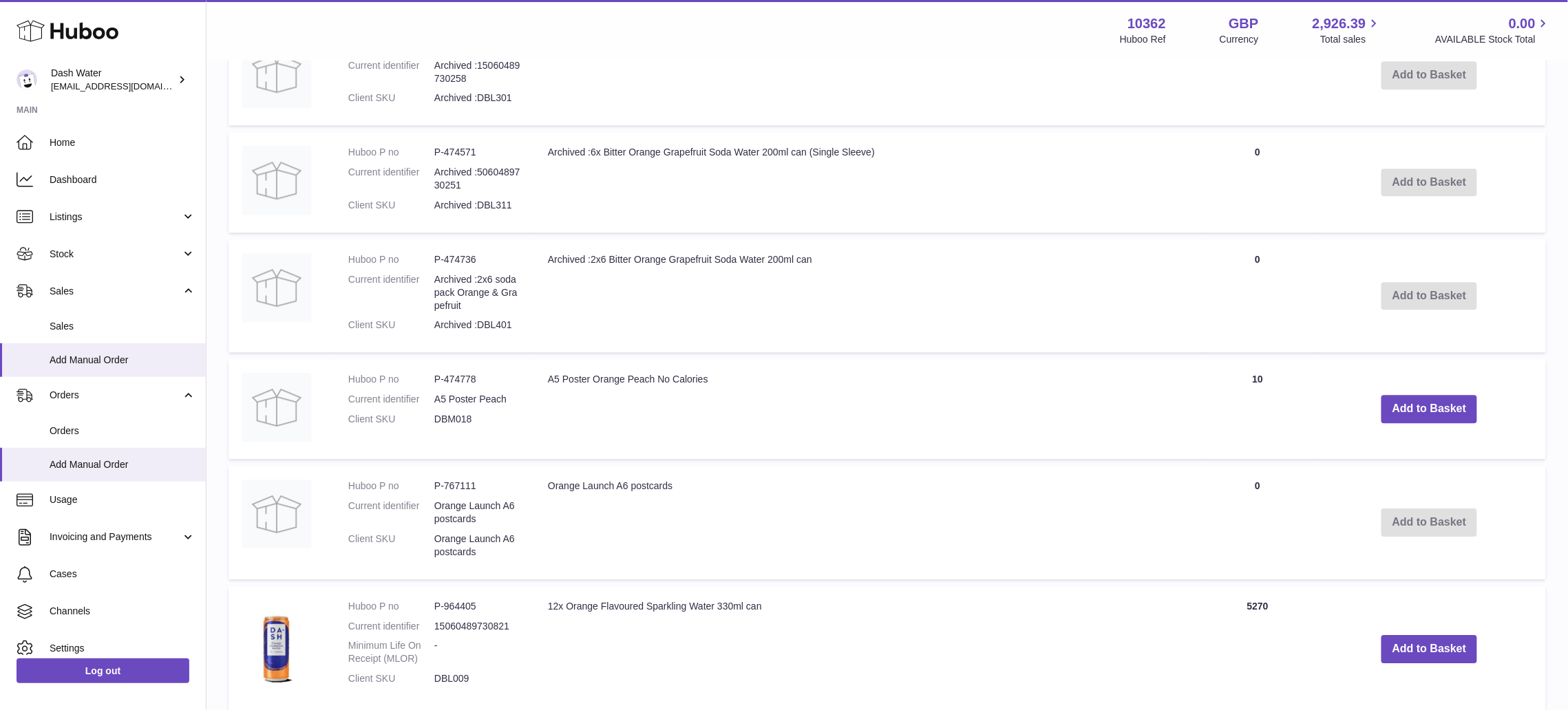
scroll to position [1818, 0]
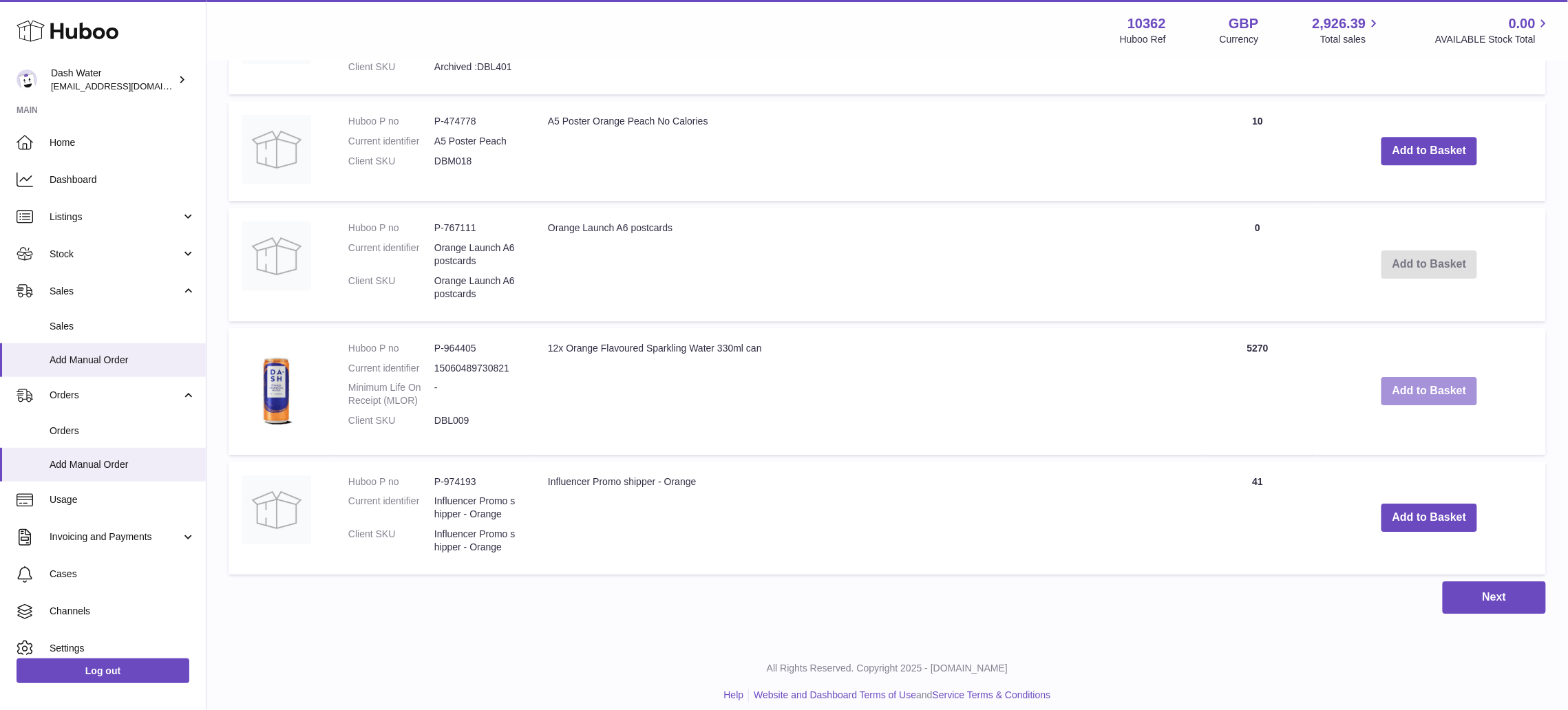
type input "******"
click at [1410, 390] on button "Add to Basket" at bounding box center [1429, 391] width 97 height 28
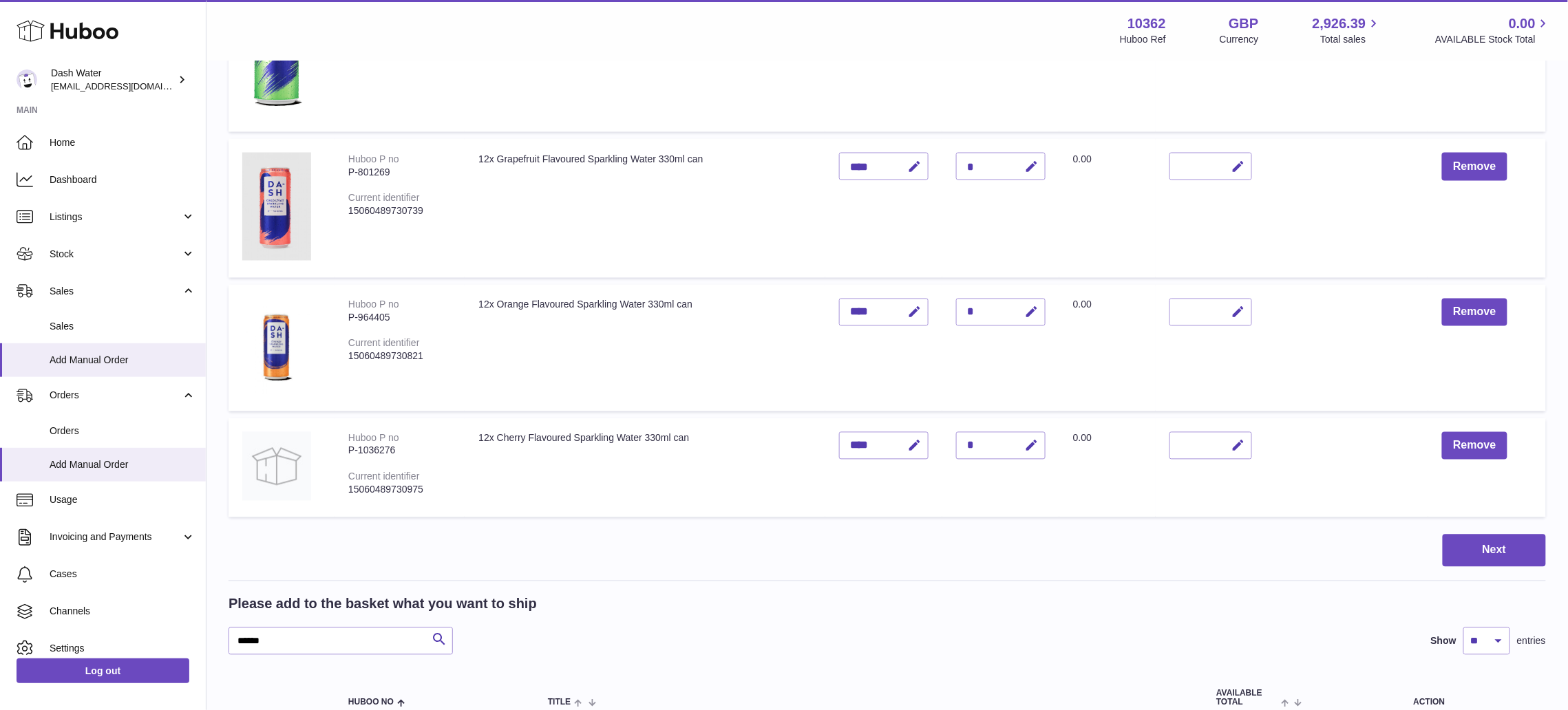
scroll to position [1009, 0]
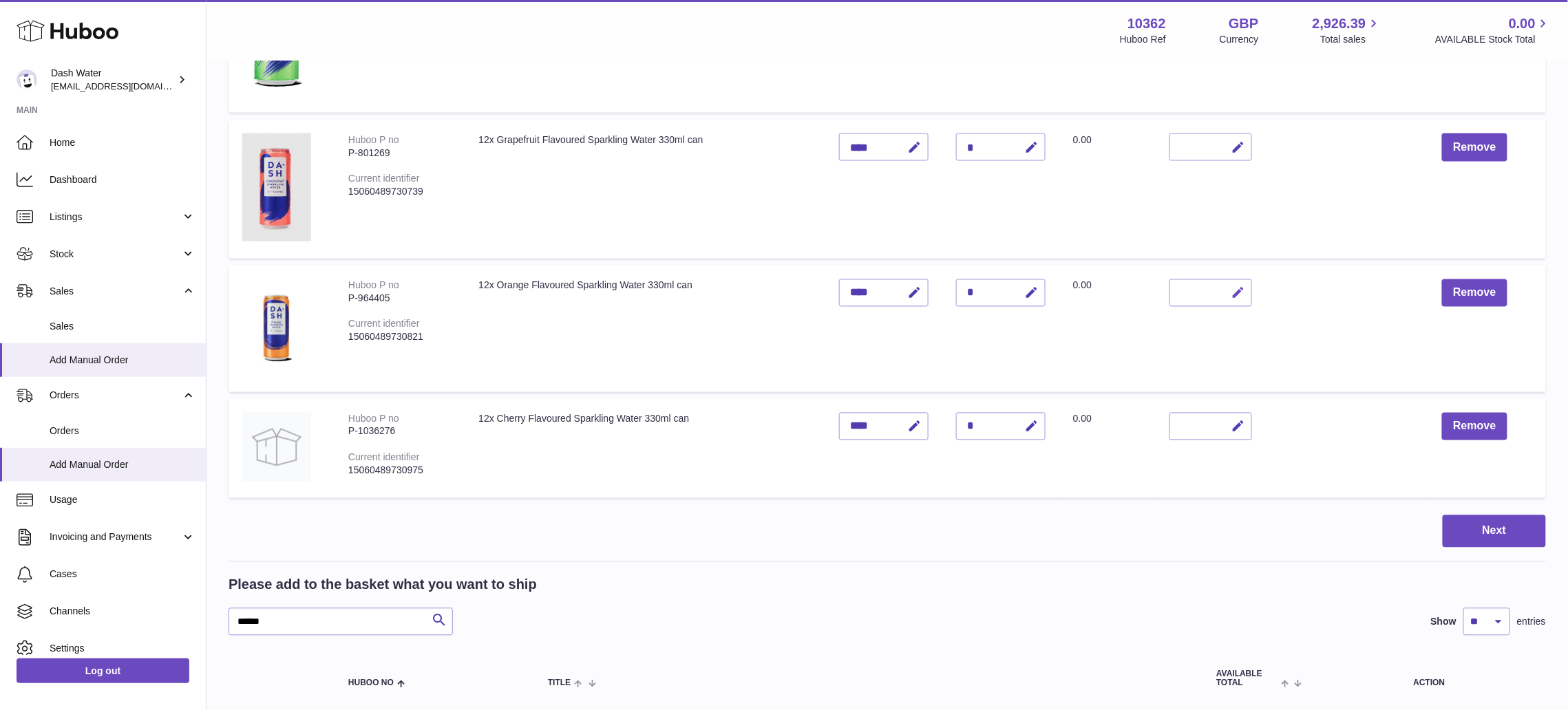
click at [1242, 286] on icon "button" at bounding box center [1238, 293] width 15 height 15
click at [1026, 286] on icon "button" at bounding box center [1032, 293] width 15 height 15
click at [1042, 284] on input "*" at bounding box center [1000, 293] width 89 height 28
type input "*"
click at [1038, 290] on button "submit" at bounding box center [1029, 293] width 26 height 22
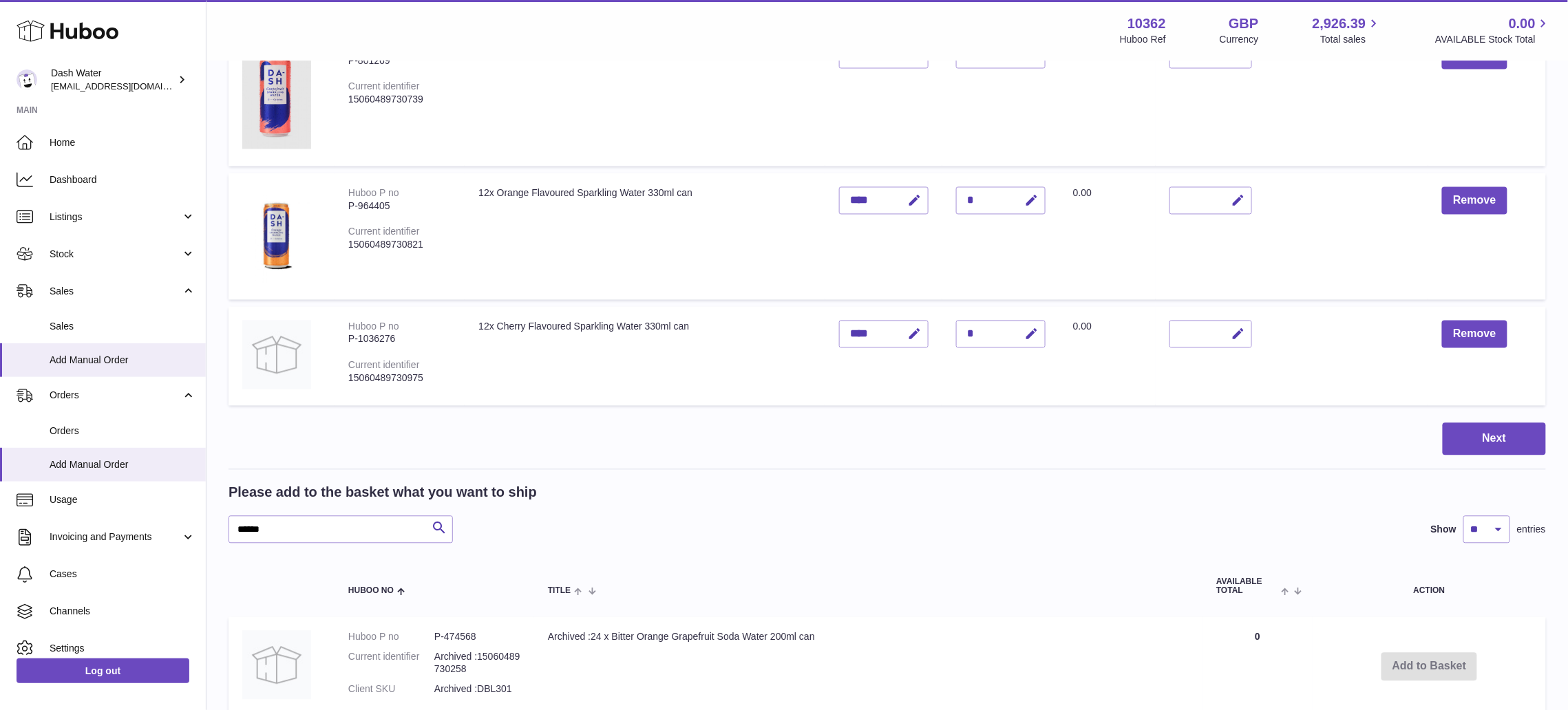
scroll to position [1284, 0]
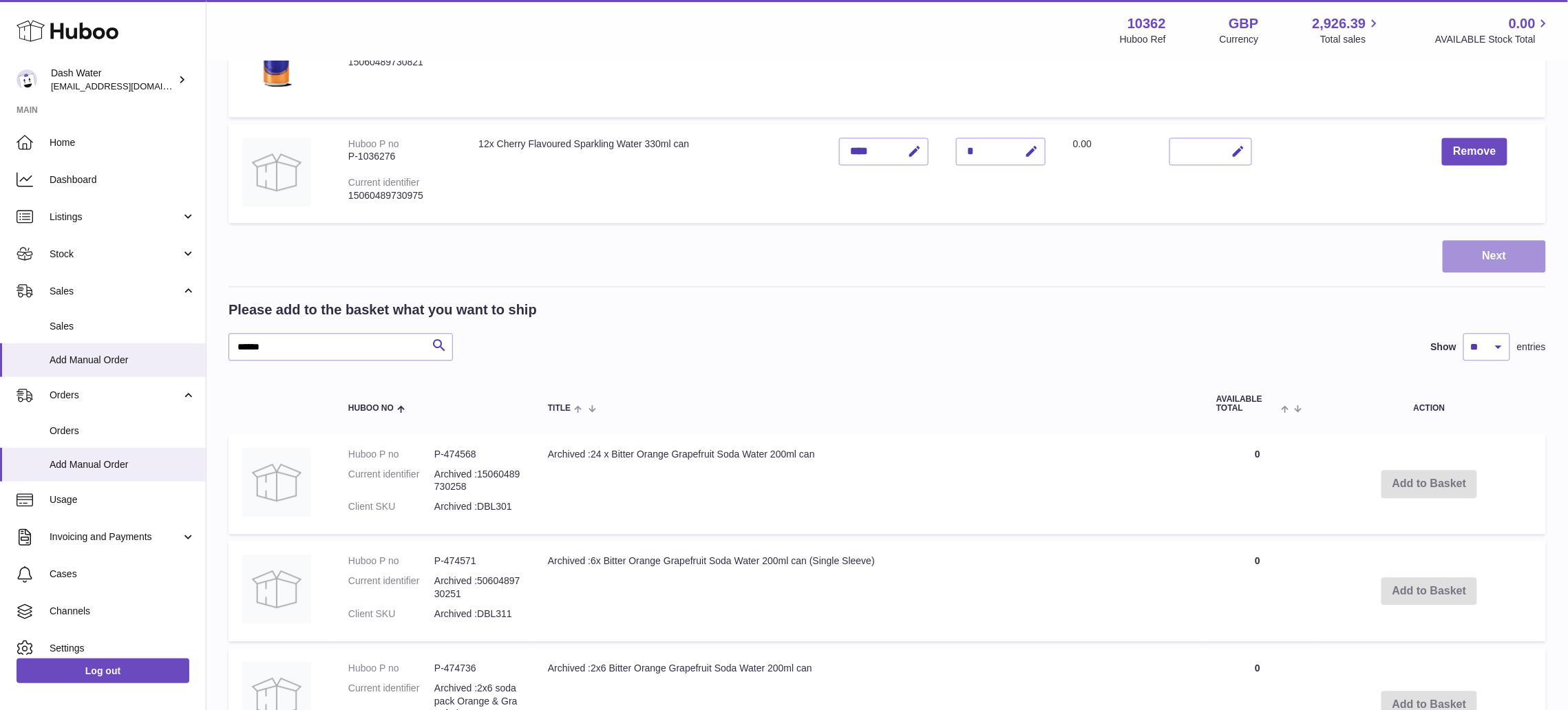
click at [1496, 254] on button "Next" at bounding box center [1494, 256] width 103 height 33
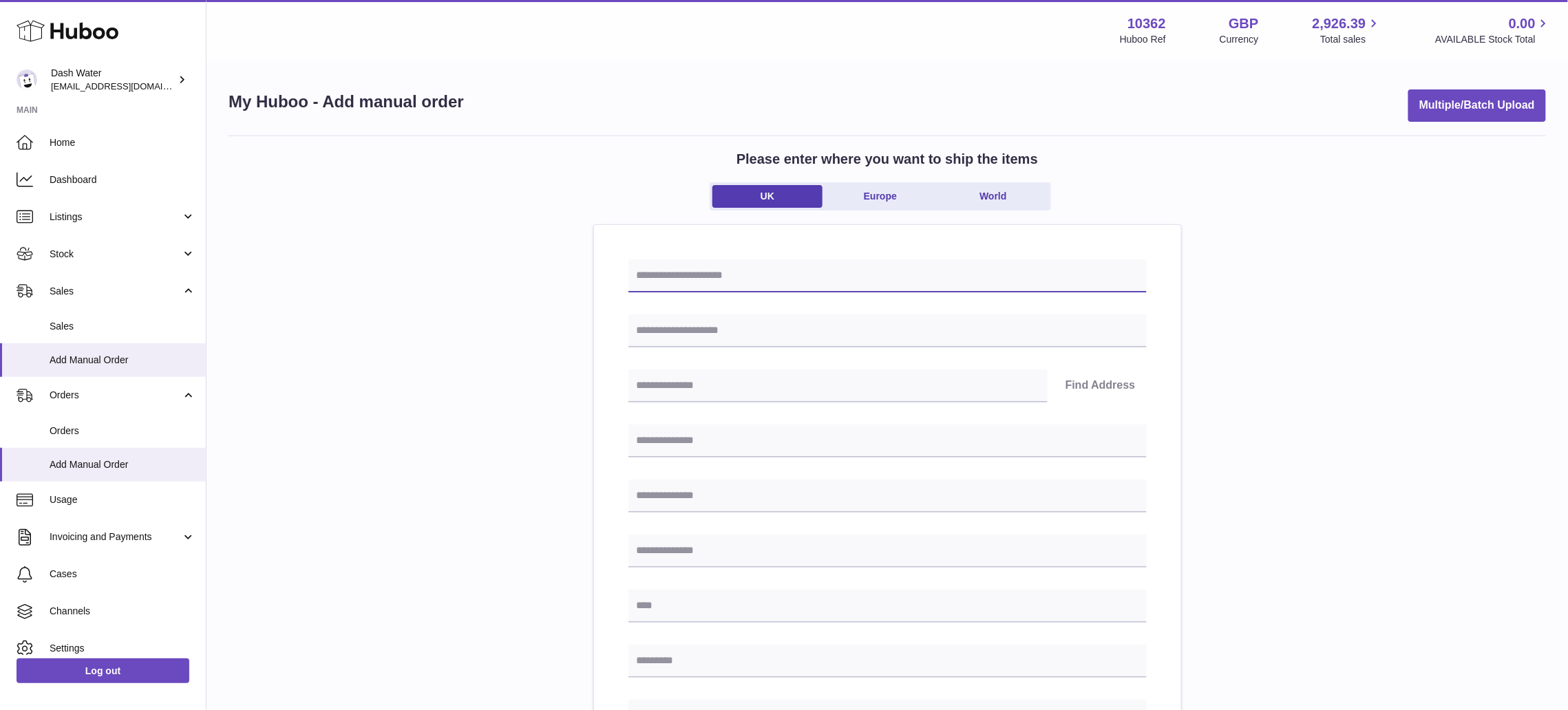
click at [695, 265] on input "text" at bounding box center [888, 276] width 518 height 33
click at [682, 275] on input "**********" at bounding box center [888, 276] width 518 height 33
drag, startPoint x: 656, startPoint y: 277, endPoint x: 625, endPoint y: 277, distance: 31.0
click at [625, 277] on div "**********" at bounding box center [887, 659] width 587 height 868
type input "**********"
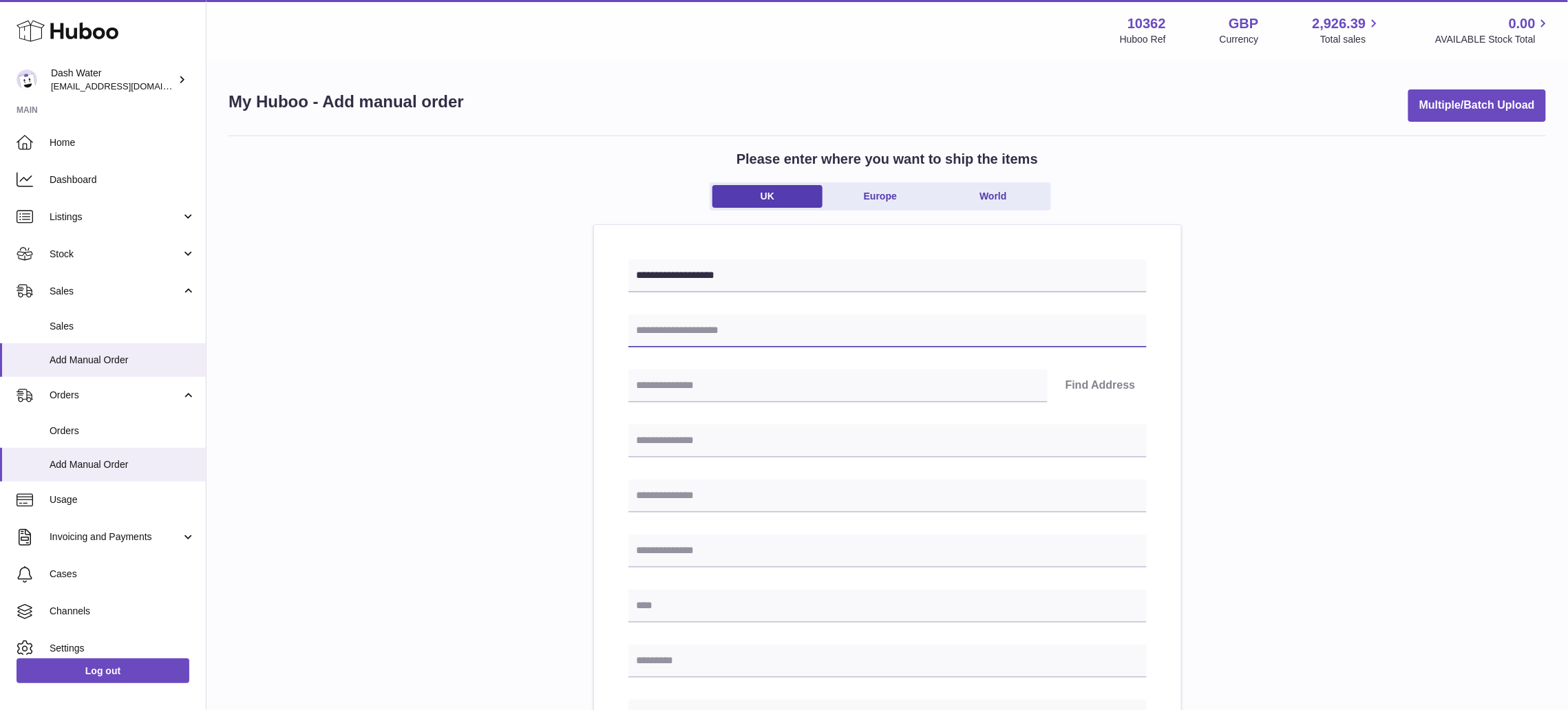
drag, startPoint x: 736, startPoint y: 320, endPoint x: 698, endPoint y: 53, distance: 269.7
click at [736, 320] on input "text" at bounding box center [888, 331] width 518 height 33
type input "*********"
type input "********"
type input "**********"
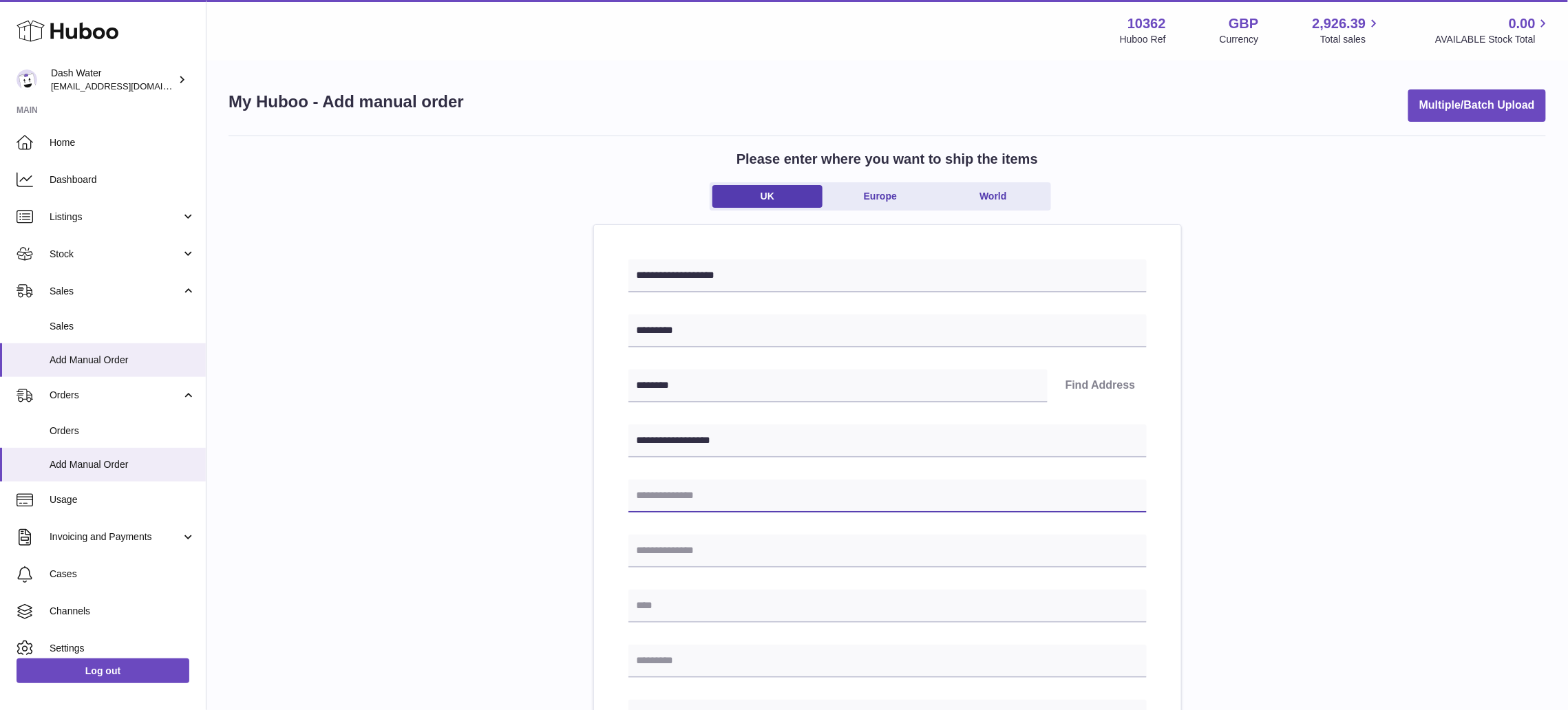
type input "**********"
type input "********"
type input "**********"
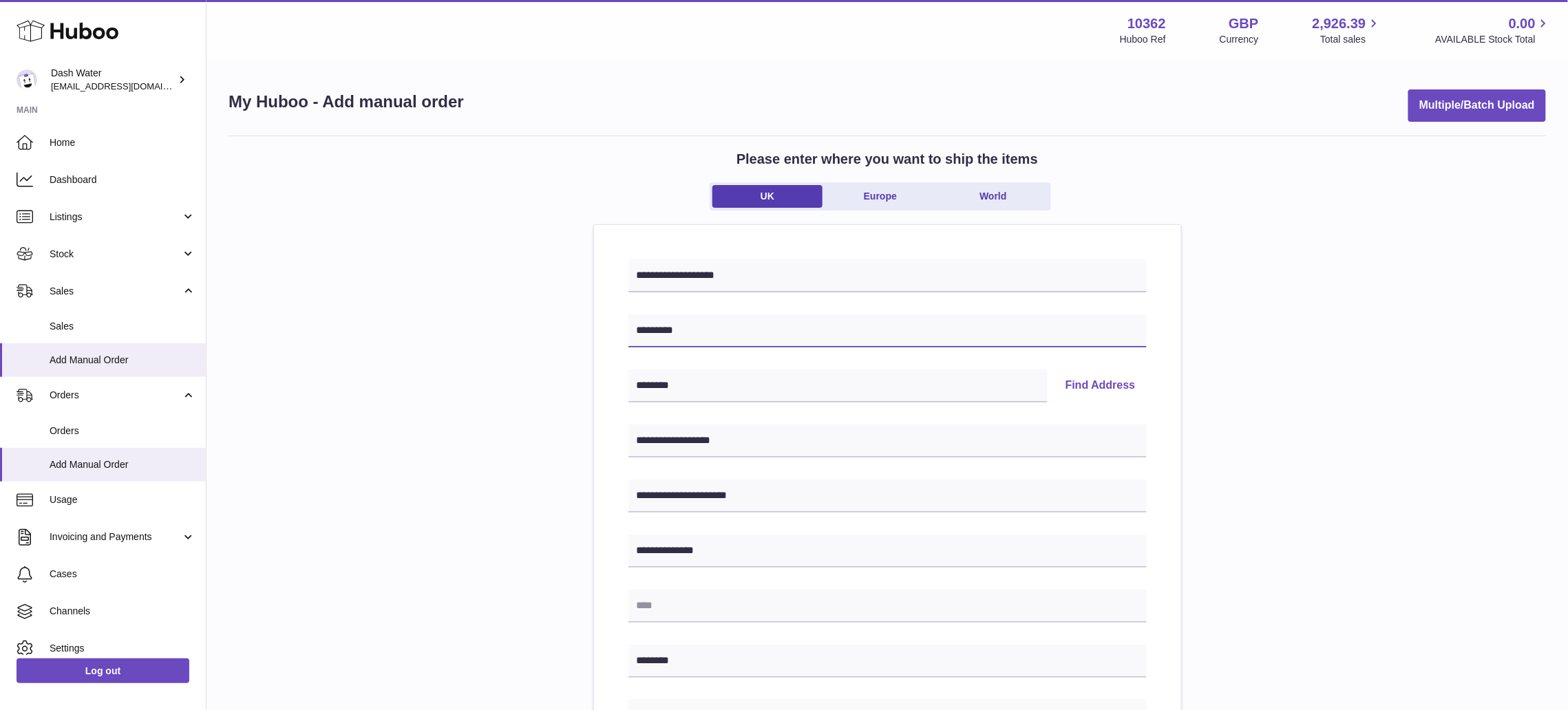
type input "*********"
click at [441, 347] on div "**********" at bounding box center [887, 615] width 1318 height 959
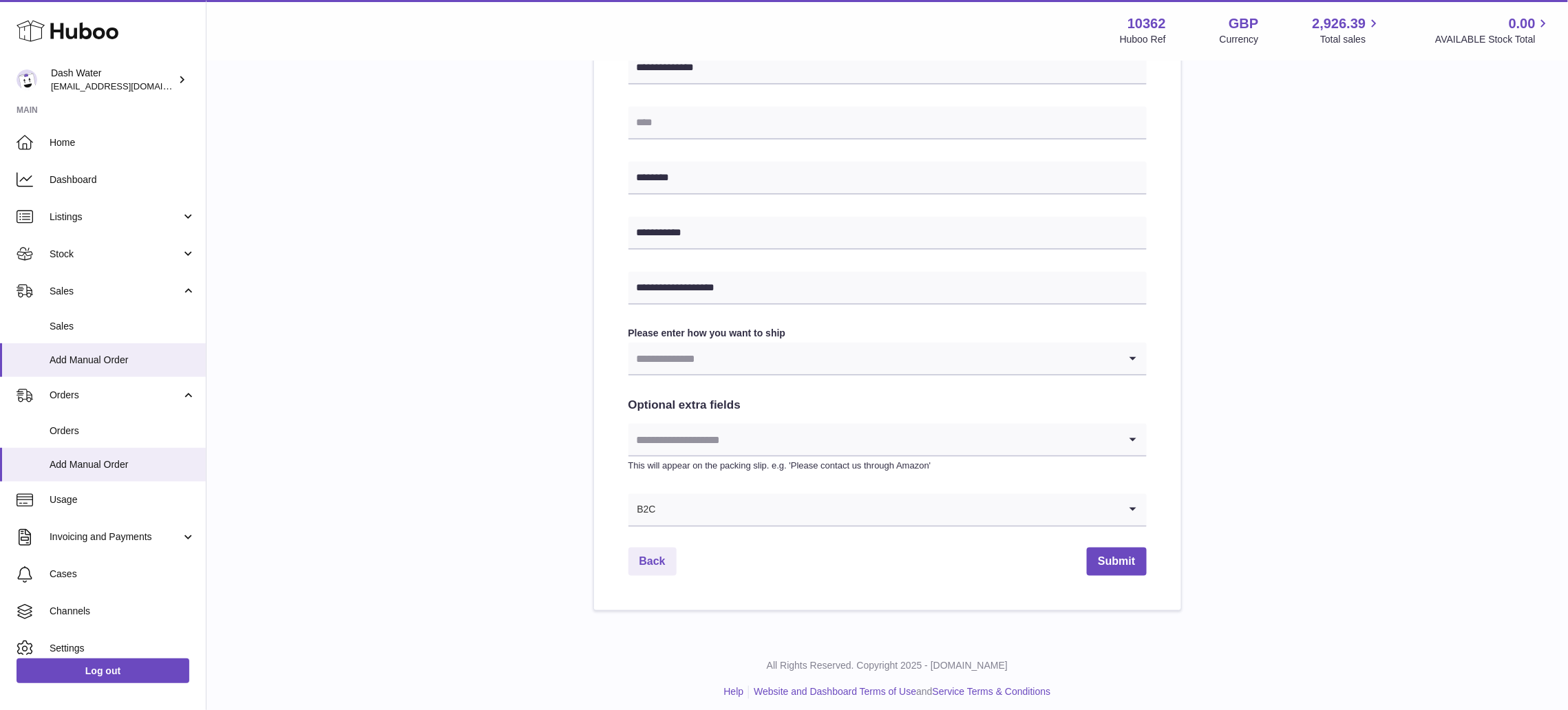
scroll to position [493, 0]
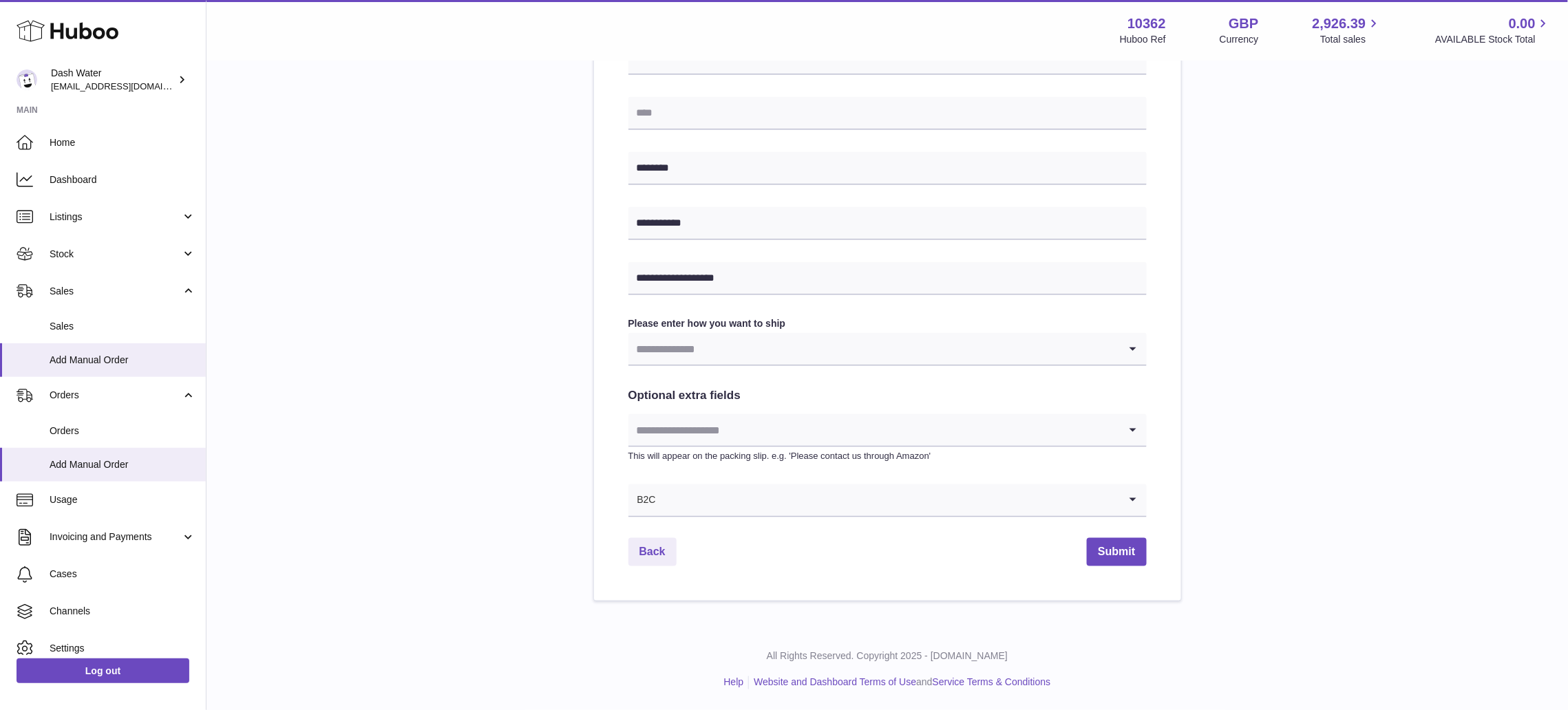
click at [705, 345] on input "Search for option" at bounding box center [874, 349] width 491 height 32
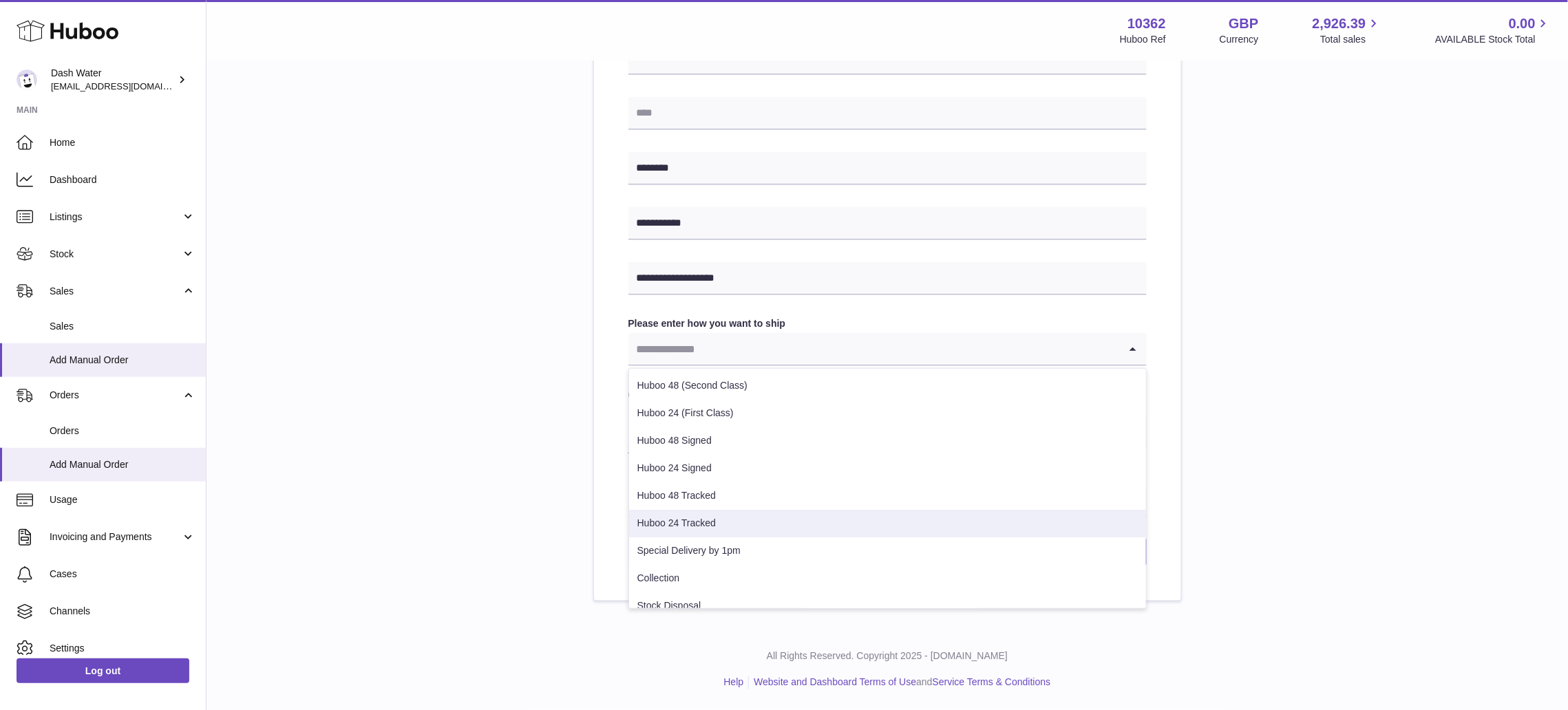
click at [735, 515] on li "Huboo 24 Tracked" at bounding box center [887, 523] width 517 height 28
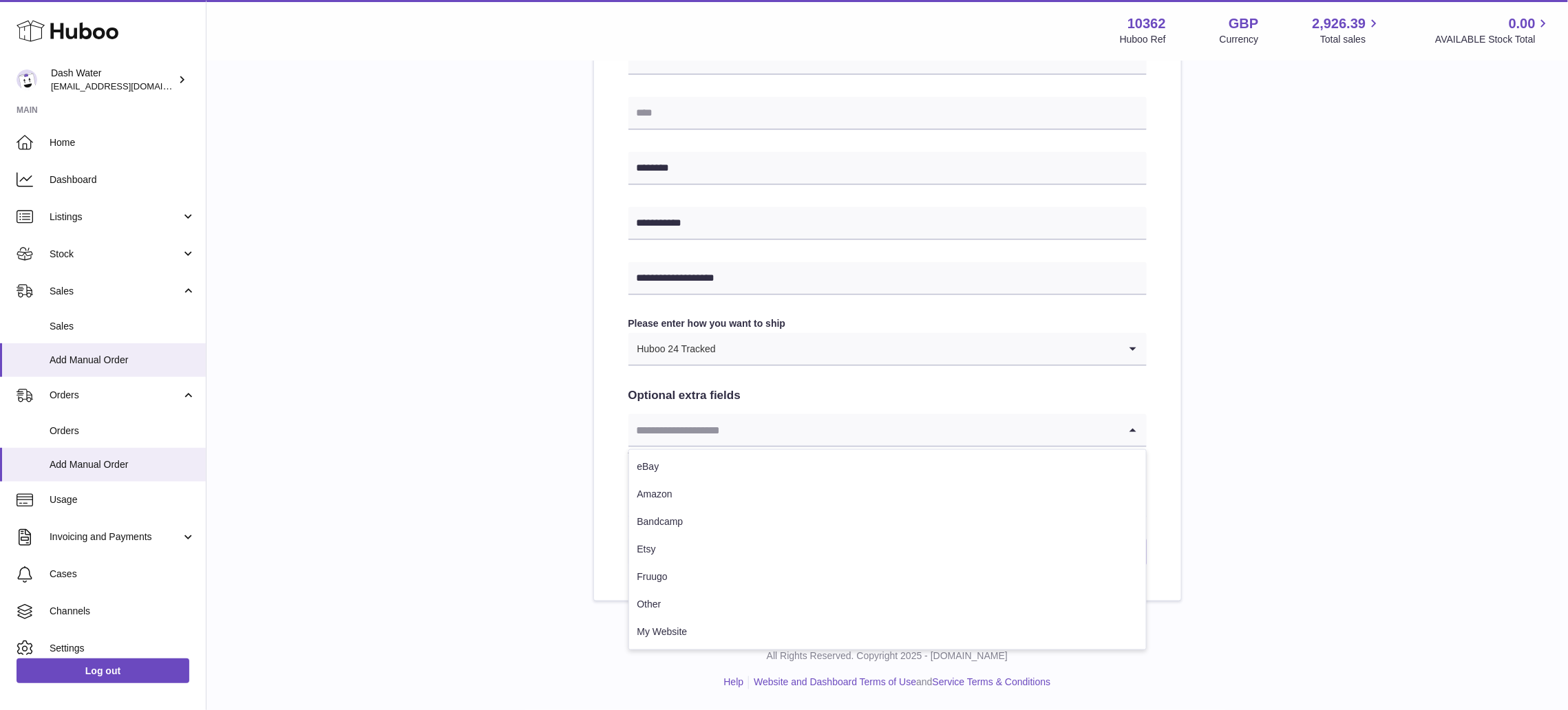
click at [709, 427] on input "Search for option" at bounding box center [874, 431] width 491 height 32
click at [688, 603] on li "Other" at bounding box center [887, 605] width 517 height 28
click at [530, 378] on div "**********" at bounding box center [887, 122] width 1318 height 959
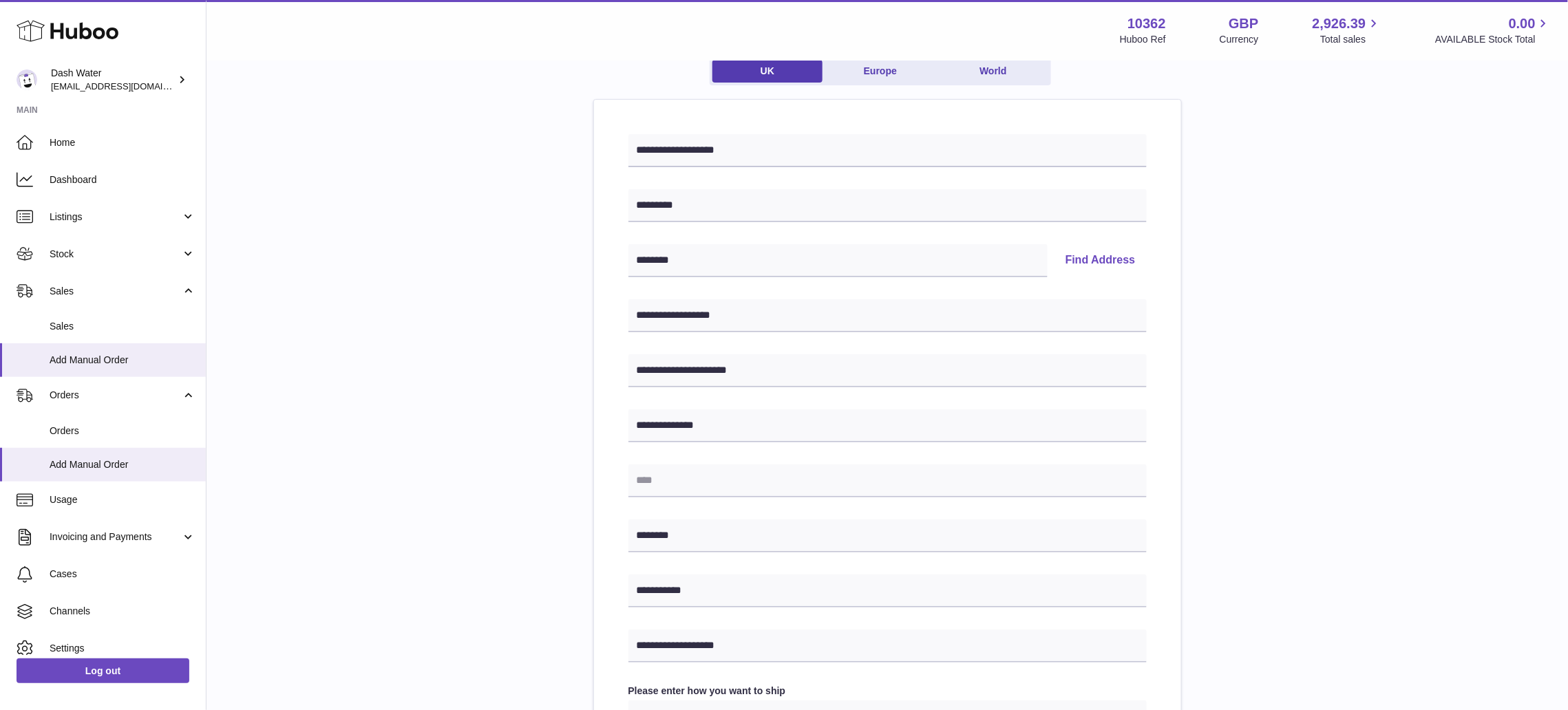
scroll to position [218, 0]
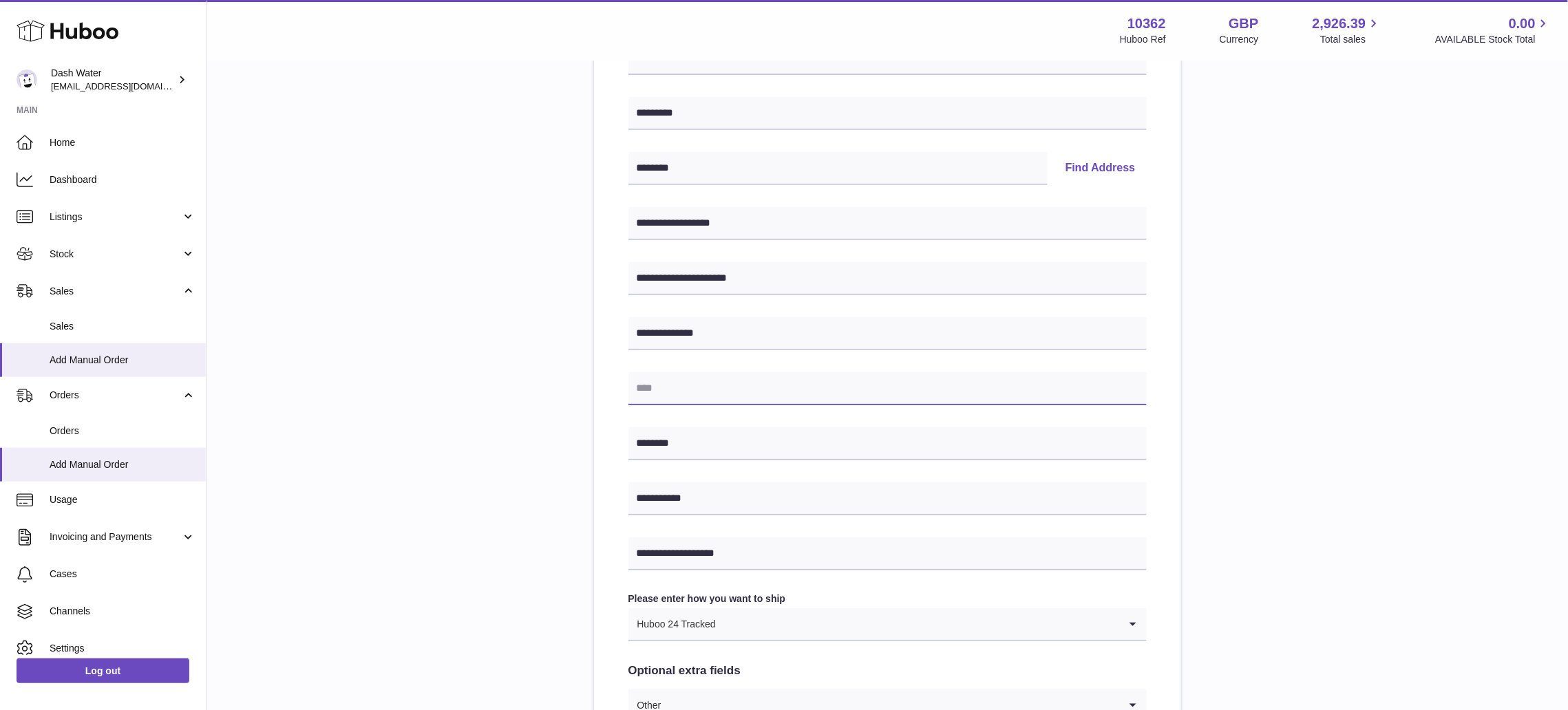
click at [727, 385] on input "text" at bounding box center [888, 389] width 518 height 33
type input "******"
click at [565, 403] on div "**********" at bounding box center [887, 397] width 1318 height 959
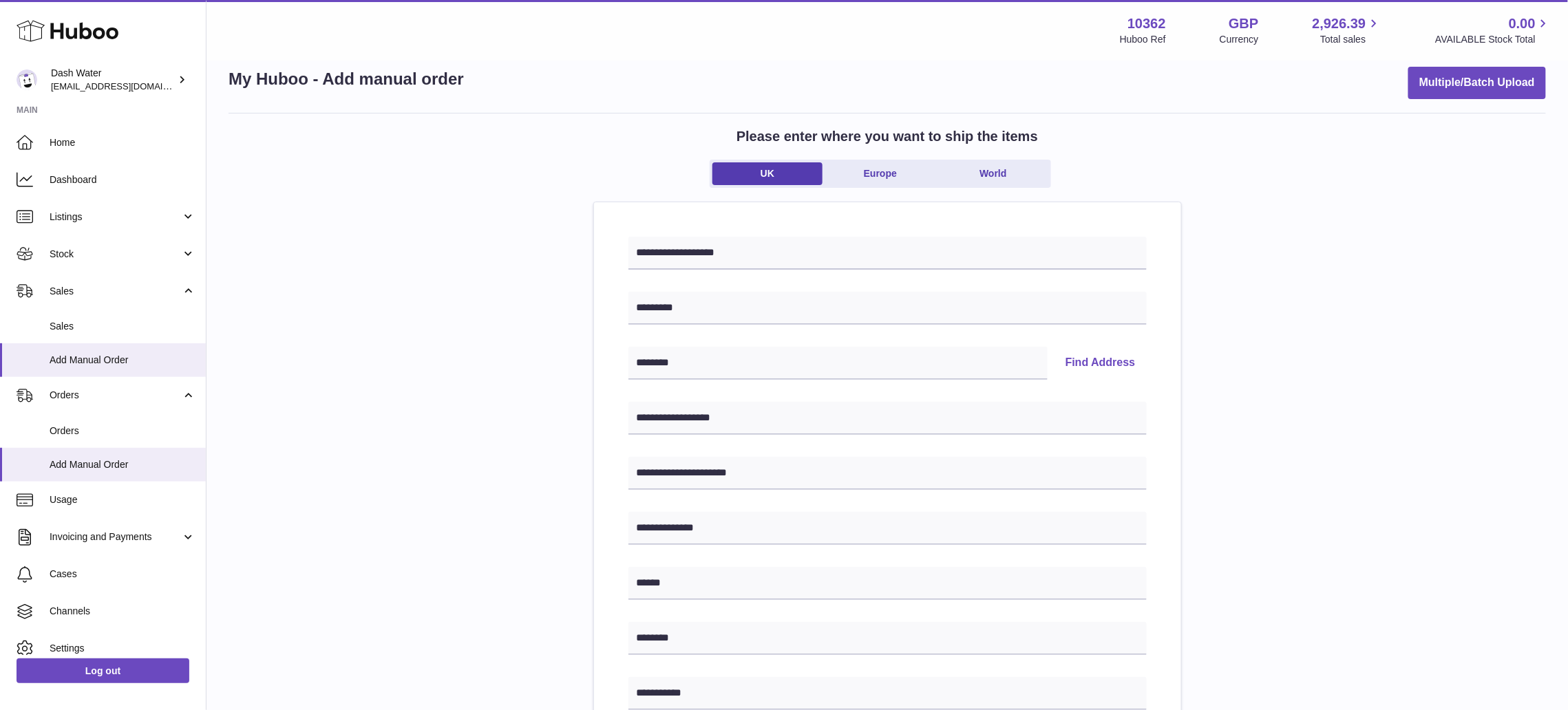
scroll to position [0, 0]
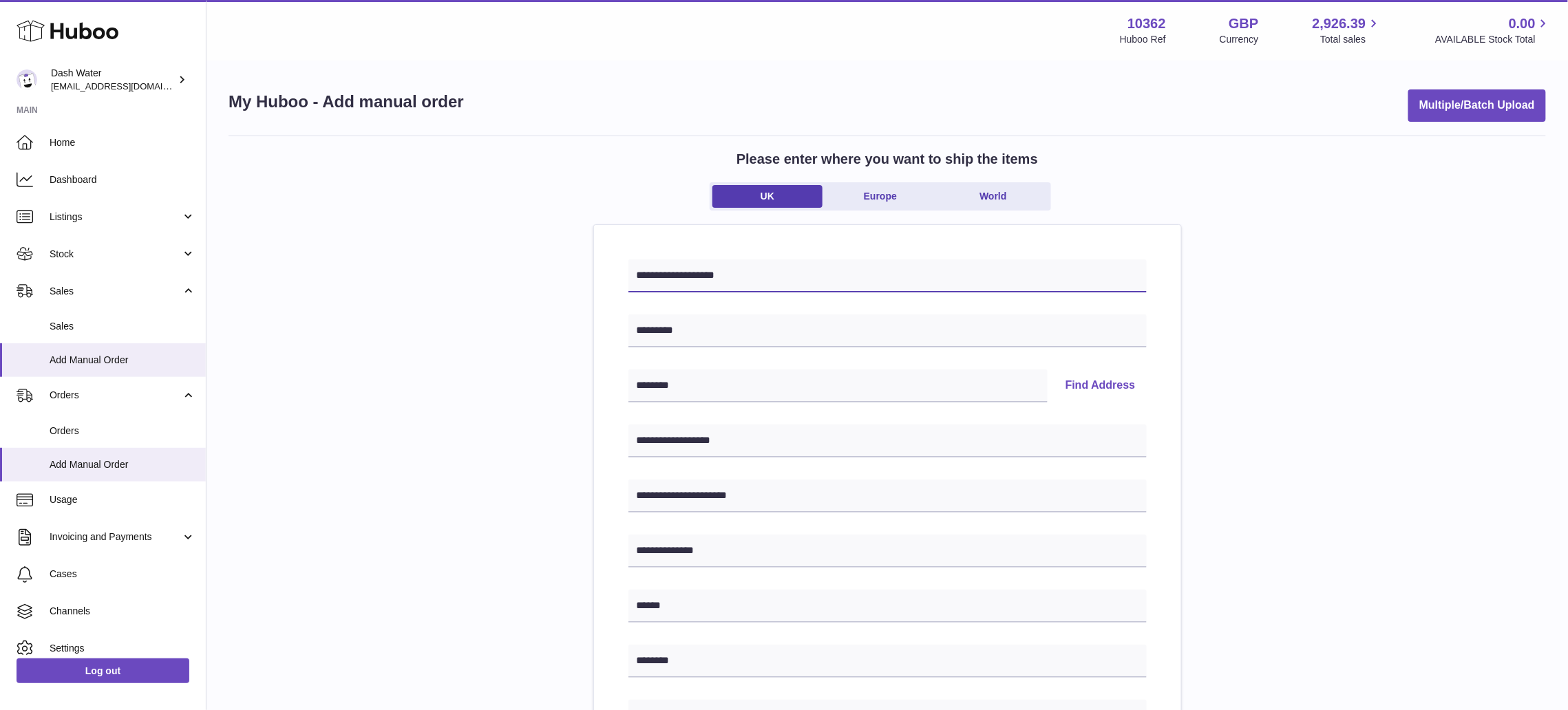
click at [678, 275] on input "**********" at bounding box center [888, 276] width 518 height 33
type input "**********"
click at [460, 428] on div "**********" at bounding box center [887, 615] width 1318 height 959
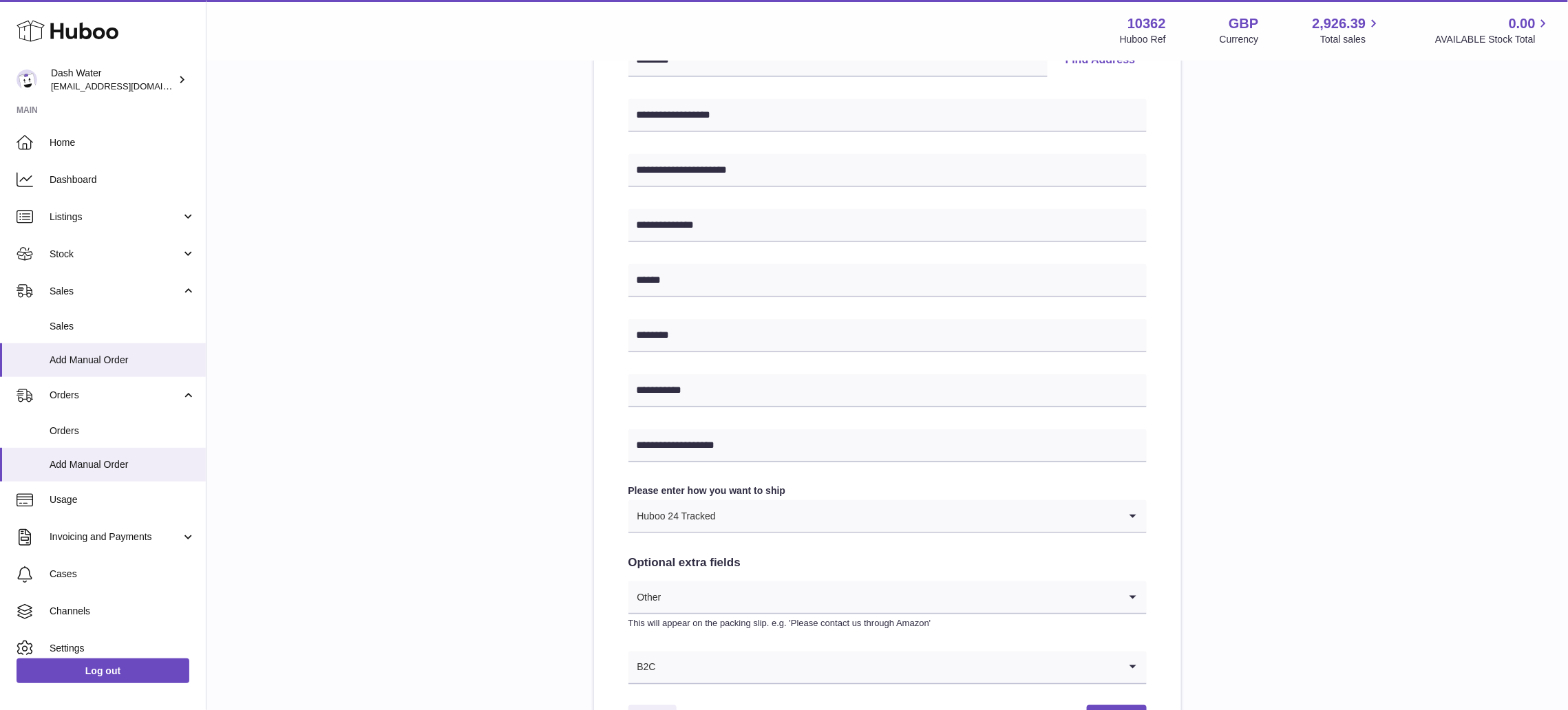
scroll to position [493, 0]
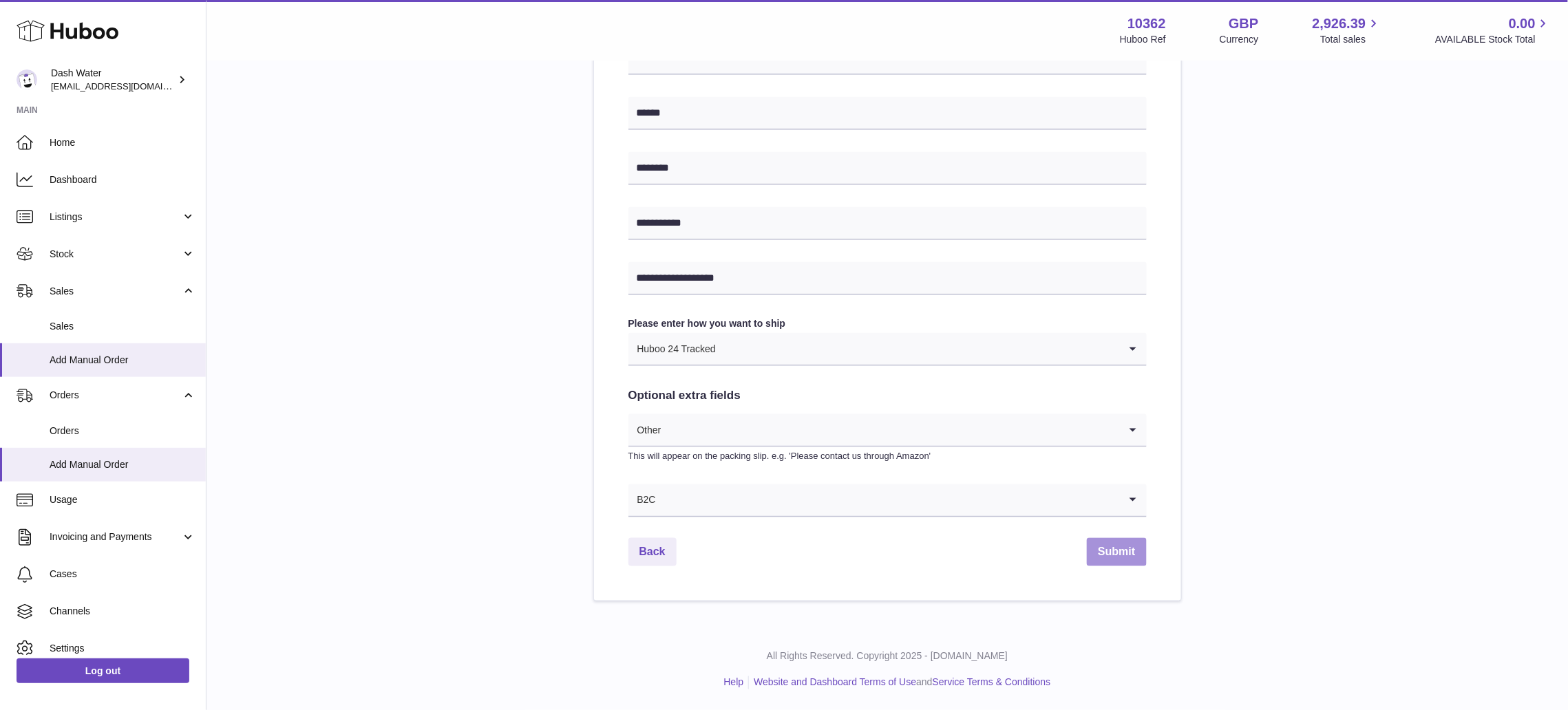
click at [1126, 550] on button "Submit" at bounding box center [1116, 552] width 60 height 28
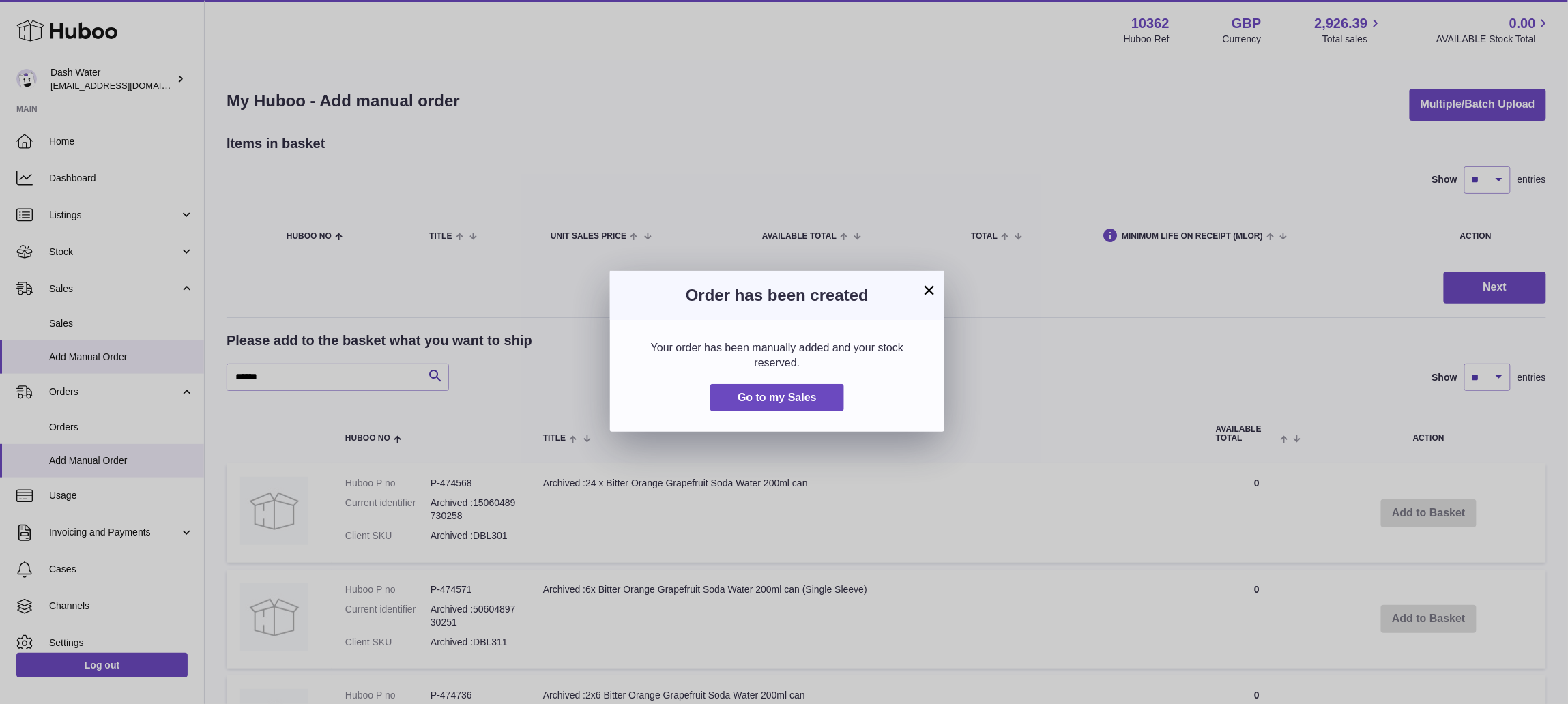
click at [933, 295] on button "×" at bounding box center [929, 290] width 17 height 17
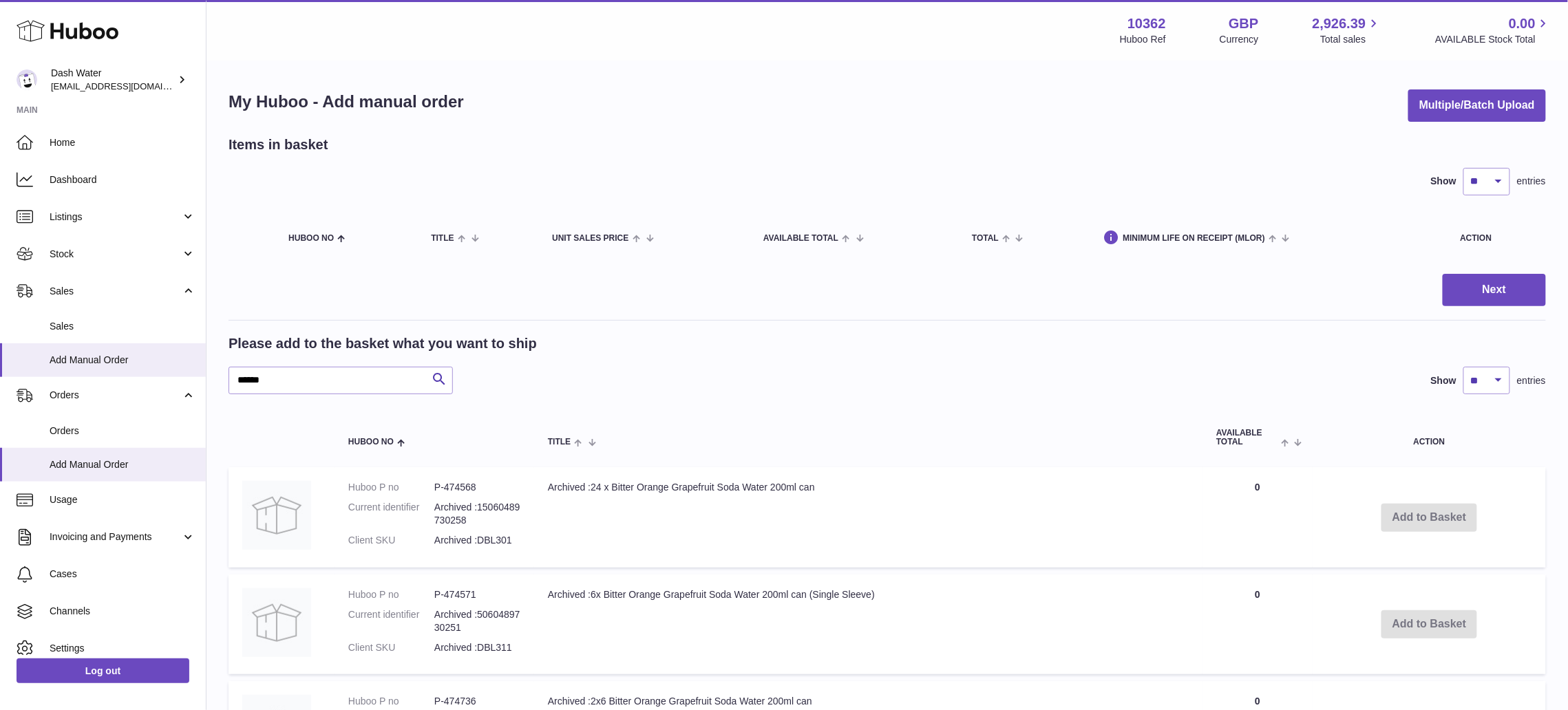
drag, startPoint x: 727, startPoint y: 189, endPoint x: 920, endPoint y: 105, distance: 210.5
click at [727, 189] on div "Show ** ** ** *** entries" at bounding box center [887, 181] width 1318 height 28
